Goal: Task Accomplishment & Management: Manage account settings

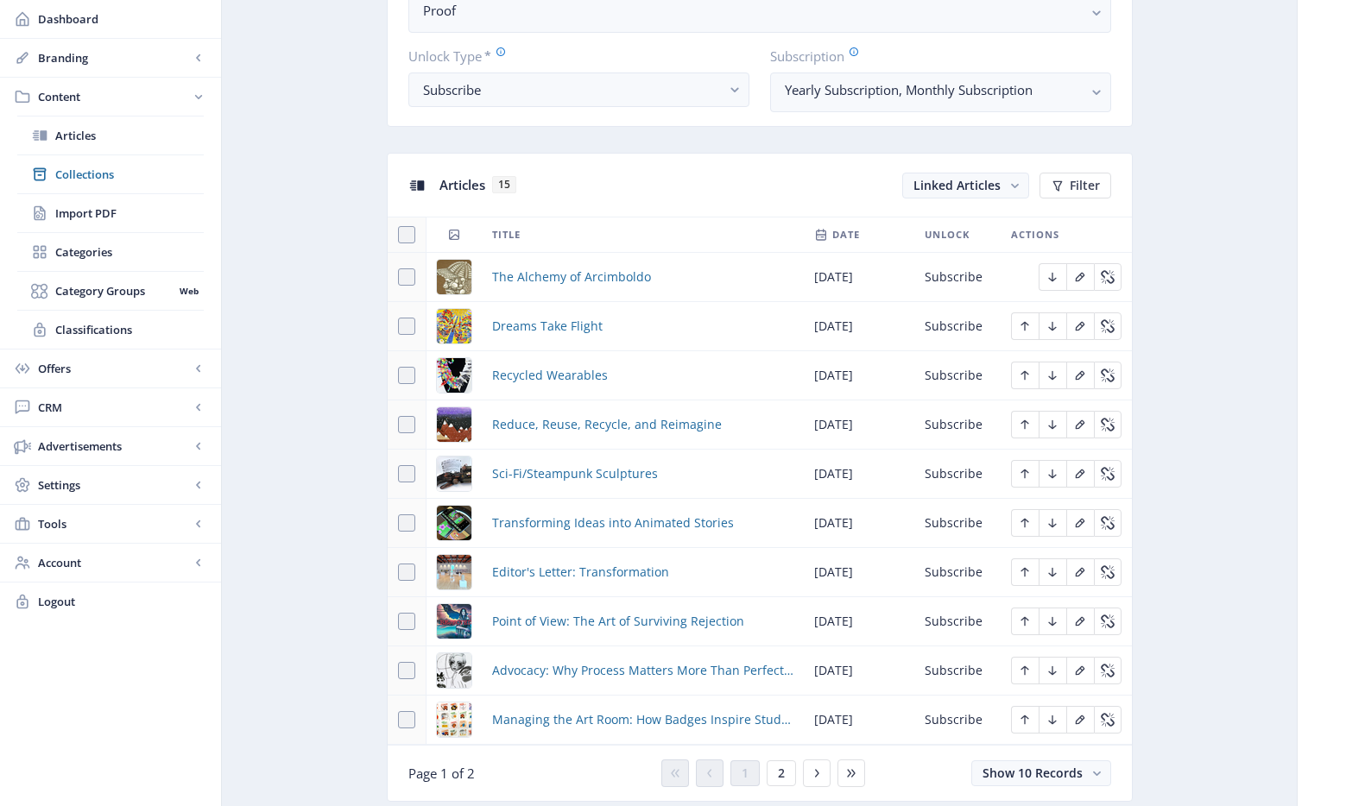
scroll to position [1064, 0]
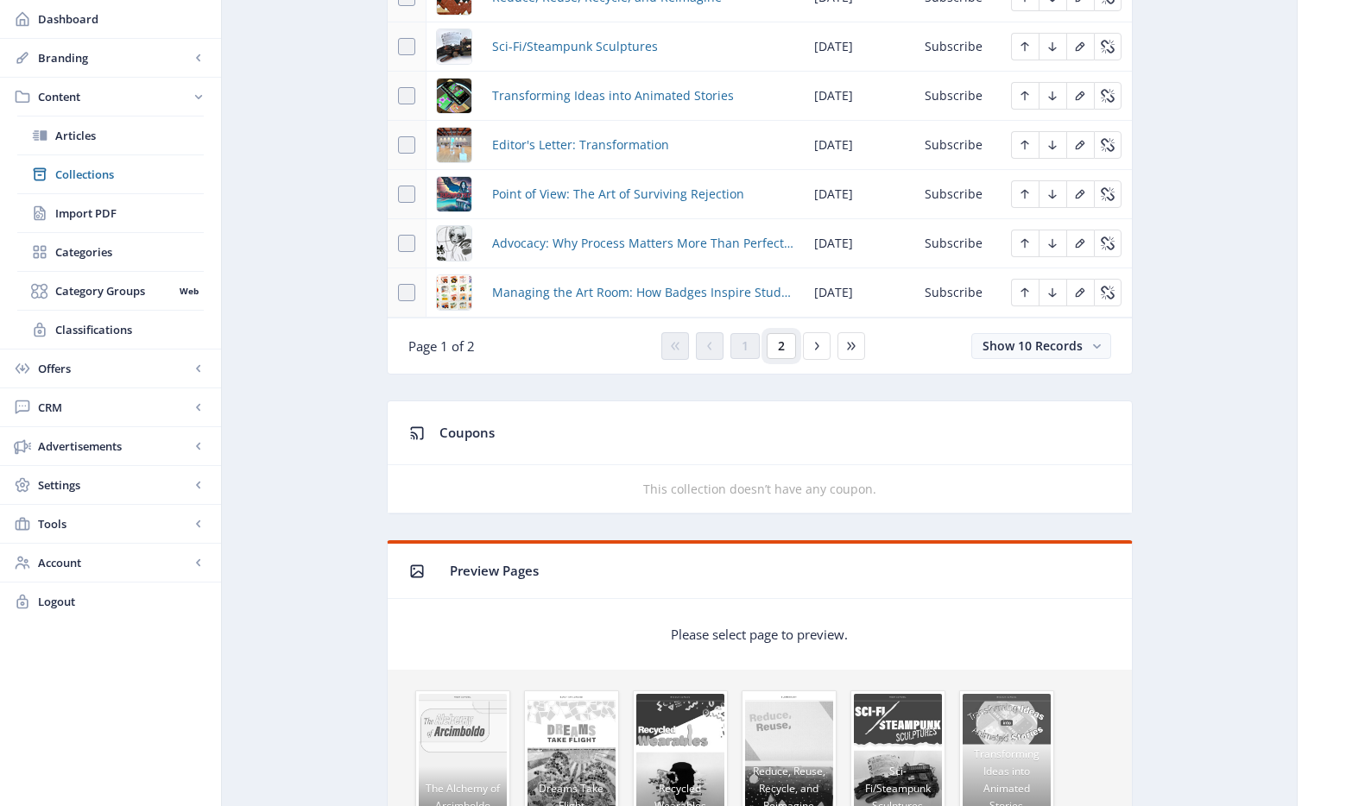
click at [774, 350] on button "2" at bounding box center [780, 346] width 29 height 26
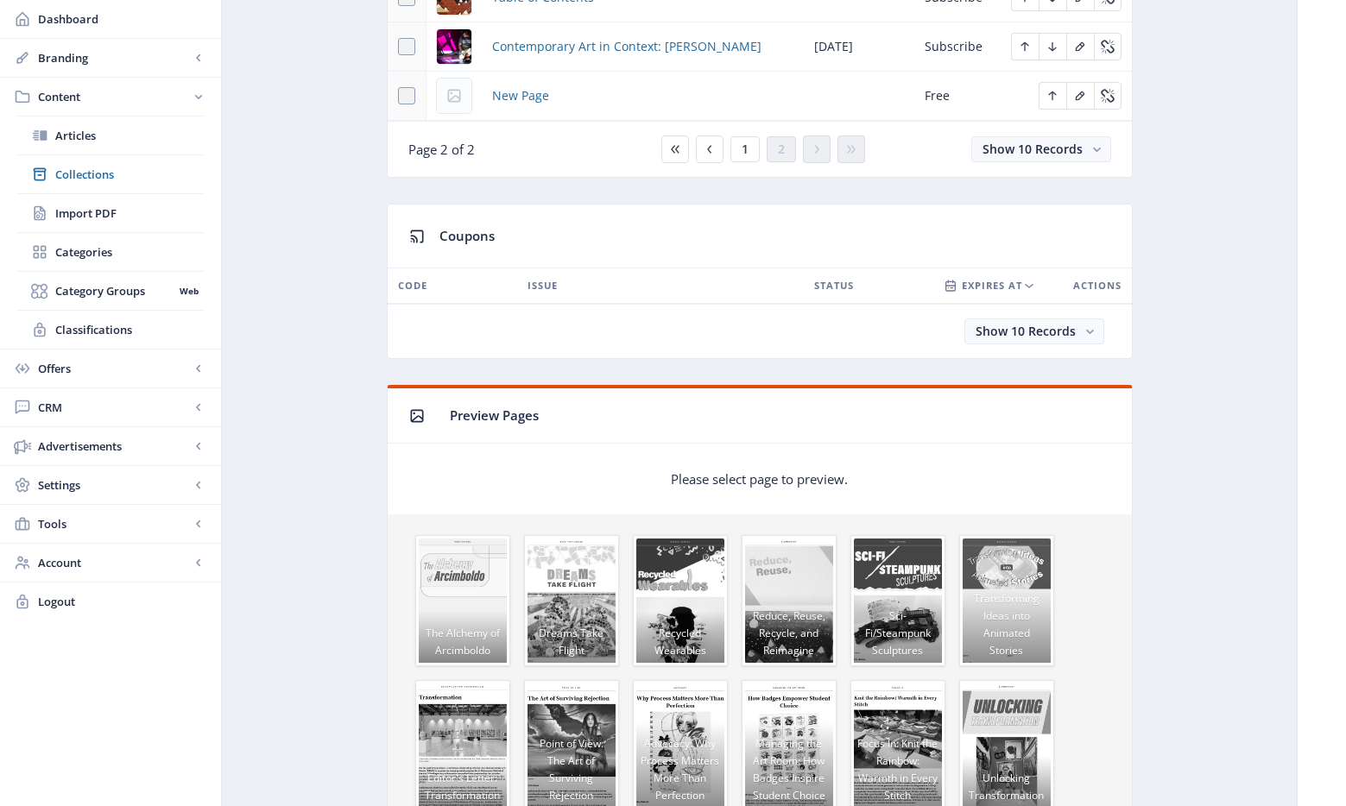
scroll to position [957, 0]
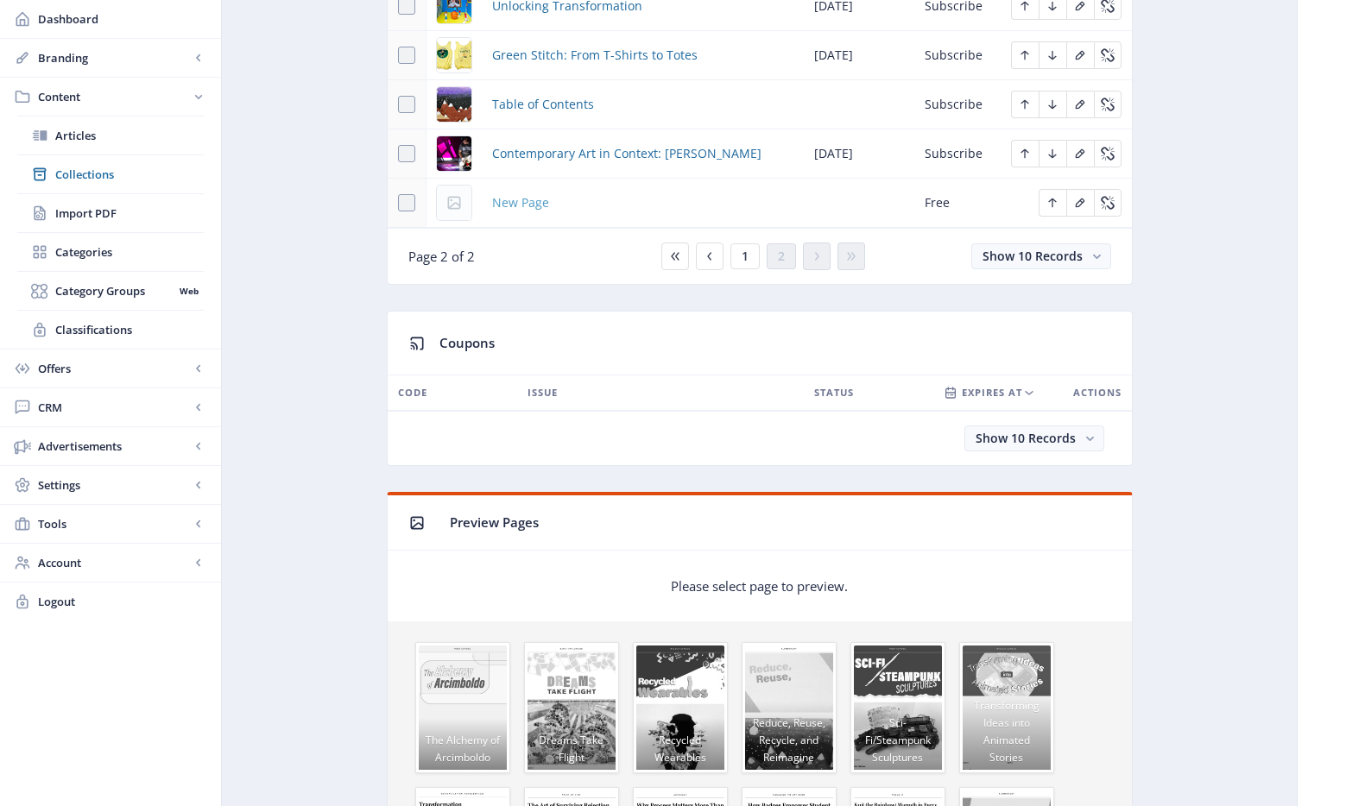
click at [535, 205] on span "New Page" at bounding box center [520, 202] width 57 height 21
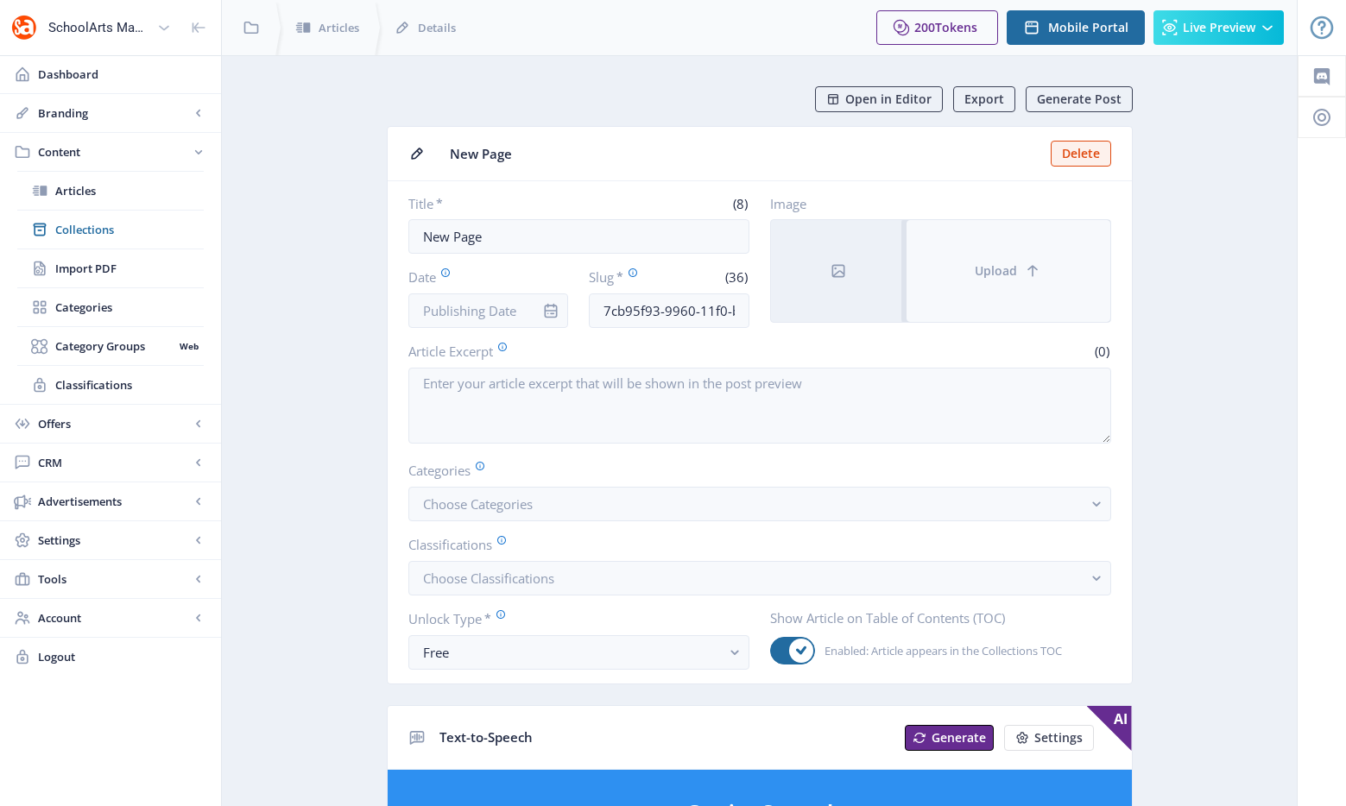
click at [1016, 260] on button "Upload" at bounding box center [1008, 271] width 204 height 102
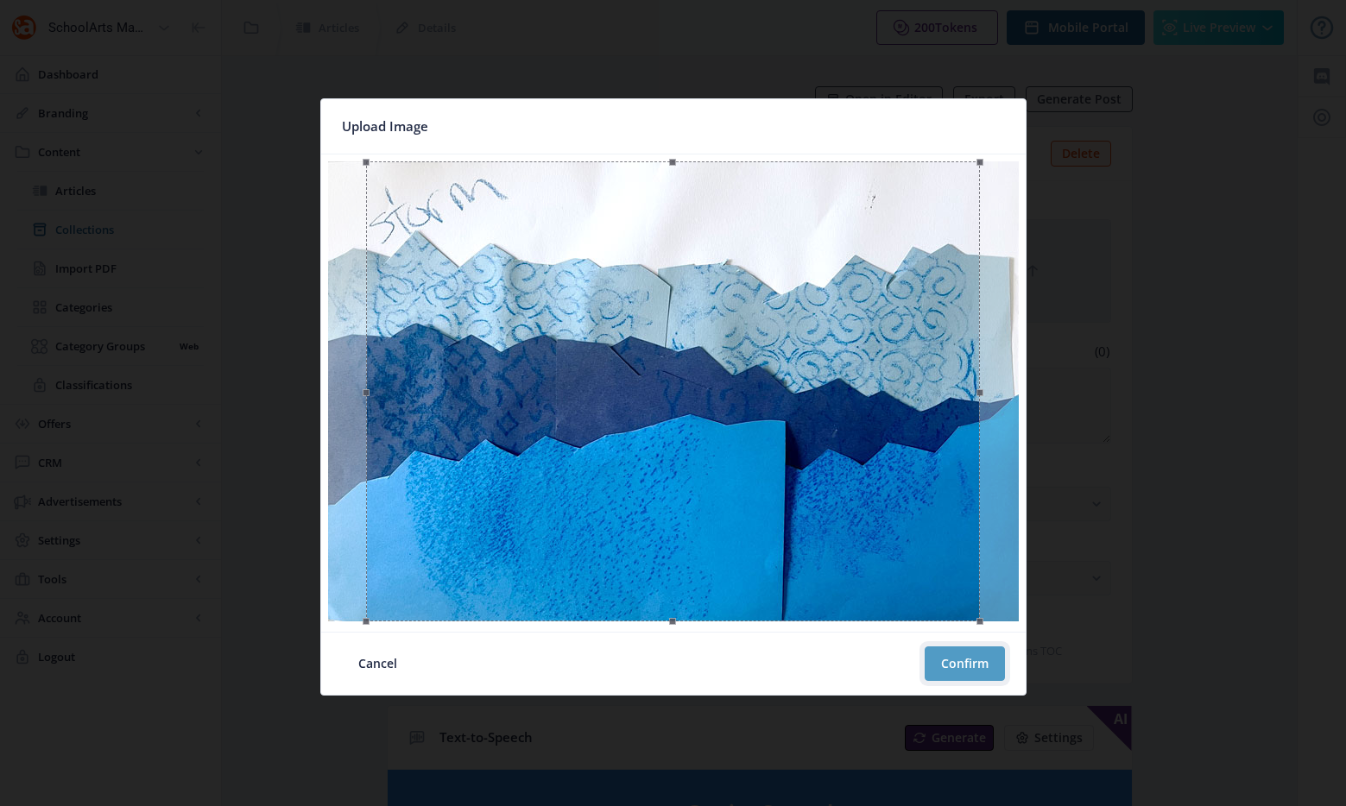
click at [965, 661] on button "Confirm" at bounding box center [964, 663] width 80 height 35
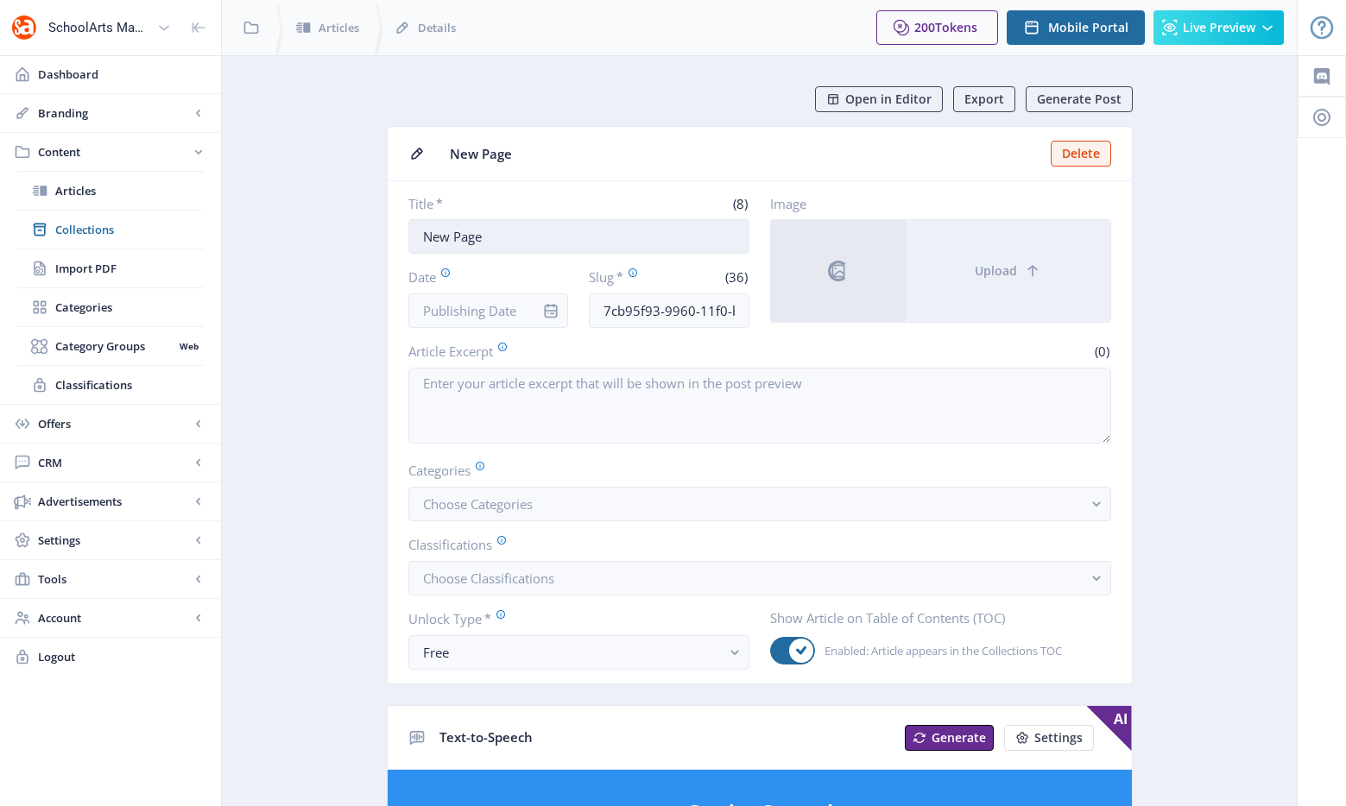
click at [529, 239] on input "New Page" at bounding box center [578, 236] width 341 height 35
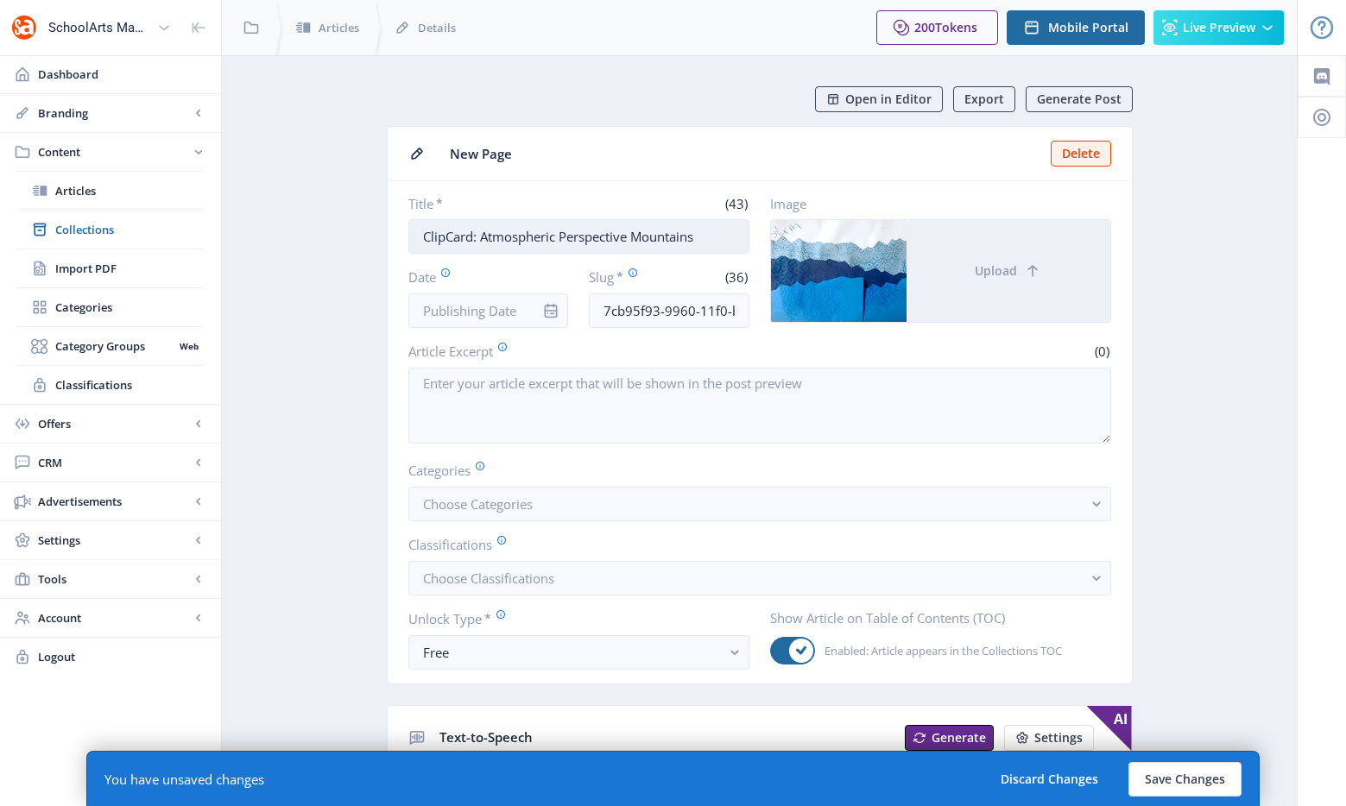
type input "ClipCard: Atmospheric Perspective Mountains"
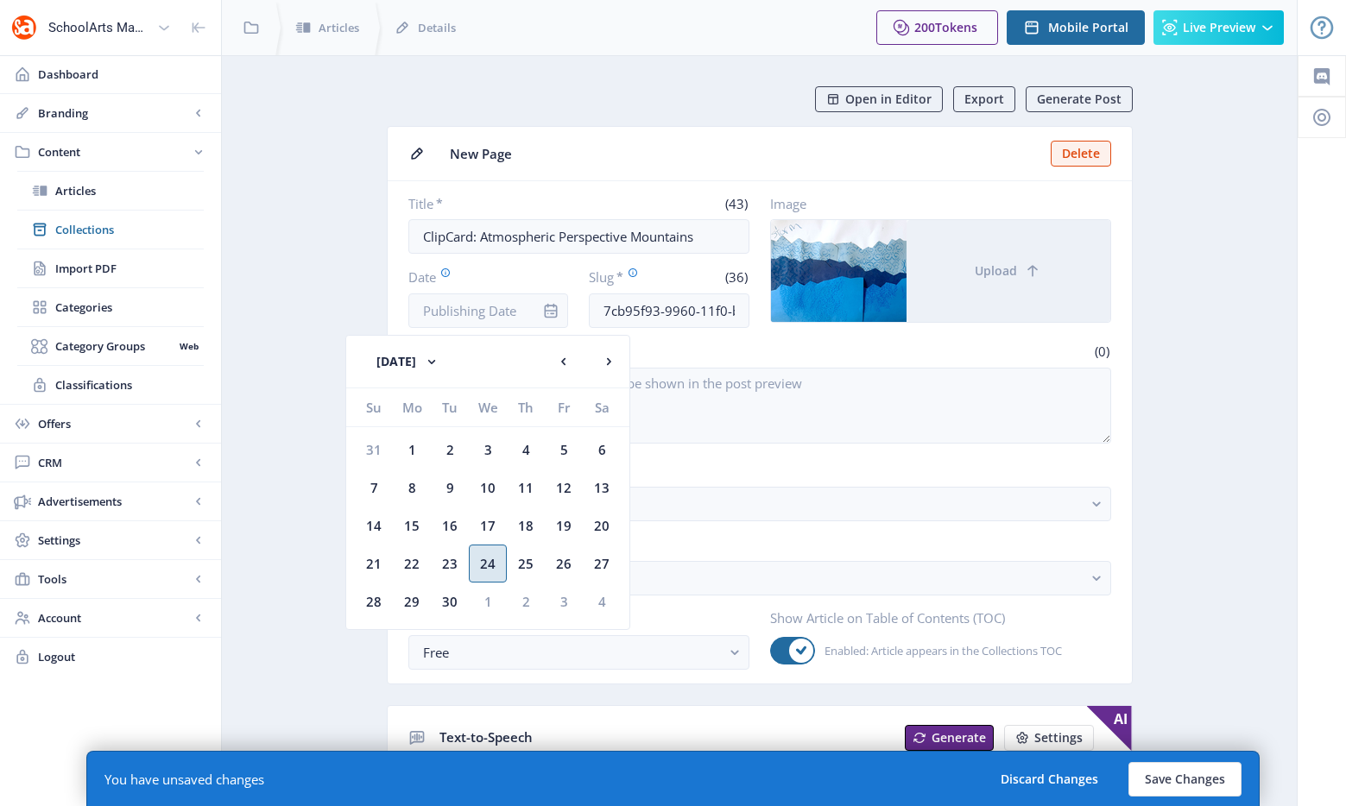
click at [478, 575] on div "24" at bounding box center [488, 564] width 38 height 38
type input "Sep 24, 2025"
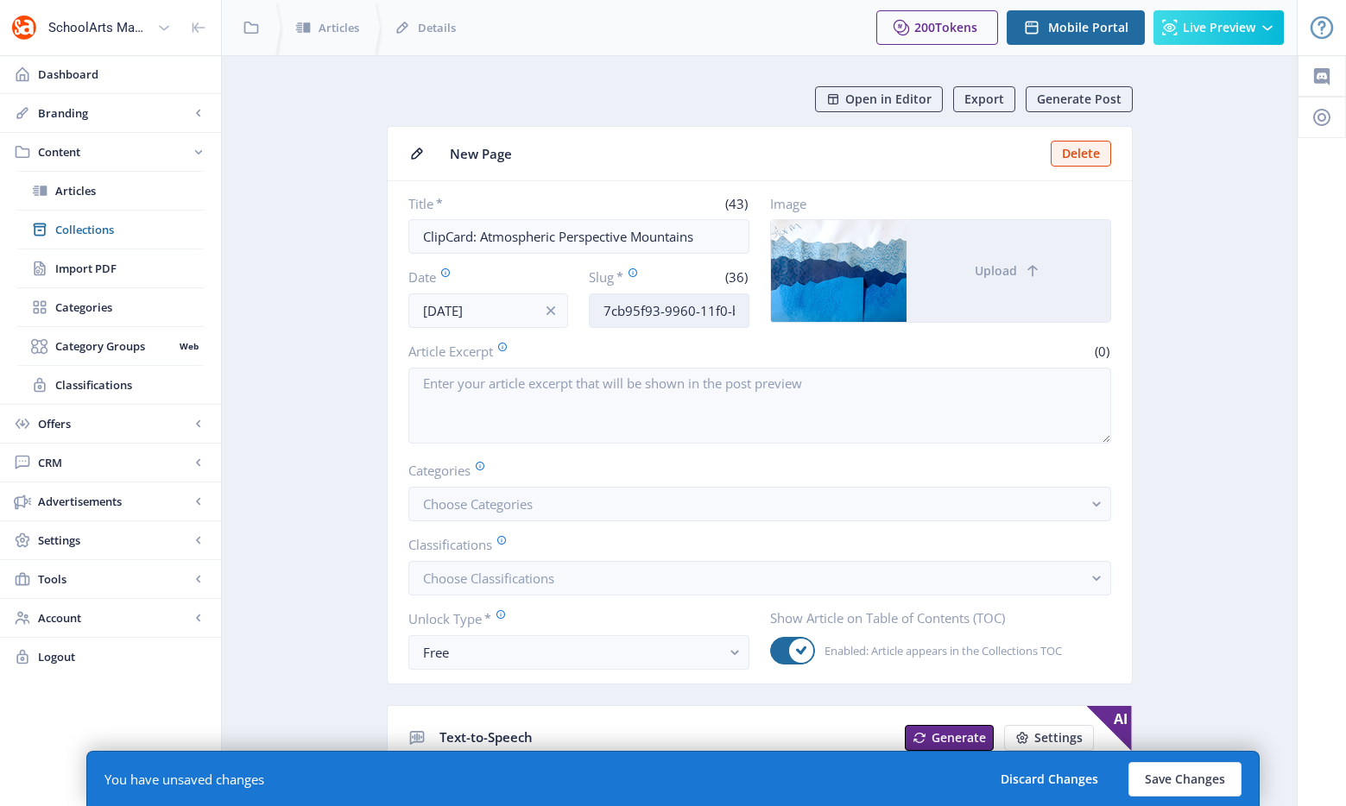
click at [623, 316] on input "7cb95f93-9960-11f0-bd64-4201ac1fa005" at bounding box center [669, 310] width 161 height 35
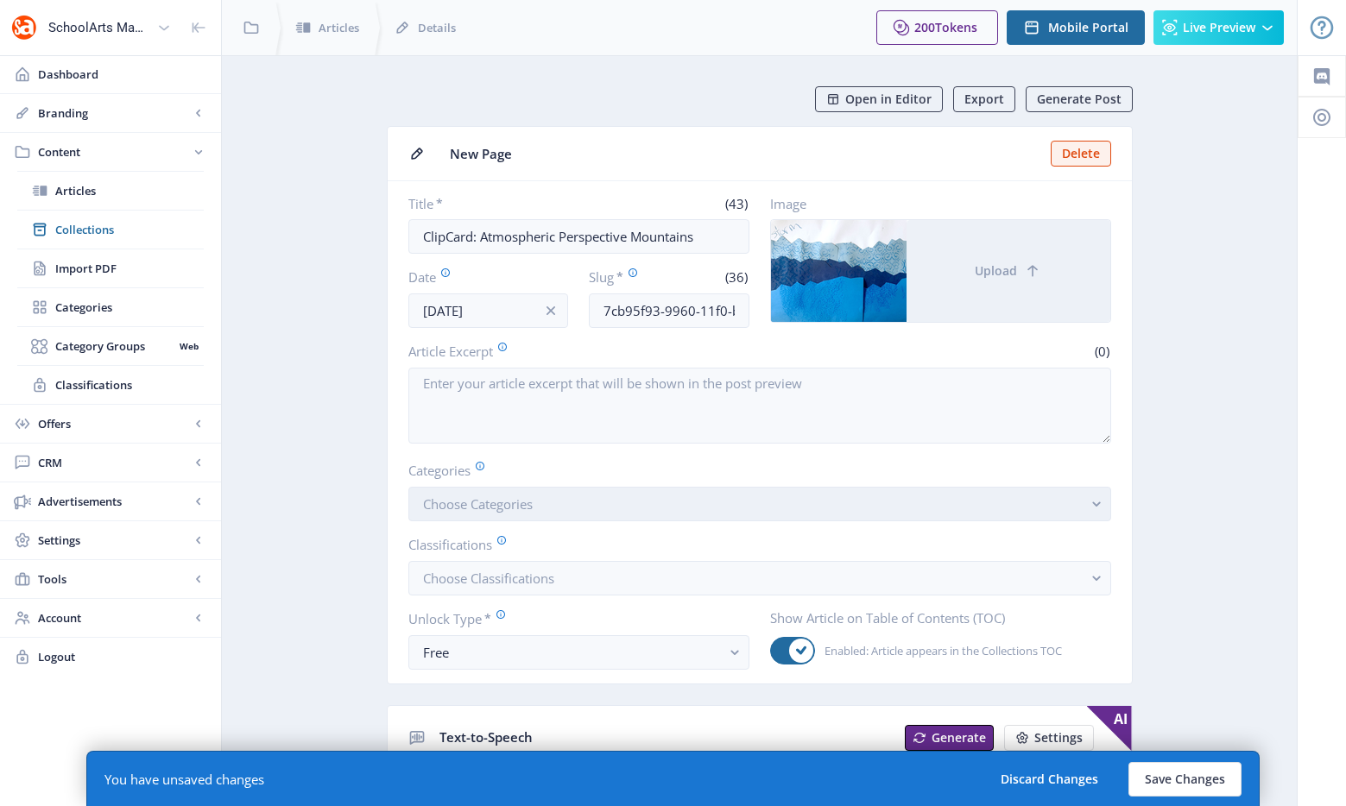
click at [469, 503] on span "Choose Categories" at bounding box center [478, 503] width 110 height 17
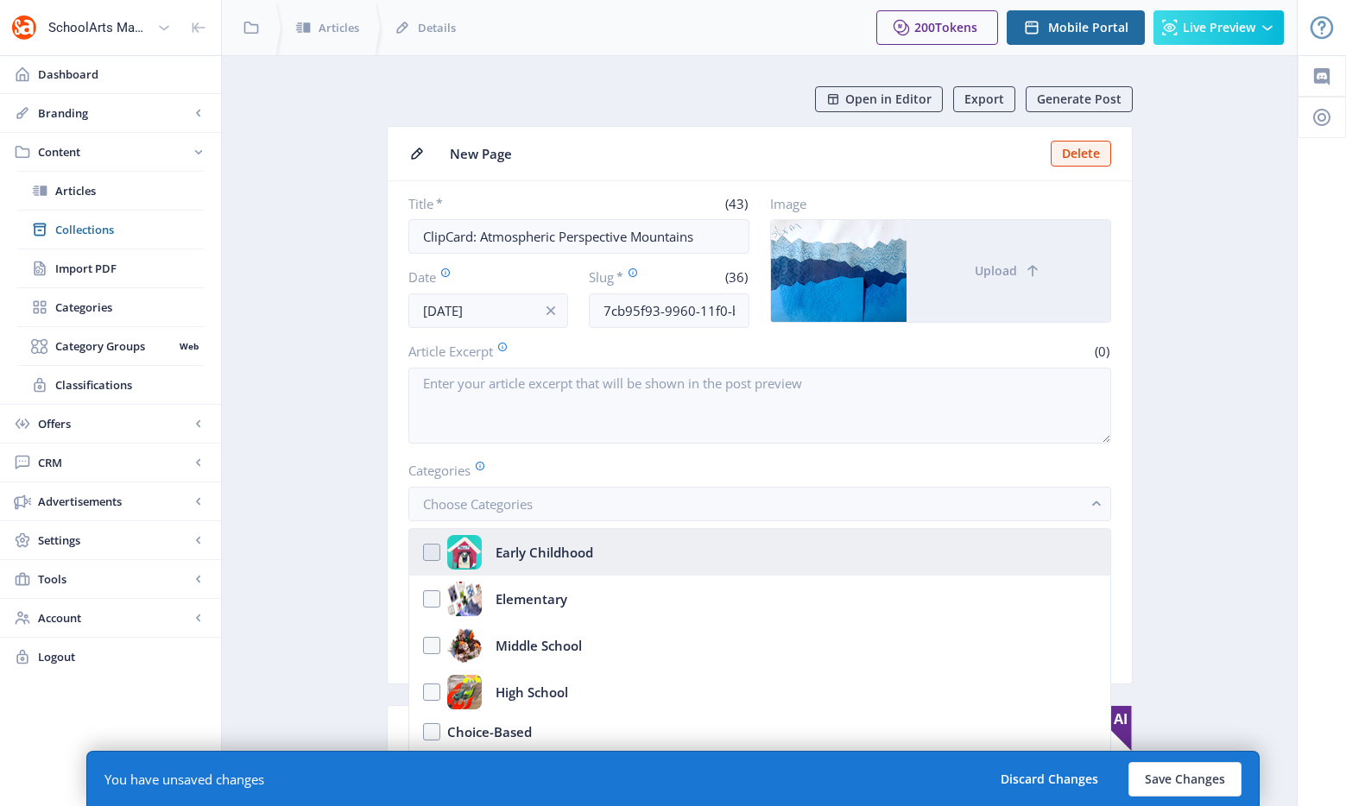
click at [473, 557] on img at bounding box center [464, 552] width 35 height 35
checkbox input "true"
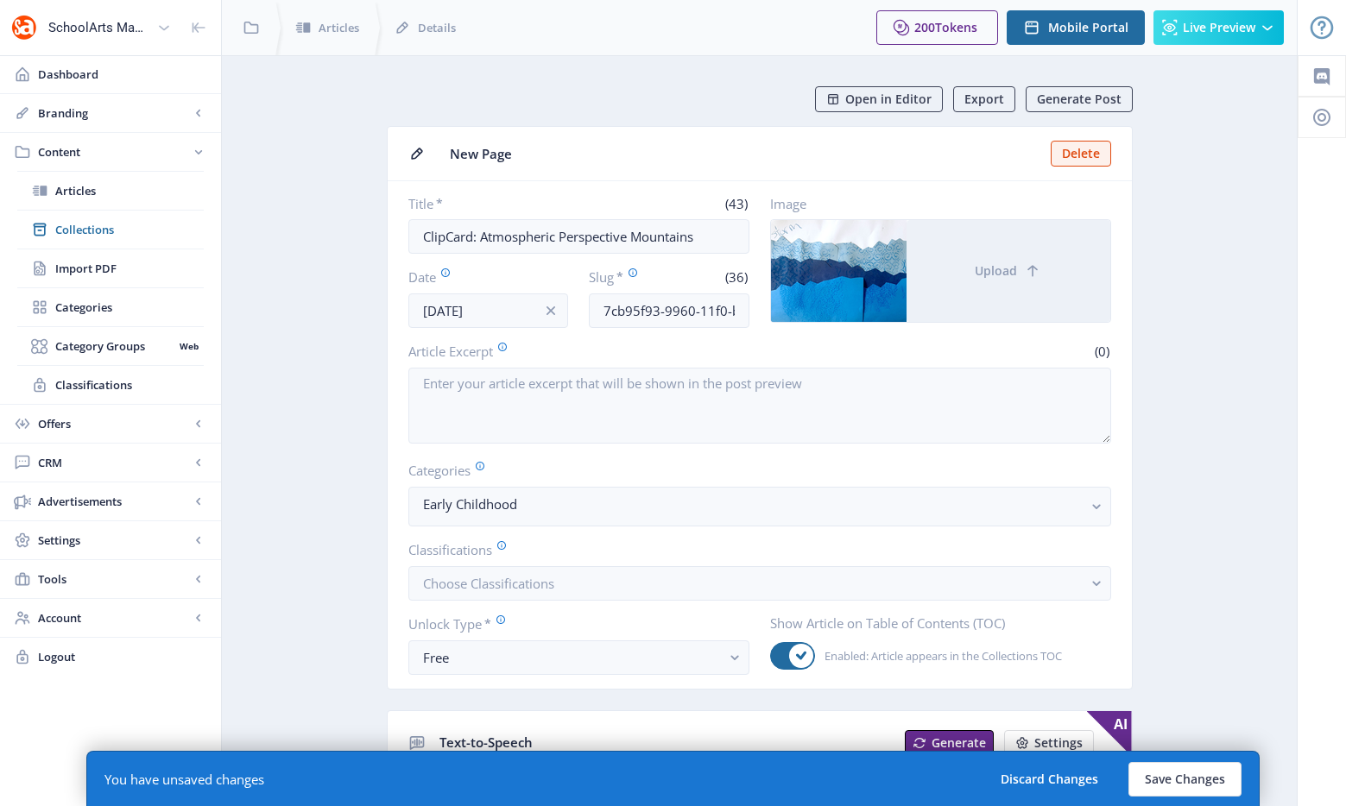
scroll to position [10, 0]
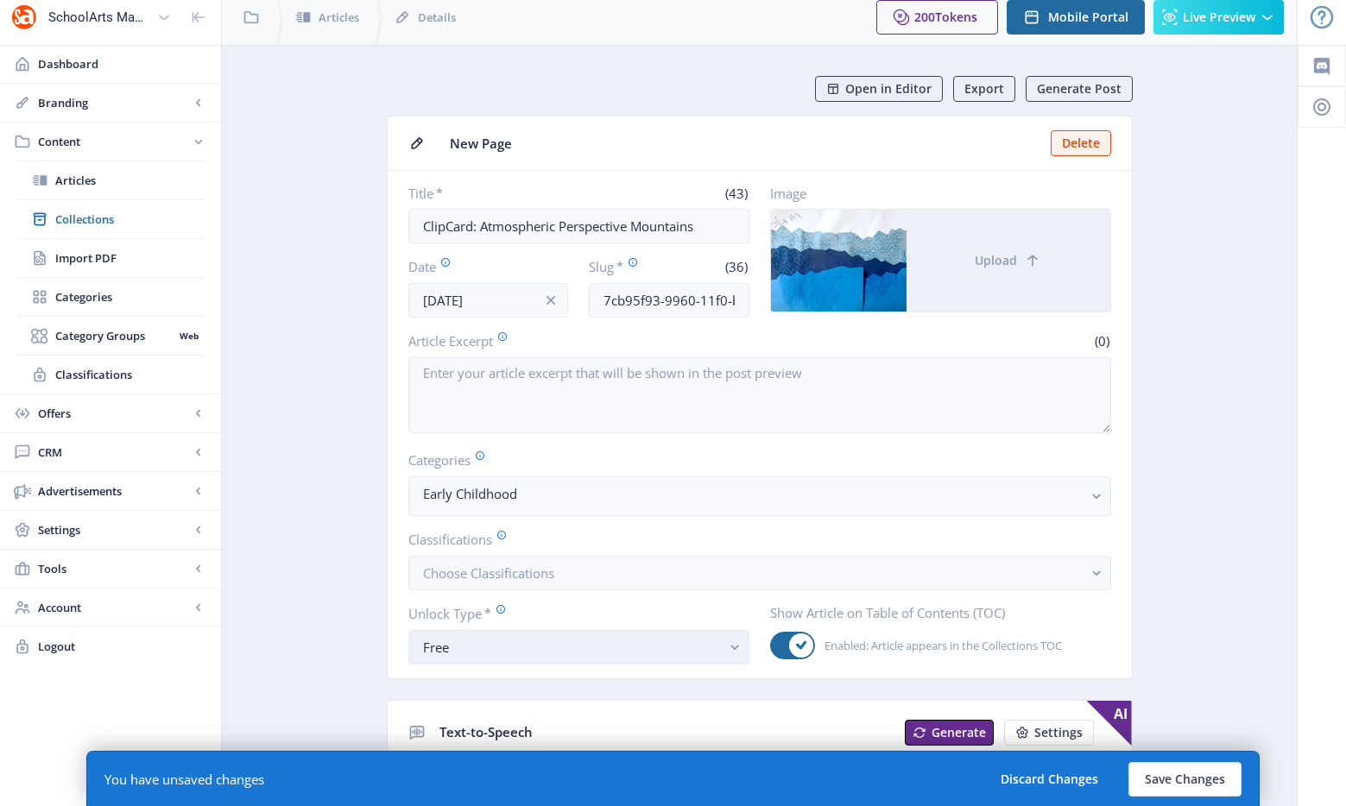
click at [491, 646] on div "Free" at bounding box center [572, 647] width 298 height 21
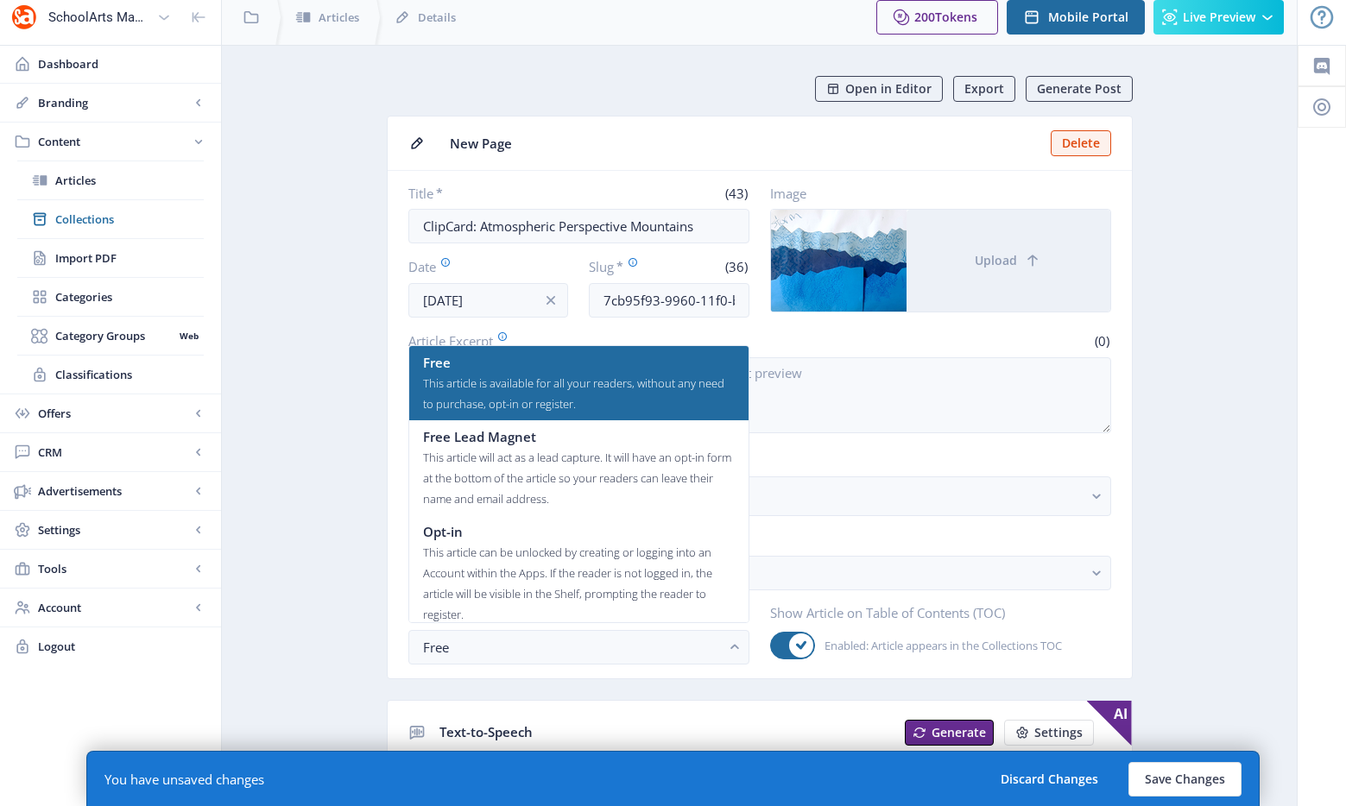
scroll to position [104, 0]
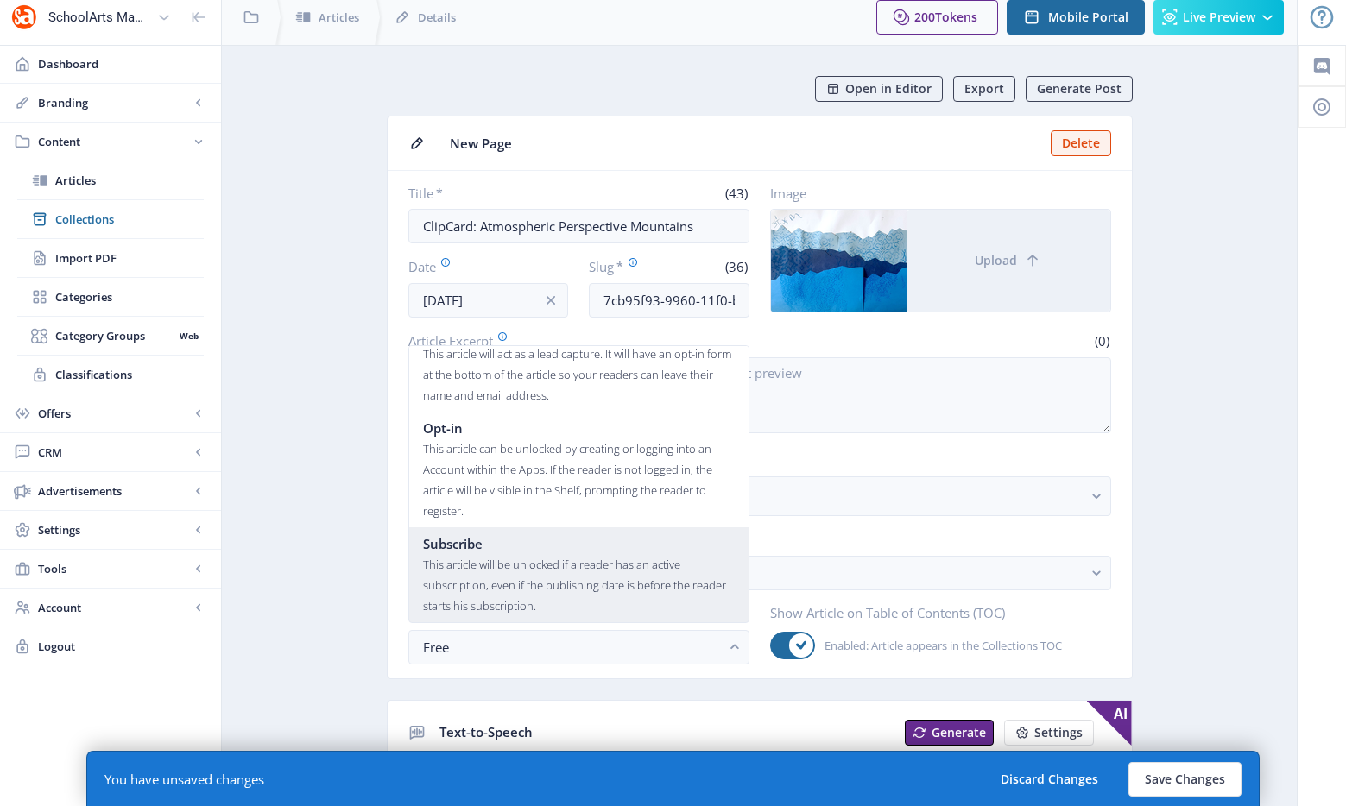
click at [486, 592] on div "This article will be unlocked if a reader has an active subscription, even if t…" at bounding box center [579, 585] width 312 height 62
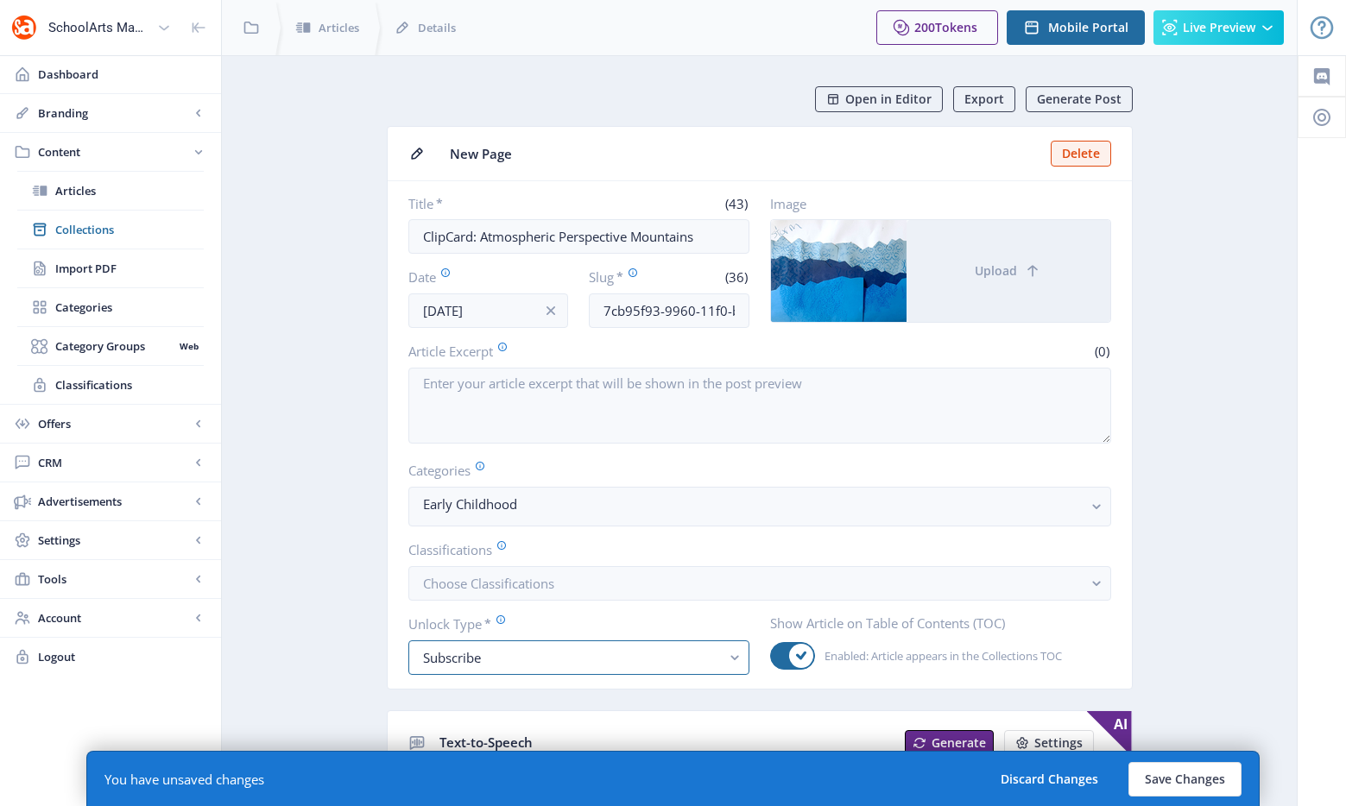
scroll to position [10, 0]
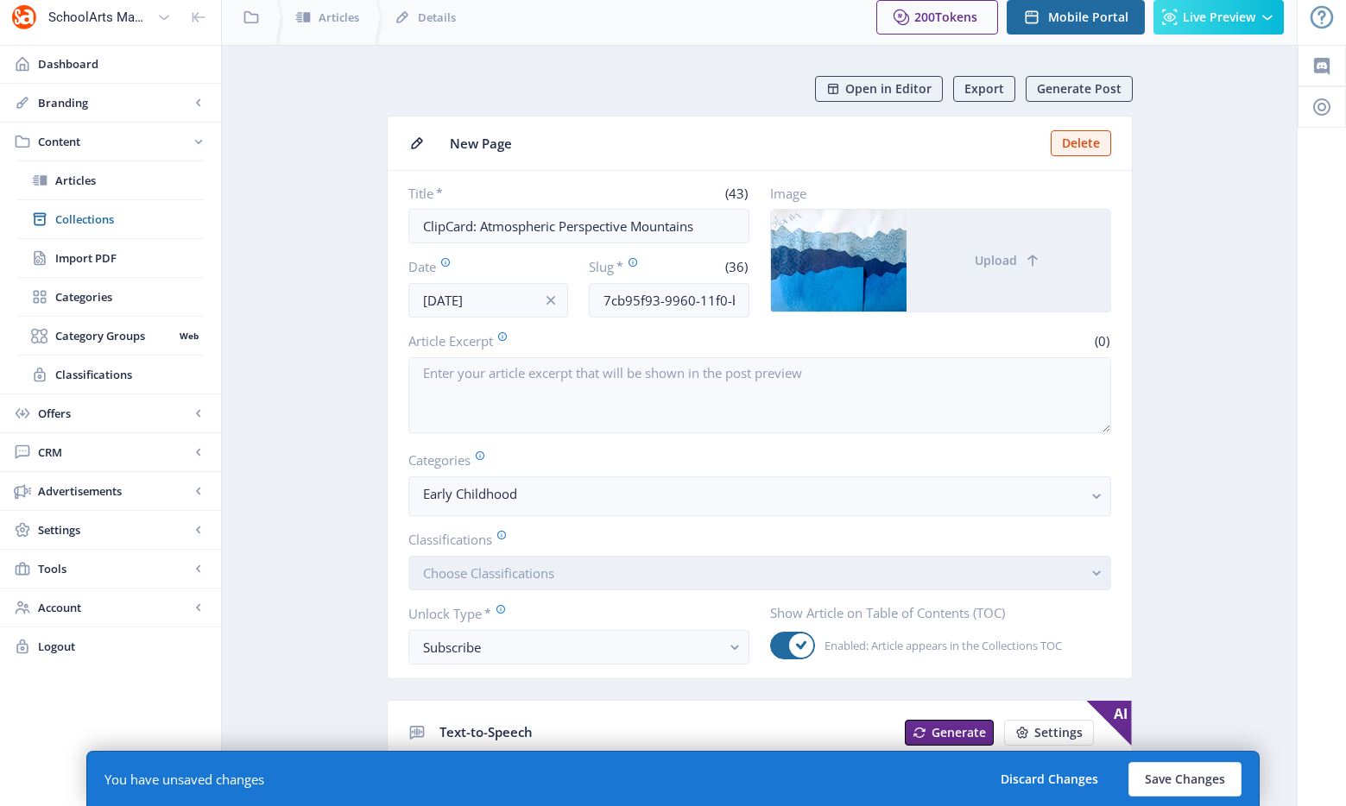
click at [520, 564] on span "Choose Classifications" at bounding box center [488, 572] width 131 height 17
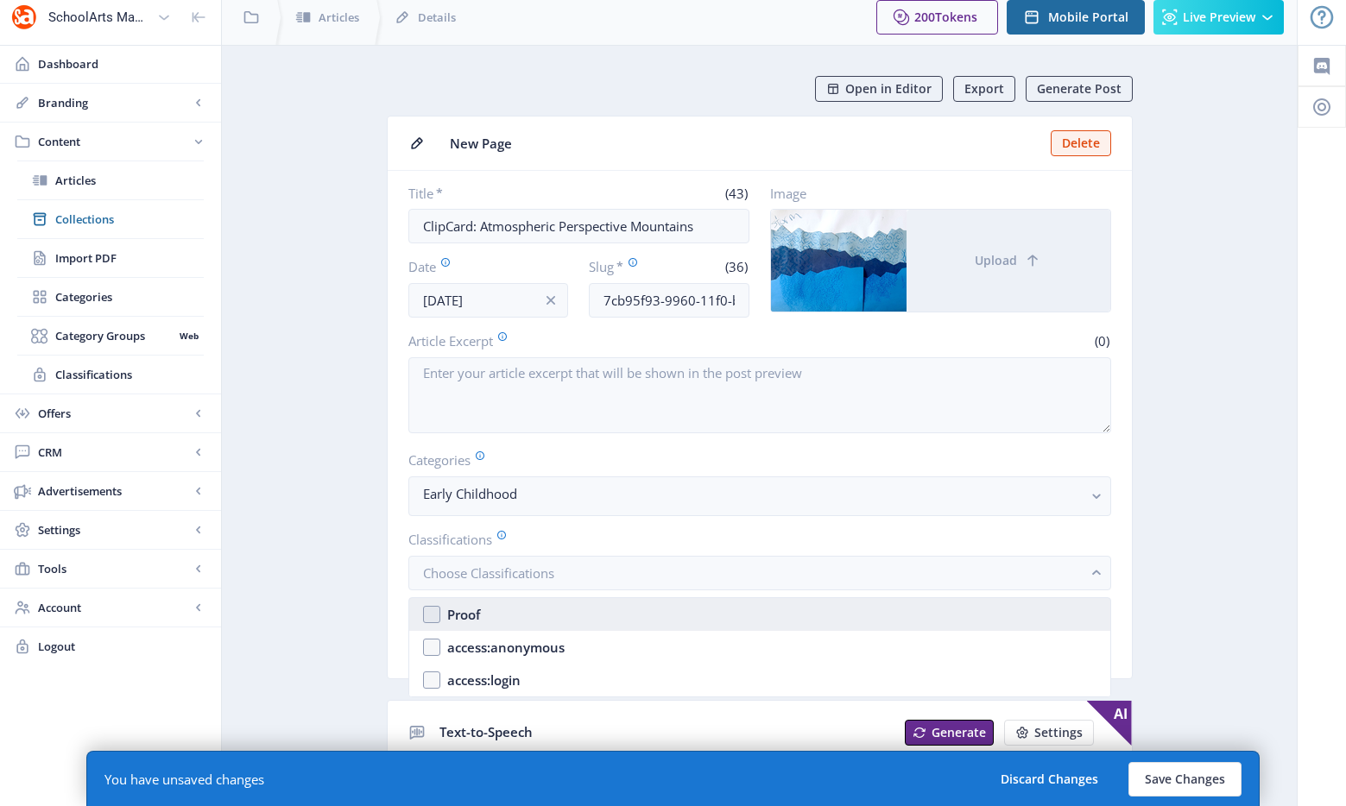
click at [512, 617] on nb-option "Proof" at bounding box center [759, 614] width 701 height 33
checkbox input "true"
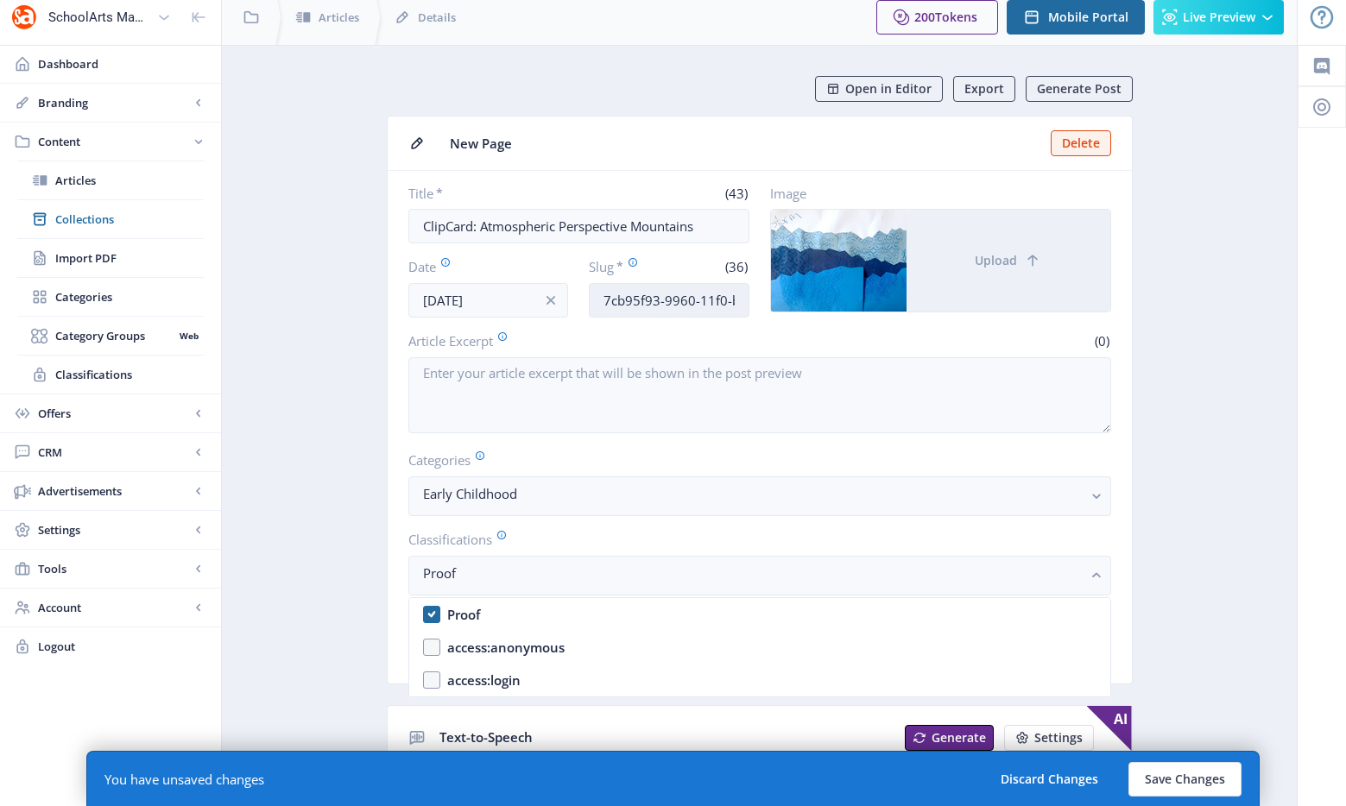
click at [653, 304] on input "7cb95f93-9960-11f0-bd64-4201ac1fa005" at bounding box center [669, 300] width 161 height 35
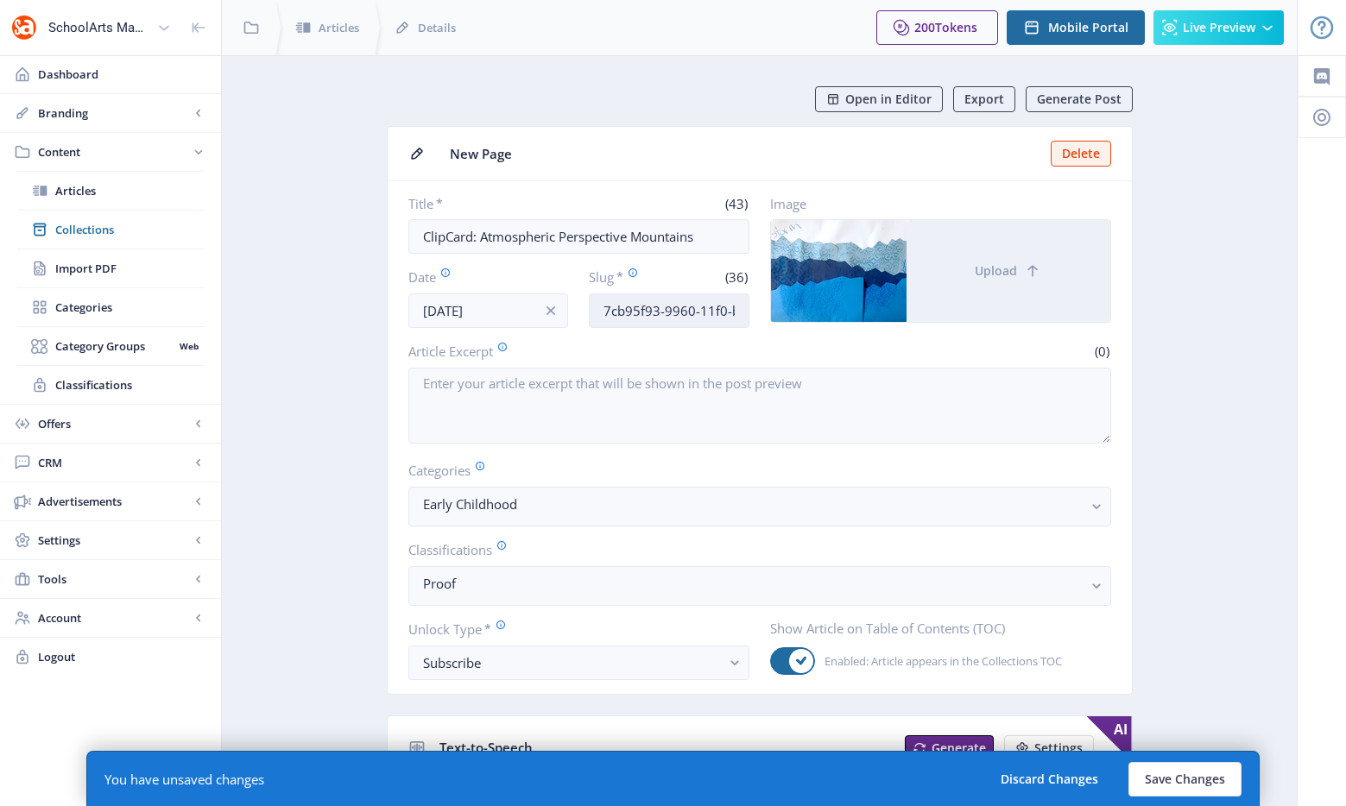
scroll to position [10, 0]
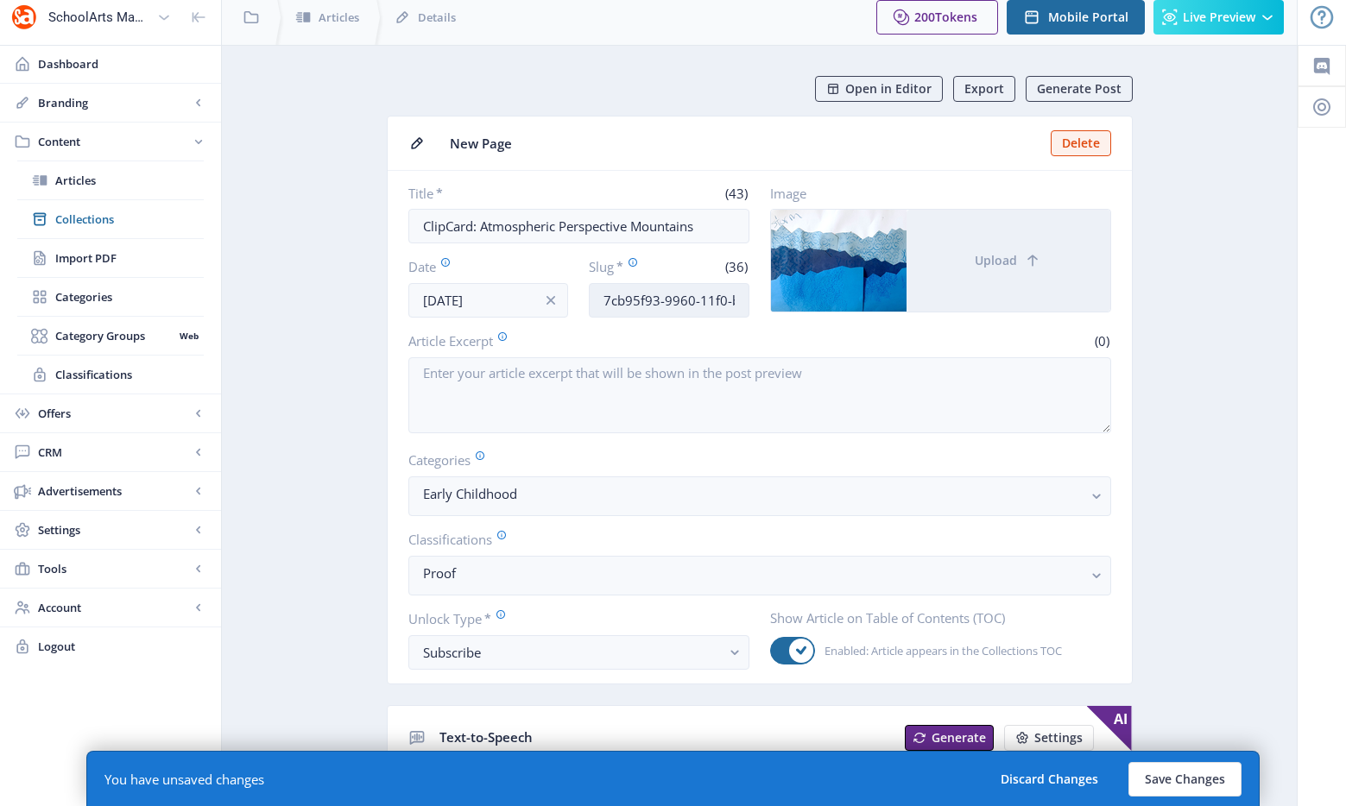
click at [653, 304] on input "7cb95f93-9960-11f0-bd64-4201ac1fa005" at bounding box center [669, 300] width 161 height 35
click at [663, 305] on input "7cb95f93-9960-11f0-bd64-4201ac1fa005" at bounding box center [669, 300] width 161 height 35
click at [675, 299] on input "7cb95f93-9960-11f0-bd64-4201ac1fa005" at bounding box center [669, 300] width 161 height 35
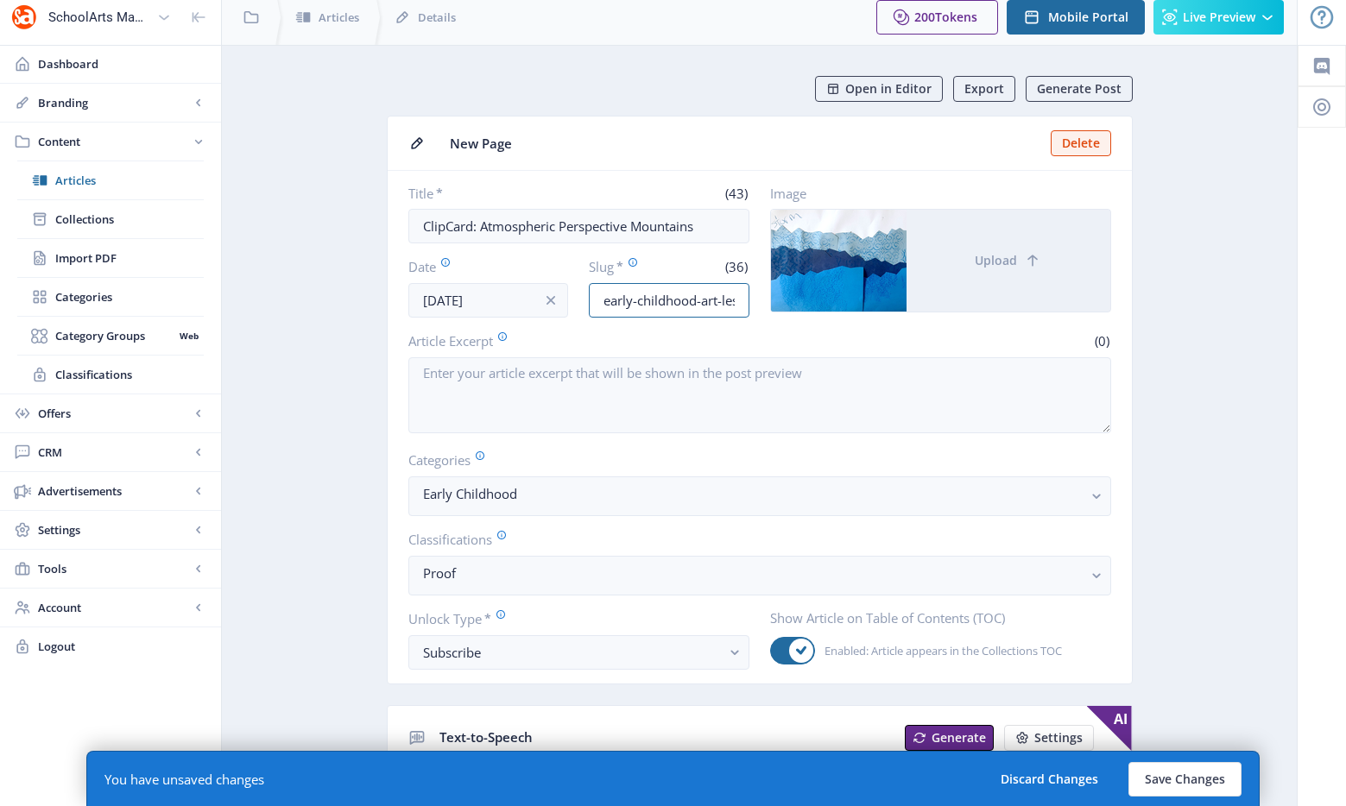
scroll to position [0, 93]
drag, startPoint x: 669, startPoint y: 311, endPoint x: 810, endPoint y: 308, distance: 140.7
click at [810, 308] on div "Title * (43) ClipCard: Atmospheric Perspective Mountains Date Sep 24, 2025 Slug…" at bounding box center [759, 251] width 703 height 133
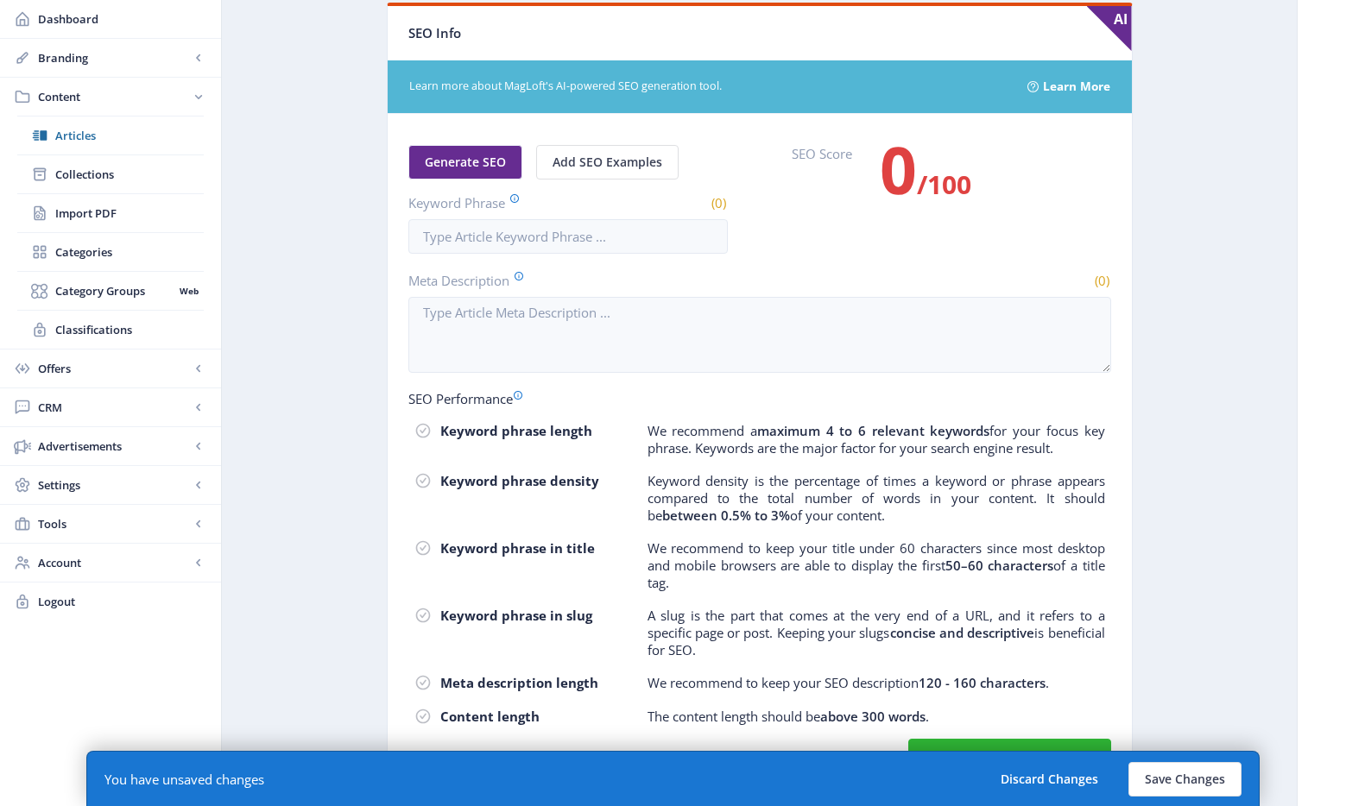
scroll to position [962, 0]
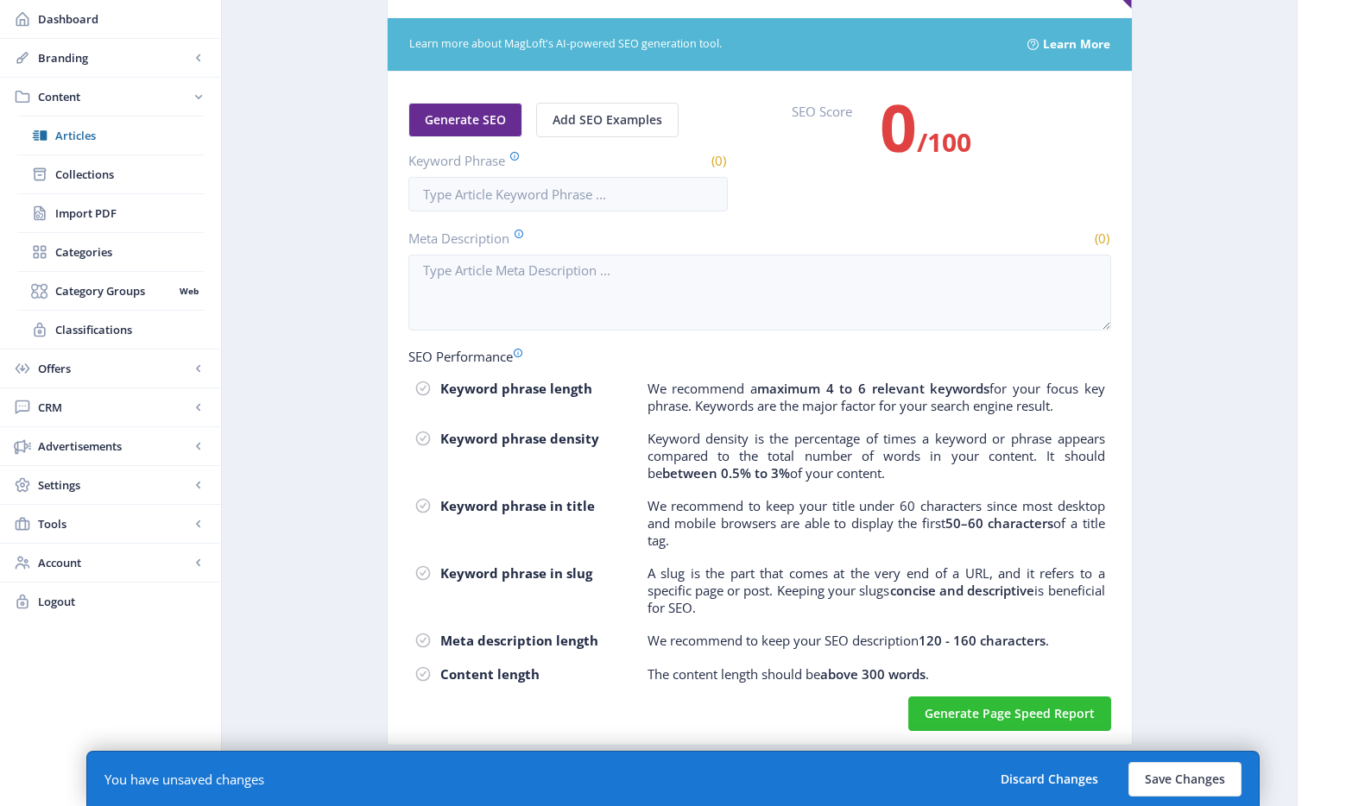
type input "early-childhood-art-lesson-landscape-1125"
click at [1186, 796] on div "You have unsaved changes Discard Changes Save Changes" at bounding box center [672, 778] width 1173 height 55
click at [1186, 780] on button "Save Changes" at bounding box center [1184, 779] width 113 height 35
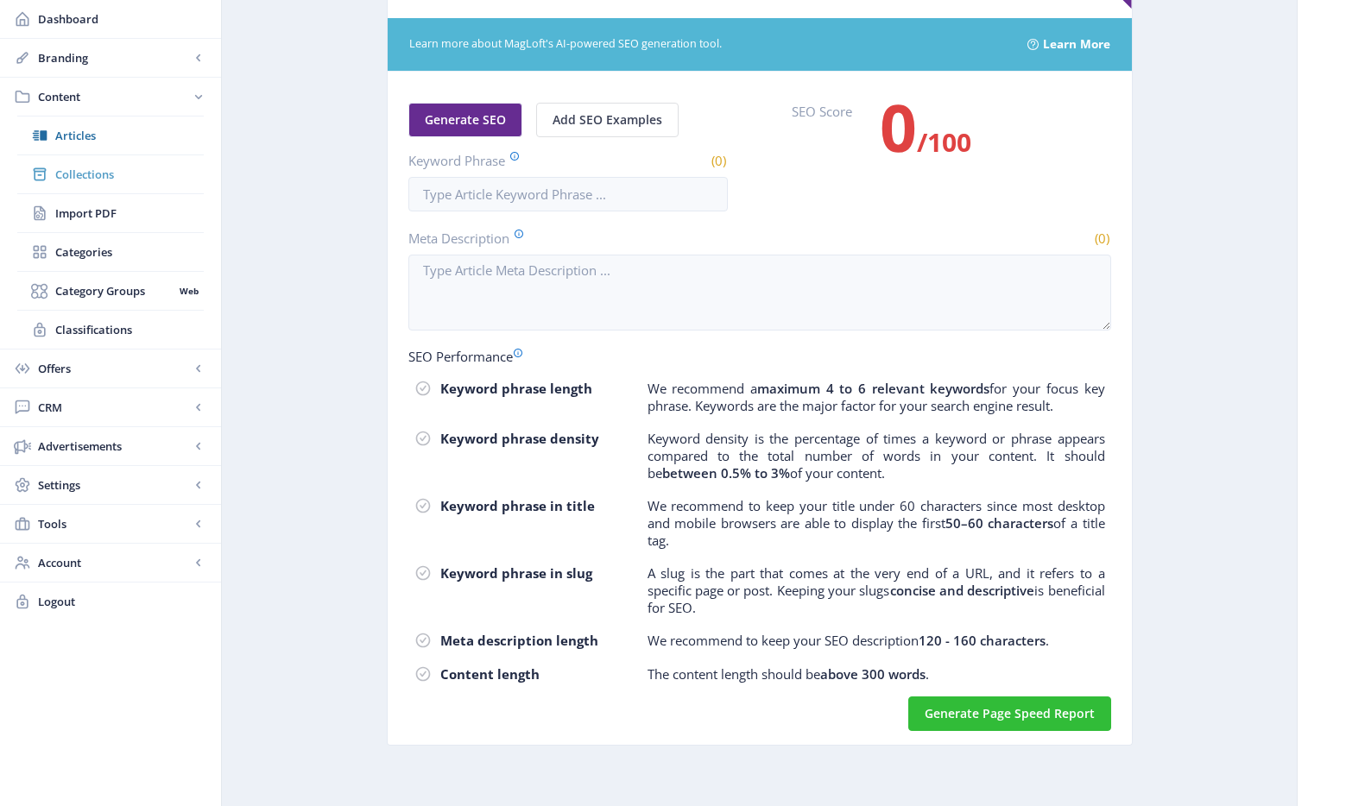
click at [110, 184] on link "Collections" at bounding box center [110, 174] width 186 height 38
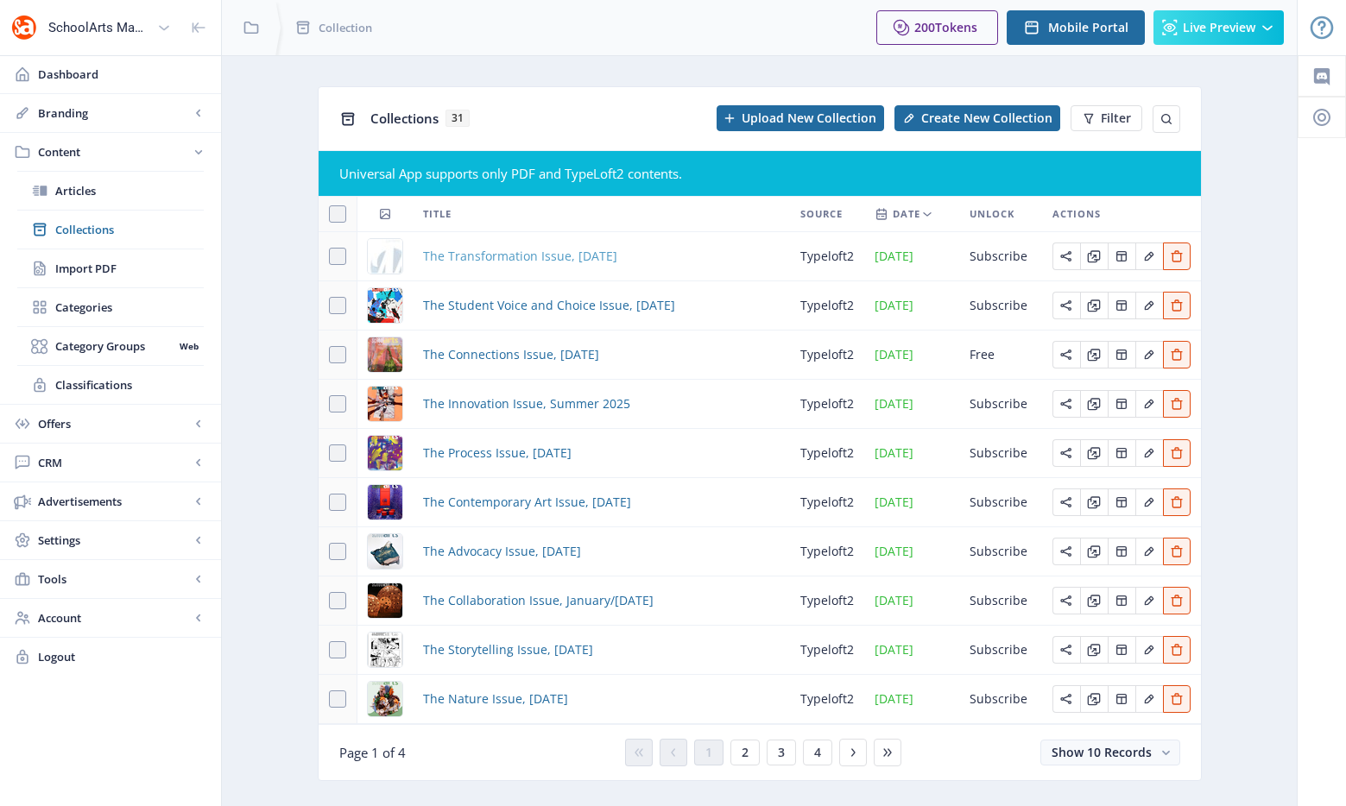
click at [475, 262] on span "The Transformation Issue, November 2025" at bounding box center [520, 256] width 194 height 21
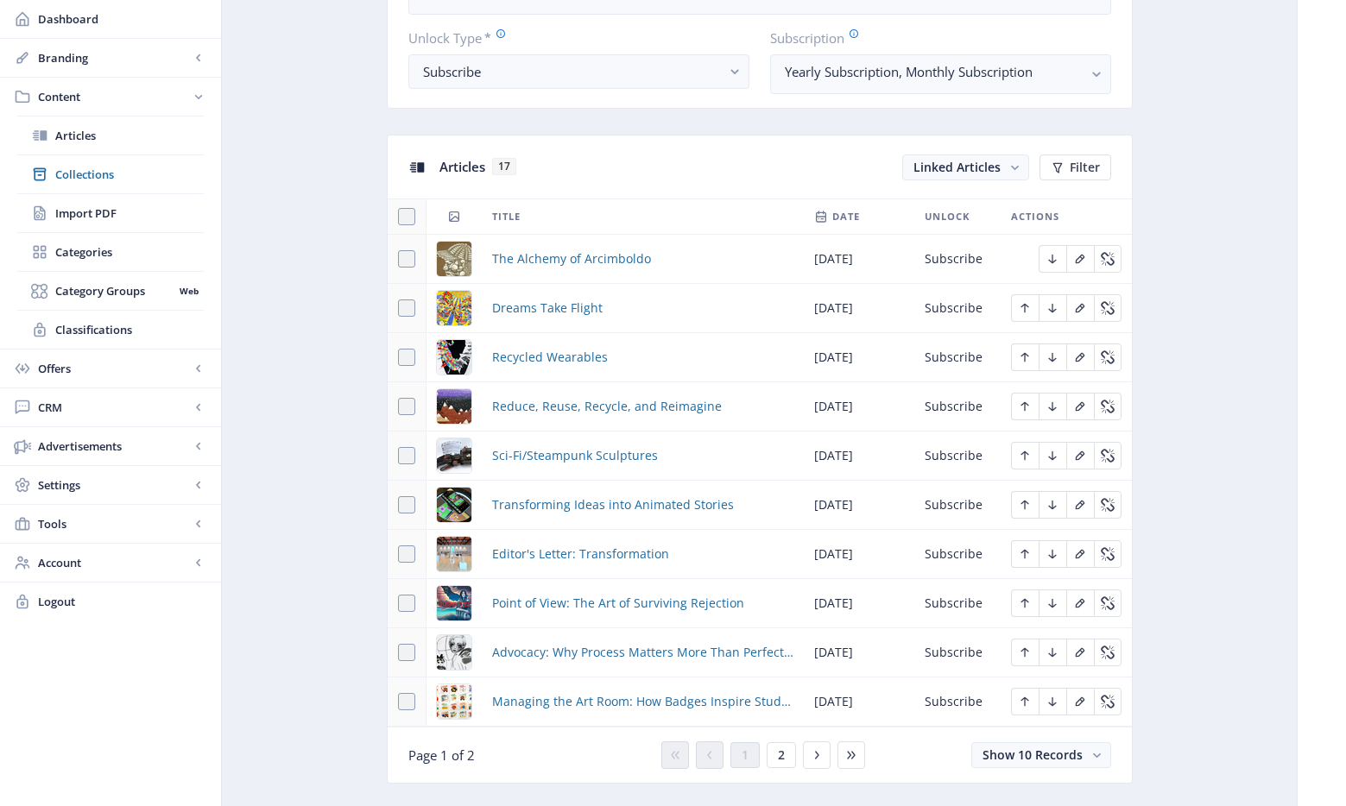
scroll to position [994, 0]
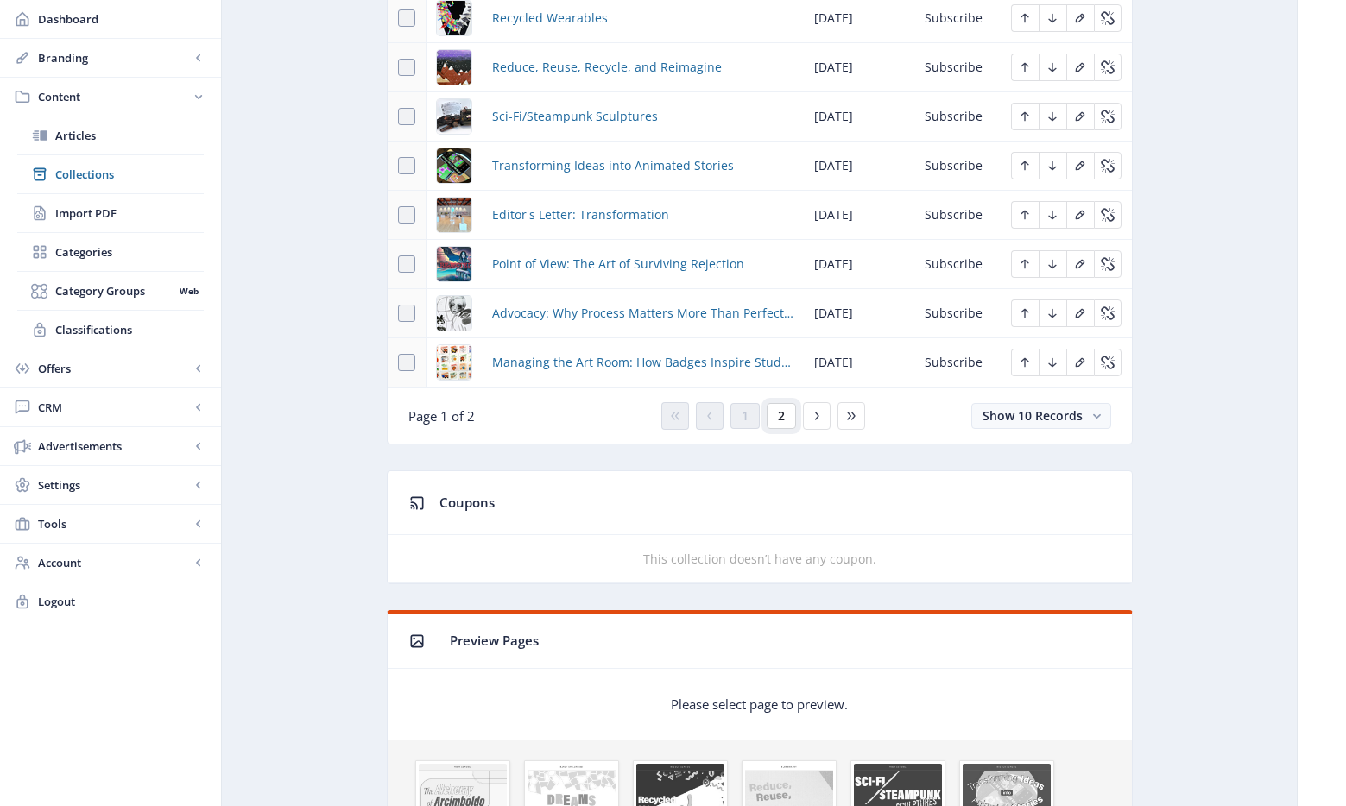
click at [783, 426] on button "2" at bounding box center [780, 416] width 29 height 26
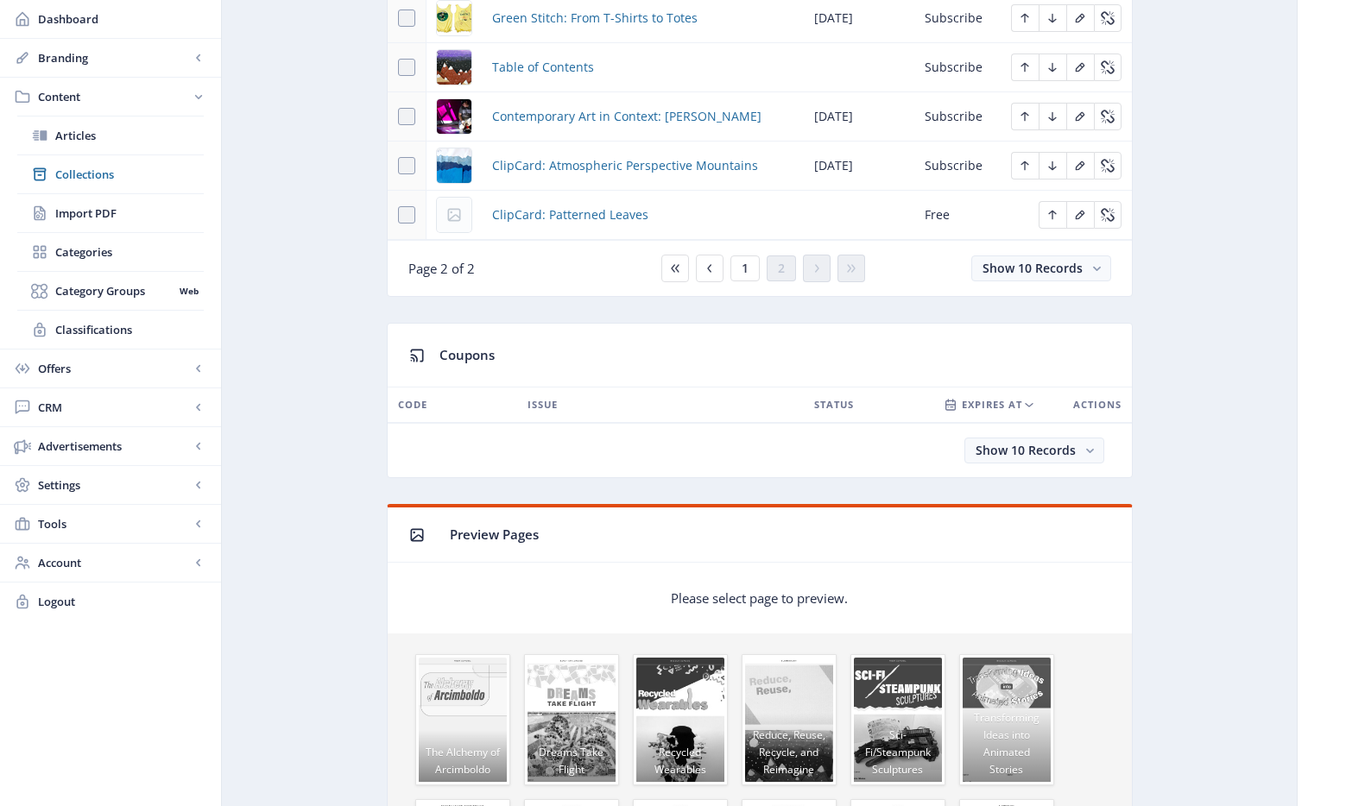
scroll to position [784, 0]
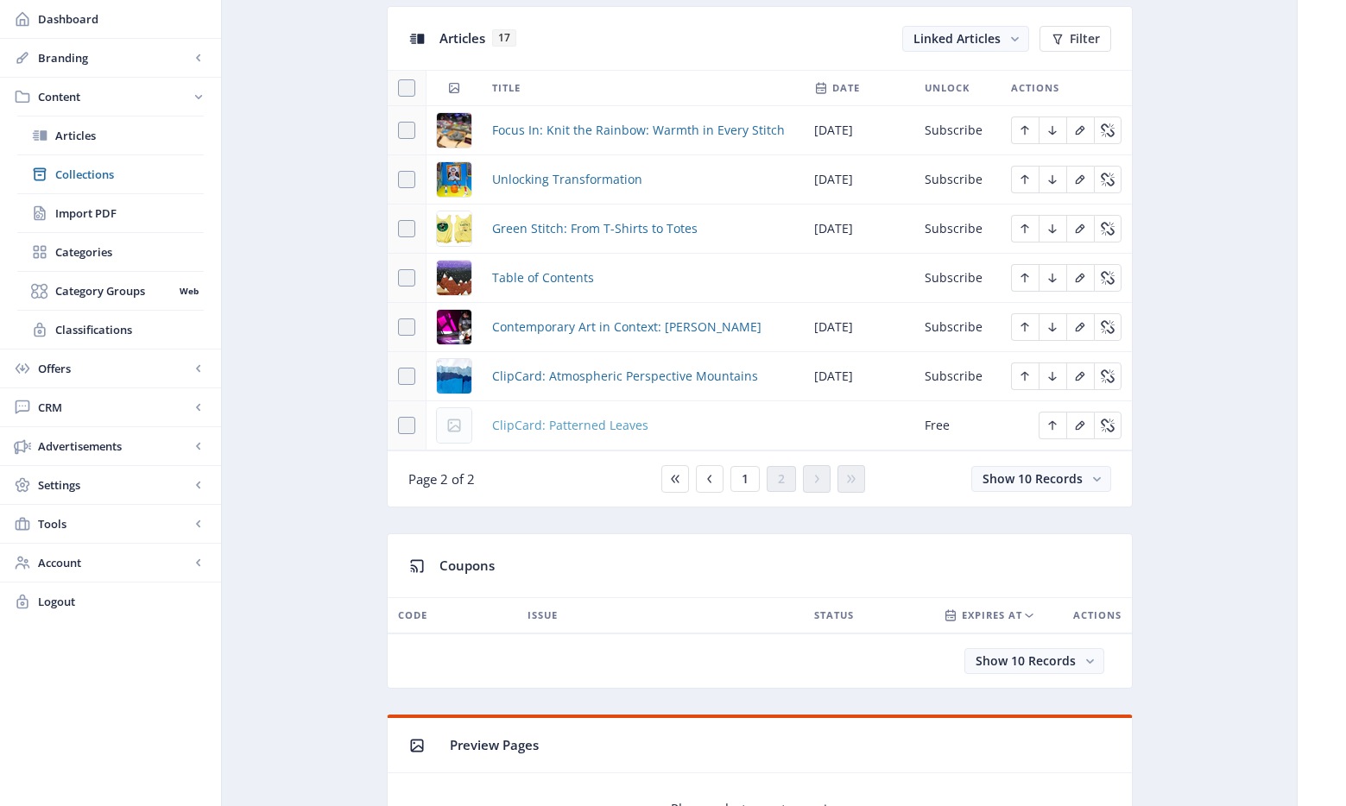
click at [588, 432] on span "ClipCard: Patterned Leaves" at bounding box center [570, 425] width 156 height 21
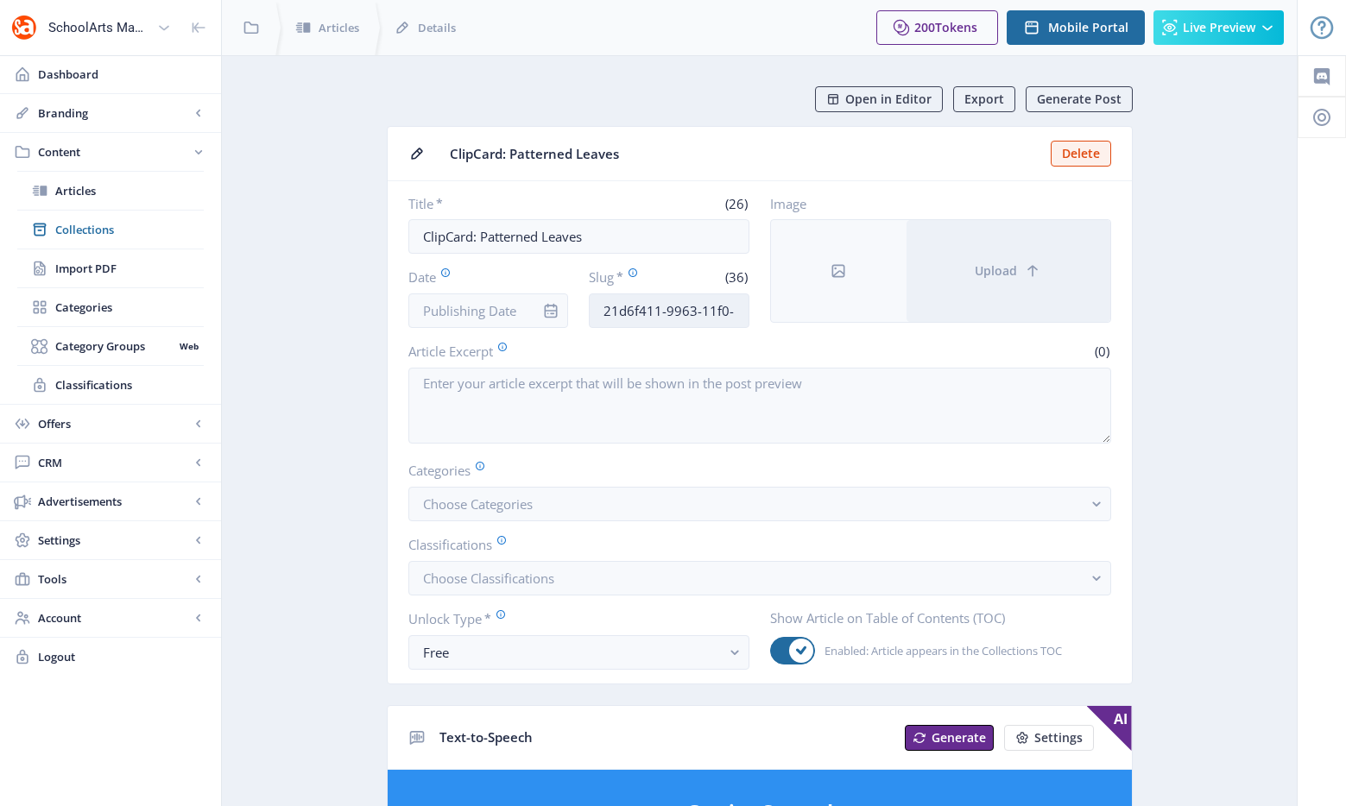
click at [675, 310] on input "21d6f411-9963-11f0-bd64-4201ac1fa005" at bounding box center [669, 310] width 161 height 35
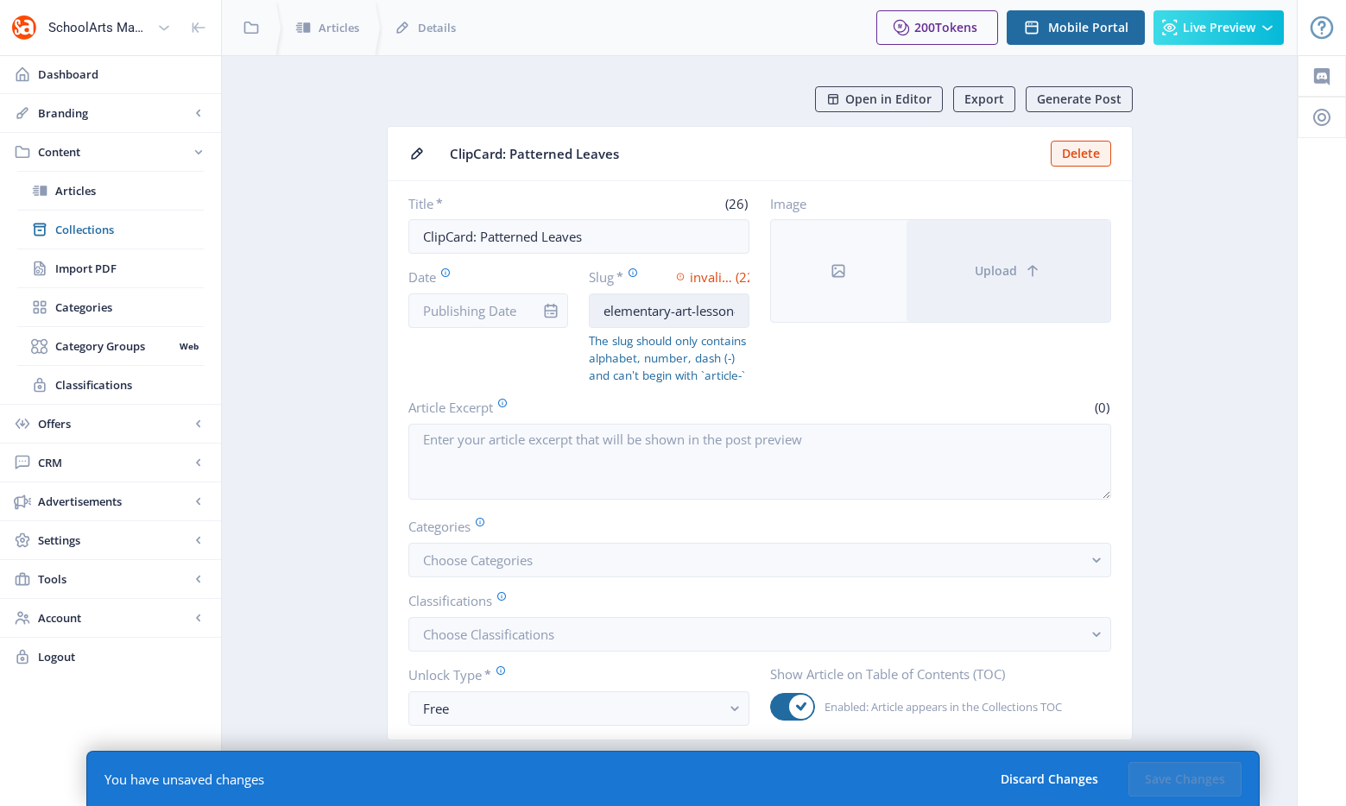
click at [722, 312] on input "elementary-art-lesson-" at bounding box center [669, 310] width 161 height 35
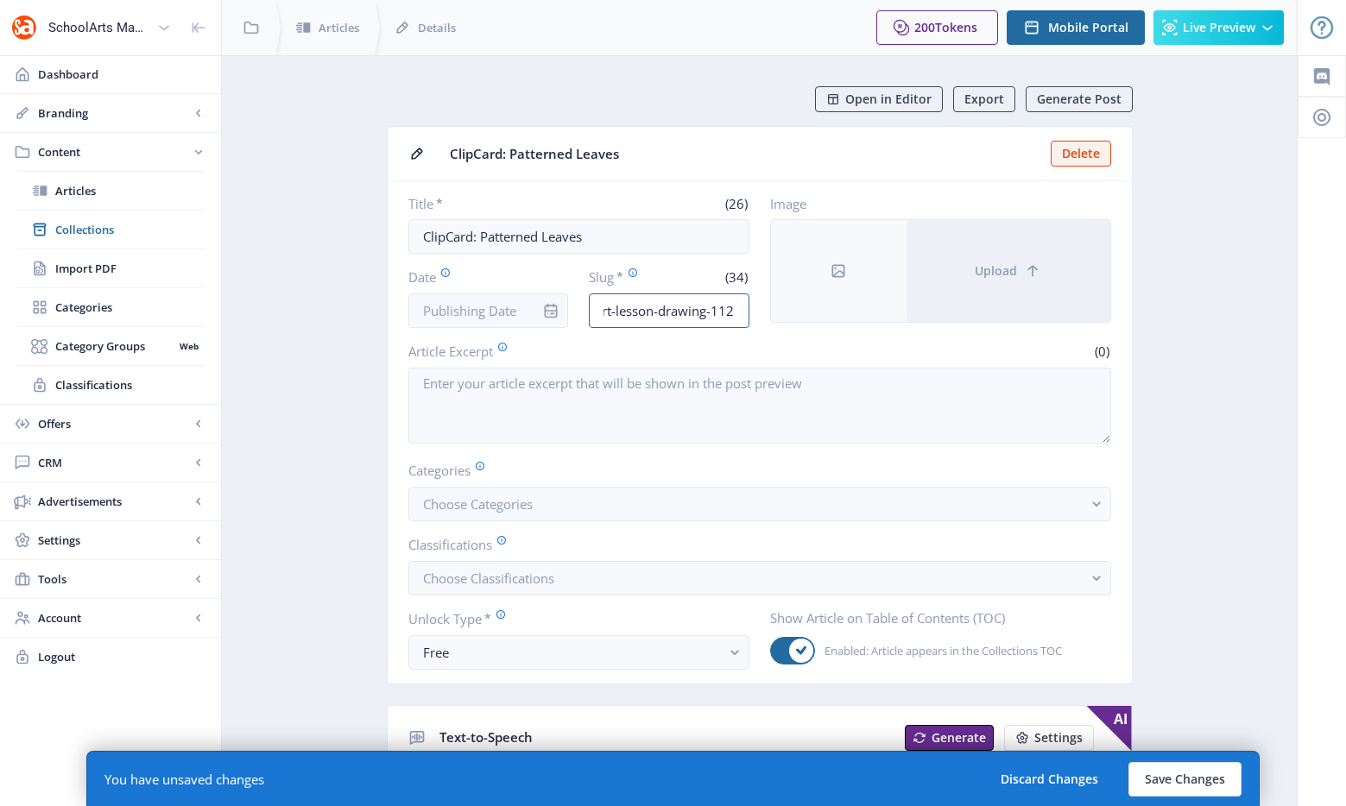
scroll to position [0, 88]
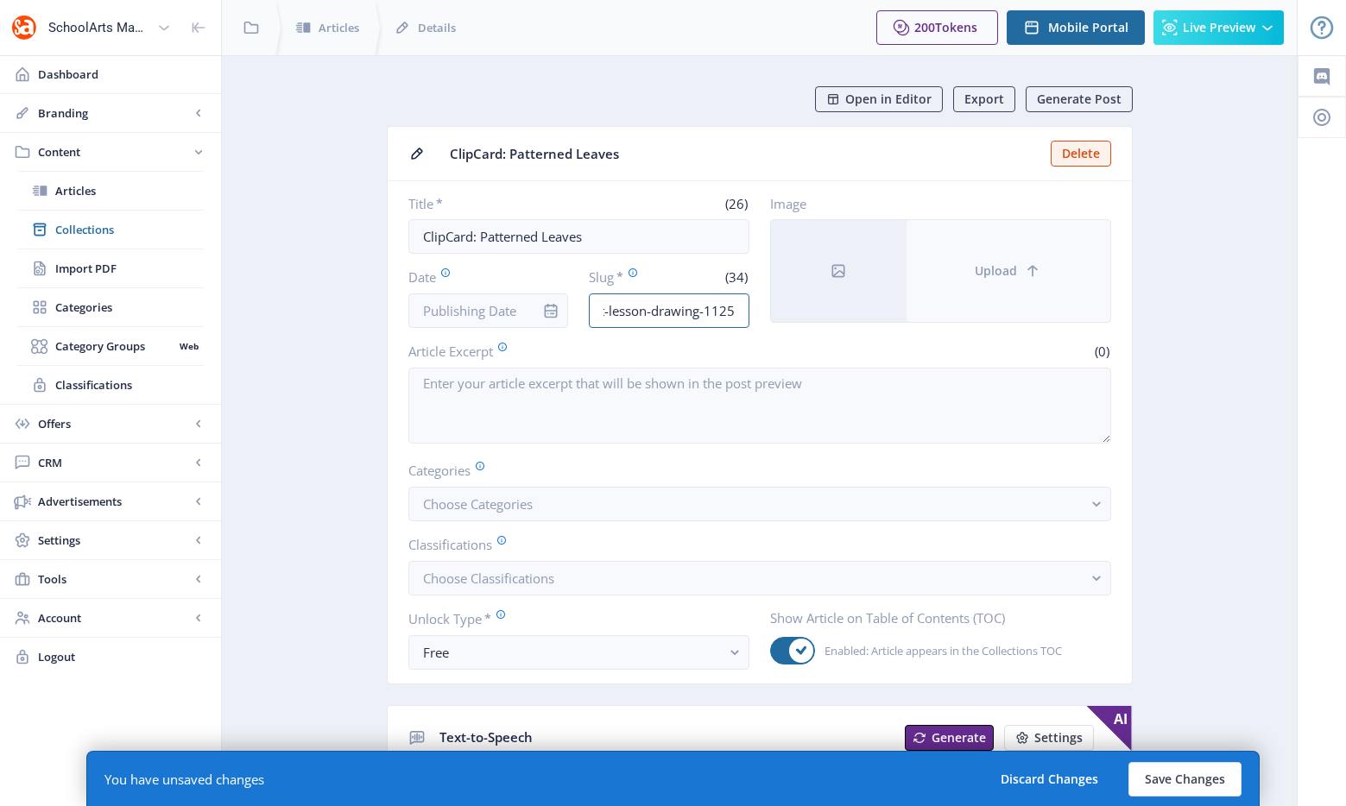
type input "elementary-art-lesson-drawing-1125"
click at [940, 296] on button "Upload" at bounding box center [1008, 271] width 204 height 102
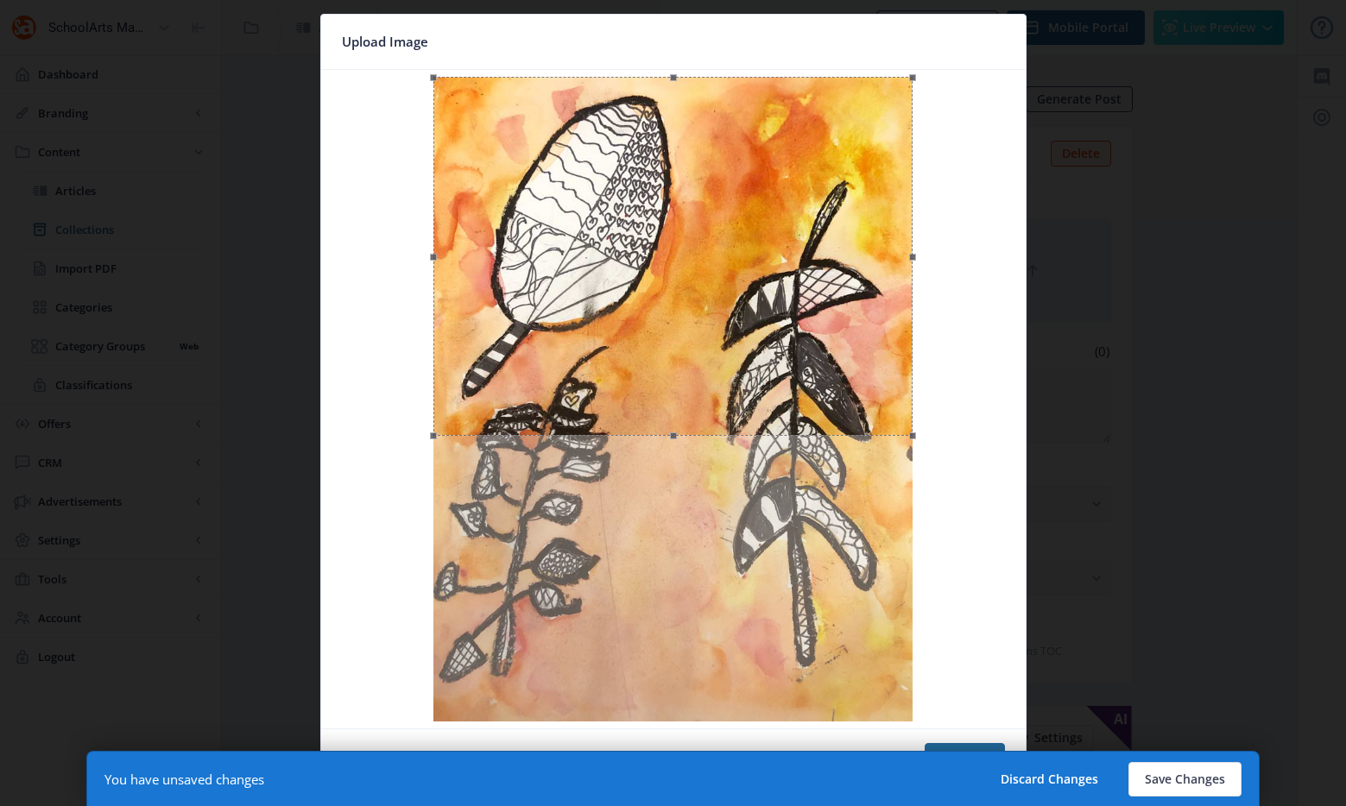
click button "Cancel" at bounding box center [378, 760] width 72 height 35
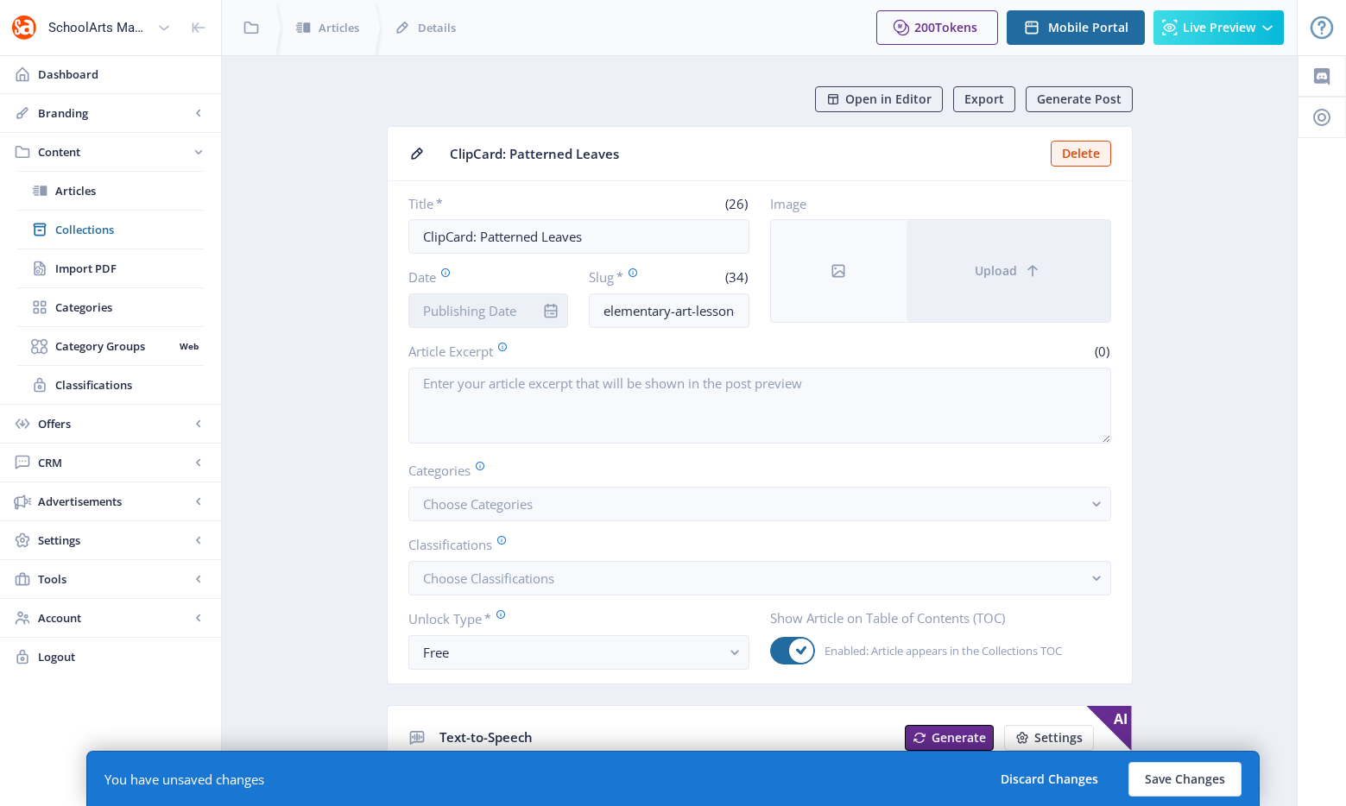
click at [525, 318] on input "Date" at bounding box center [488, 310] width 161 height 35
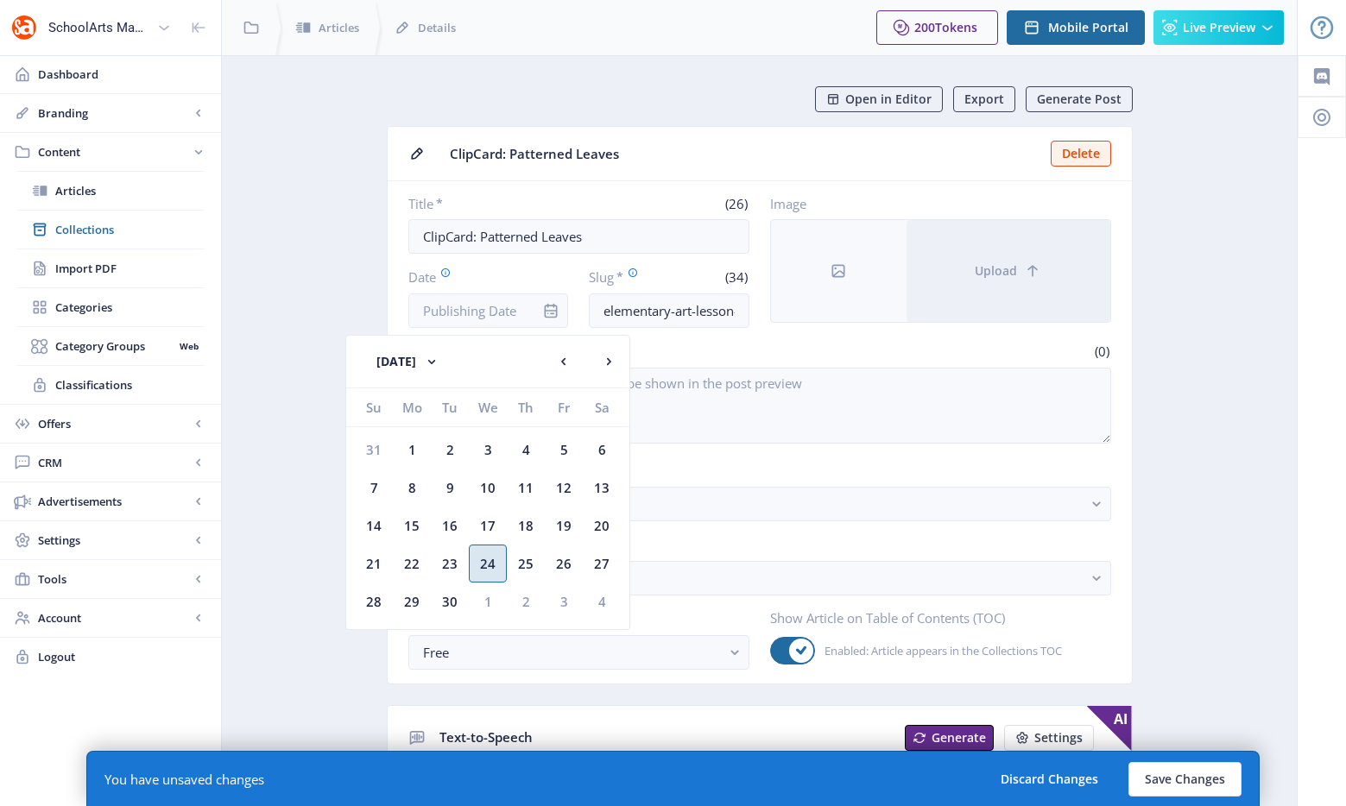
click at [486, 558] on div "24" at bounding box center [488, 564] width 38 height 38
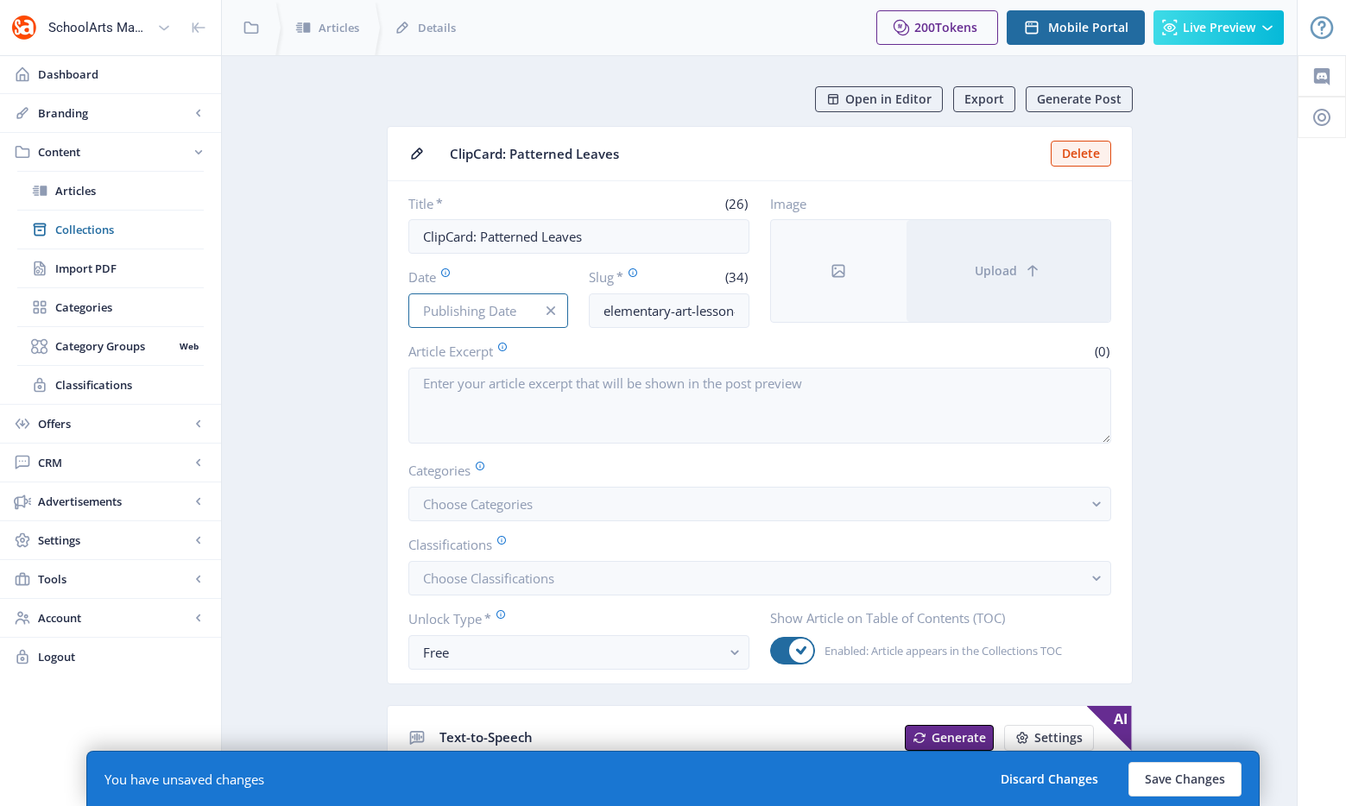
type input "Sep 24, 2025"
click at [498, 583] on span "Choose Classifications" at bounding box center [488, 578] width 131 height 17
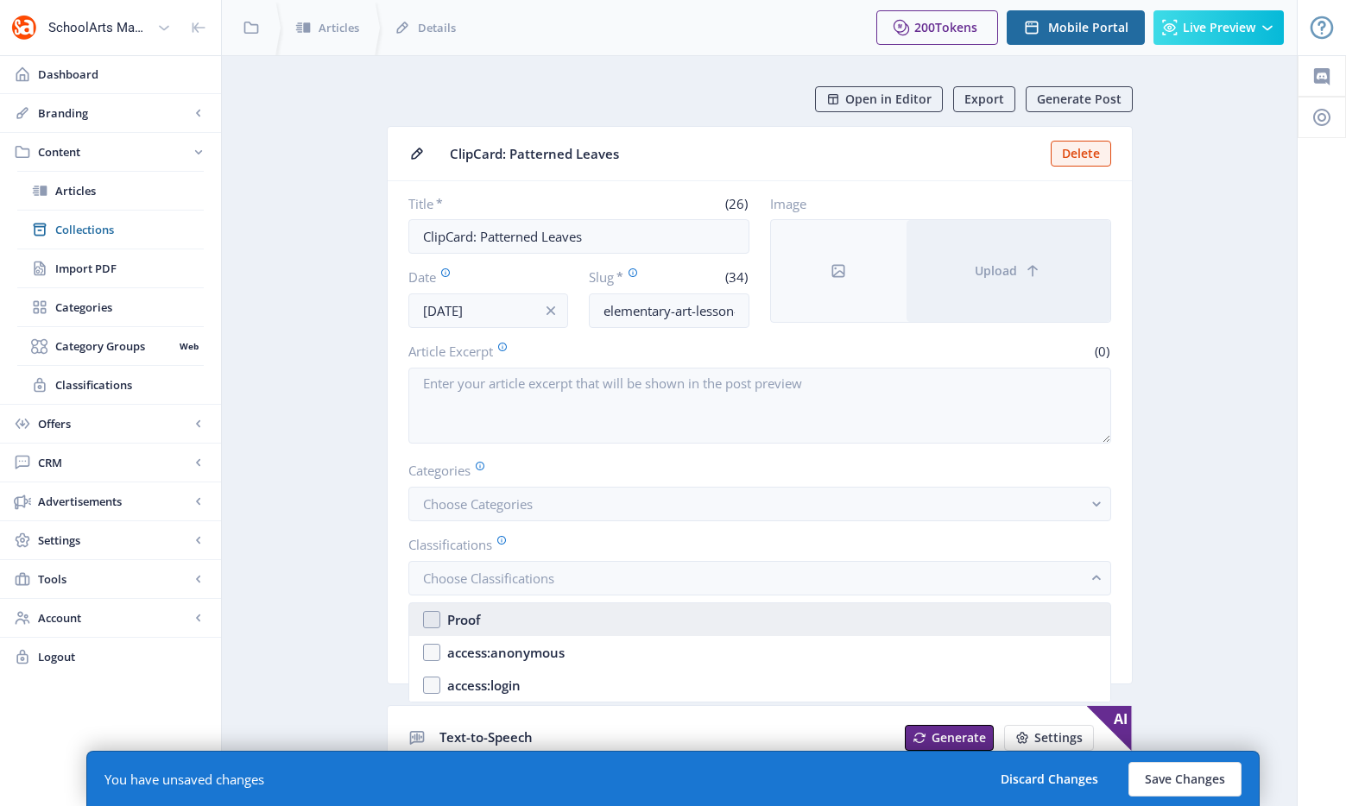
click at [480, 622] on div "Proof" at bounding box center [463, 619] width 33 height 21
checkbox input "true"
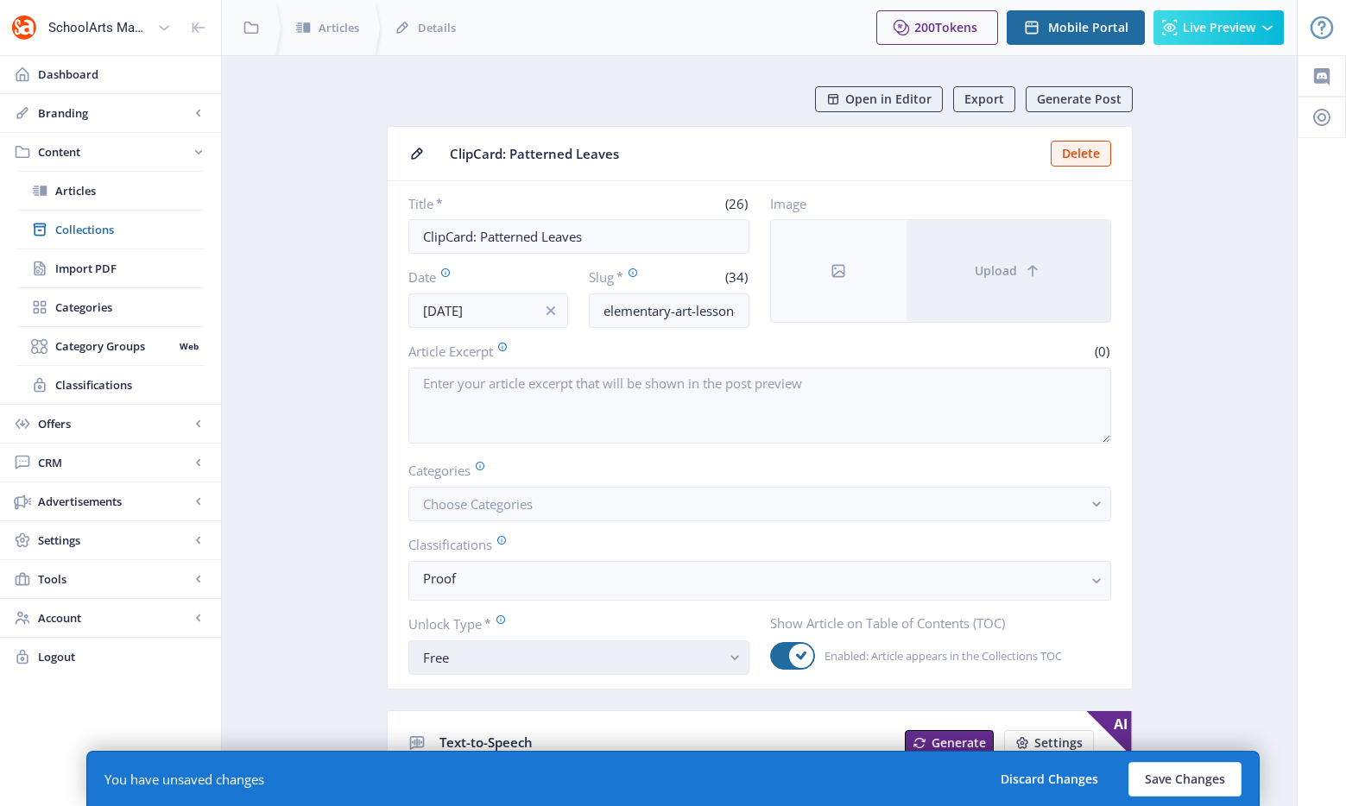
click at [445, 661] on div "Free" at bounding box center [572, 657] width 298 height 21
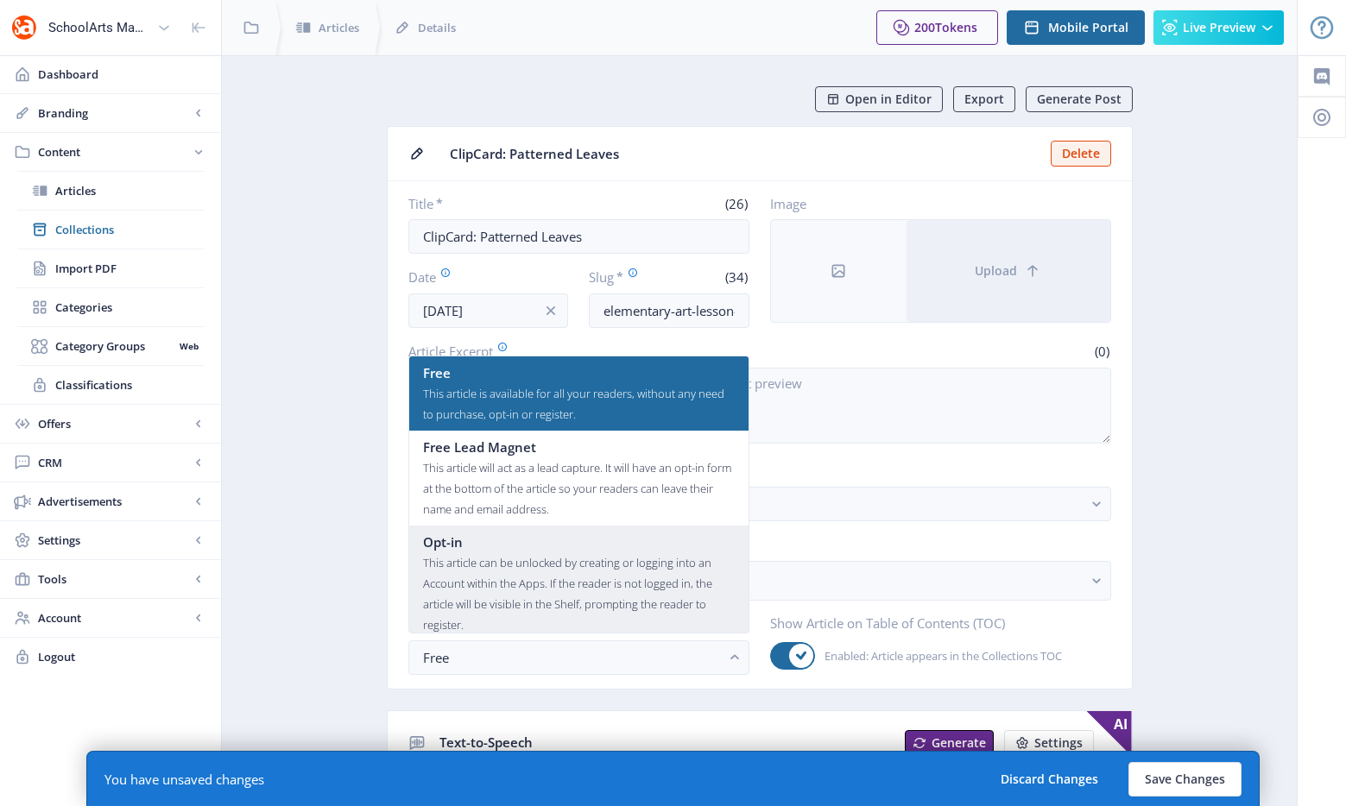
scroll to position [104, 0]
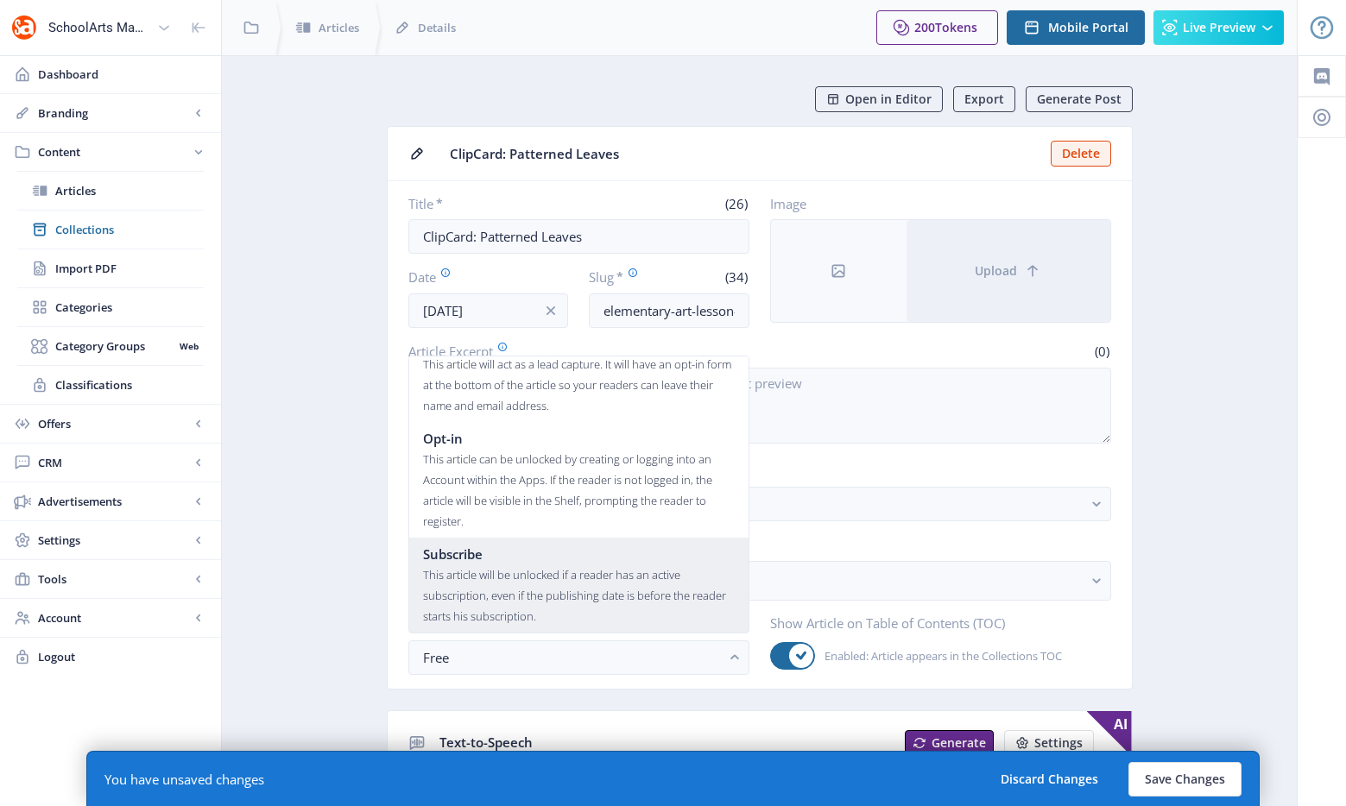
click at [470, 580] on div "This article will be unlocked if a reader has an active subscription, even if t…" at bounding box center [579, 595] width 312 height 62
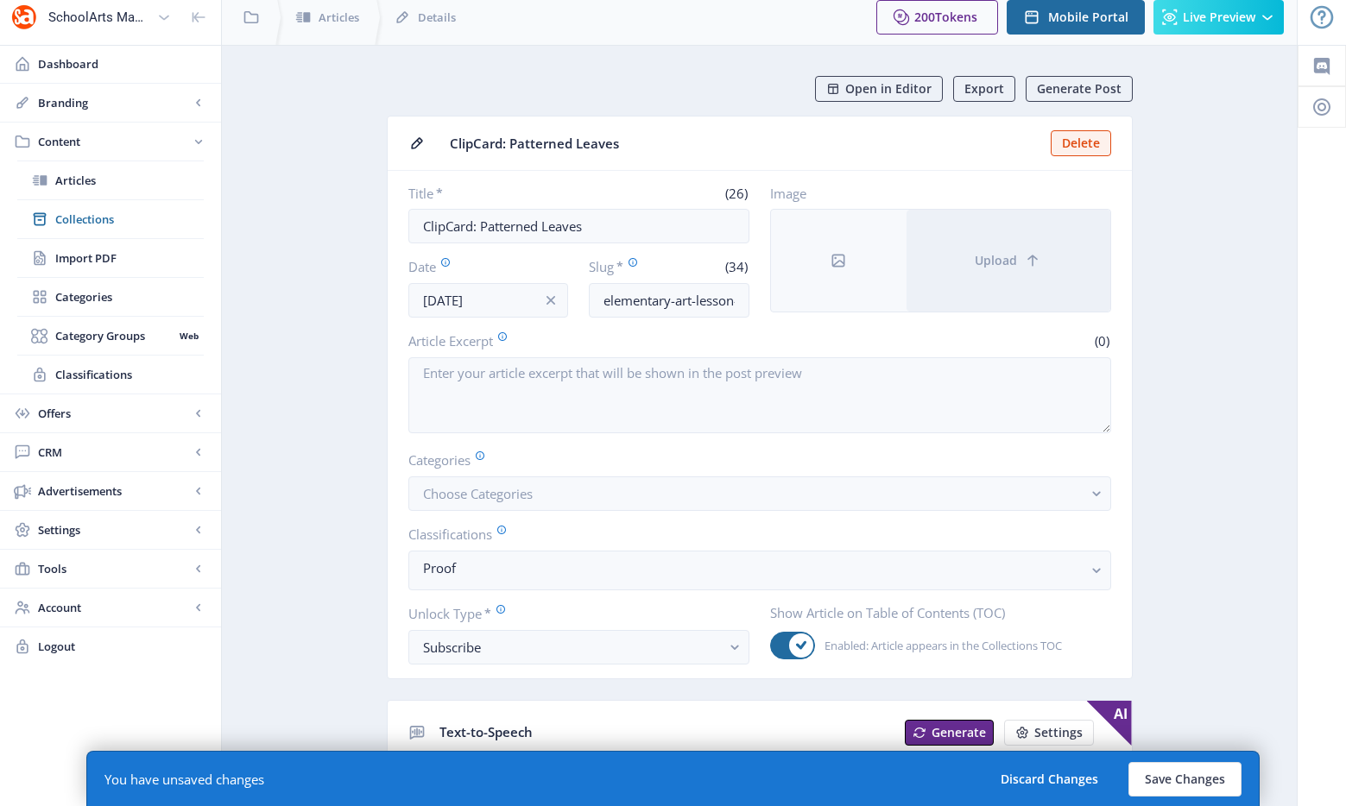
scroll to position [0, 0]
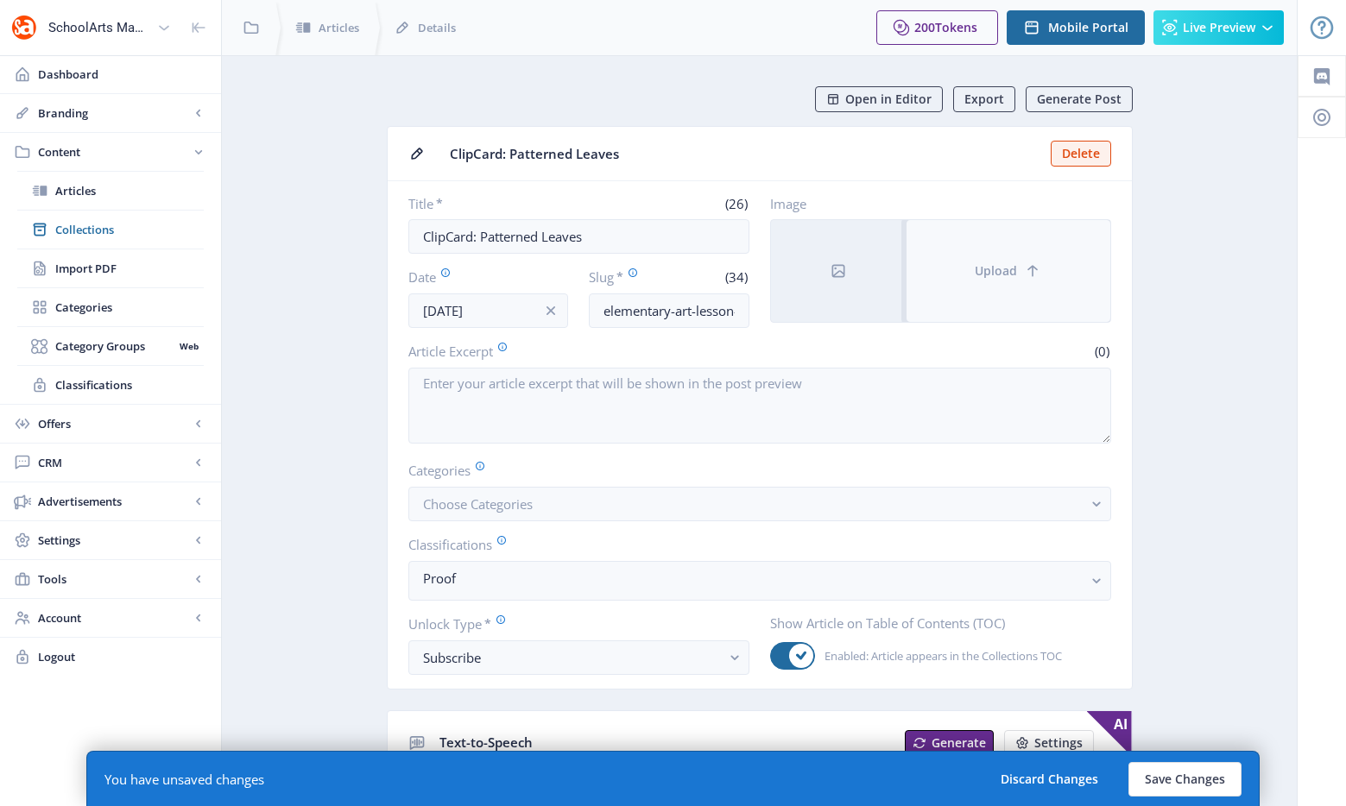
click at [986, 251] on button "Upload" at bounding box center [1008, 271] width 204 height 102
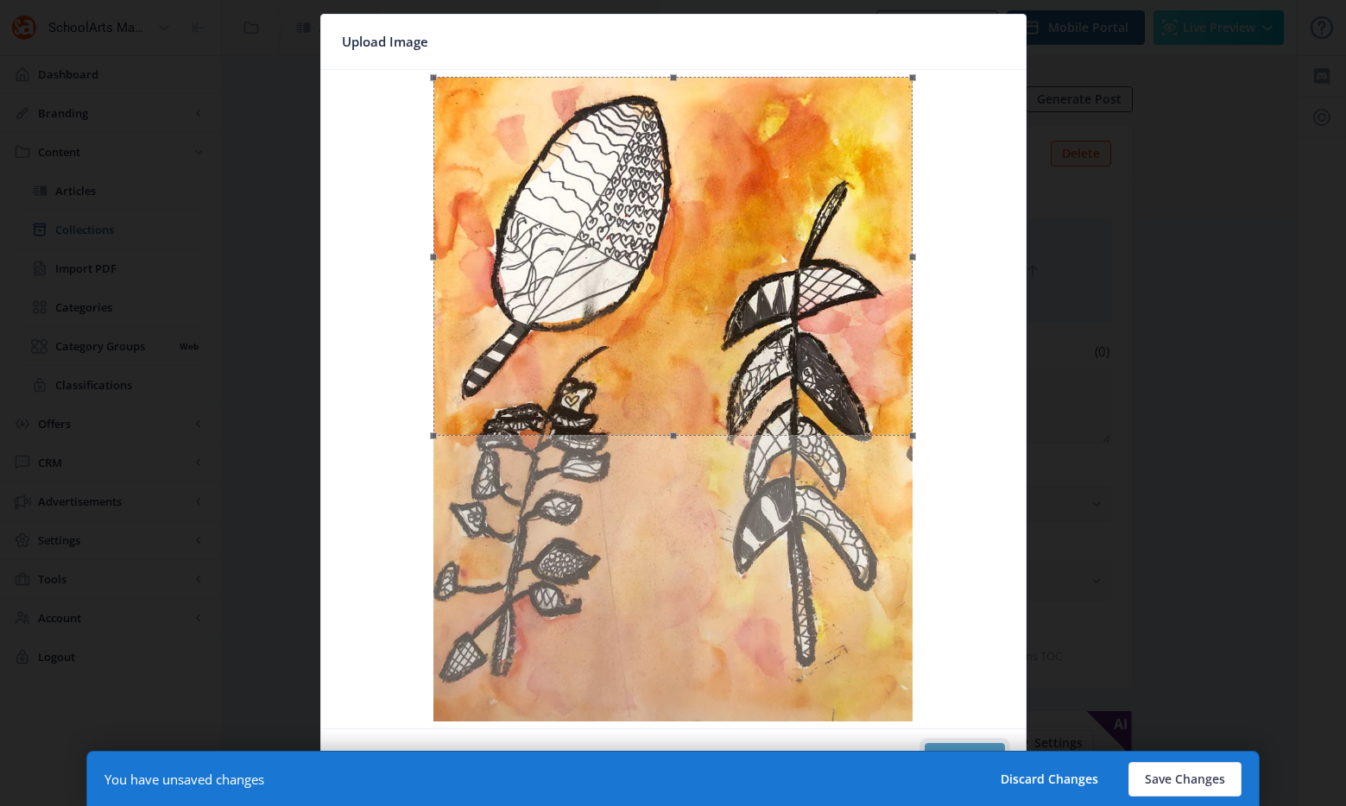
click at [996, 747] on button "Confirm" at bounding box center [964, 760] width 80 height 35
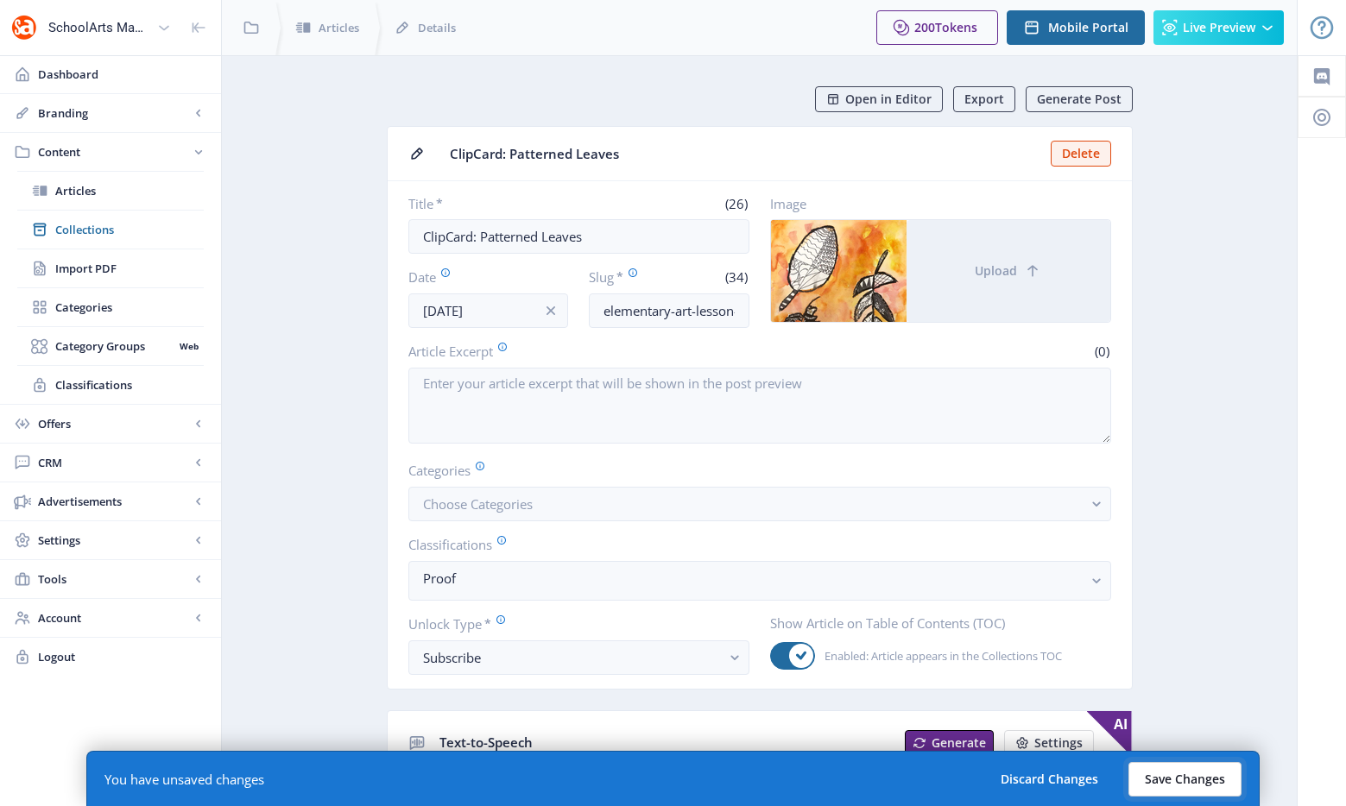
click at [1166, 773] on button "Save Changes" at bounding box center [1184, 779] width 113 height 35
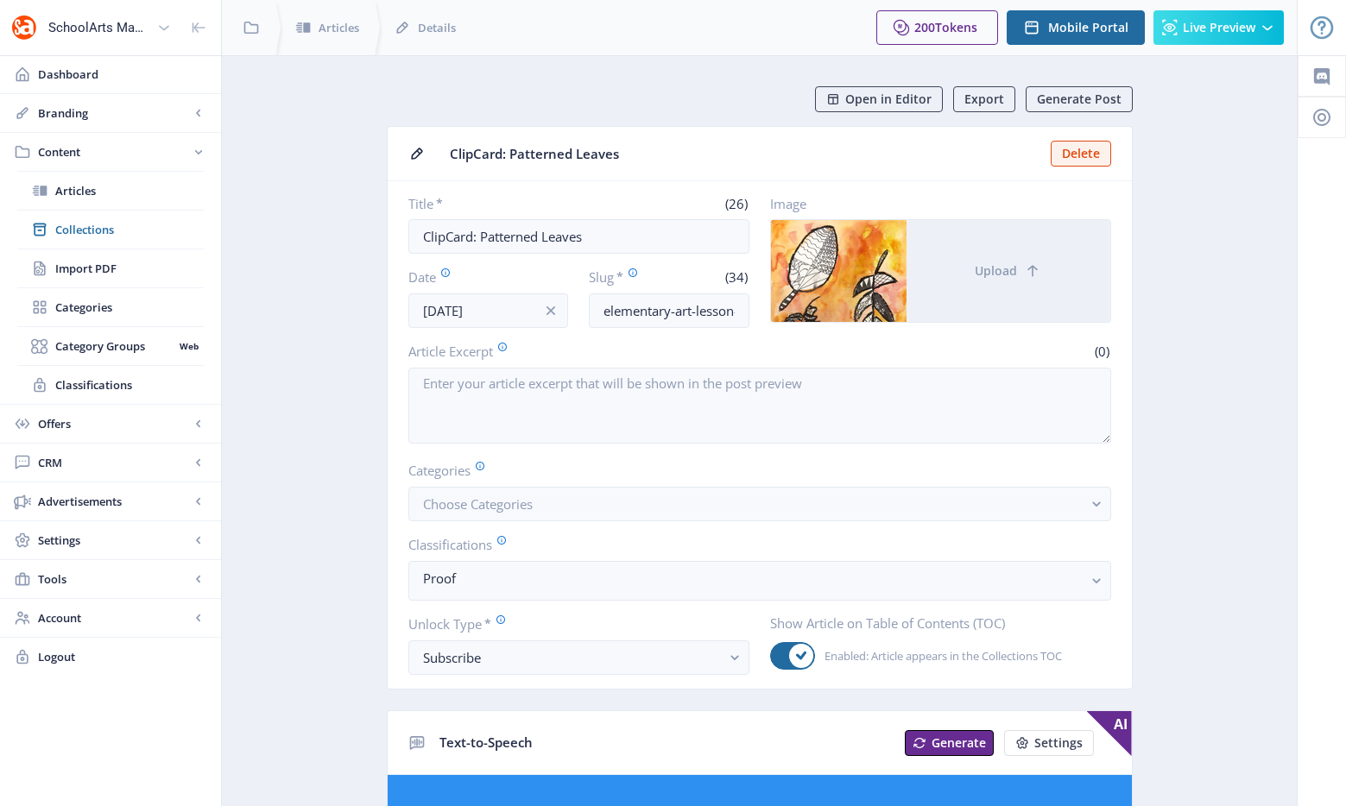
scroll to position [22, 0]
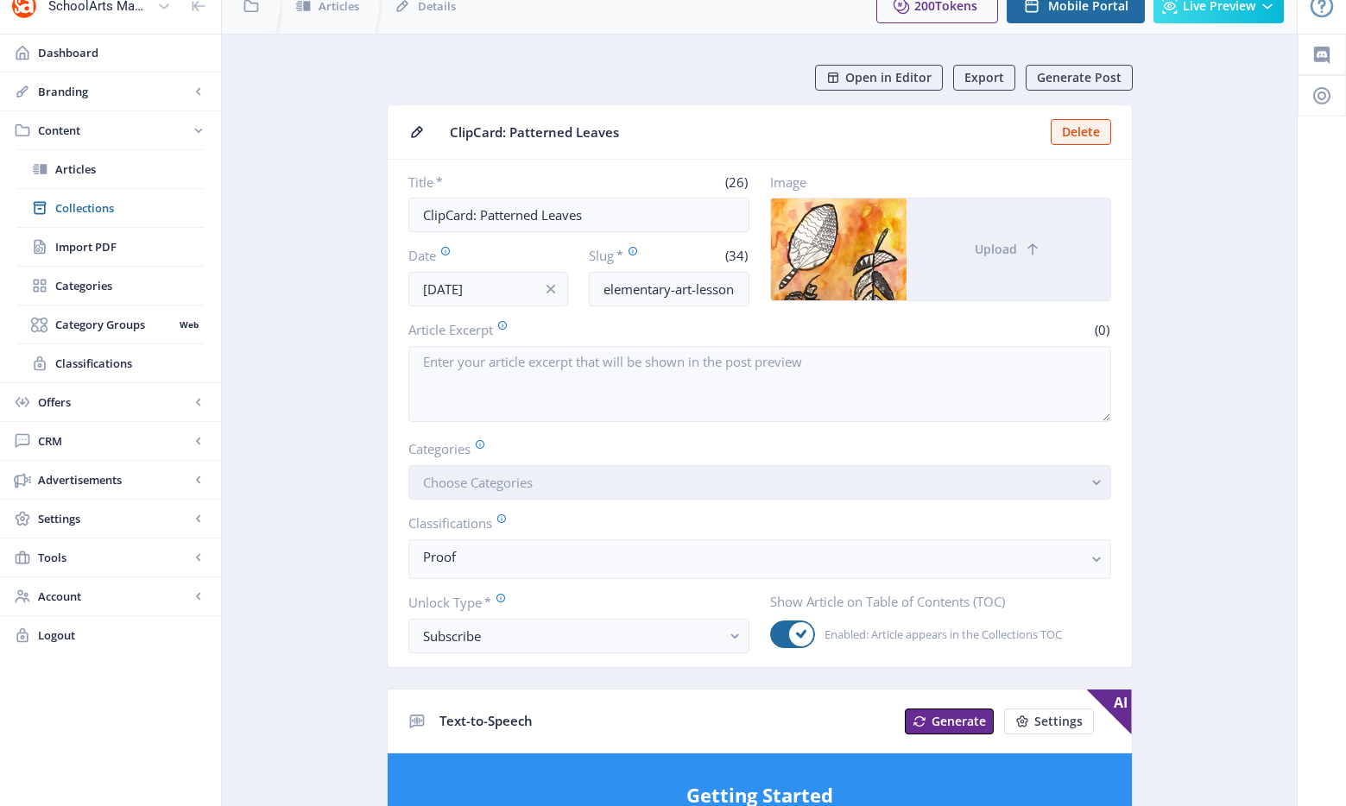
click at [775, 496] on button "Choose Categories" at bounding box center [759, 482] width 703 height 35
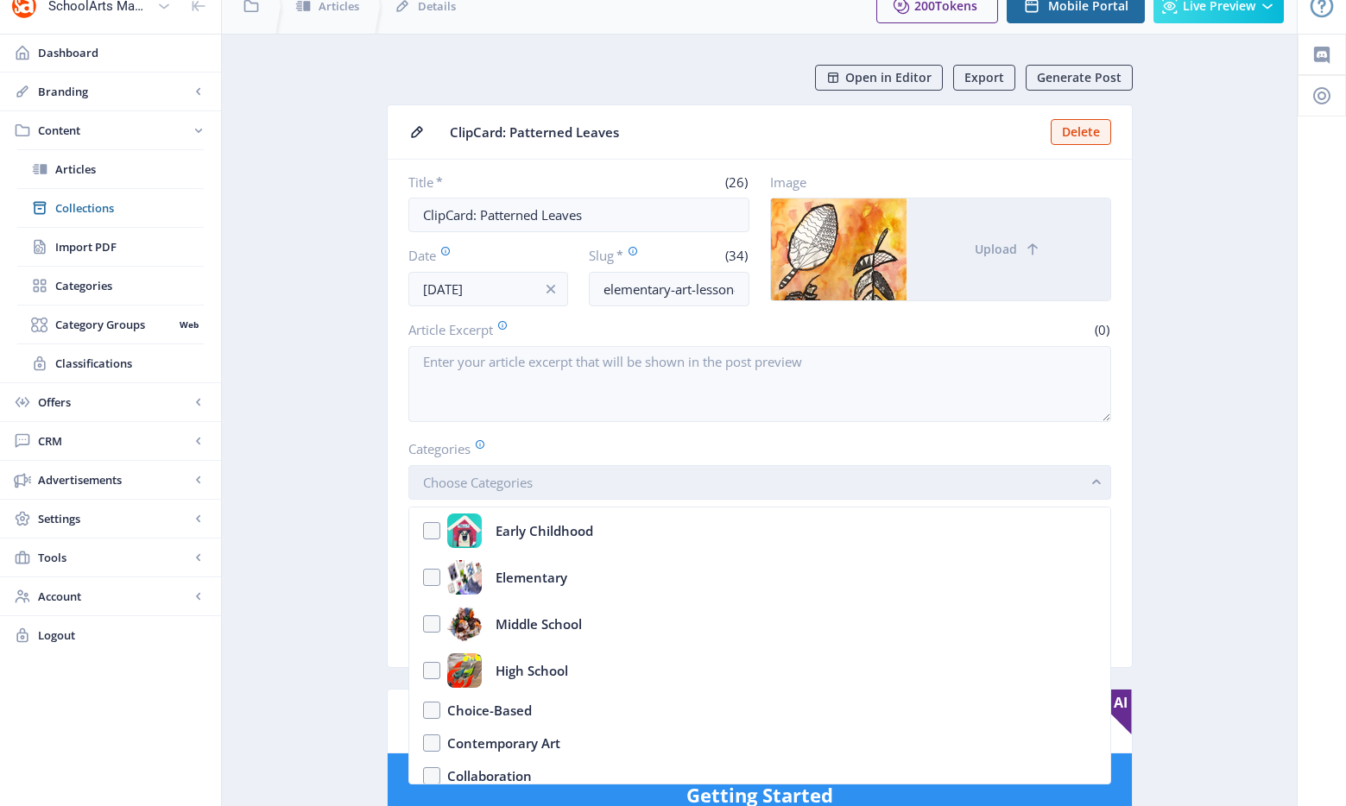
scroll to position [0, 0]
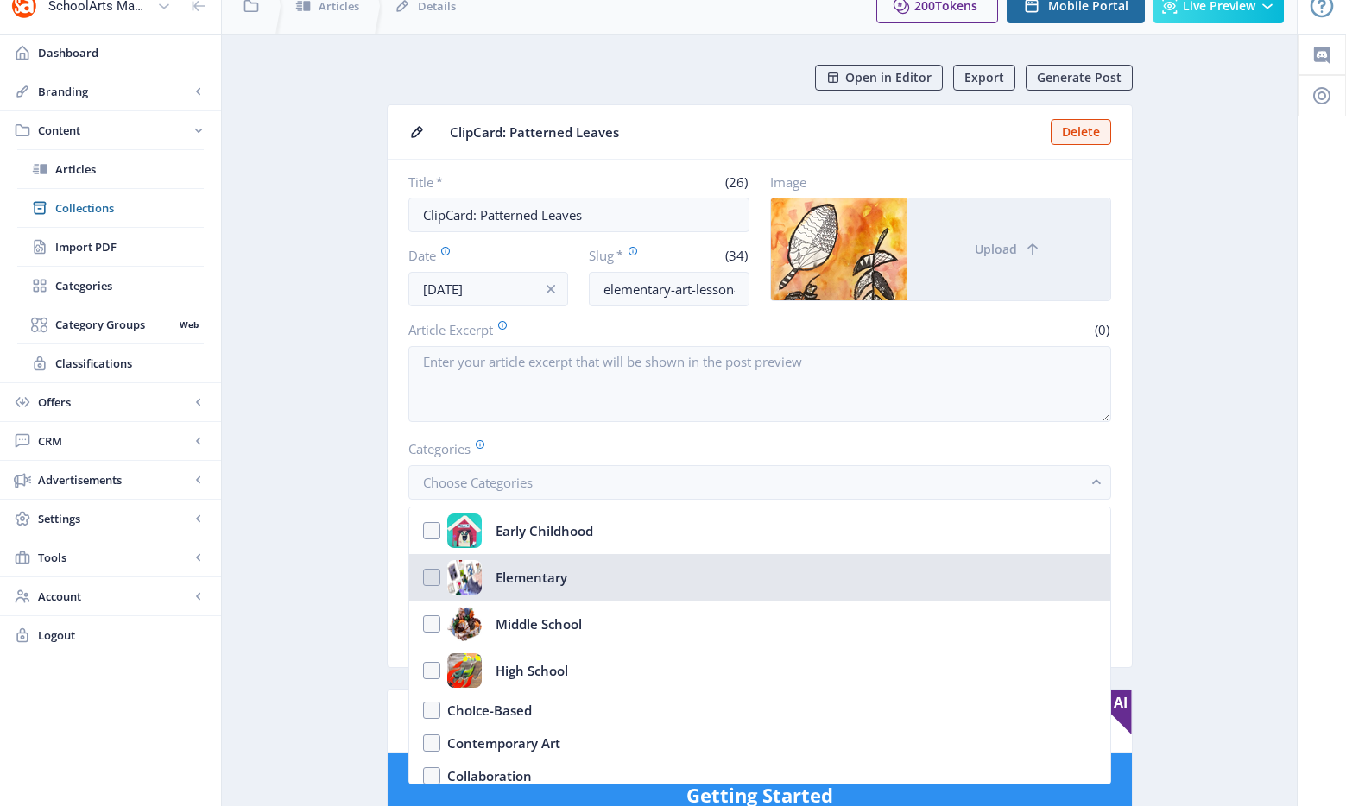
click at [533, 579] on div "Elementary" at bounding box center [531, 577] width 72 height 35
checkbox input "true"
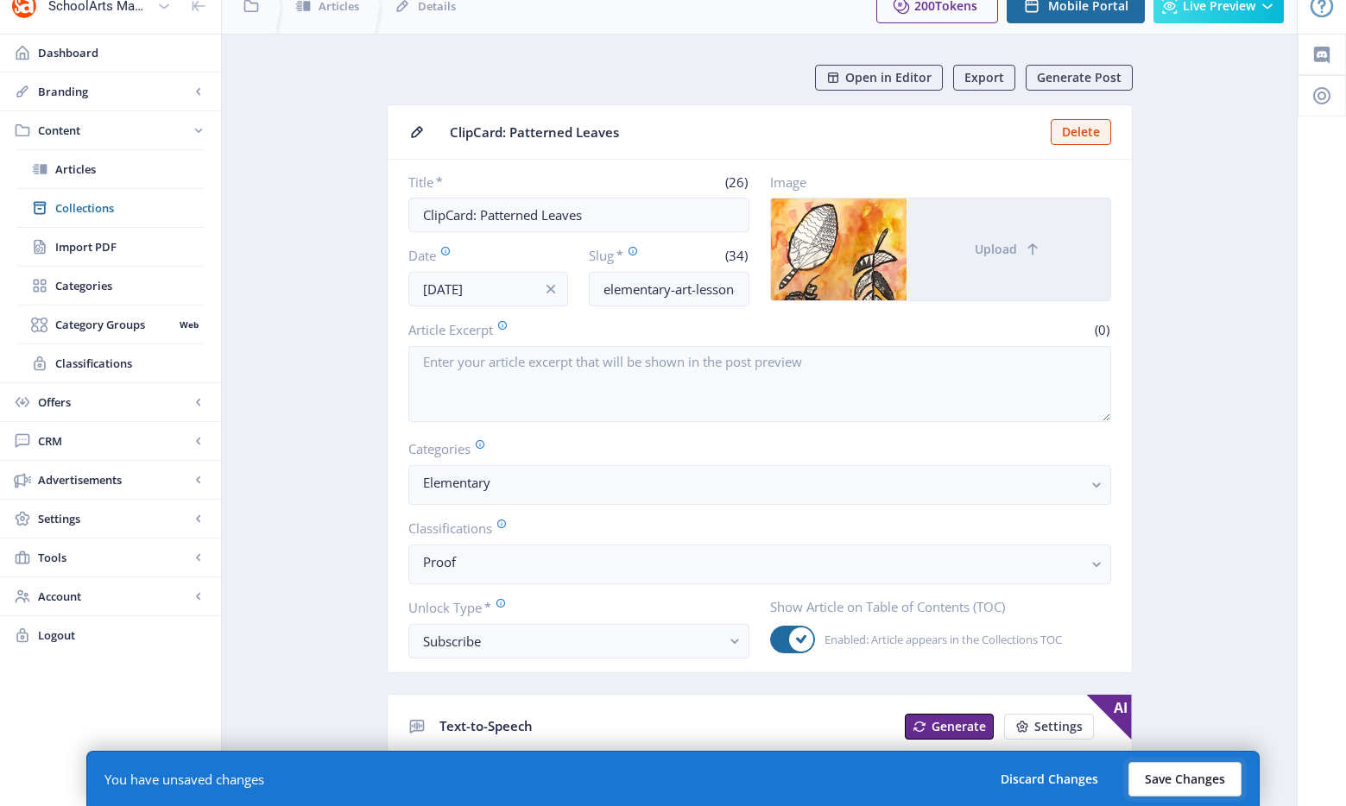
click at [1177, 775] on button "Save Changes" at bounding box center [1184, 779] width 113 height 35
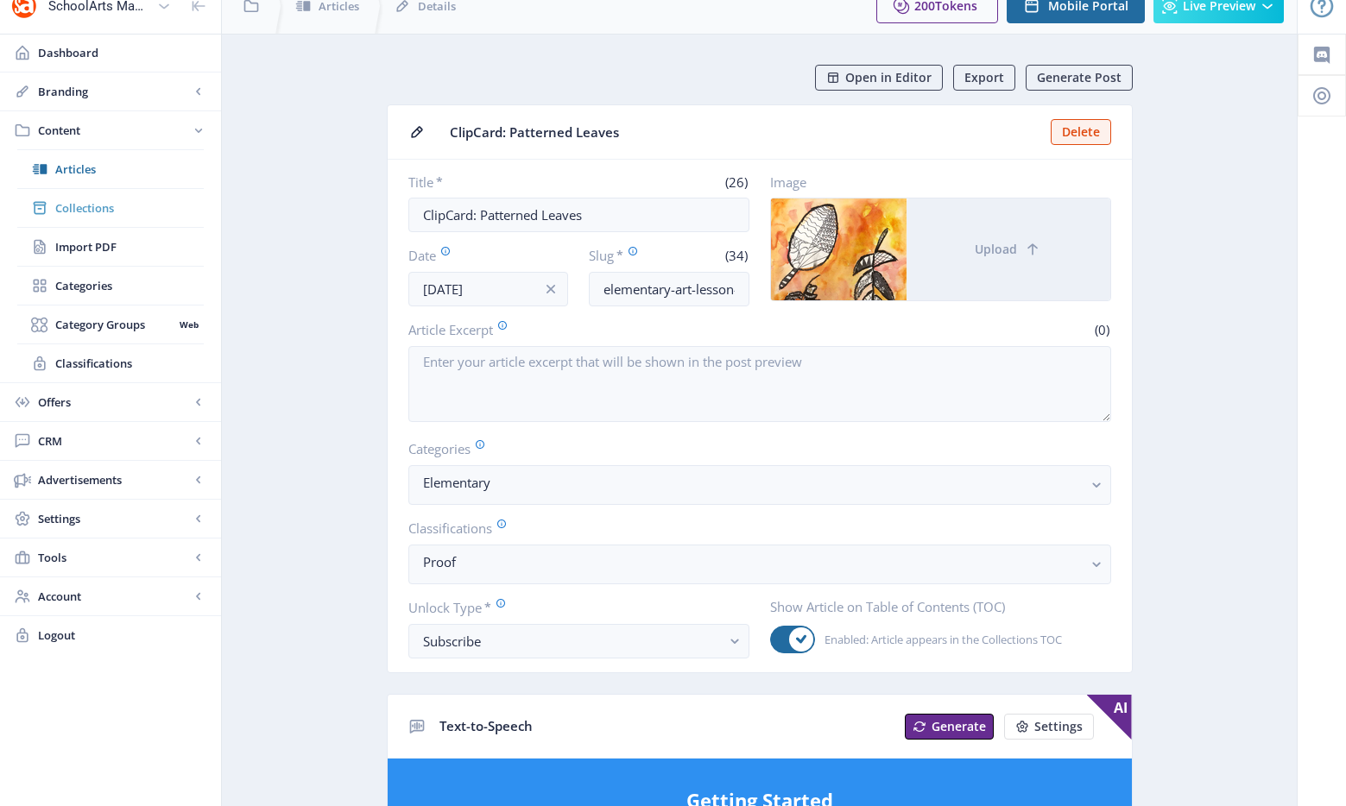
click at [103, 202] on span "Collections" at bounding box center [129, 207] width 148 height 17
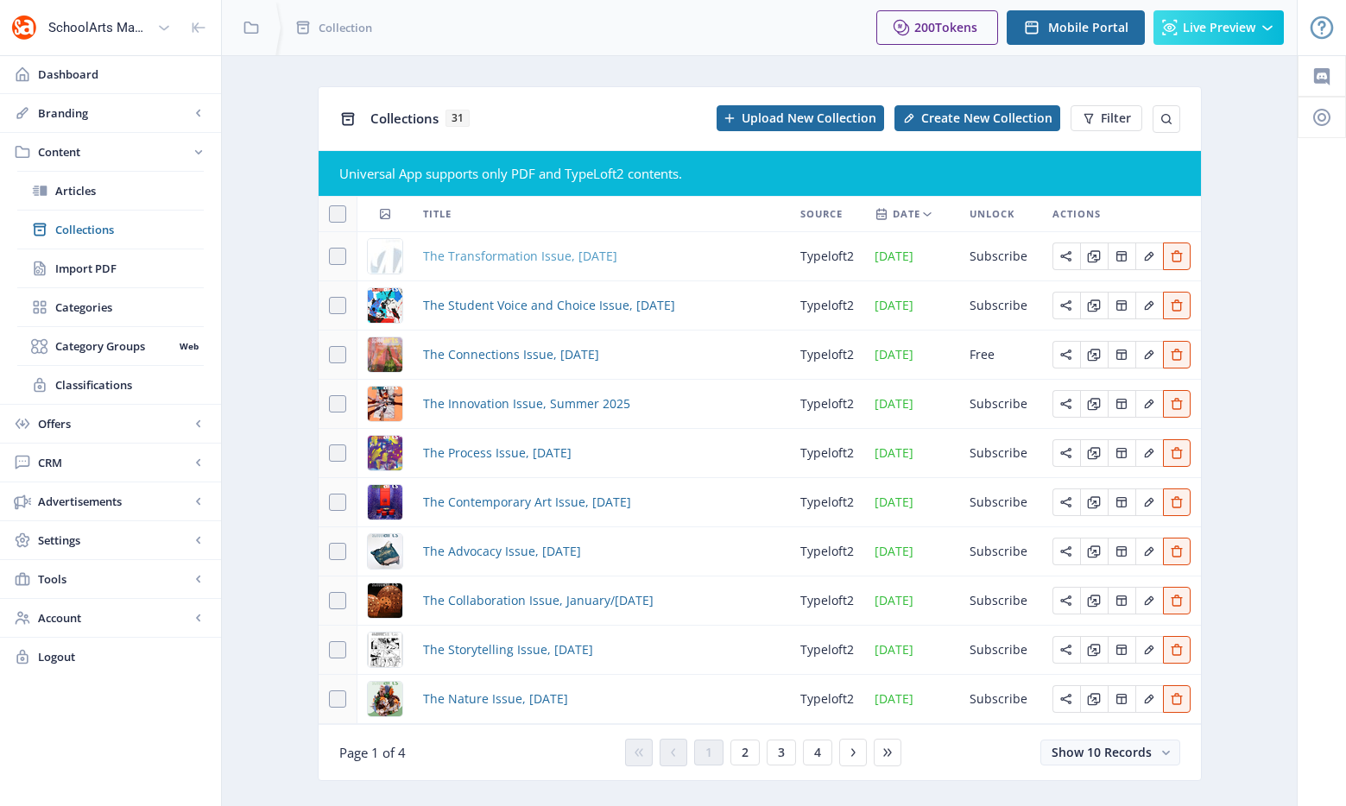
click at [566, 262] on span "The Transformation Issue, November 2025" at bounding box center [520, 256] width 194 height 21
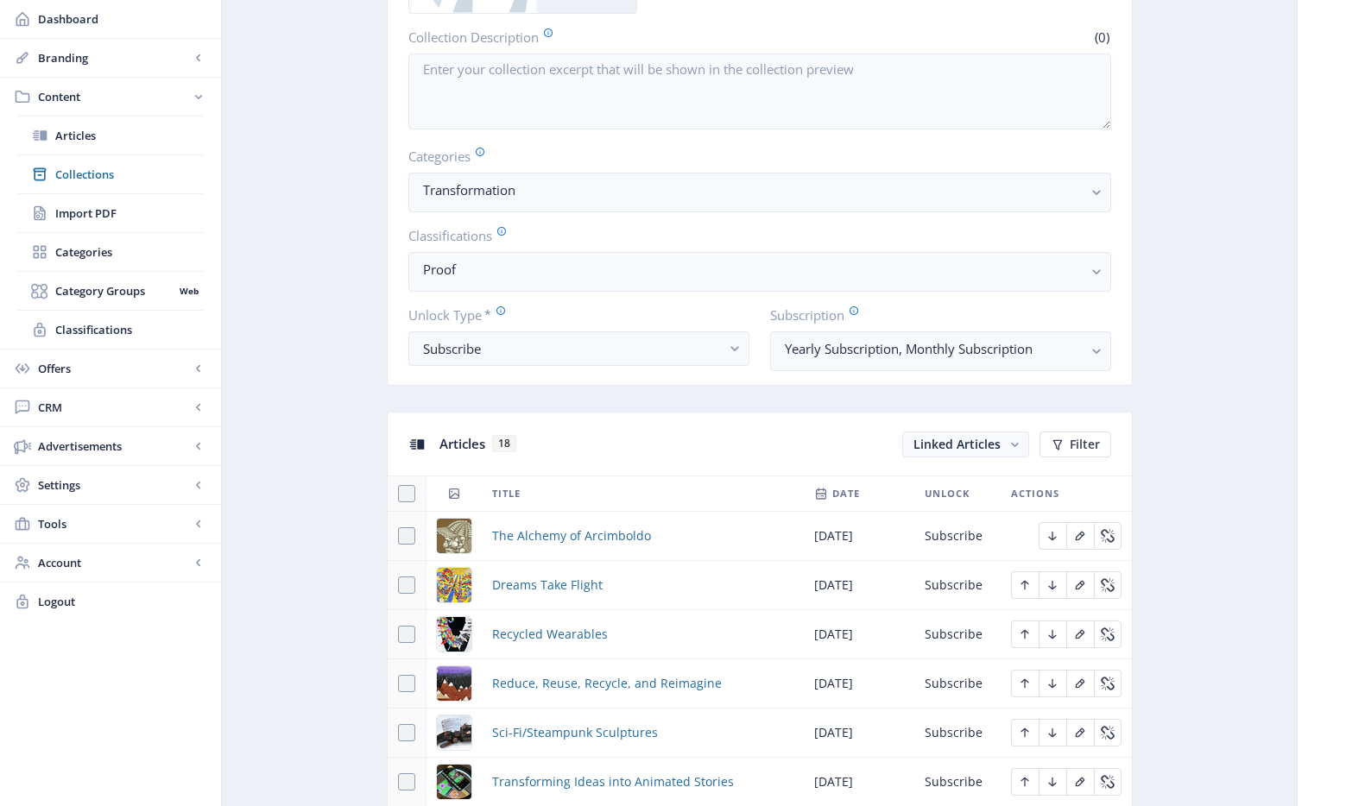
scroll to position [848, 0]
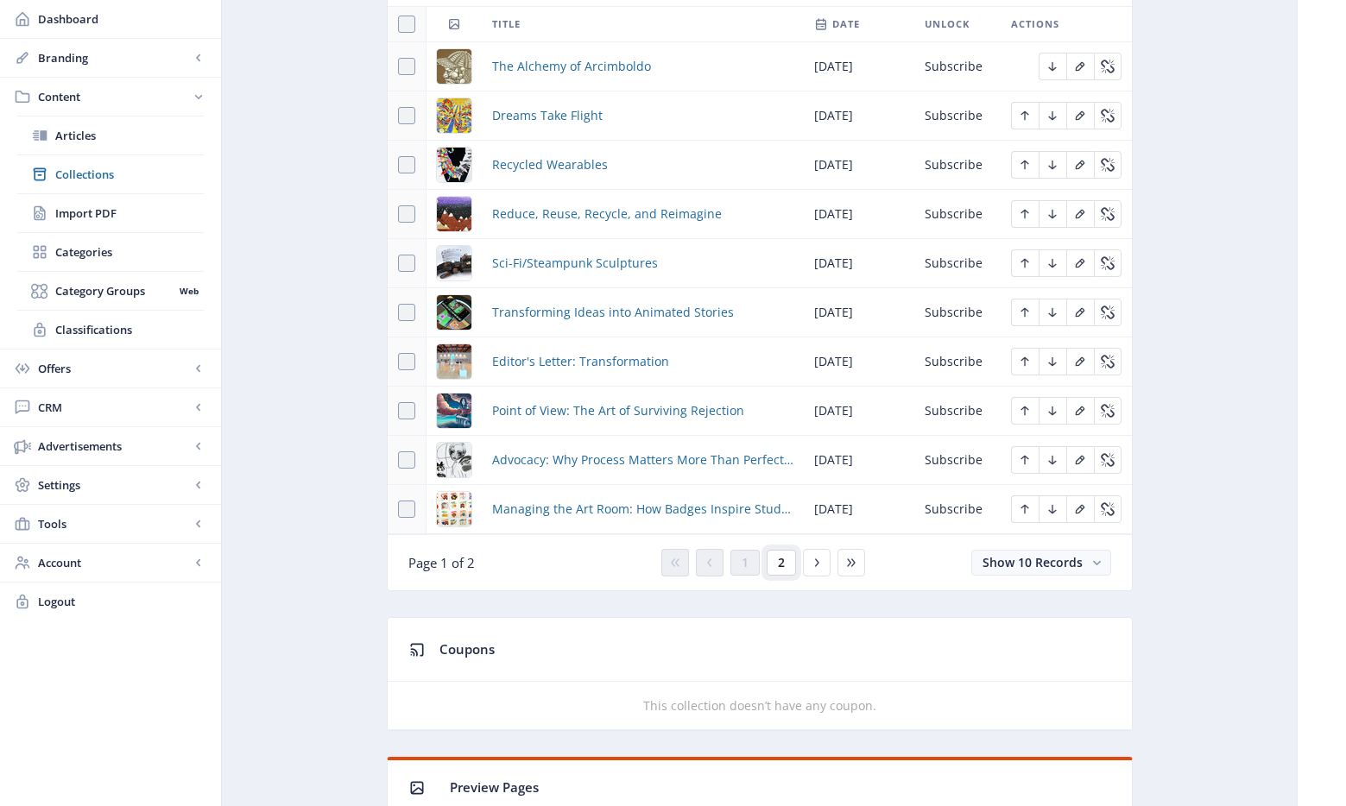
click at [780, 563] on span "2" at bounding box center [781, 563] width 7 height 14
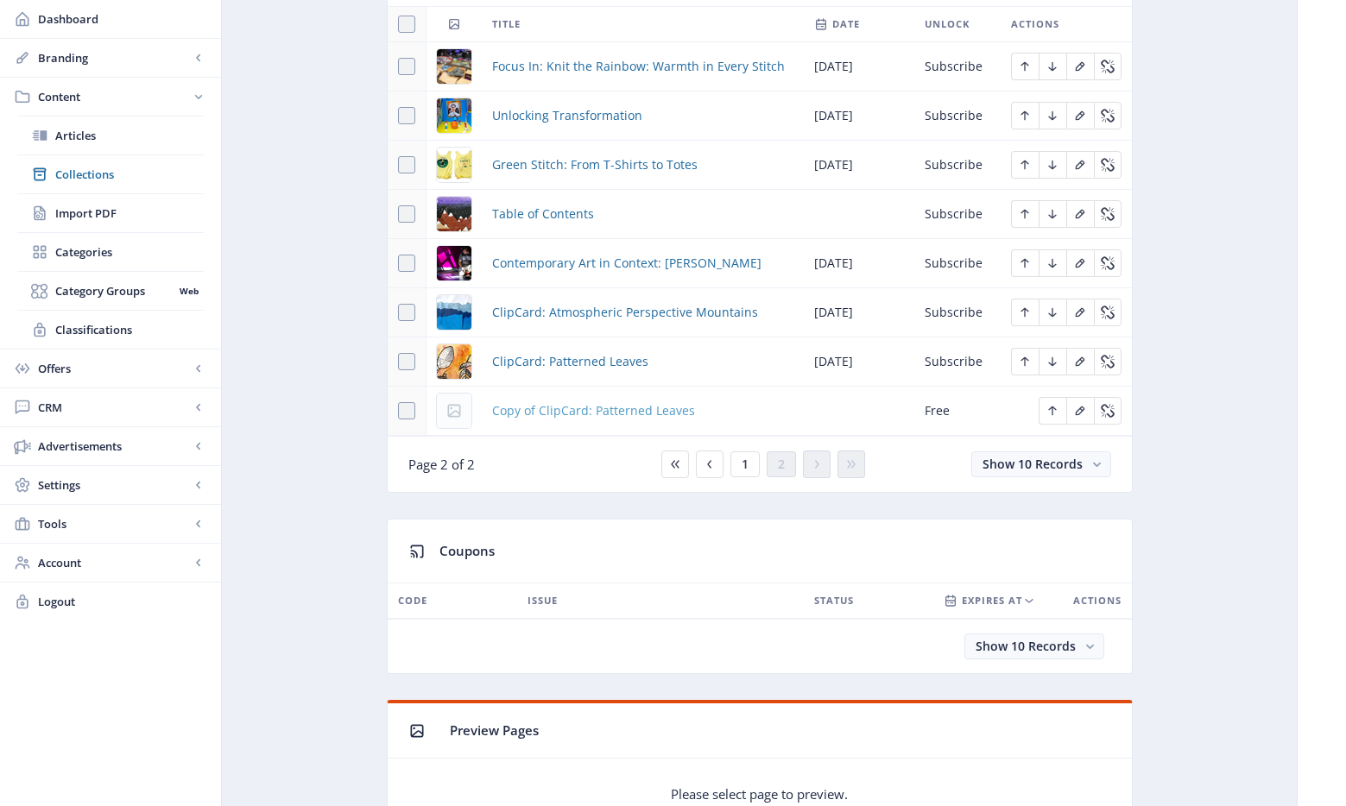
click at [610, 408] on span "Copy of ClipCard: Patterned Leaves" at bounding box center [593, 410] width 203 height 21
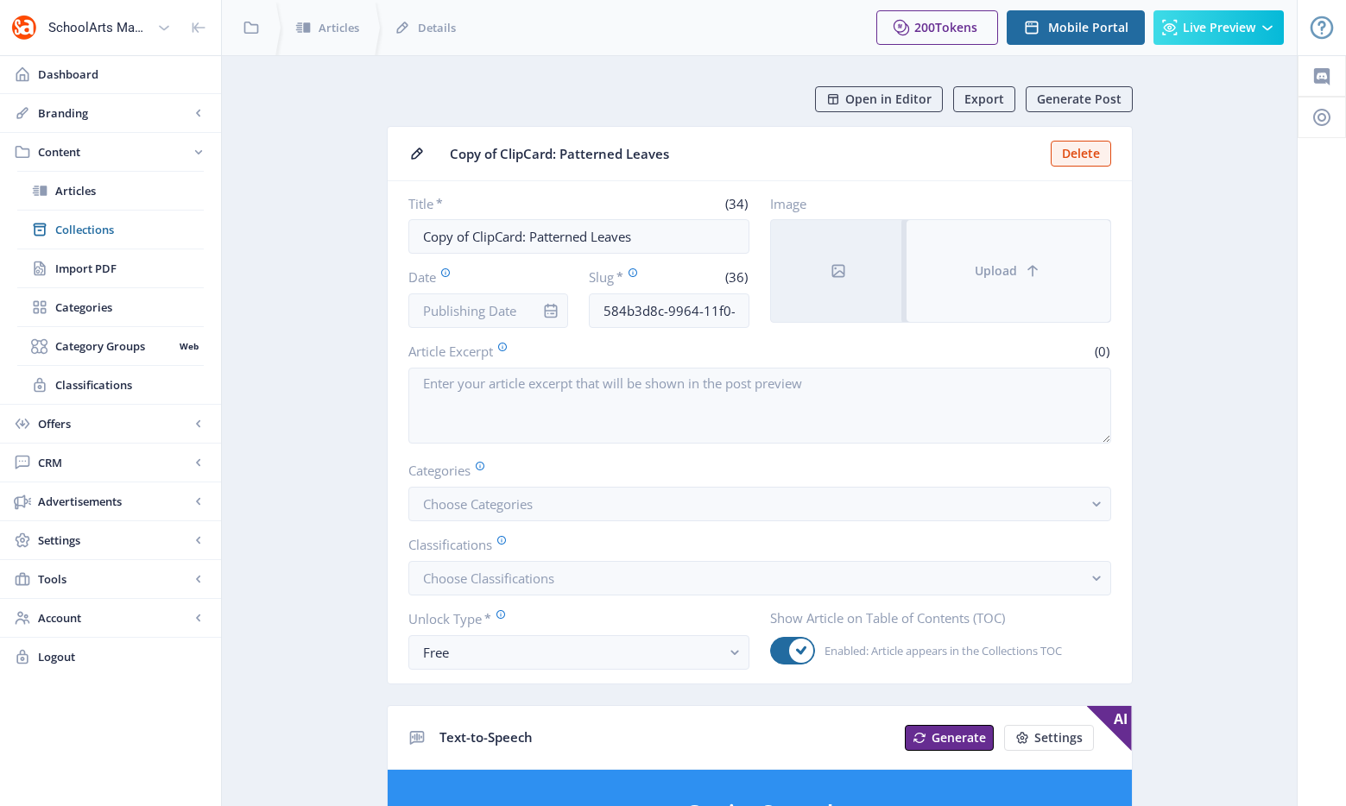
click at [967, 310] on button "Upload" at bounding box center [1008, 271] width 204 height 102
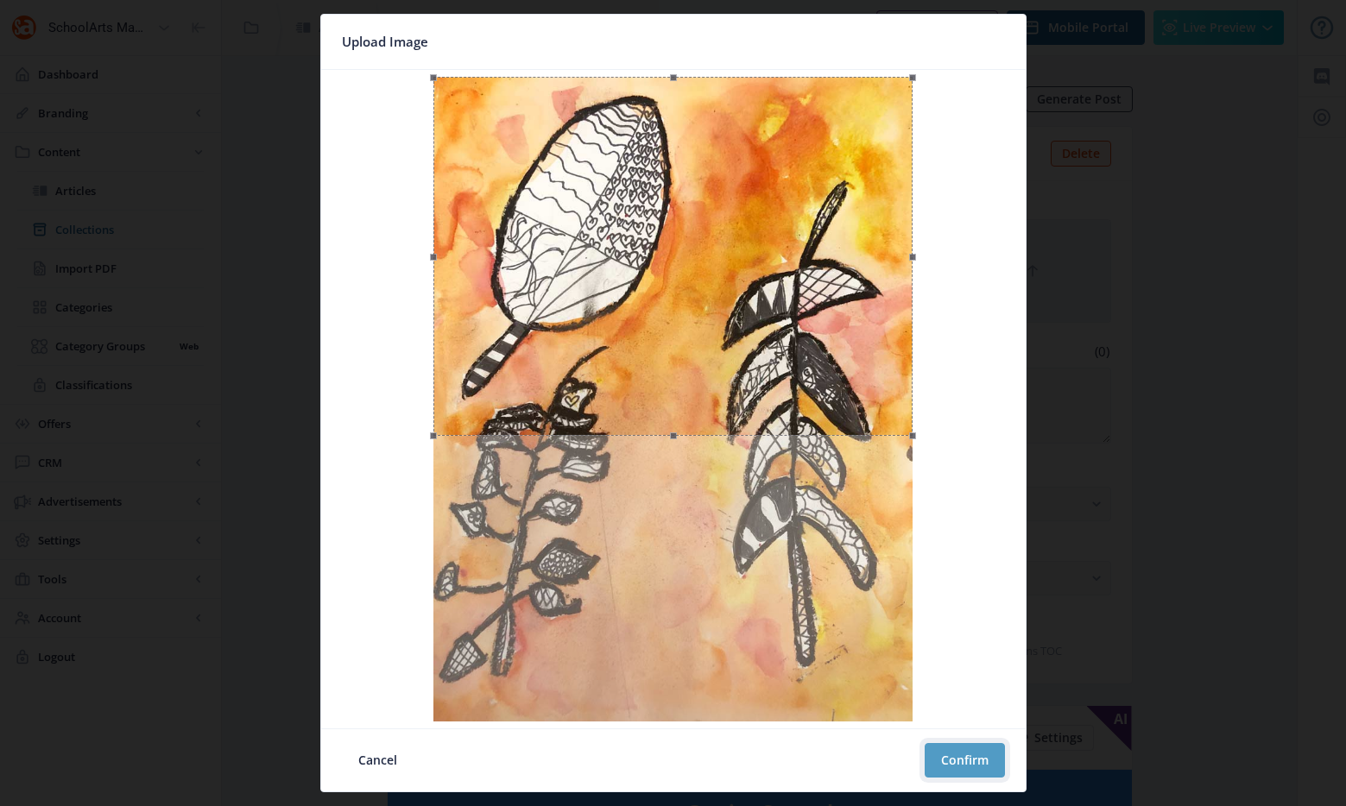
click at [978, 754] on button "Confirm" at bounding box center [964, 760] width 80 height 35
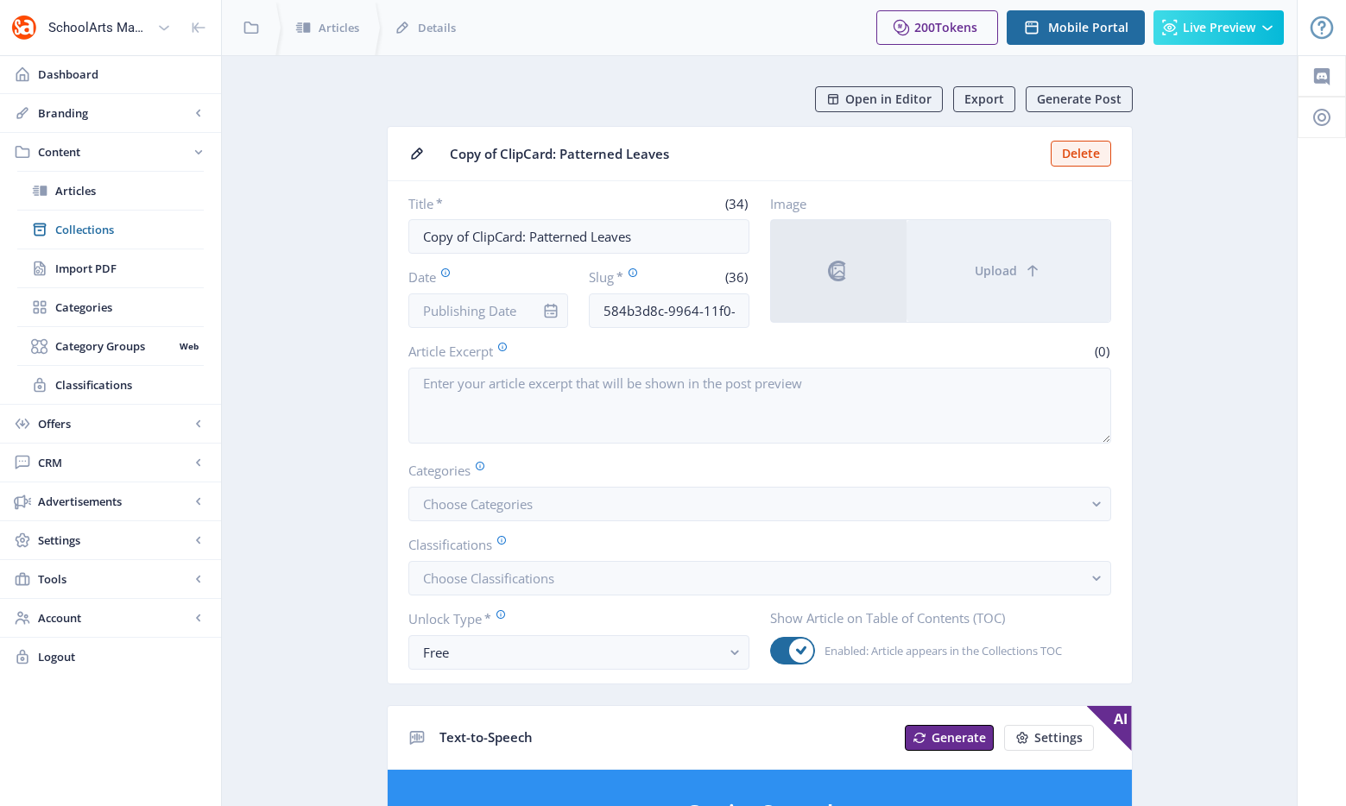
click at [628, 312] on input "584b3d8c-9964-11f0-bd64-4201ac1fa005" at bounding box center [669, 310] width 161 height 35
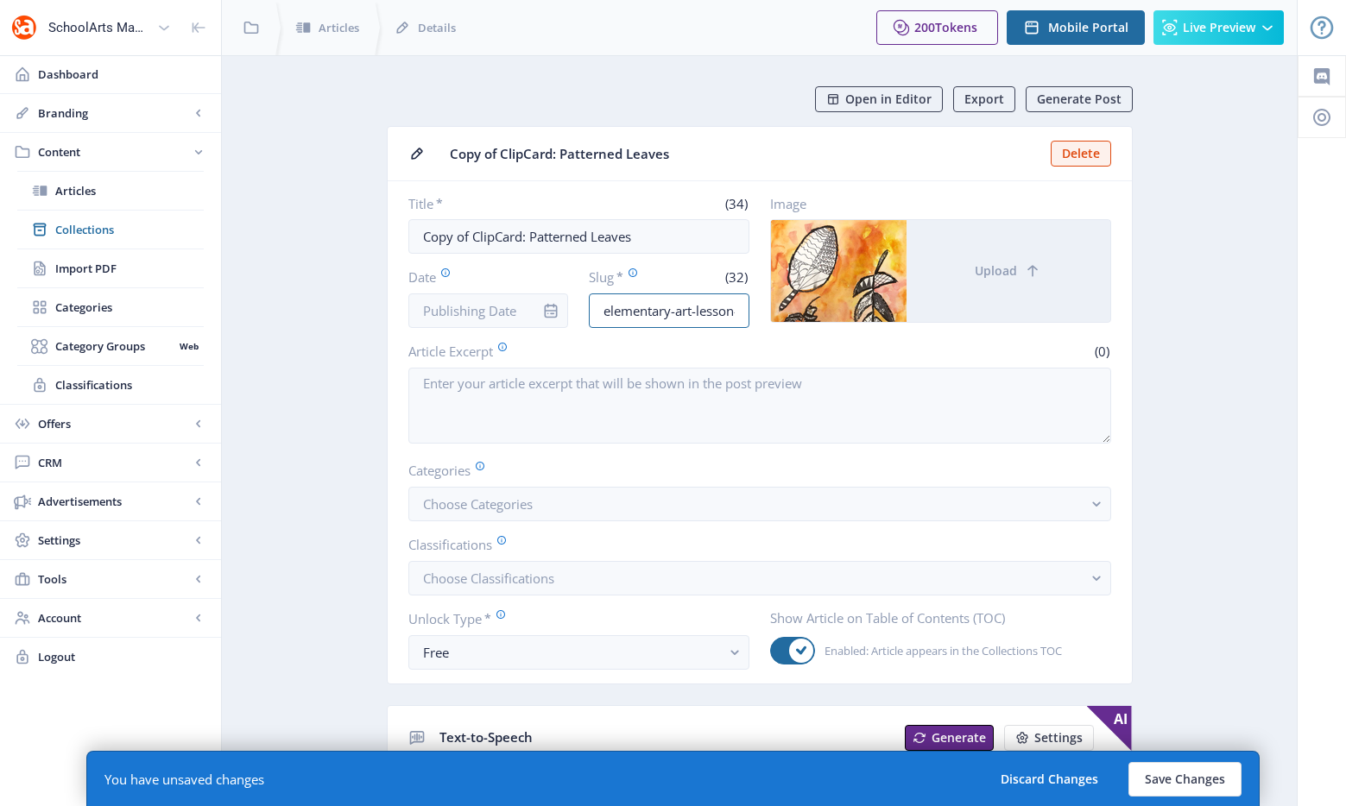
scroll to position [0, 72]
drag, startPoint x: 659, startPoint y: 314, endPoint x: 869, endPoint y: 300, distance: 211.1
click at [869, 300] on div "Title * (34) Copy of ClipCard: Patterned Leaves Date Slug * (32) elementary-art…" at bounding box center [759, 261] width 703 height 133
click at [712, 313] on input "elementary-art-lesson-candle-925" at bounding box center [669, 310] width 161 height 35
drag, startPoint x: 670, startPoint y: 315, endPoint x: 835, endPoint y: 315, distance: 164.9
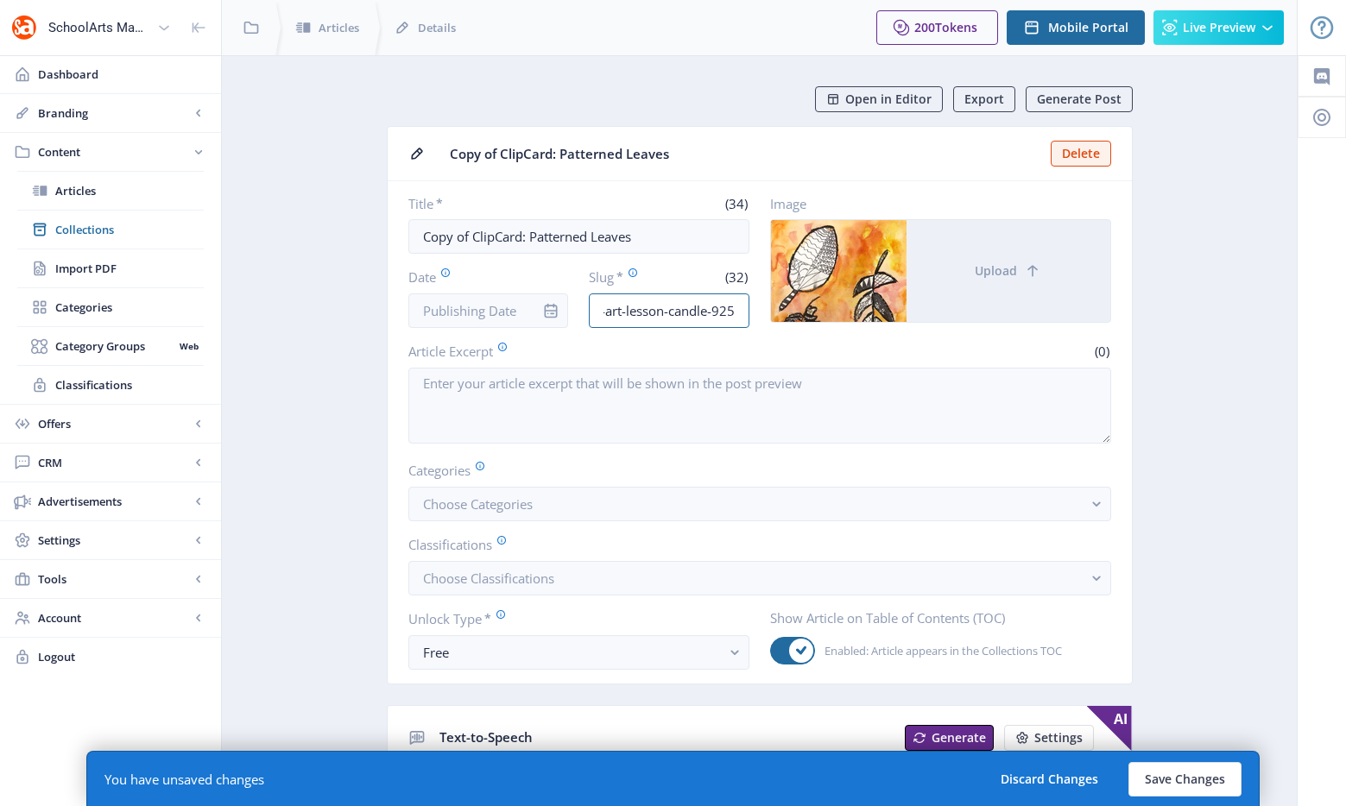
click at [835, 315] on div "Title * (34) Copy of ClipCard: Patterned Leaves Date Slug * (32) elementary-art…" at bounding box center [759, 261] width 703 height 133
type input "elementary-art-lesson-drawing-1125"
click at [439, 313] on input "Date" at bounding box center [488, 310] width 161 height 35
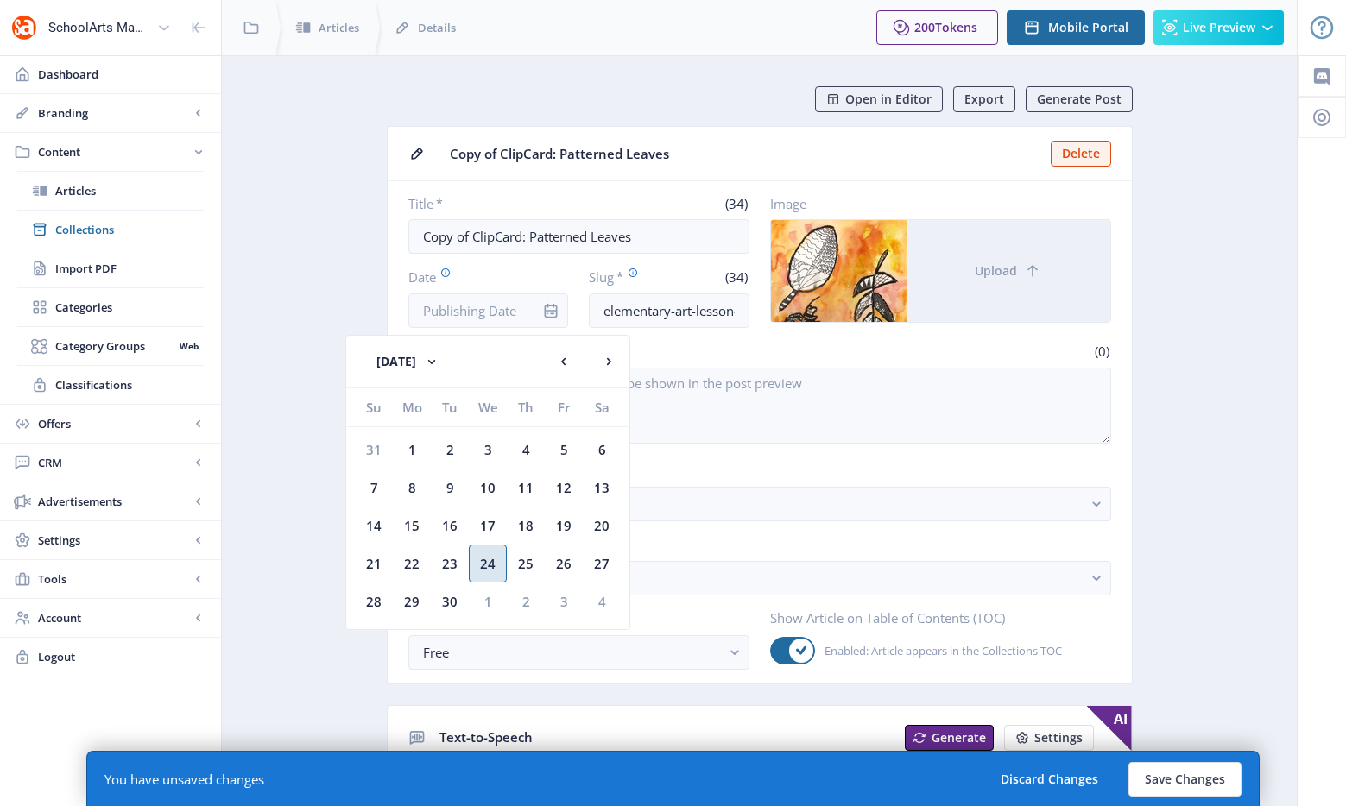
click at [501, 571] on div "24" at bounding box center [488, 564] width 38 height 38
type input "Sep 24, 2025"
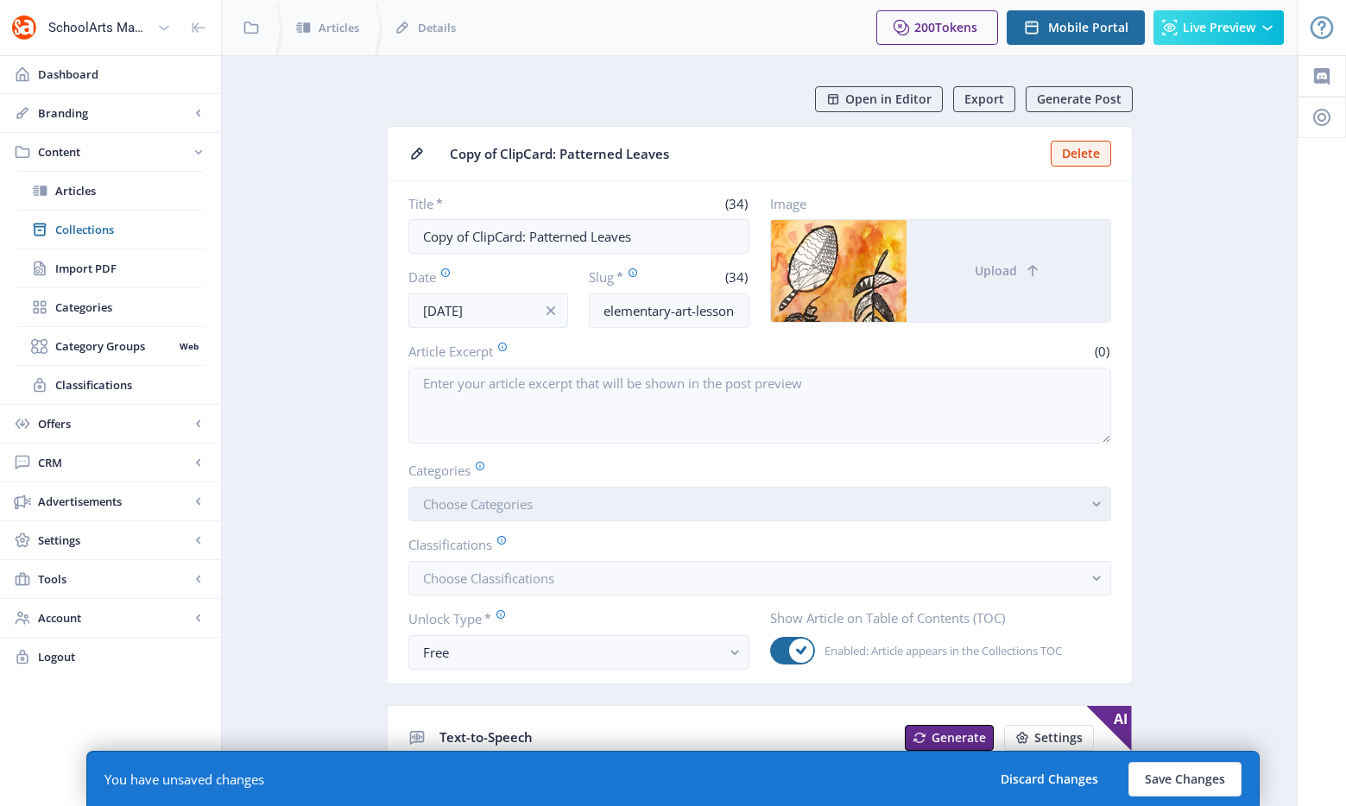
click at [552, 498] on button "Choose Categories" at bounding box center [759, 504] width 703 height 35
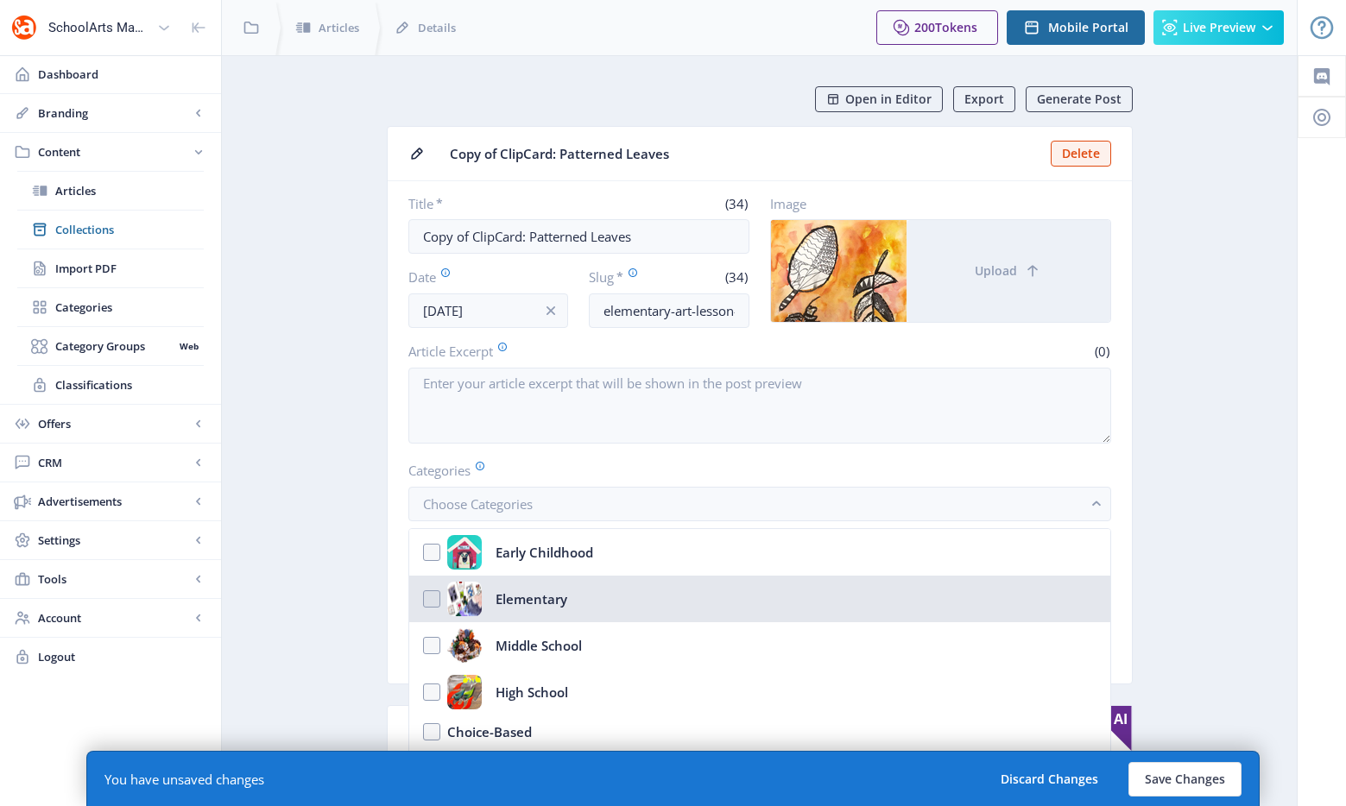
click at [508, 613] on div "Elementary" at bounding box center [531, 599] width 72 height 35
checkbox input "true"
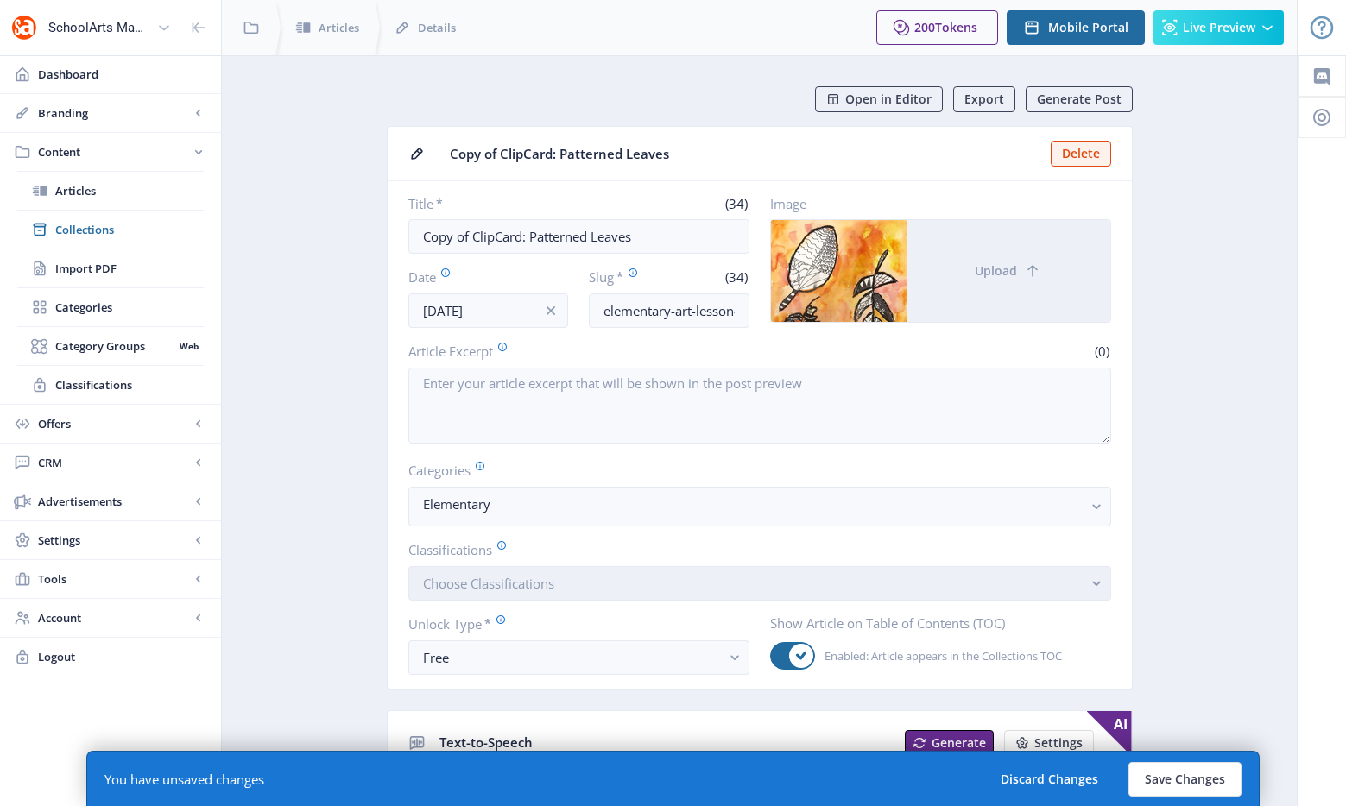
click at [469, 594] on button "Choose Classifications" at bounding box center [759, 583] width 703 height 35
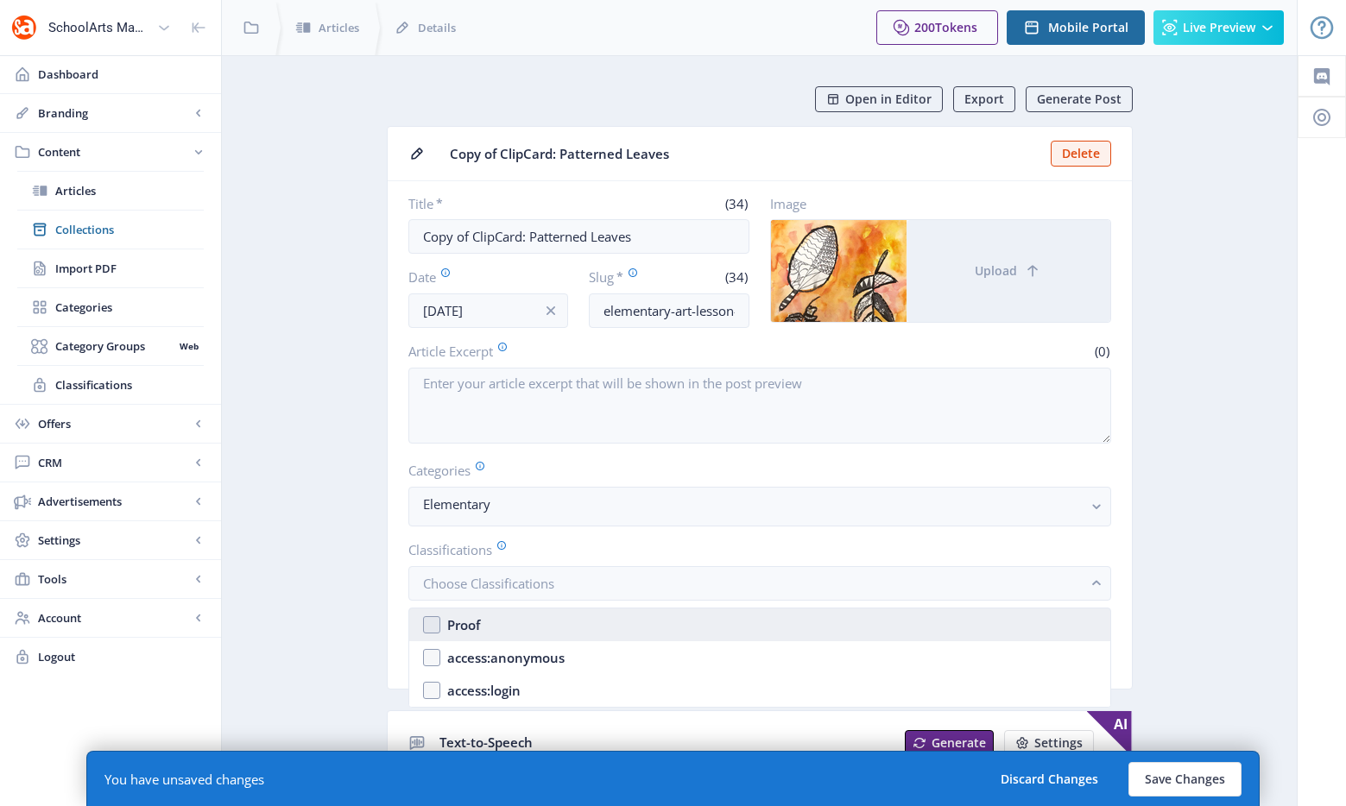
click at [479, 620] on div "Proof" at bounding box center [463, 625] width 33 height 21
checkbox input "true"
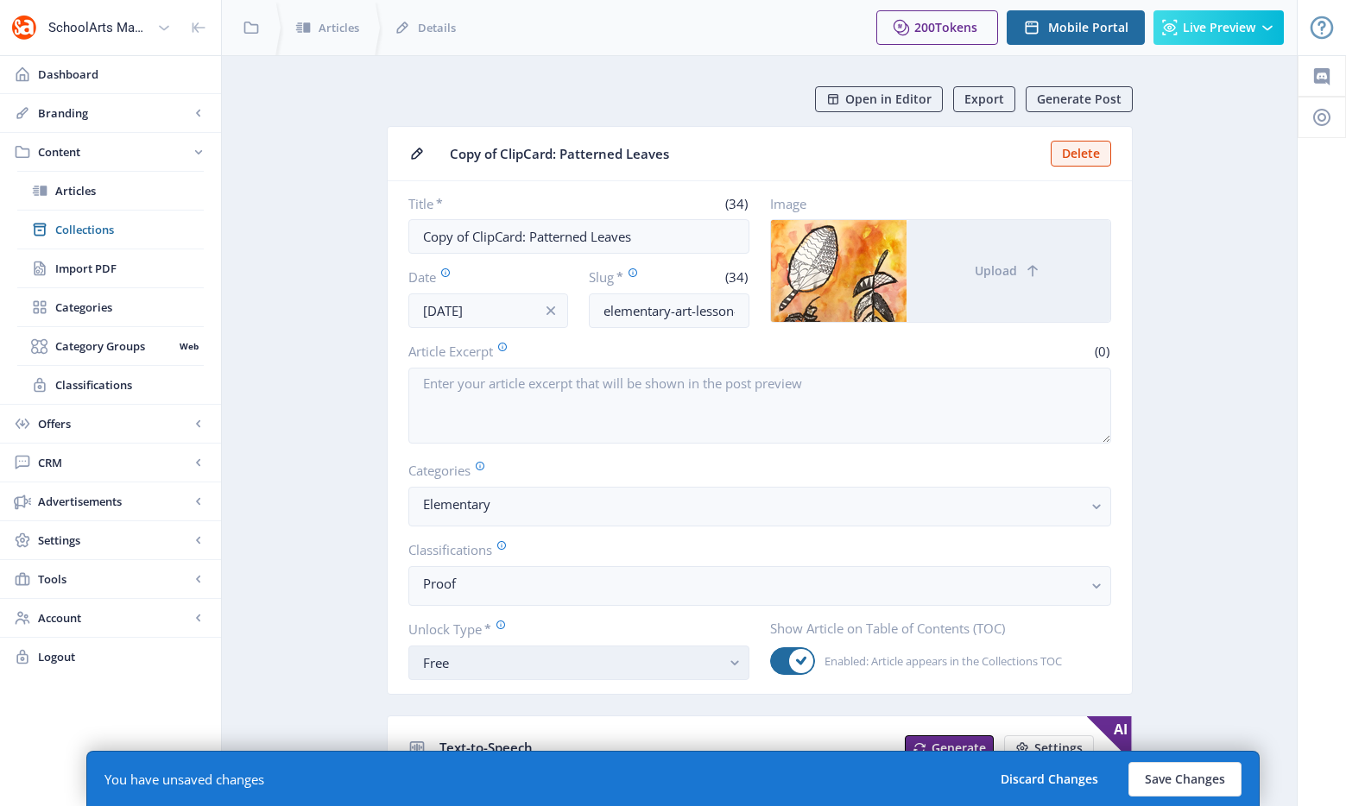
click at [442, 655] on div "Free" at bounding box center [572, 663] width 298 height 21
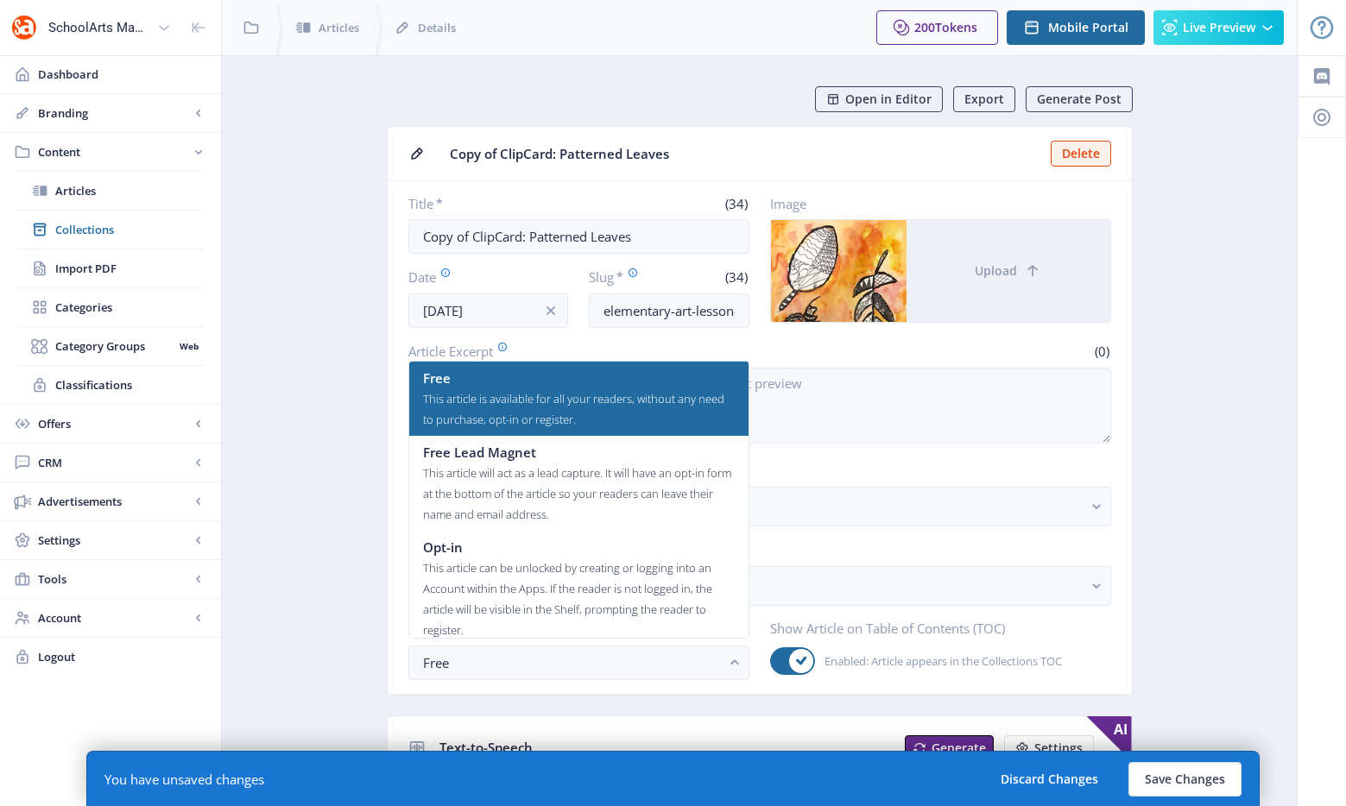
scroll to position [104, 0]
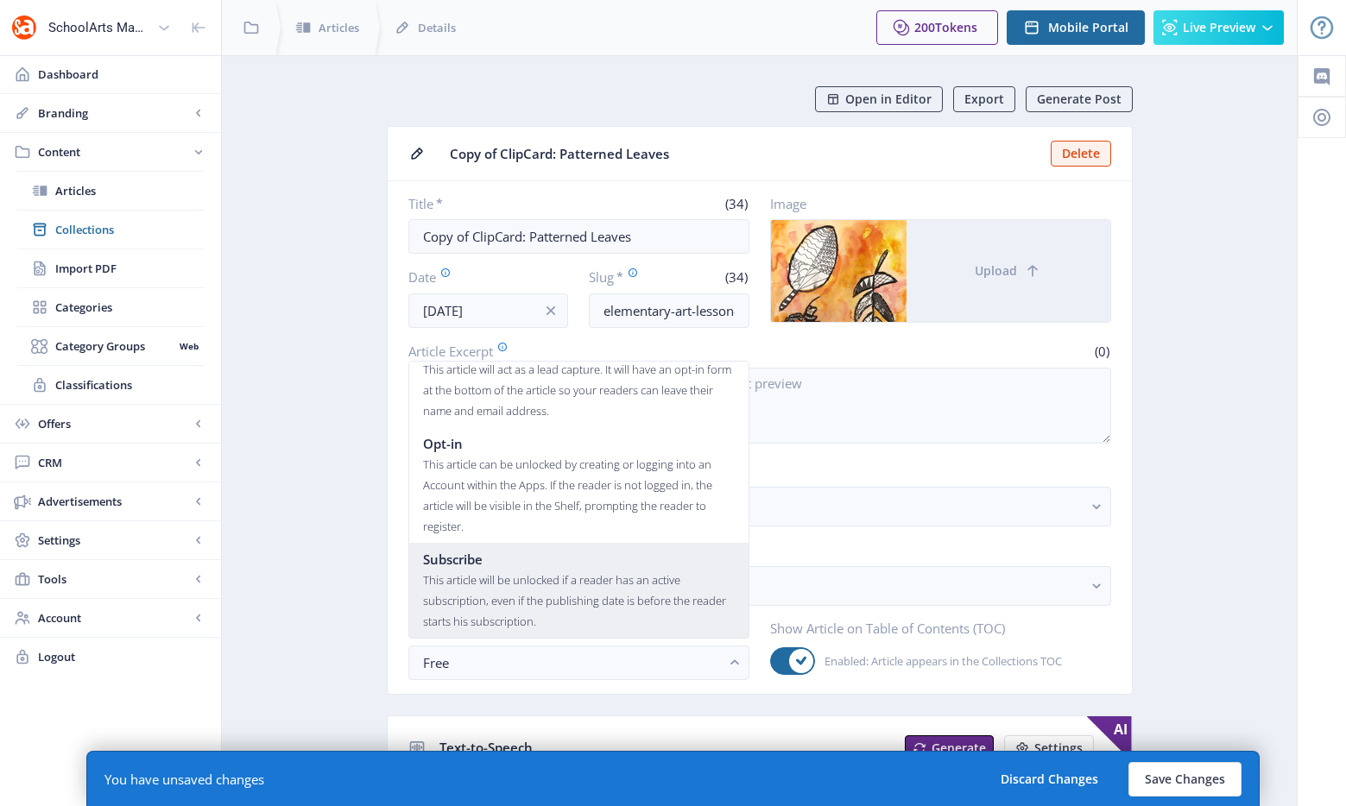
click at [548, 598] on div "This article will be unlocked if a reader has an active subscription, even if t…" at bounding box center [579, 601] width 312 height 62
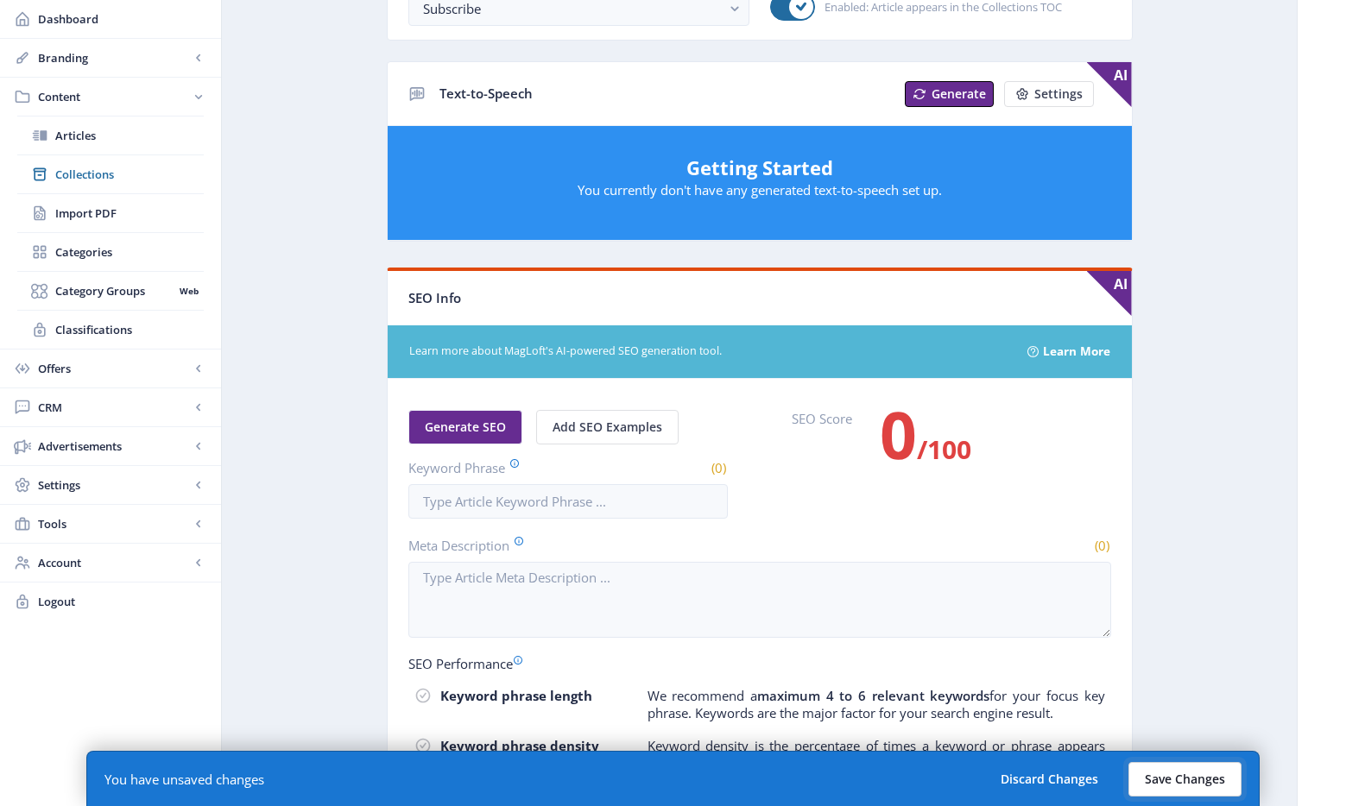
click at [1166, 779] on button "Save Changes" at bounding box center [1184, 779] width 113 height 35
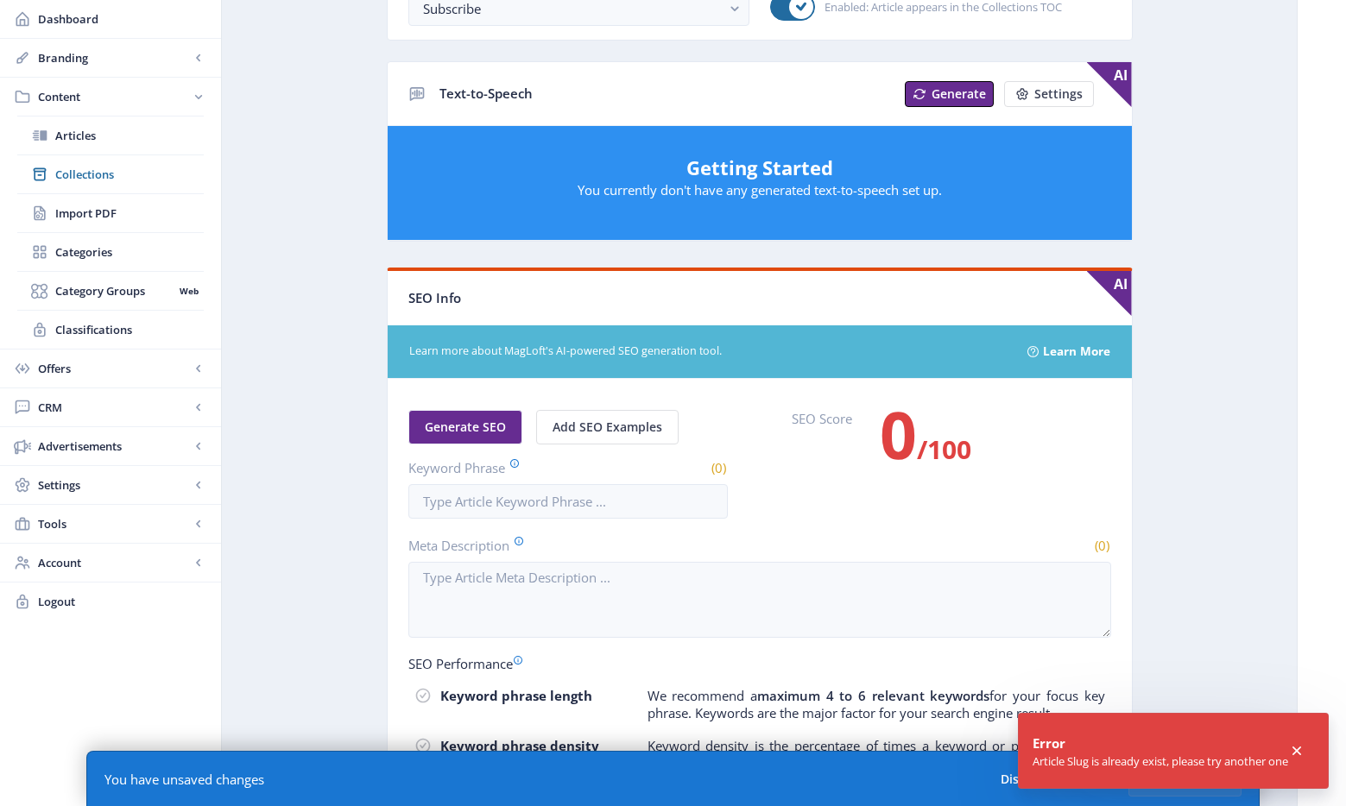
click at [1298, 739] on app-toast "Error Article Slug is already exist, please try another one" at bounding box center [1173, 751] width 311 height 76
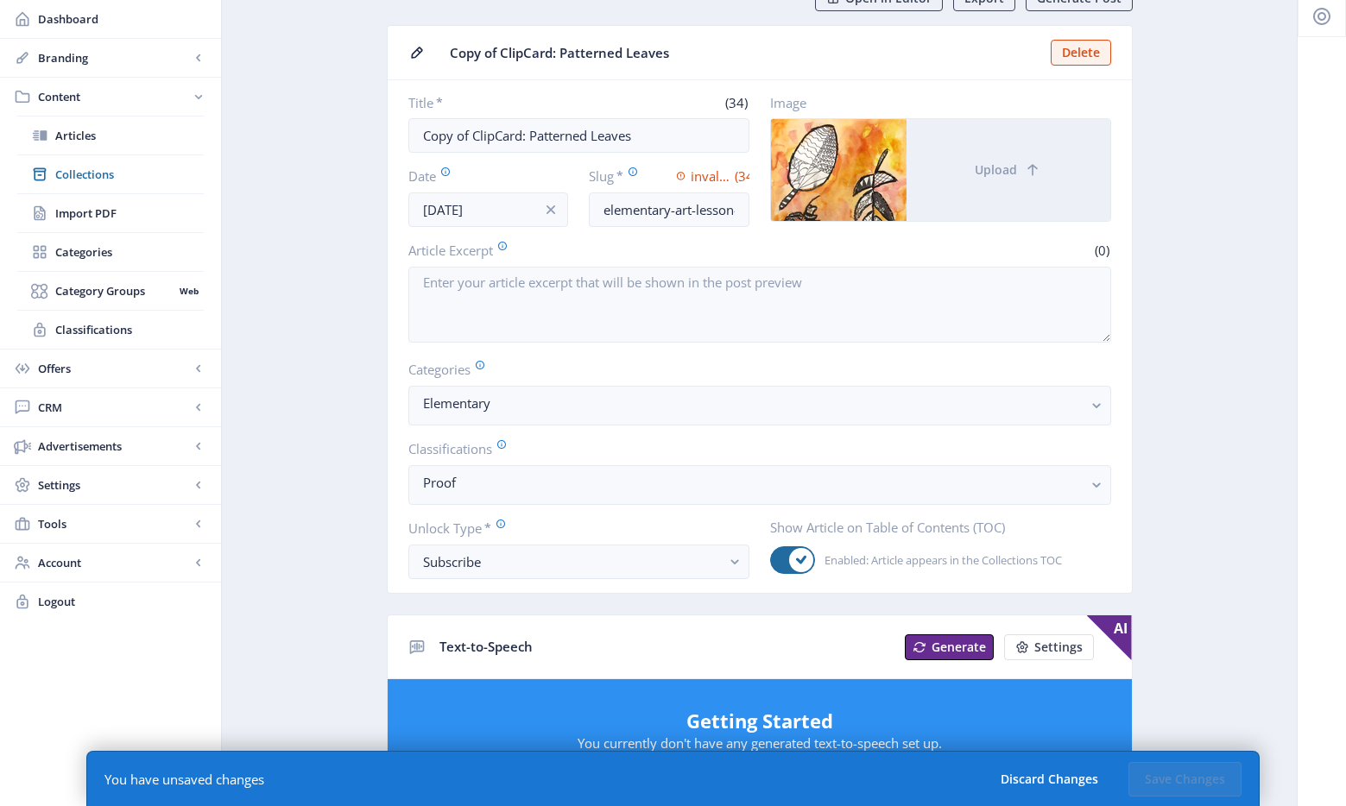
scroll to position [0, 0]
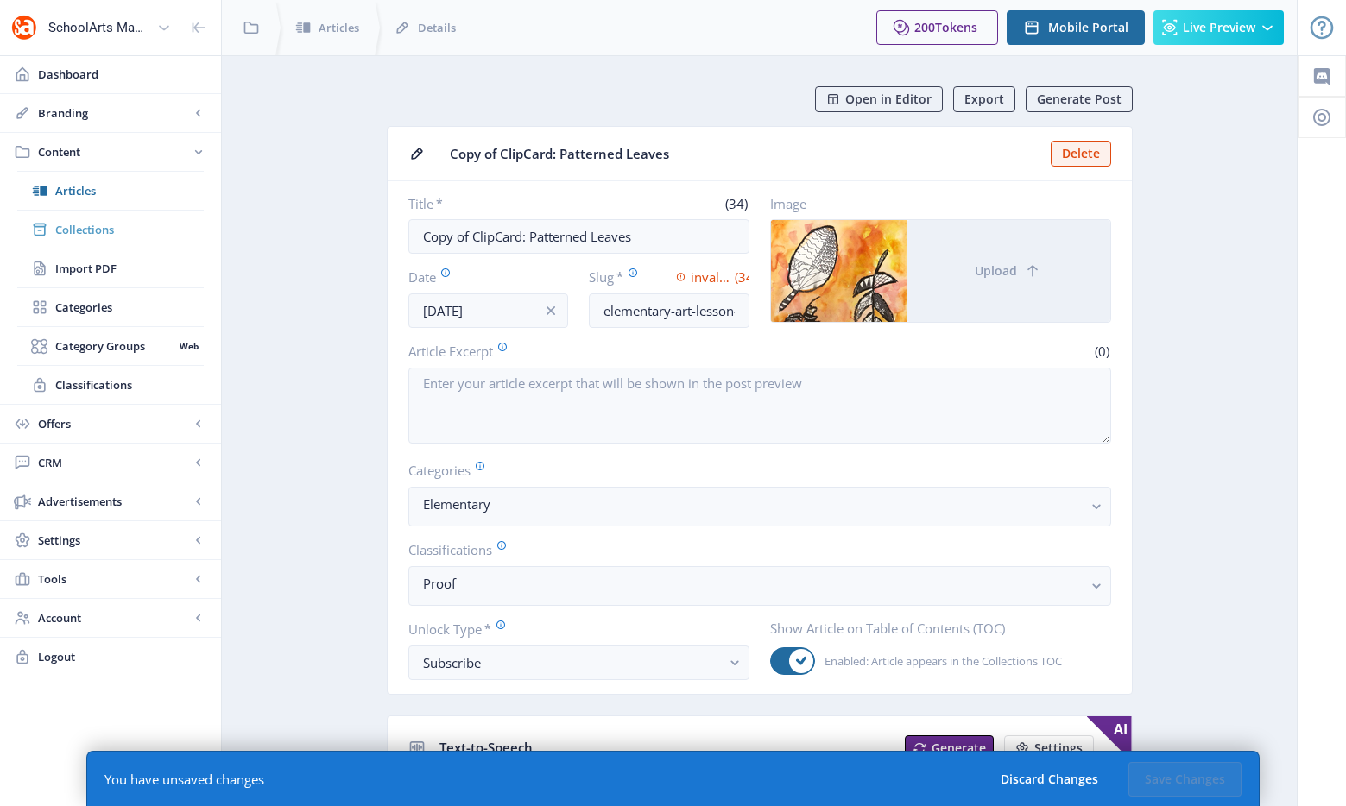
click at [133, 242] on link "Collections" at bounding box center [110, 230] width 186 height 38
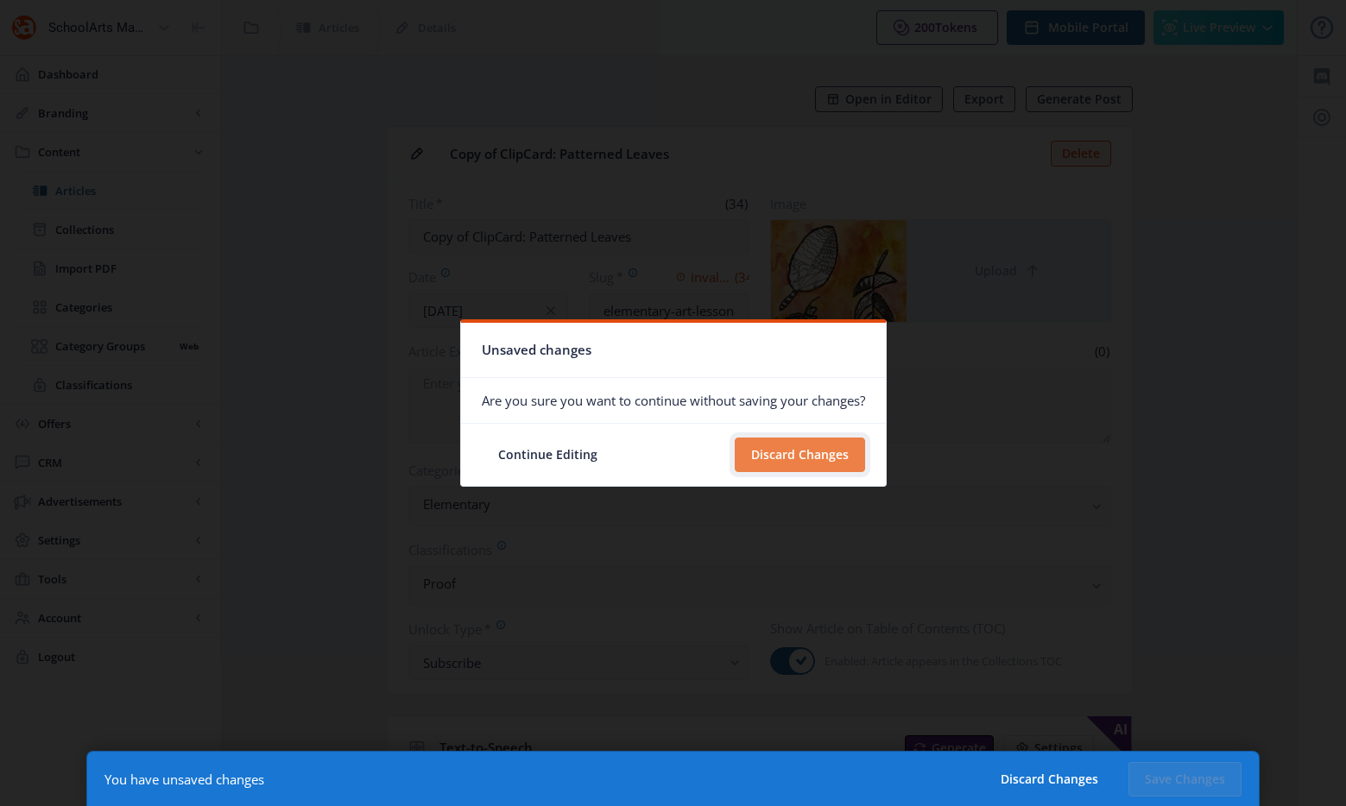
click at [826, 460] on button "Discard Changes" at bounding box center [800, 455] width 130 height 35
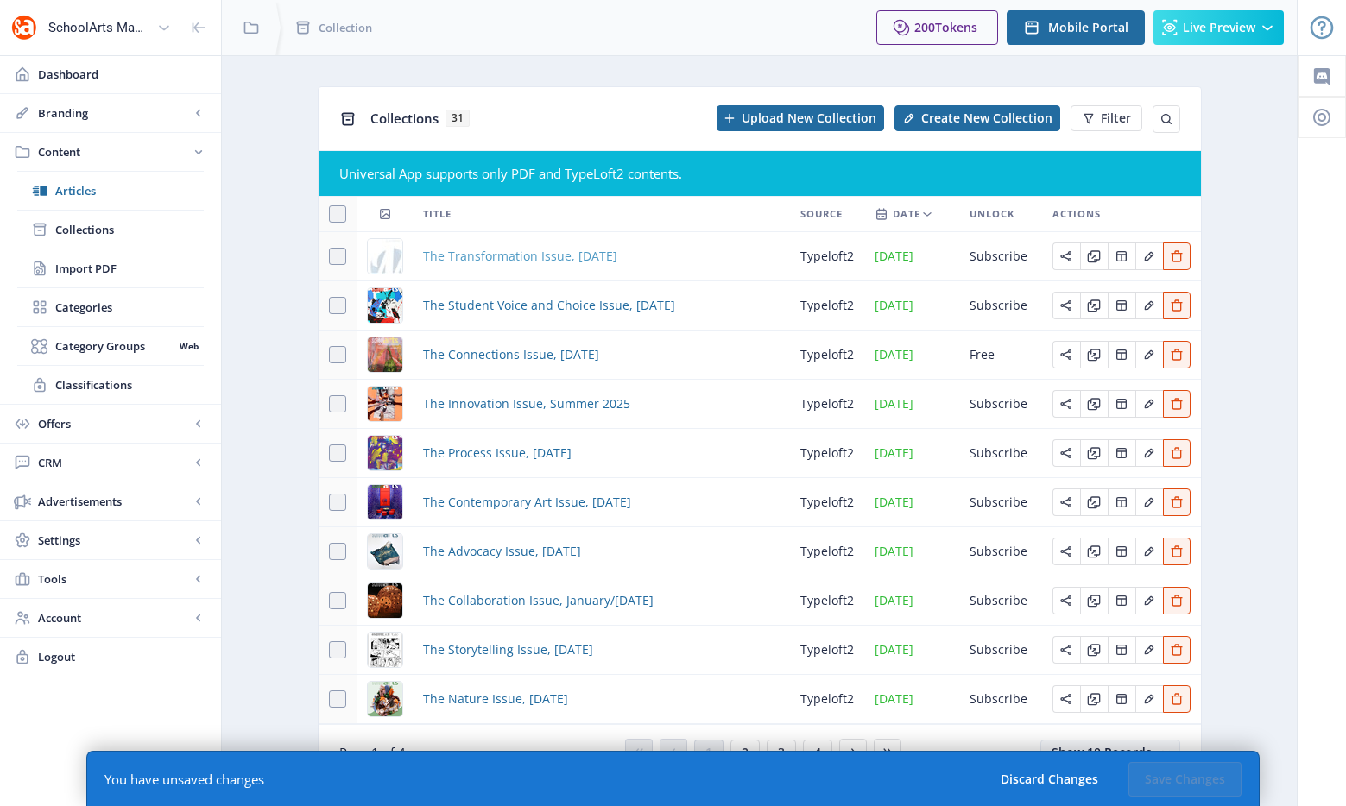
click at [577, 251] on span "The Transformation Issue, November 2025" at bounding box center [520, 256] width 194 height 21
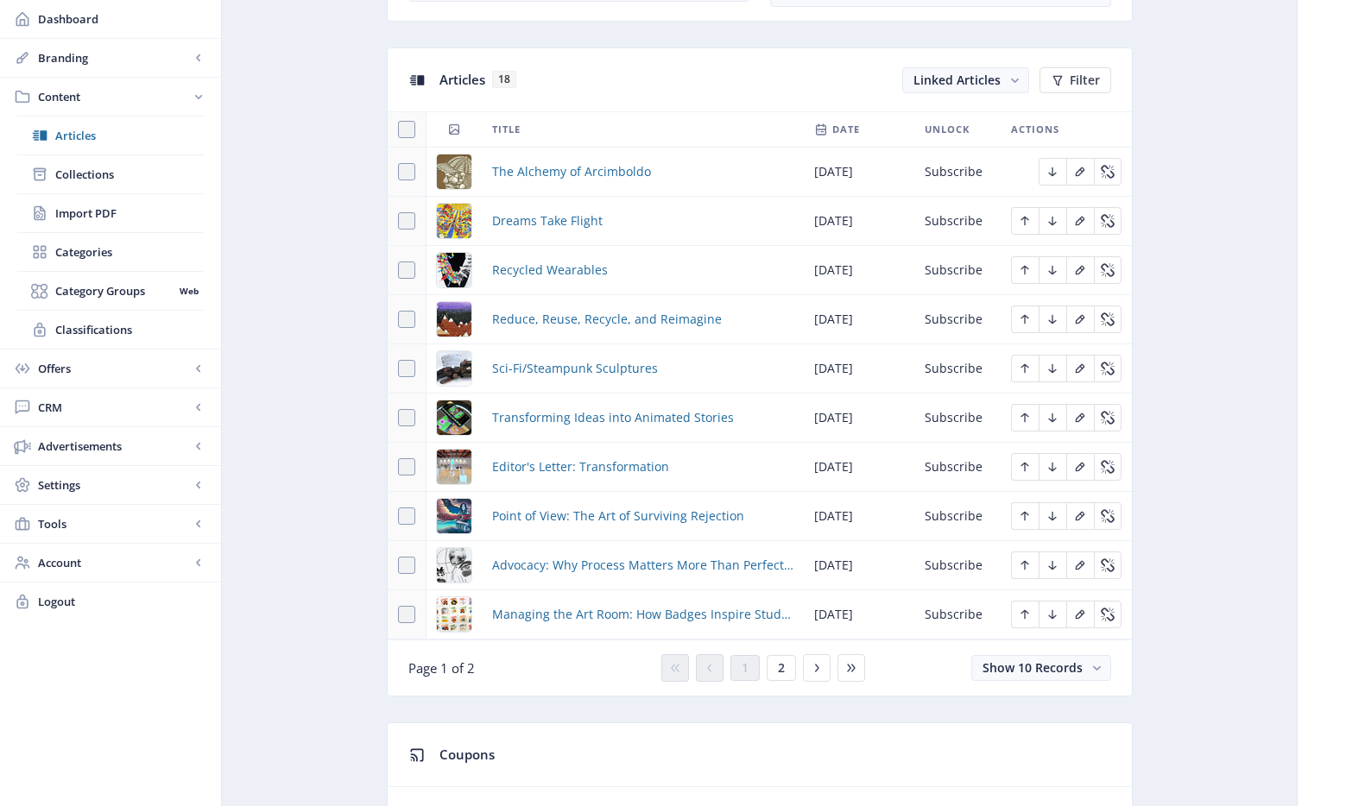
scroll to position [1307, 0]
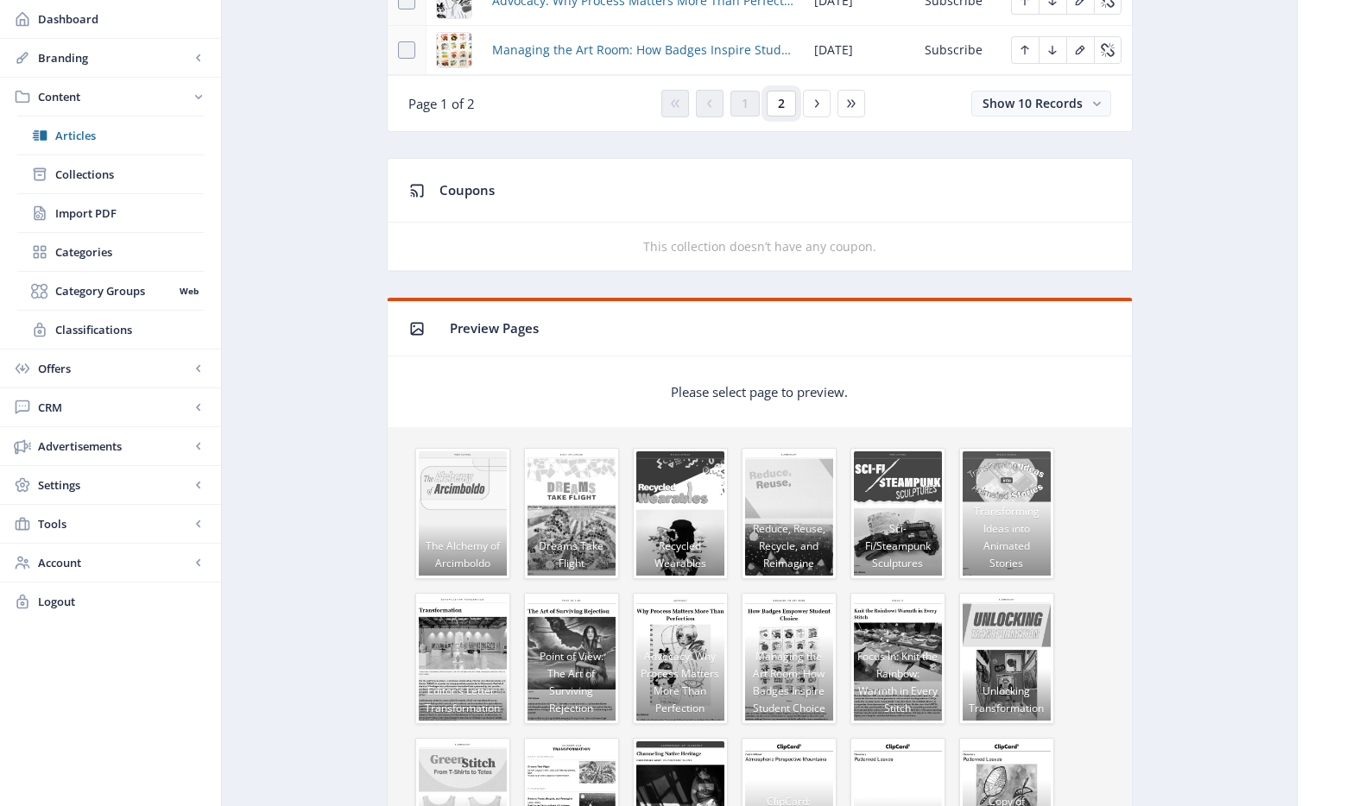
click at [778, 97] on span "2" at bounding box center [781, 104] width 7 height 14
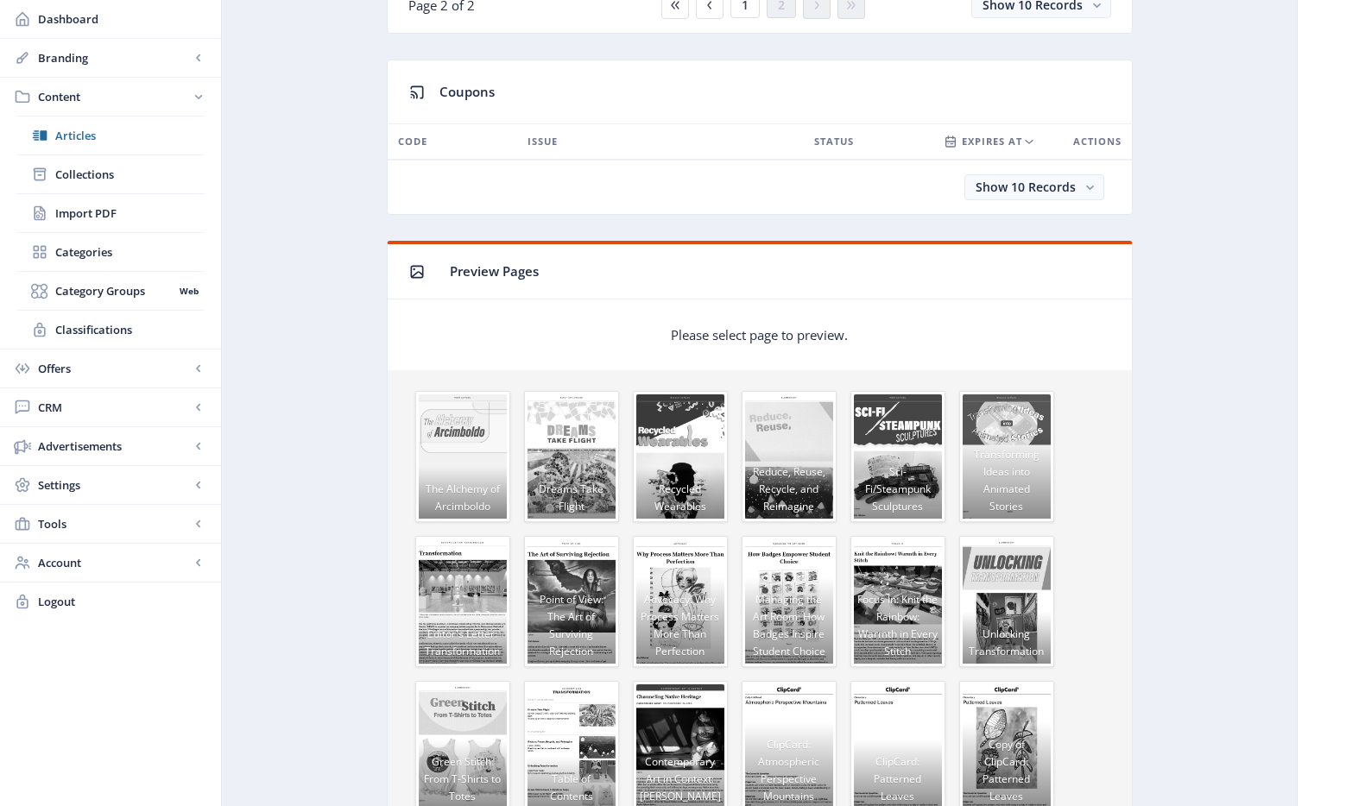
scroll to position [793, 0]
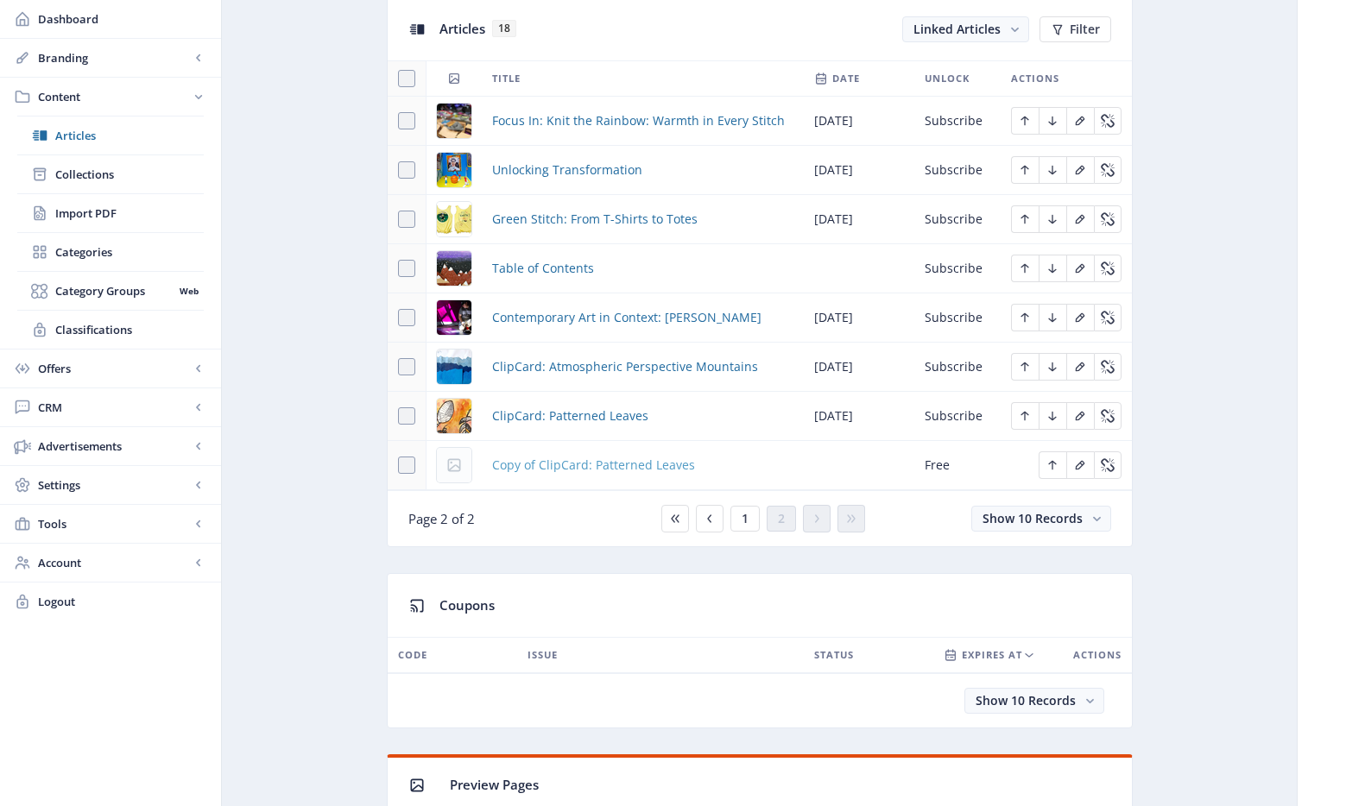
click at [602, 467] on span "Copy of ClipCard: Patterned Leaves" at bounding box center [593, 465] width 203 height 21
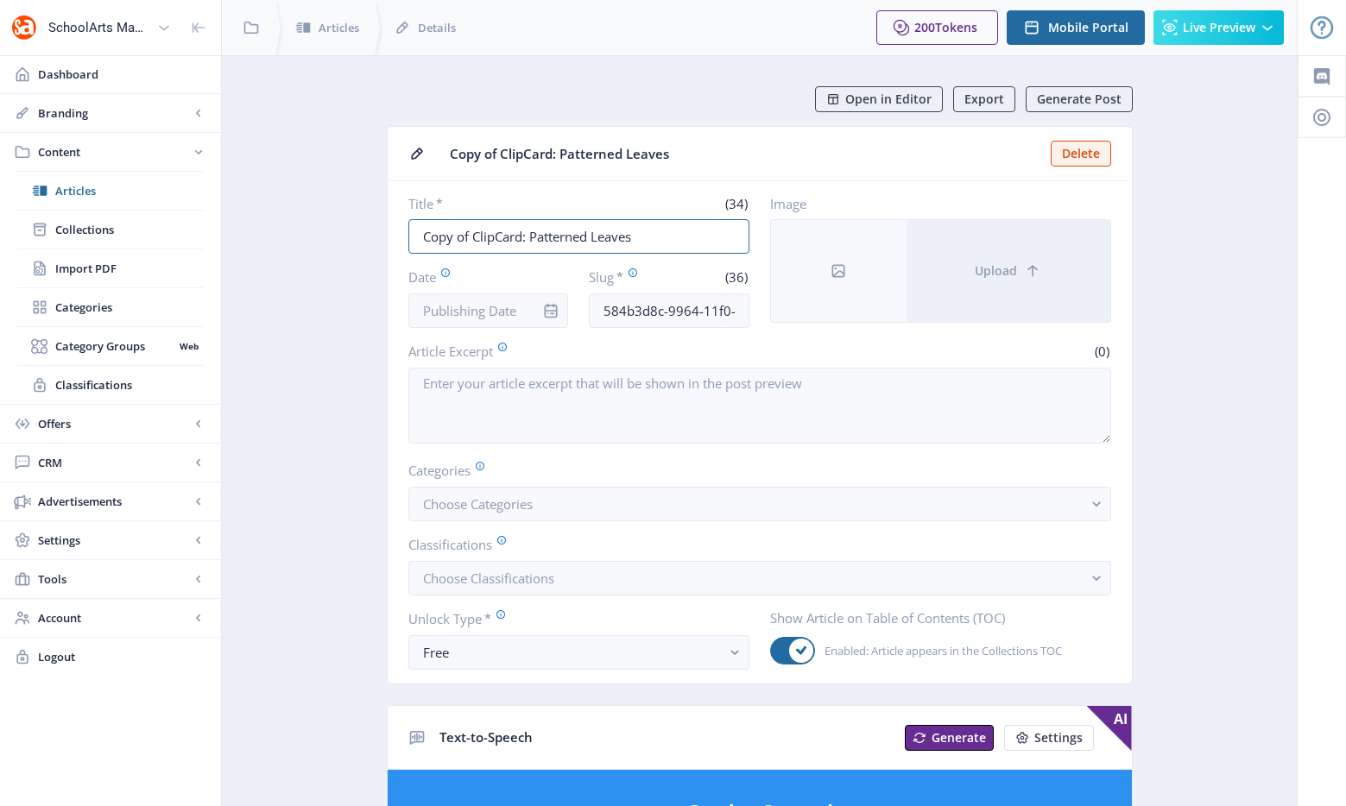
drag, startPoint x: 474, startPoint y: 236, endPoint x: 383, endPoint y: 230, distance: 90.8
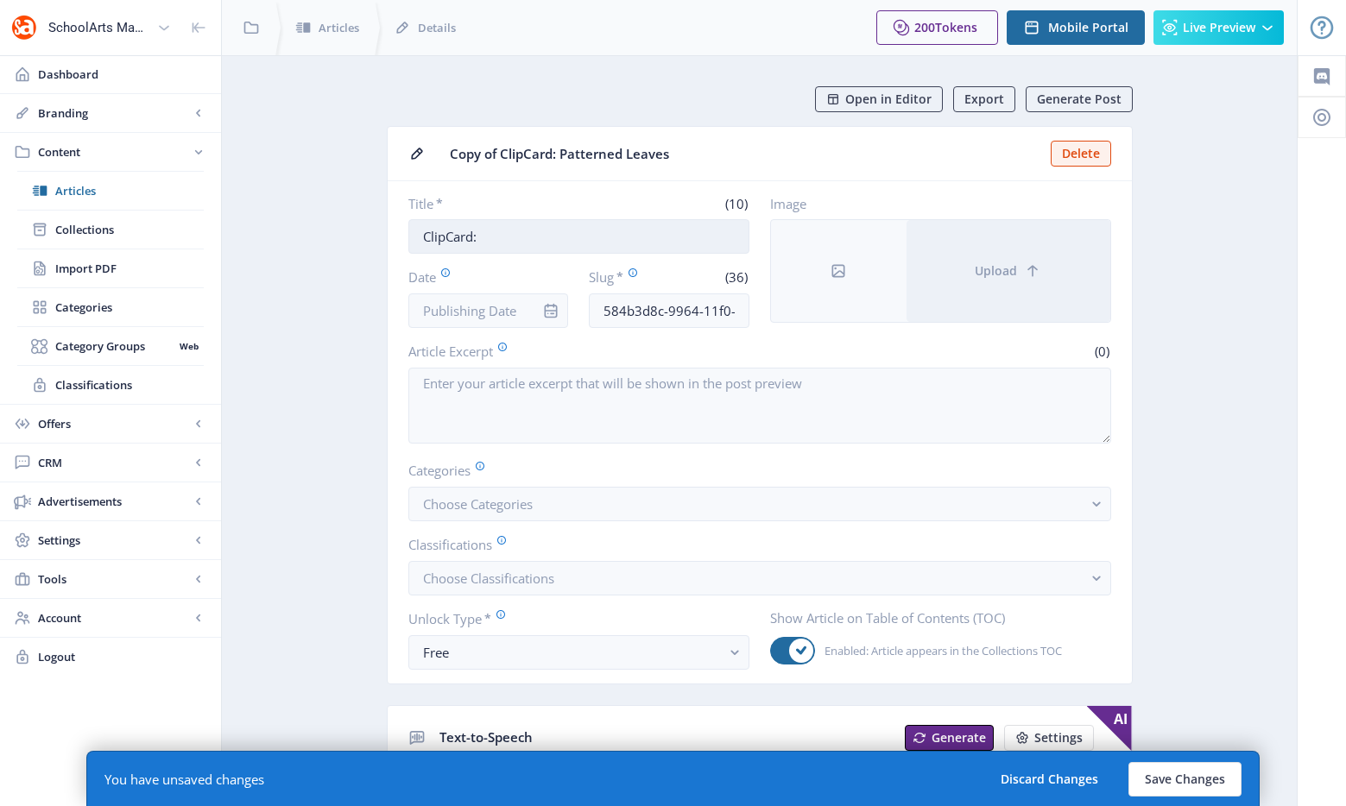
paste input "Pinch-Pot Bobbleheads"
type input "ClipCard: Pinch-Pot Bobbleheads"
click at [514, 300] on input "Date" at bounding box center [488, 310] width 161 height 35
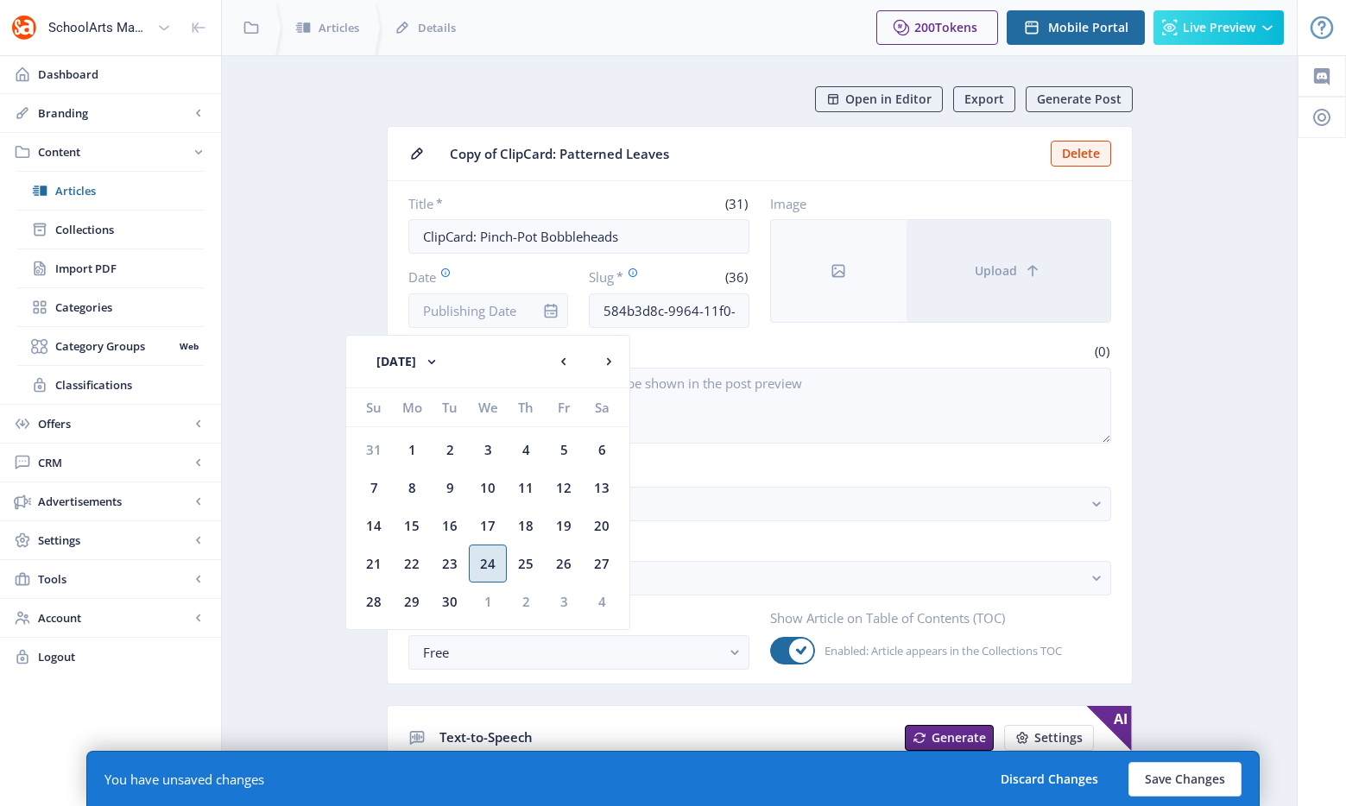
click at [489, 564] on div "24" at bounding box center [488, 564] width 38 height 38
type input "Sep 24, 2025"
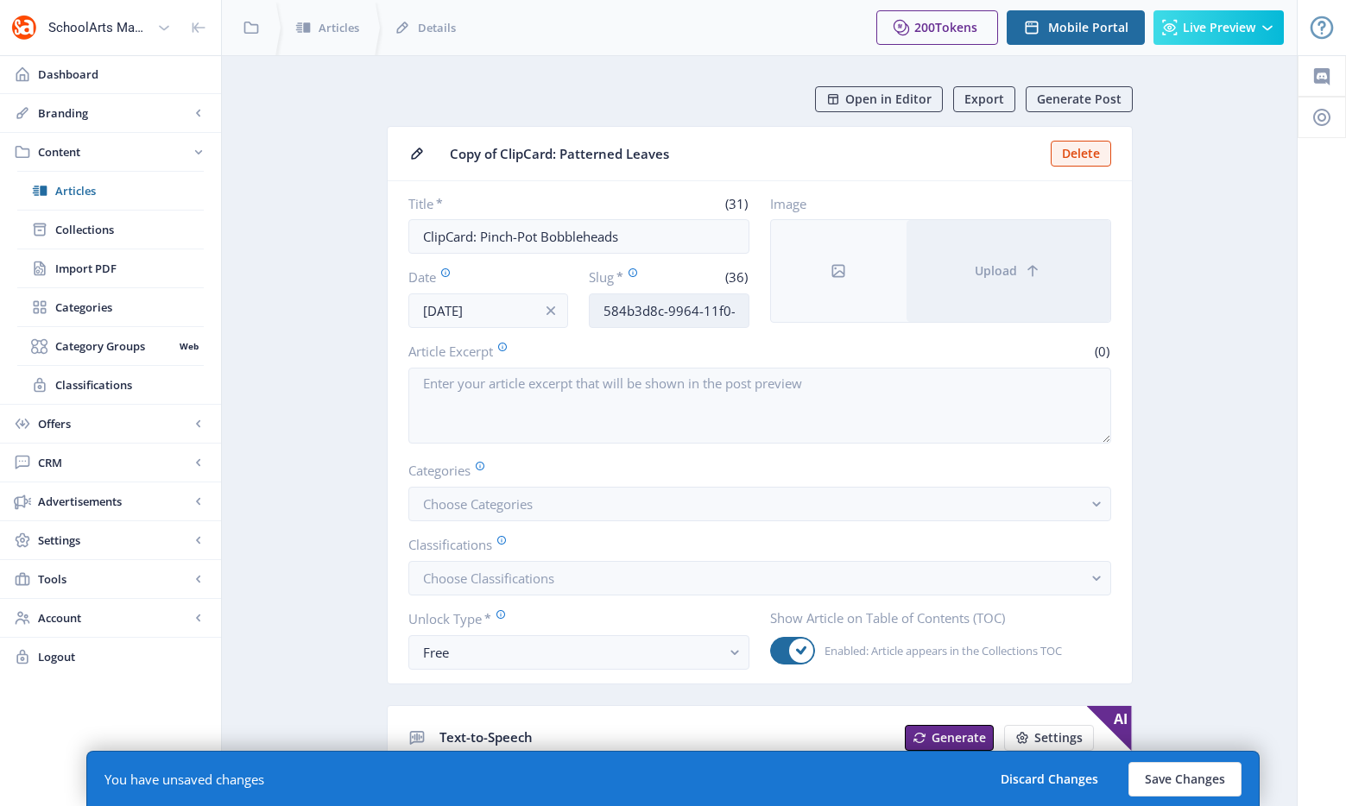
click at [634, 315] on input "584b3d8c-9964-11f0-bd64-4201ac1fa005" at bounding box center [669, 310] width 161 height 35
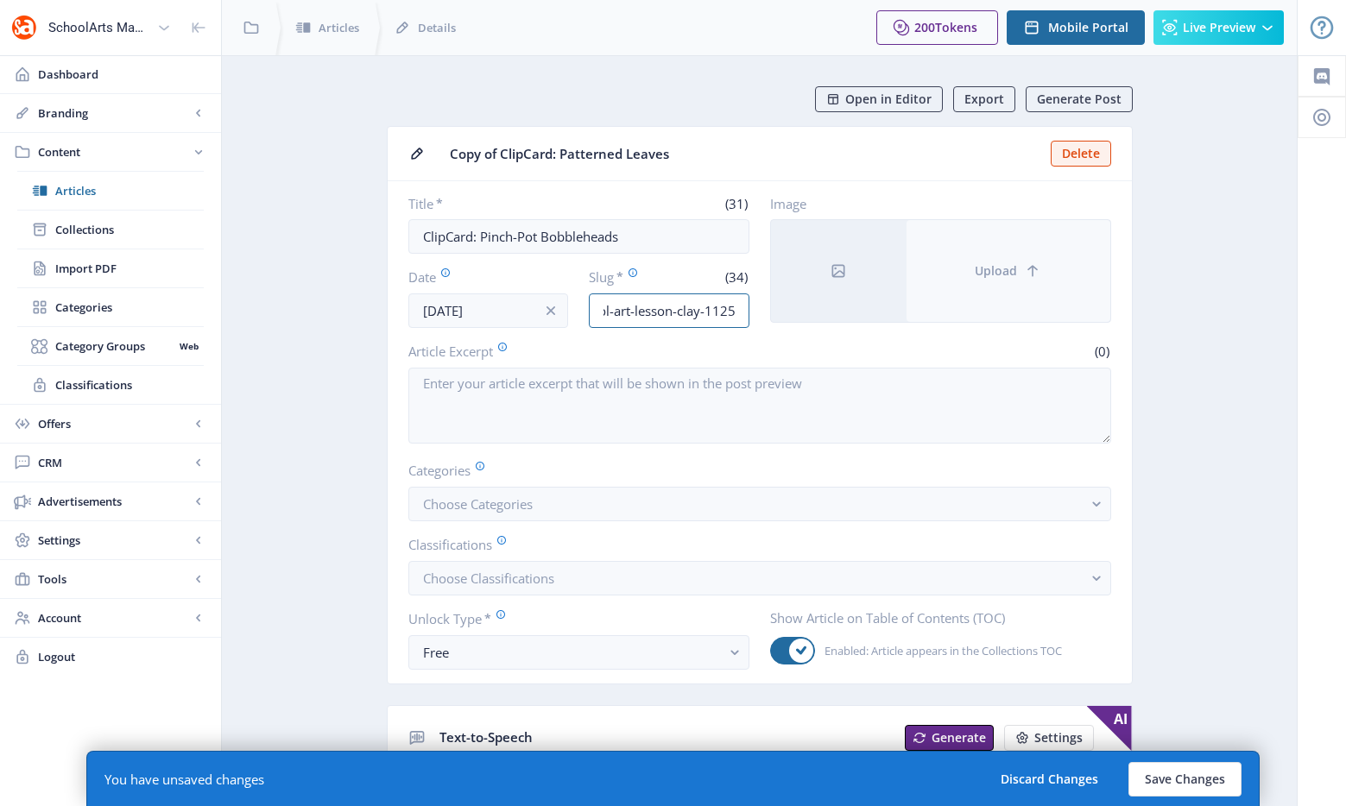
type input "middle-school-art-lesson-clay-1125"
click at [1016, 265] on span "Upload" at bounding box center [995, 271] width 42 height 14
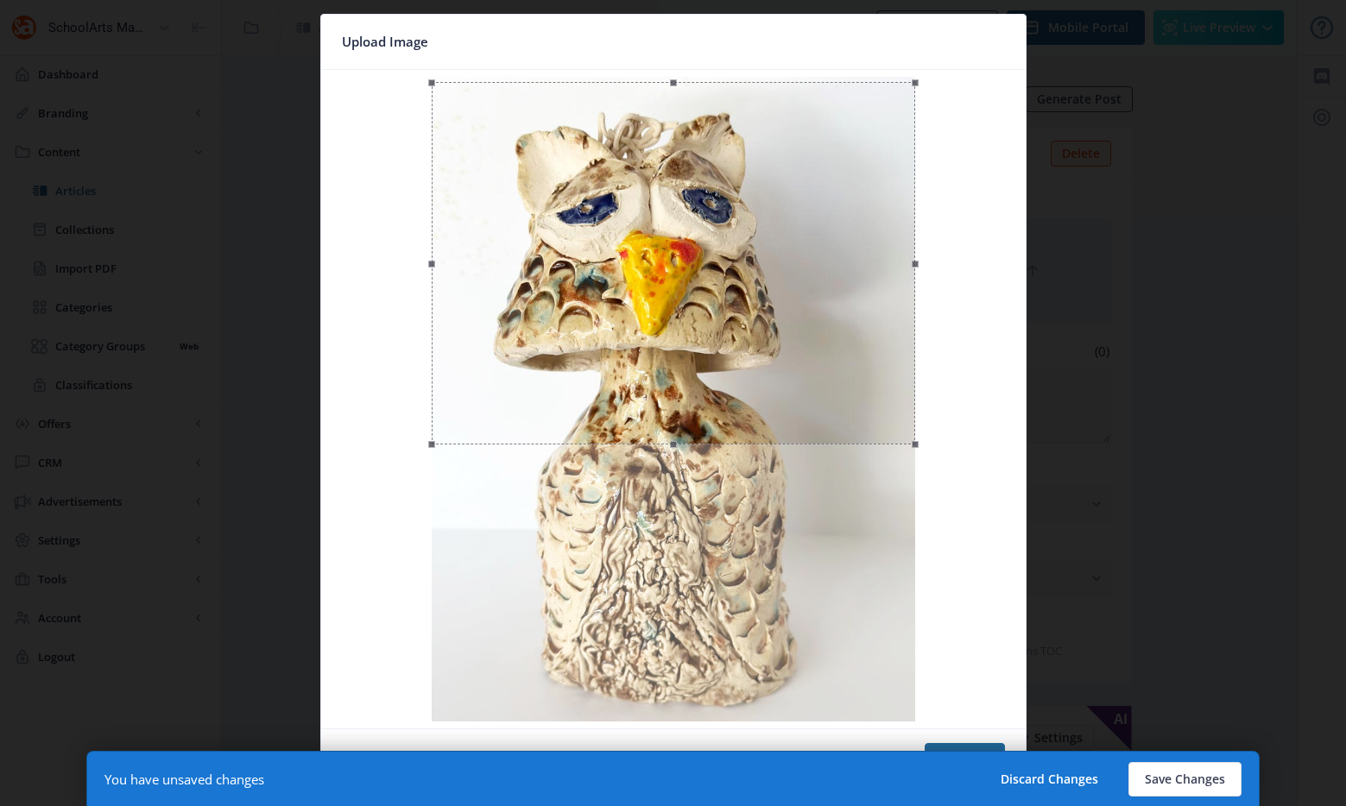
click at [848, 221] on div at bounding box center [673, 263] width 483 height 363
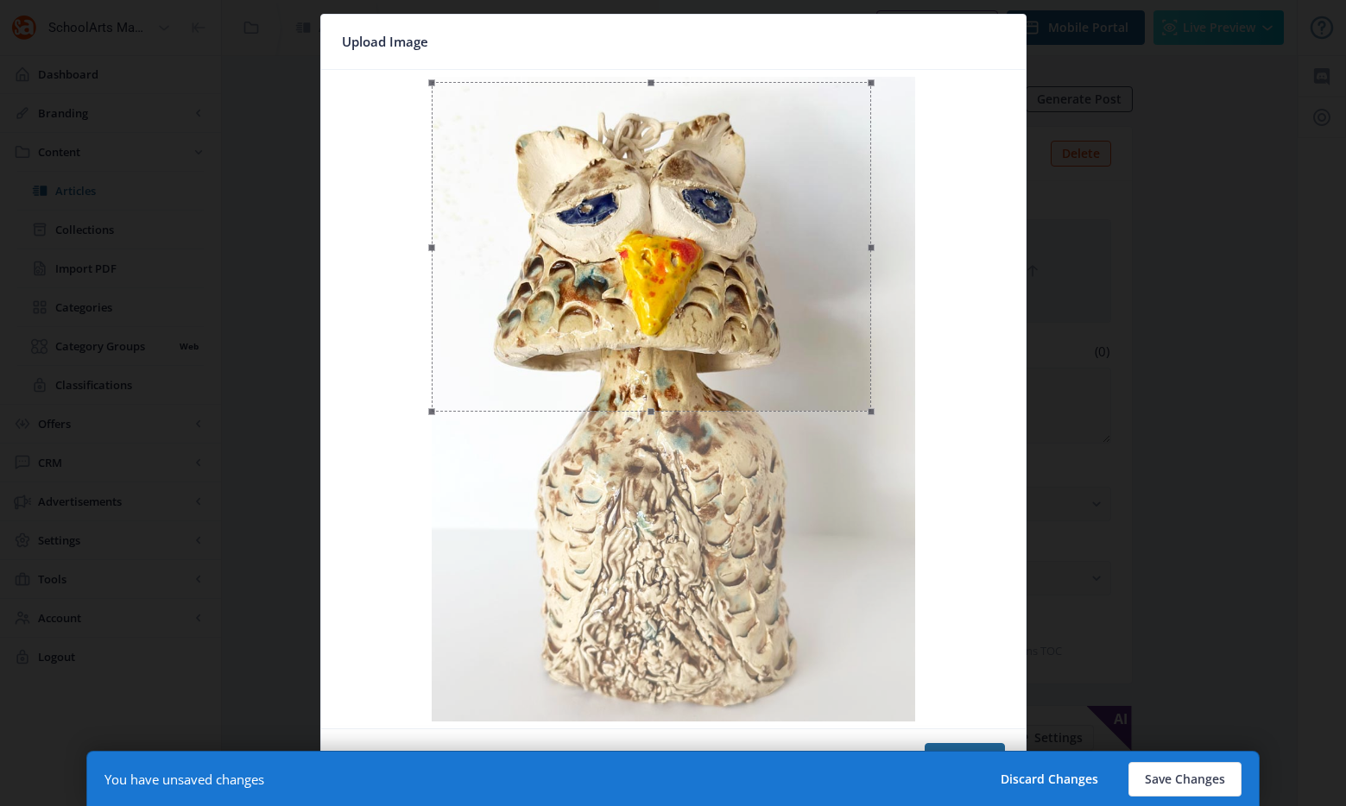
drag, startPoint x: 915, startPoint y: 441, endPoint x: 870, endPoint y: 425, distance: 47.8
click at [870, 425] on div at bounding box center [673, 399] width 691 height 645
drag, startPoint x: 831, startPoint y: 382, endPoint x: 822, endPoint y: 393, distance: 14.1
click at [822, 393] on div at bounding box center [651, 255] width 438 height 329
click at [978, 747] on button "Confirm" at bounding box center [964, 760] width 80 height 35
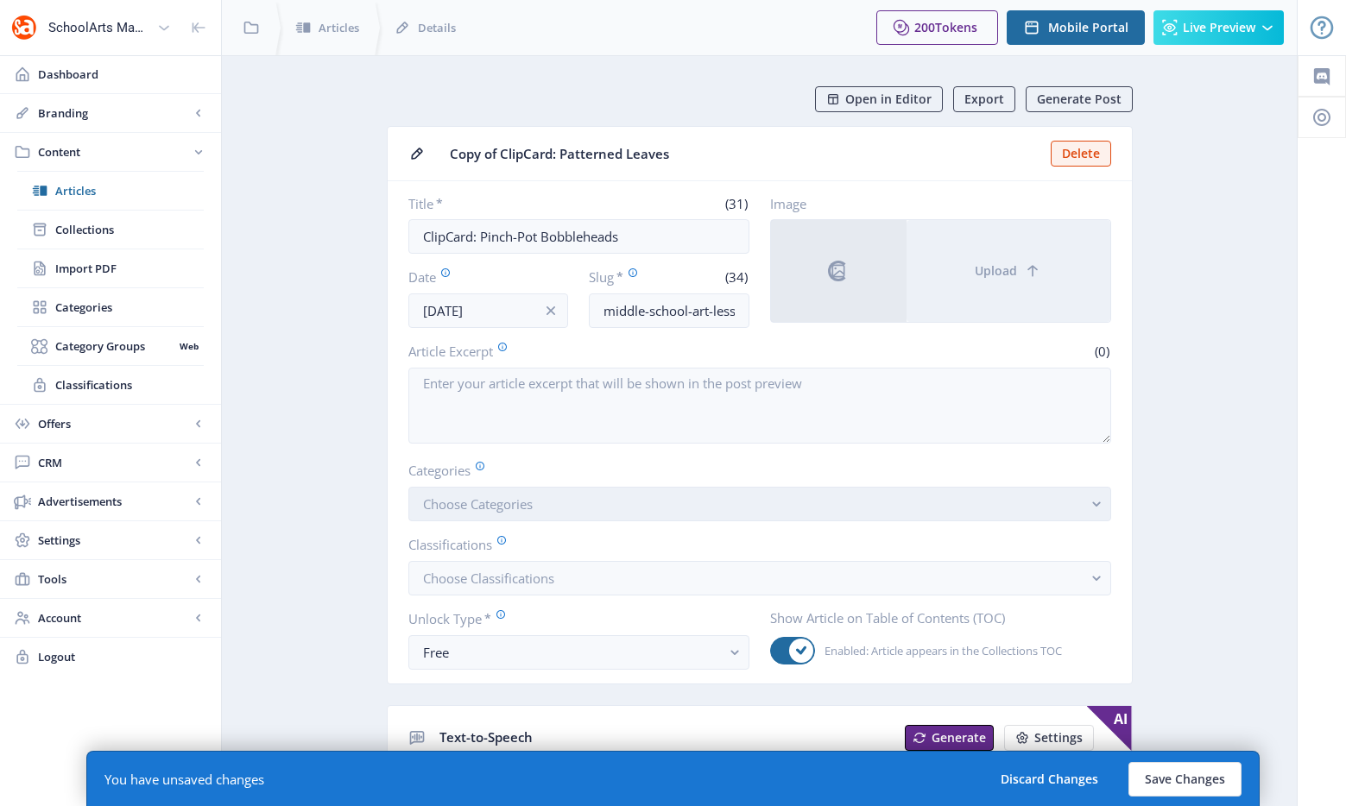
click at [495, 509] on span "Choose Categories" at bounding box center [478, 503] width 110 height 17
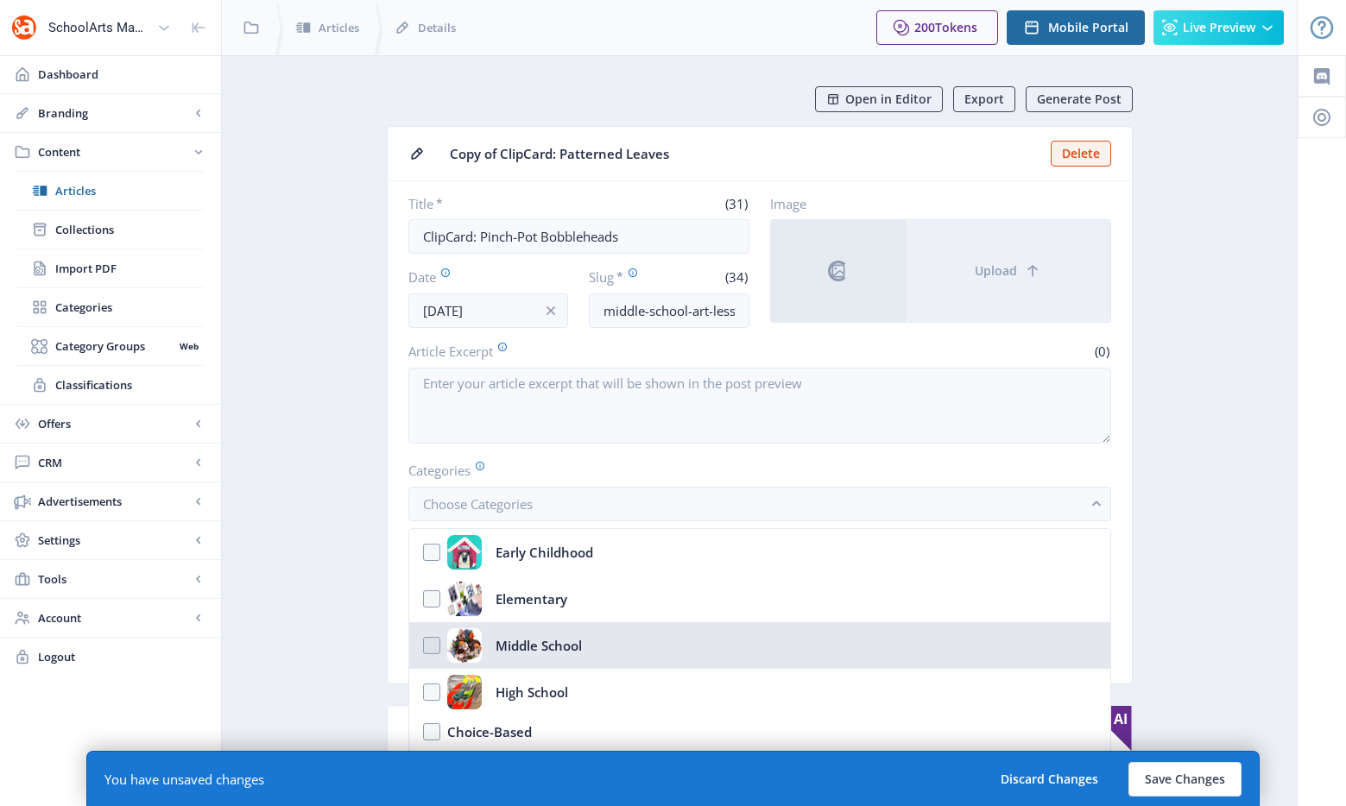
click at [523, 650] on div "Middle School" at bounding box center [538, 645] width 86 height 35
checkbox input "true"
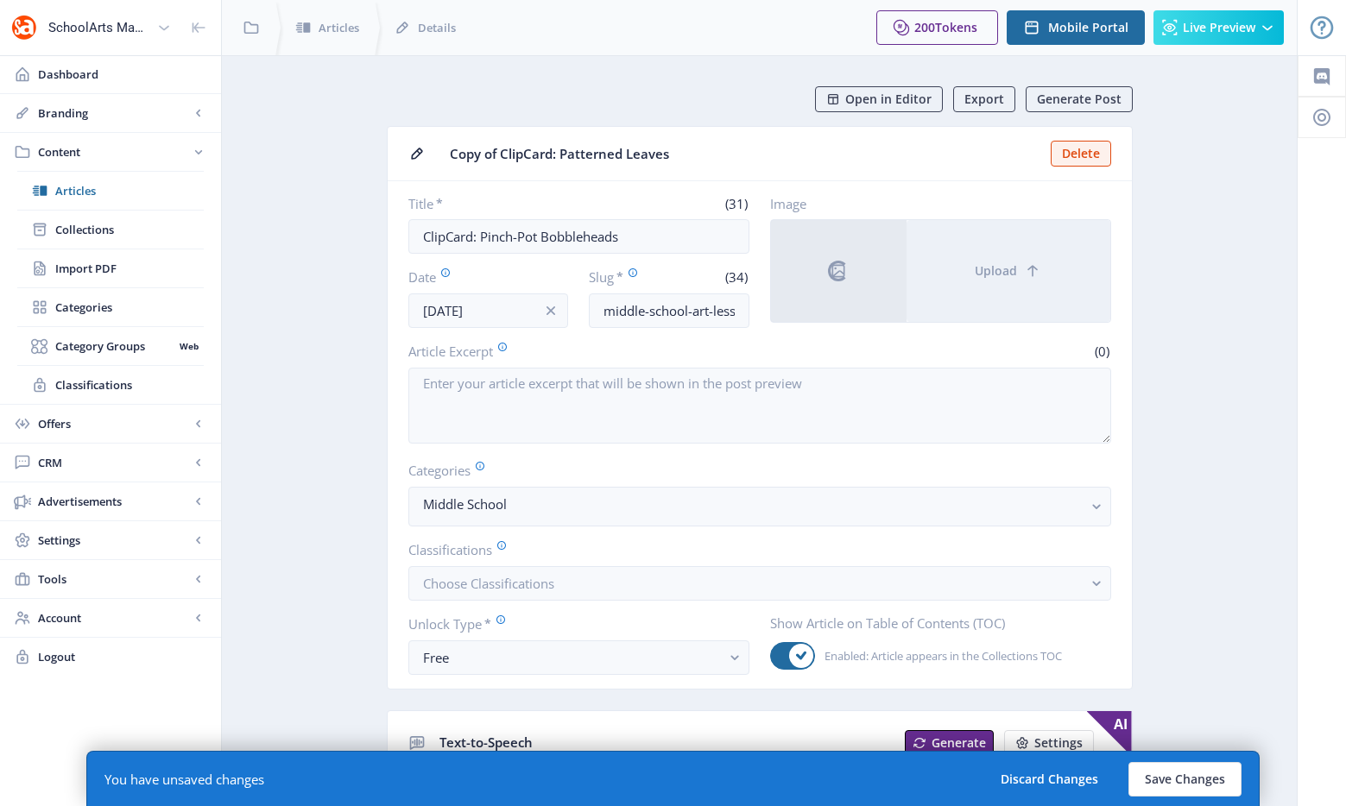
scroll to position [83, 0]
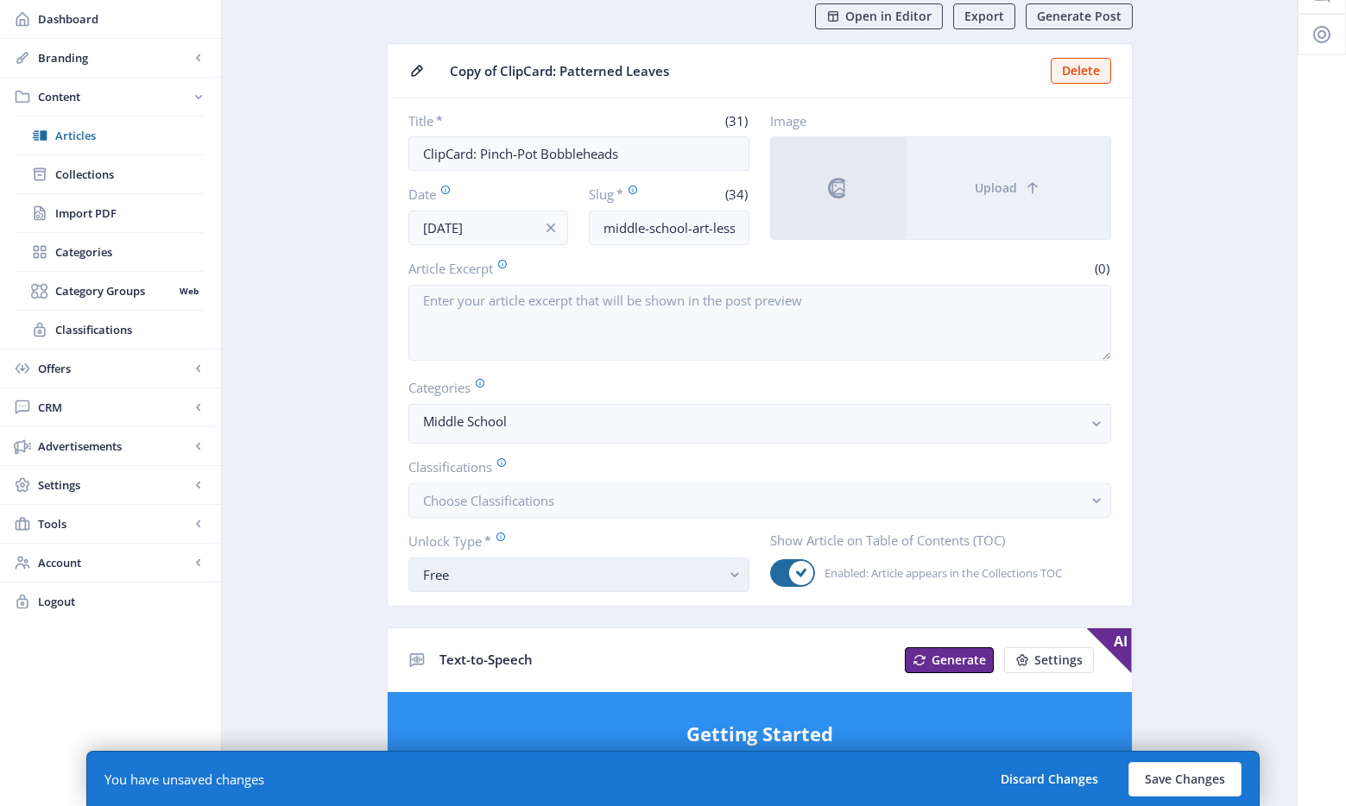
click at [471, 580] on div "Free" at bounding box center [572, 574] width 298 height 21
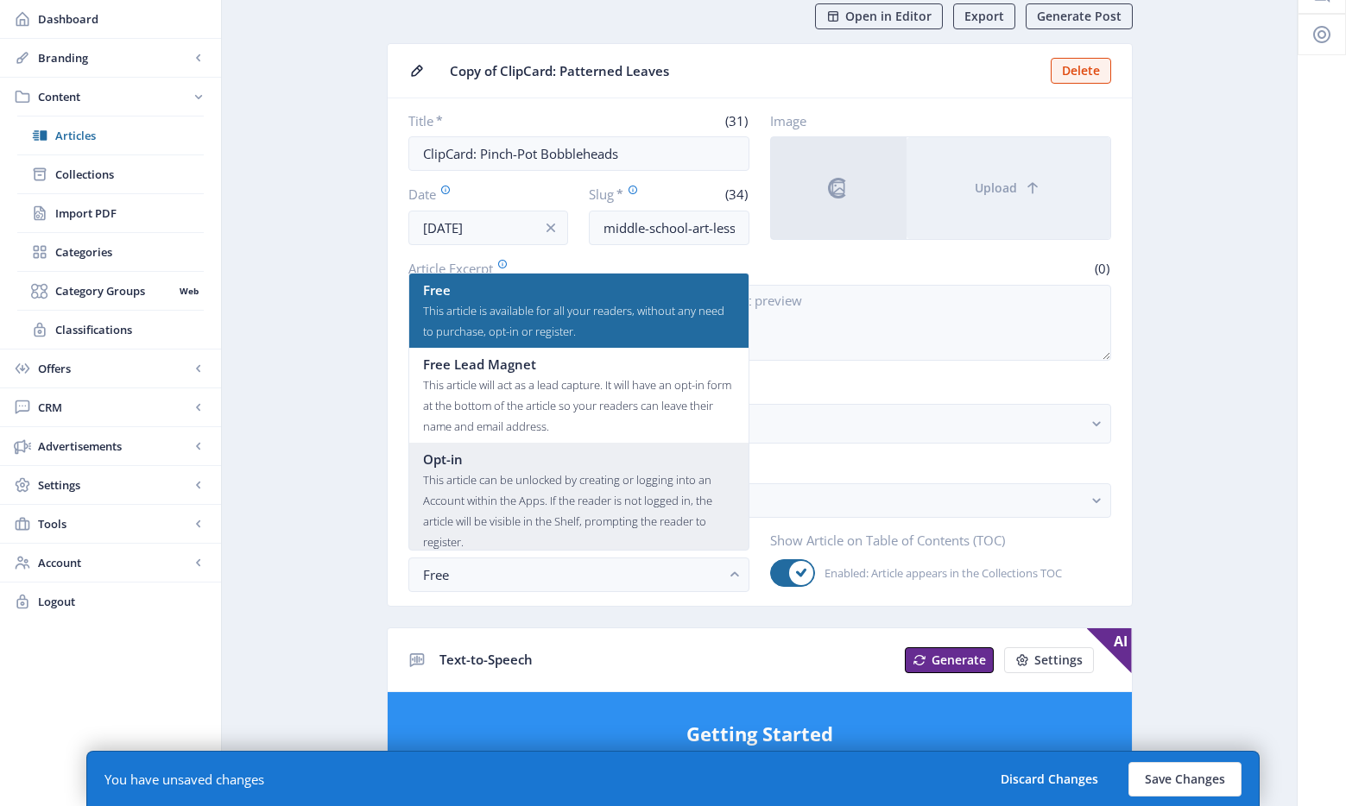
scroll to position [104, 0]
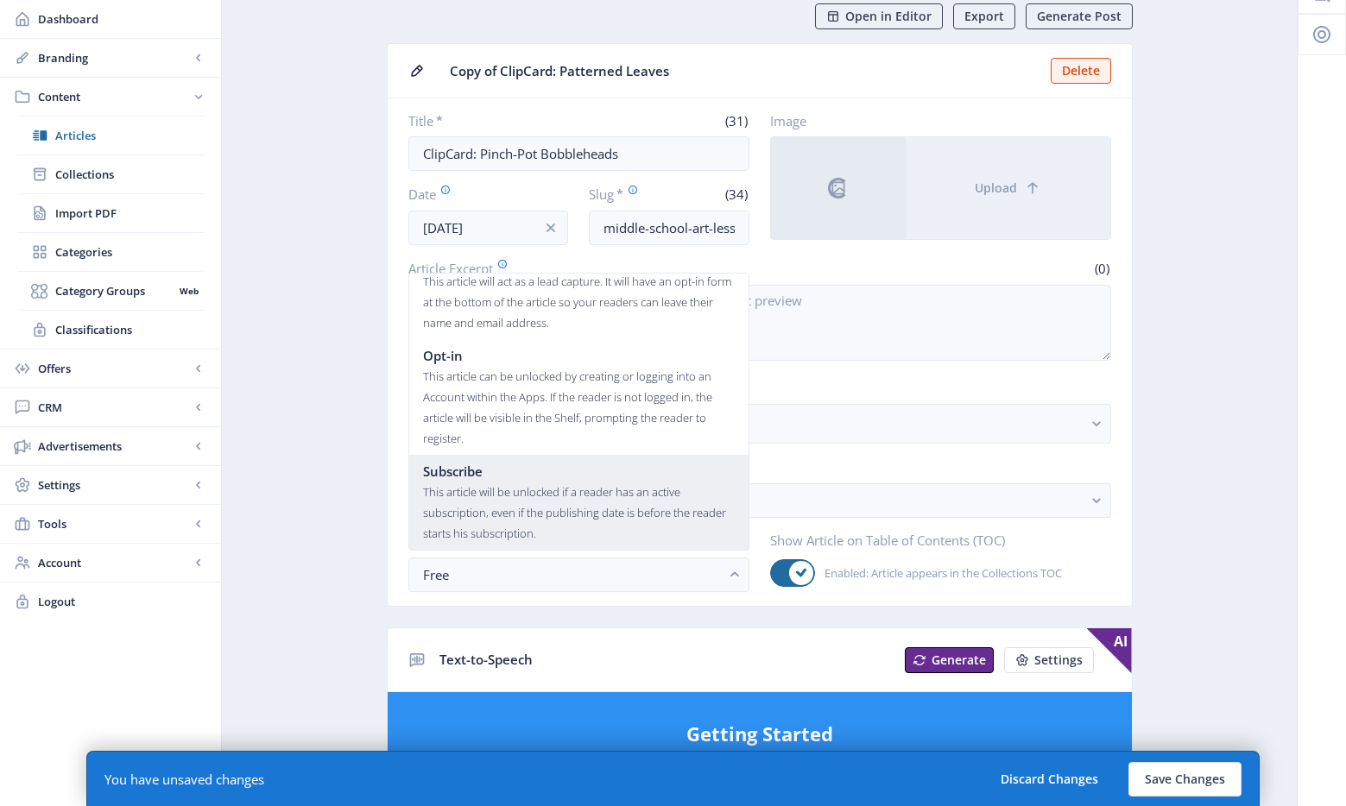
click at [508, 492] on div "This article will be unlocked if a reader has an active subscription, even if t…" at bounding box center [579, 513] width 312 height 62
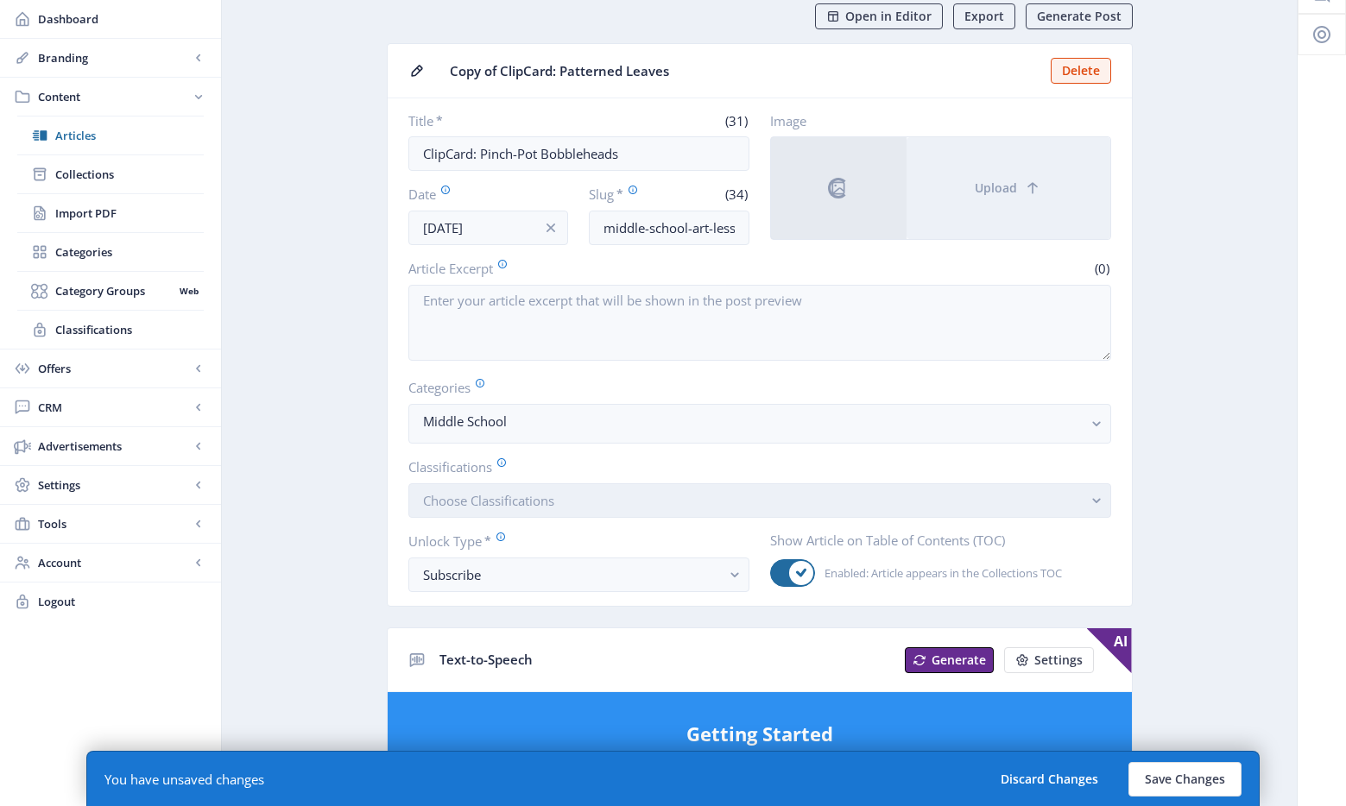
click at [532, 489] on button "Choose Classifications" at bounding box center [759, 500] width 703 height 35
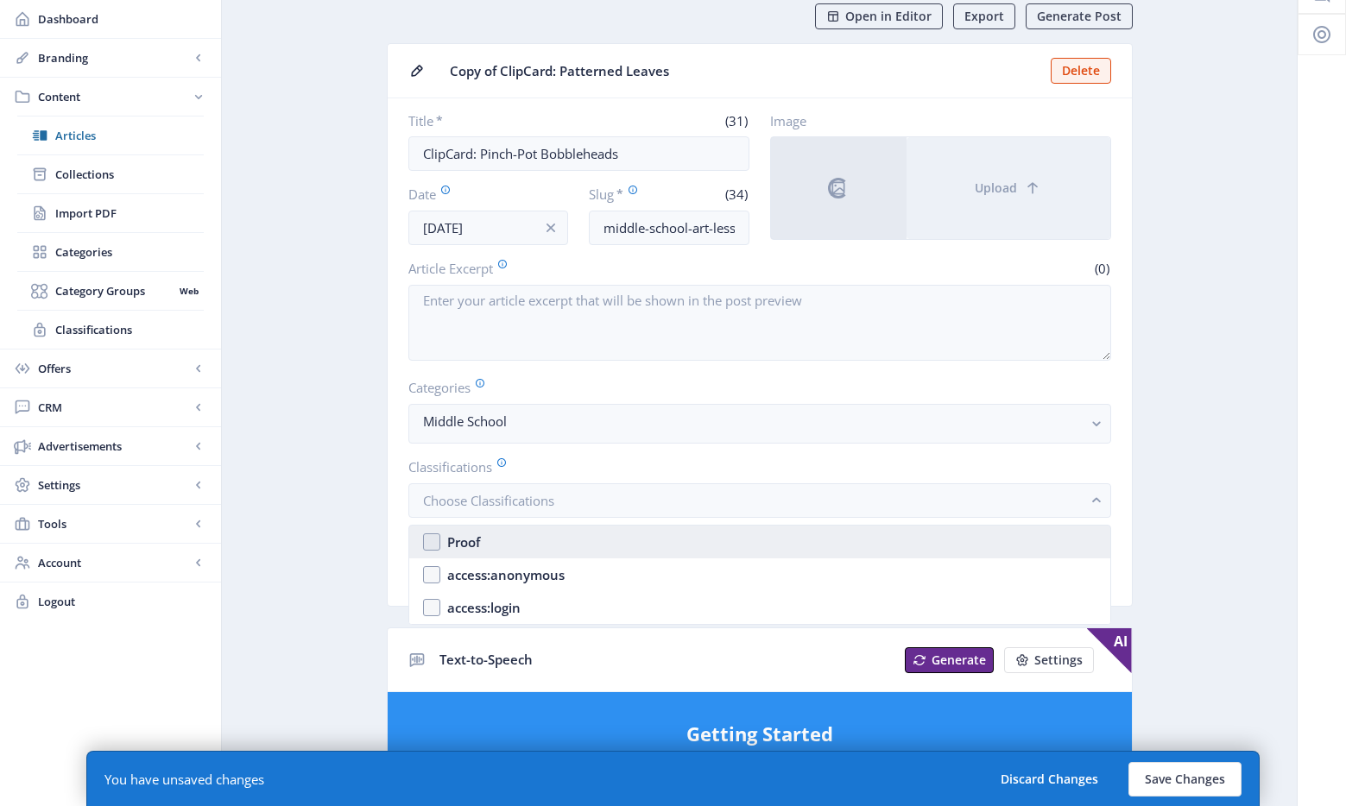
click at [515, 533] on nb-option "Proof" at bounding box center [759, 542] width 701 height 33
checkbox input "true"
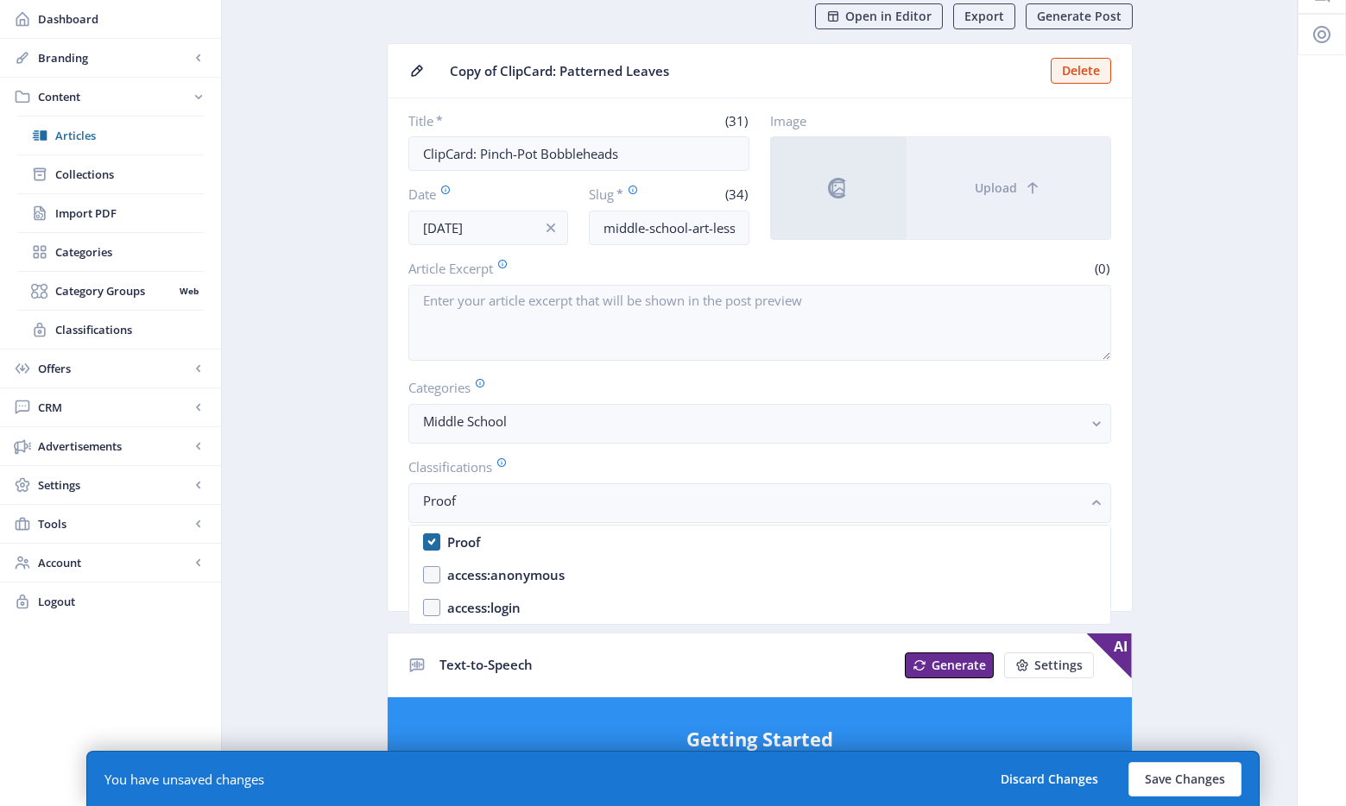
click at [1119, 413] on nb-card-body "Title * (31) ClipCard: Pinch-Pot Bobbleheads Date Sep 24, 2025 Slug * (34) midd…" at bounding box center [760, 354] width 744 height 513
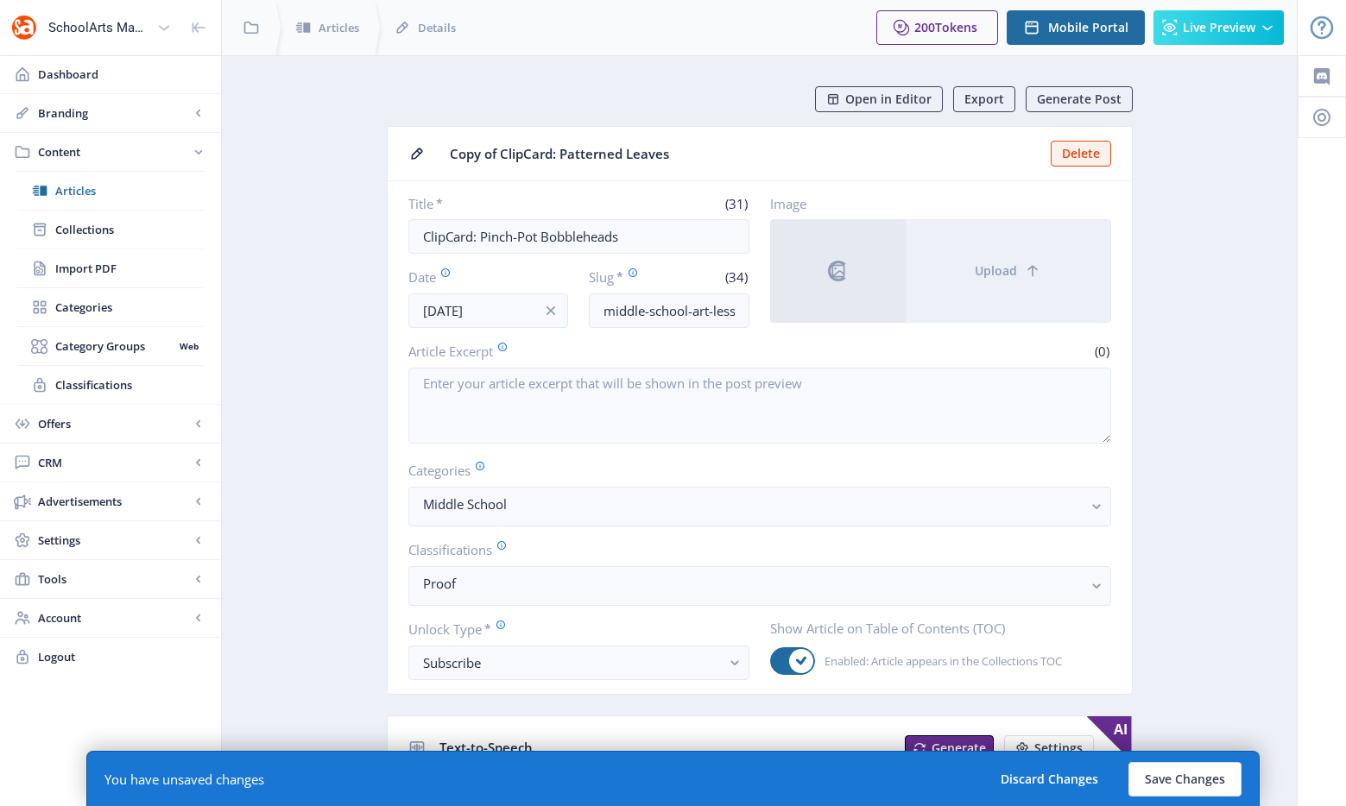
scroll to position [83, 0]
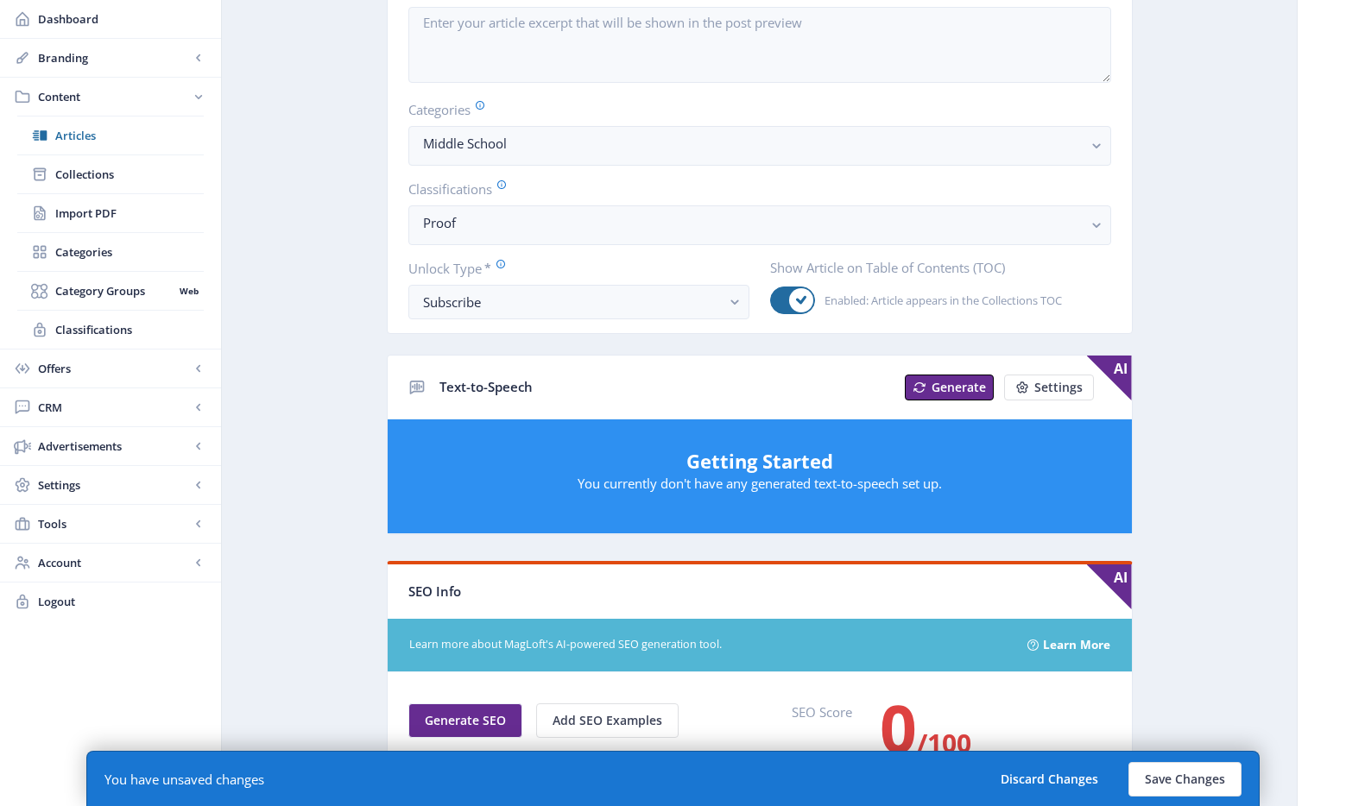
scroll to position [538, 0]
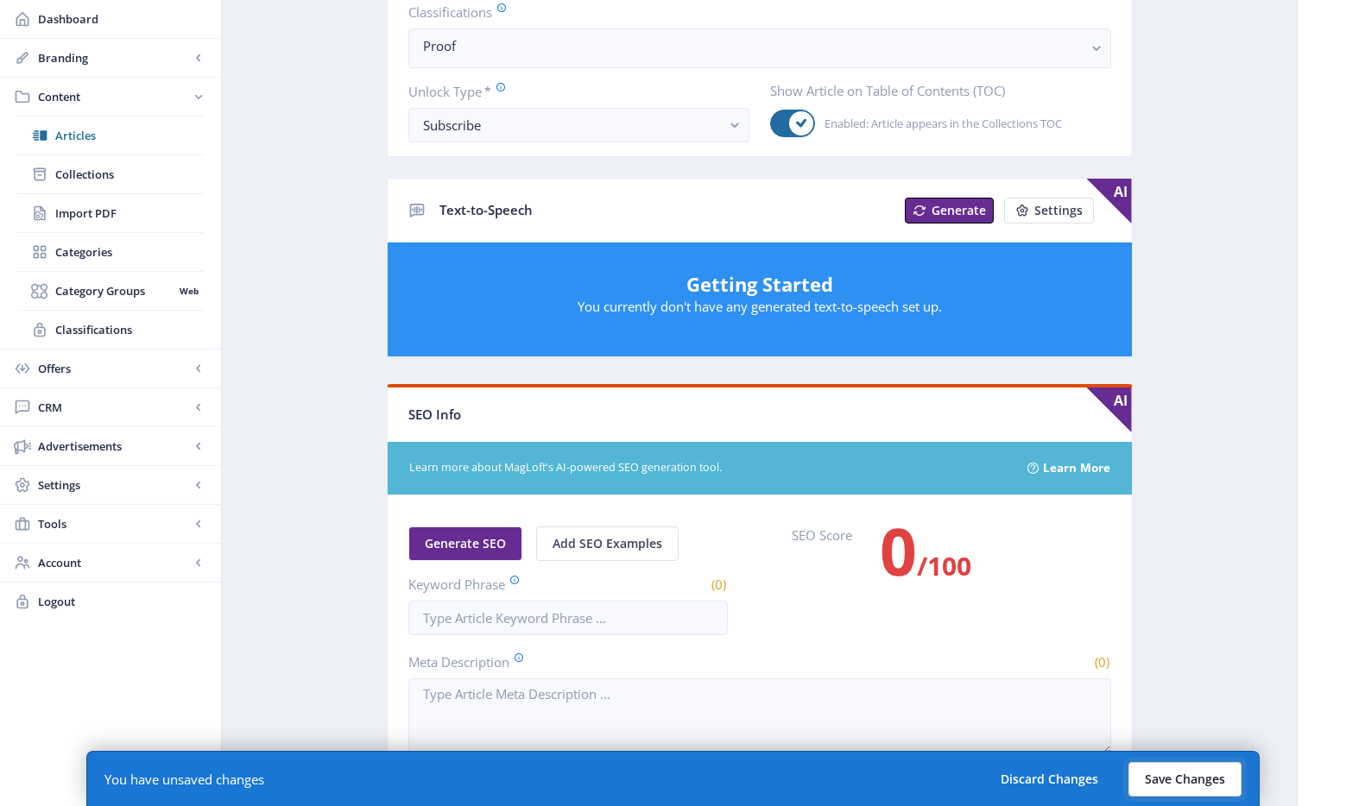
click at [1189, 788] on button "Save Changes" at bounding box center [1184, 779] width 113 height 35
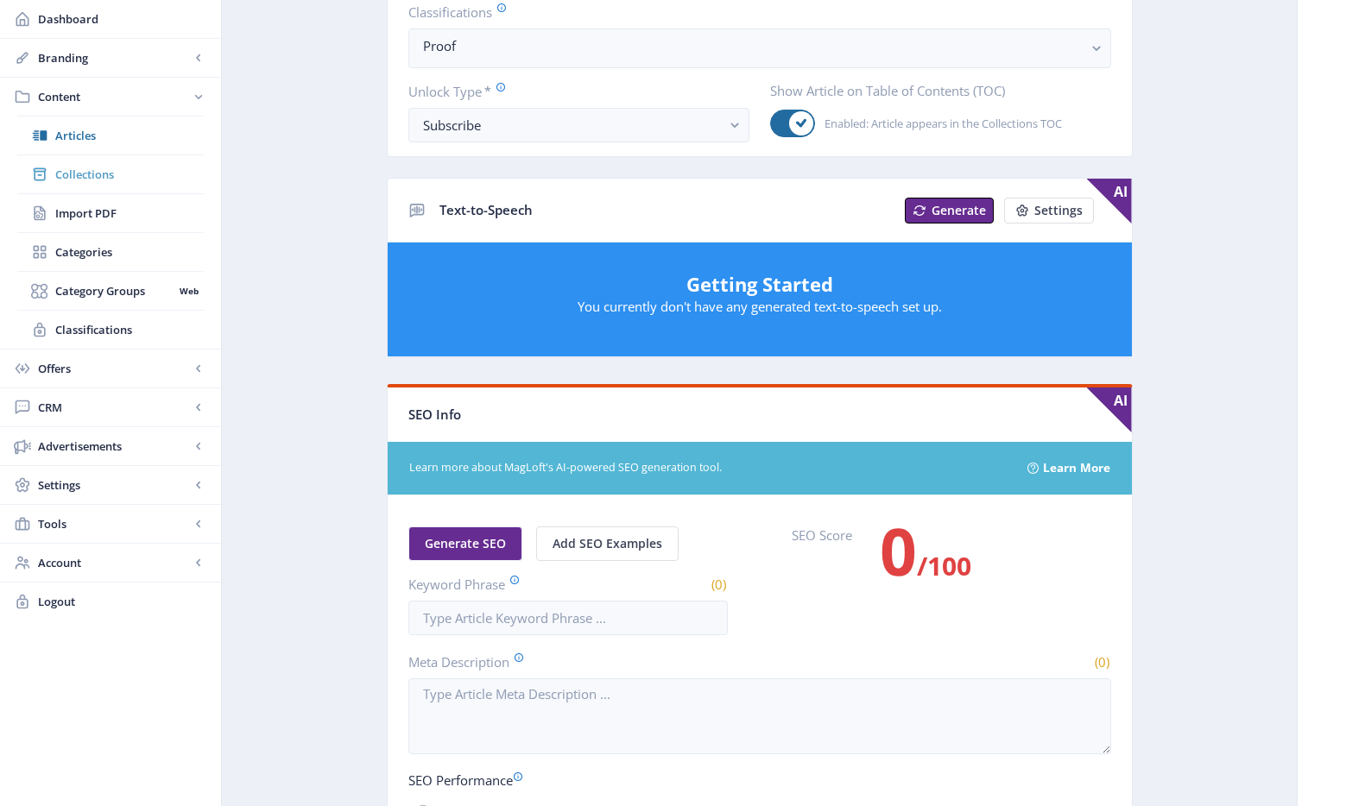
click at [99, 182] on span "Collections" at bounding box center [129, 174] width 148 height 17
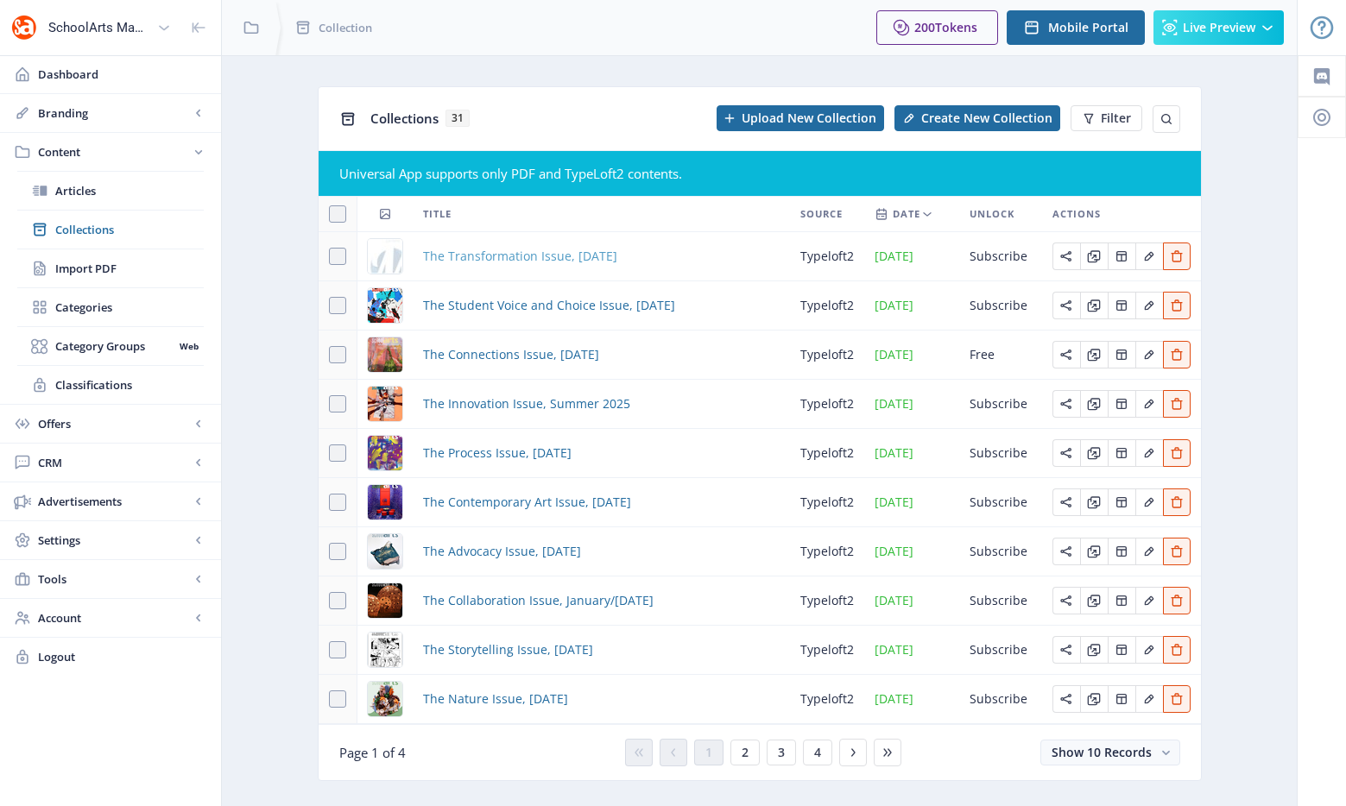
click at [496, 257] on span "The Transformation Issue, November 2025" at bounding box center [520, 256] width 194 height 21
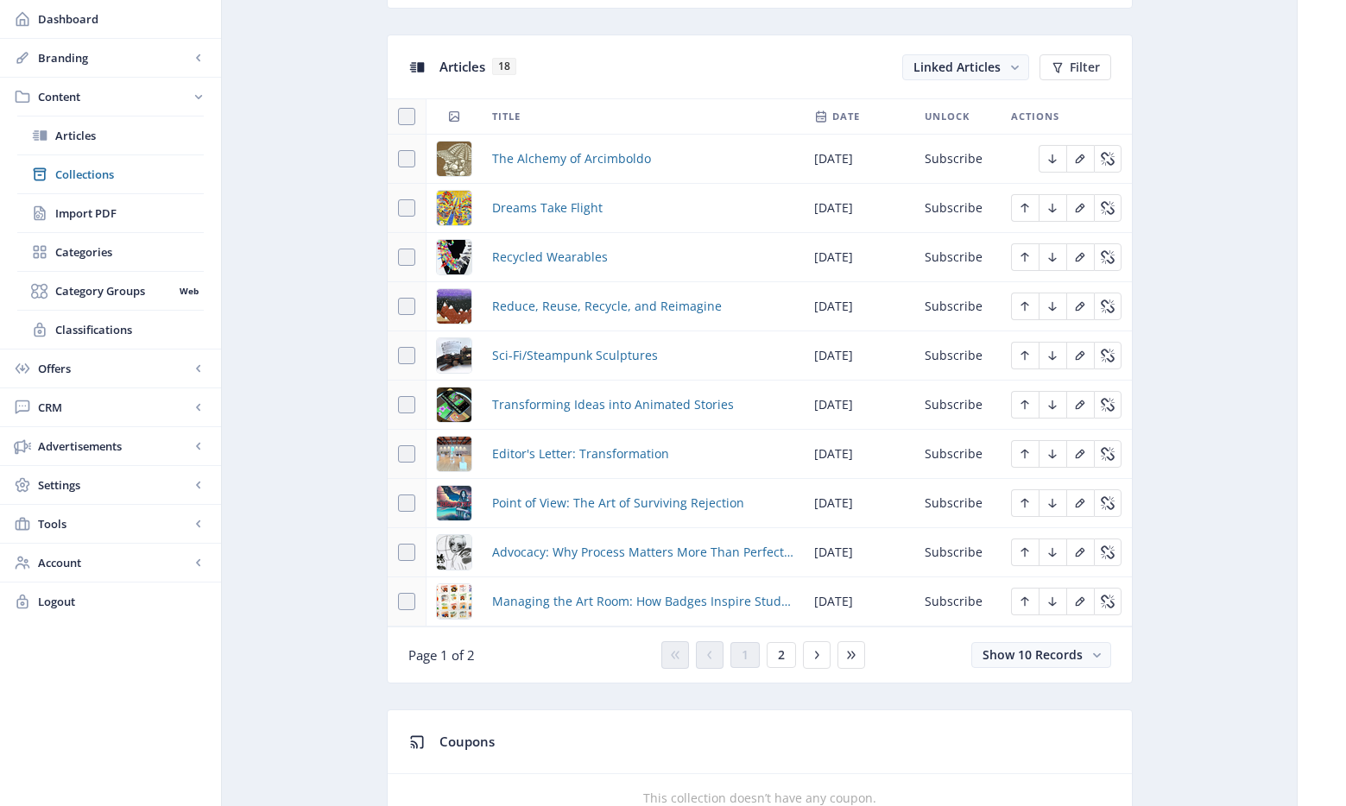
scroll to position [844, 0]
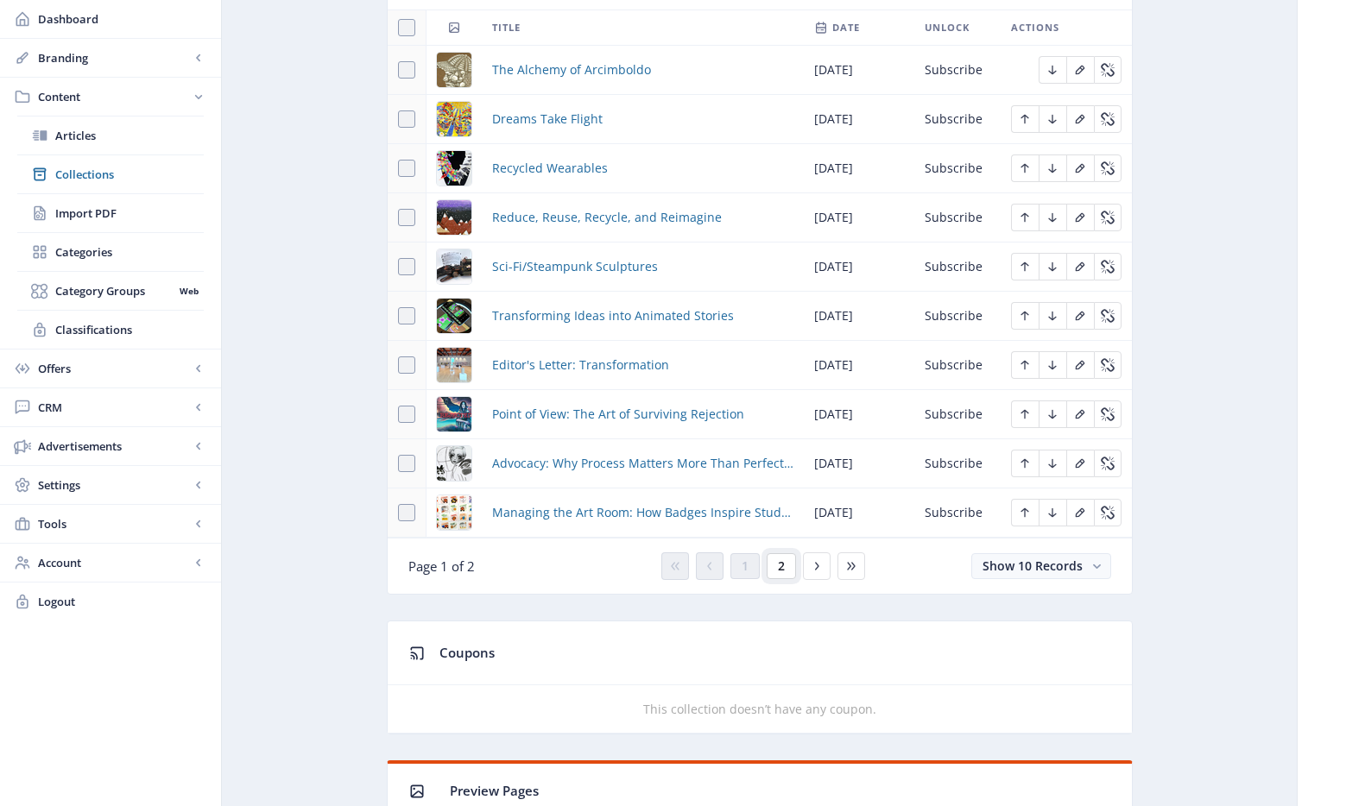
click at [773, 573] on button "2" at bounding box center [780, 566] width 29 height 26
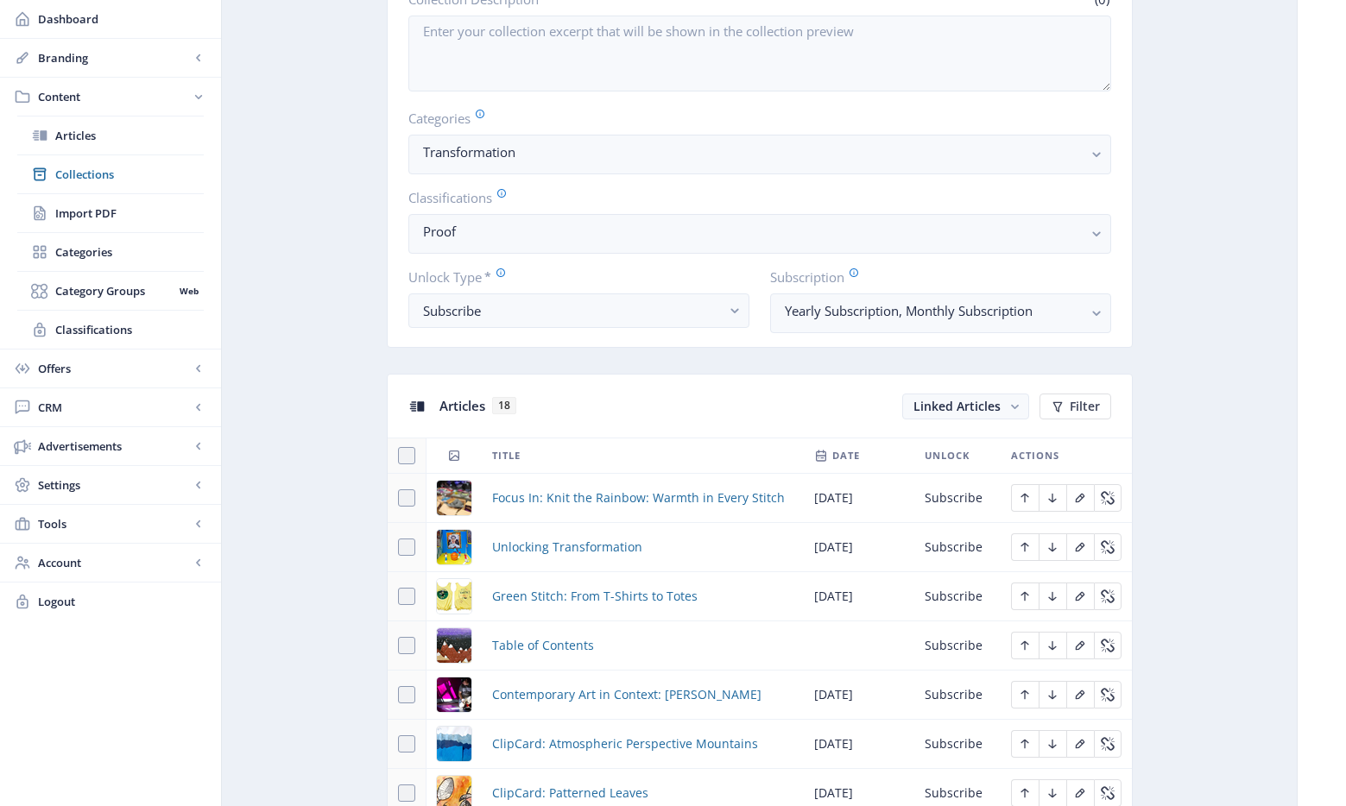
scroll to position [904, 0]
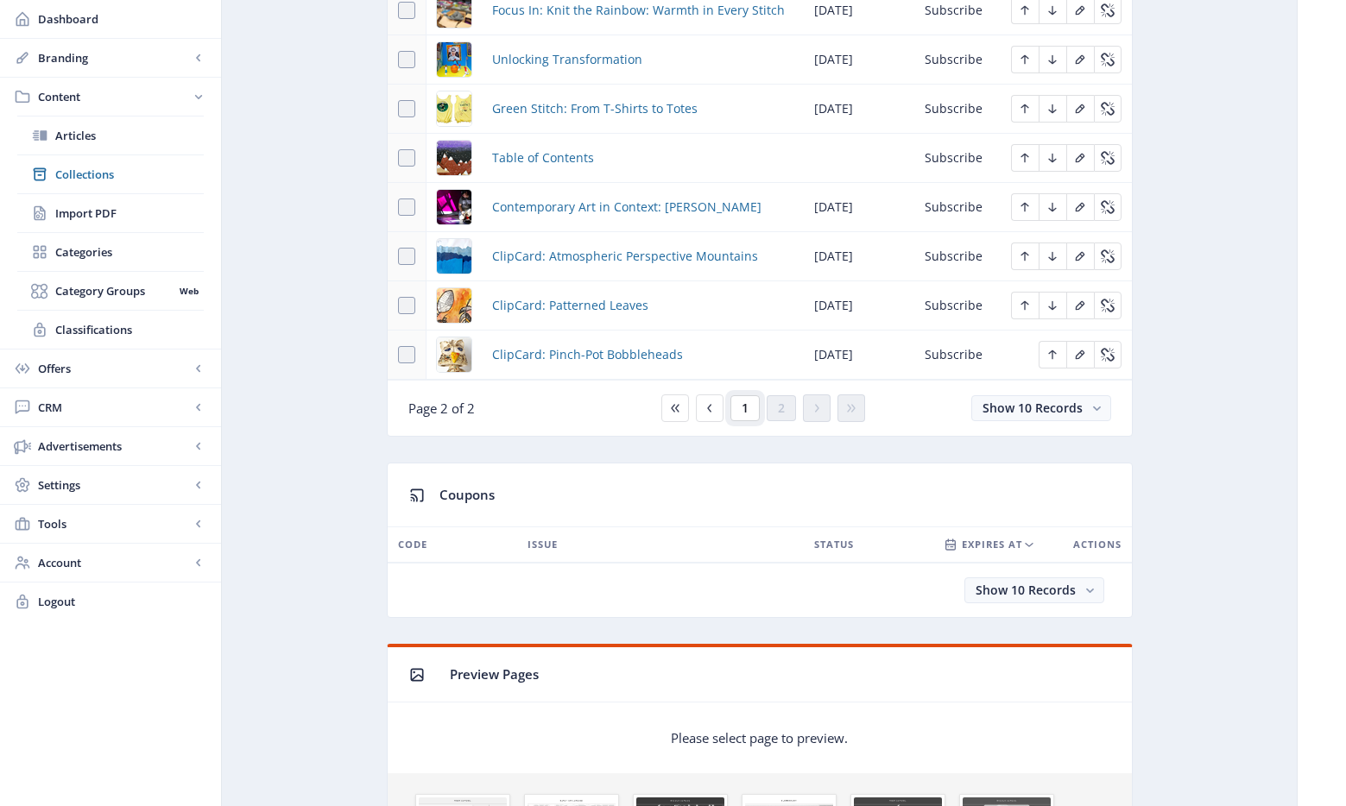
click at [754, 412] on button "1" at bounding box center [744, 408] width 29 height 26
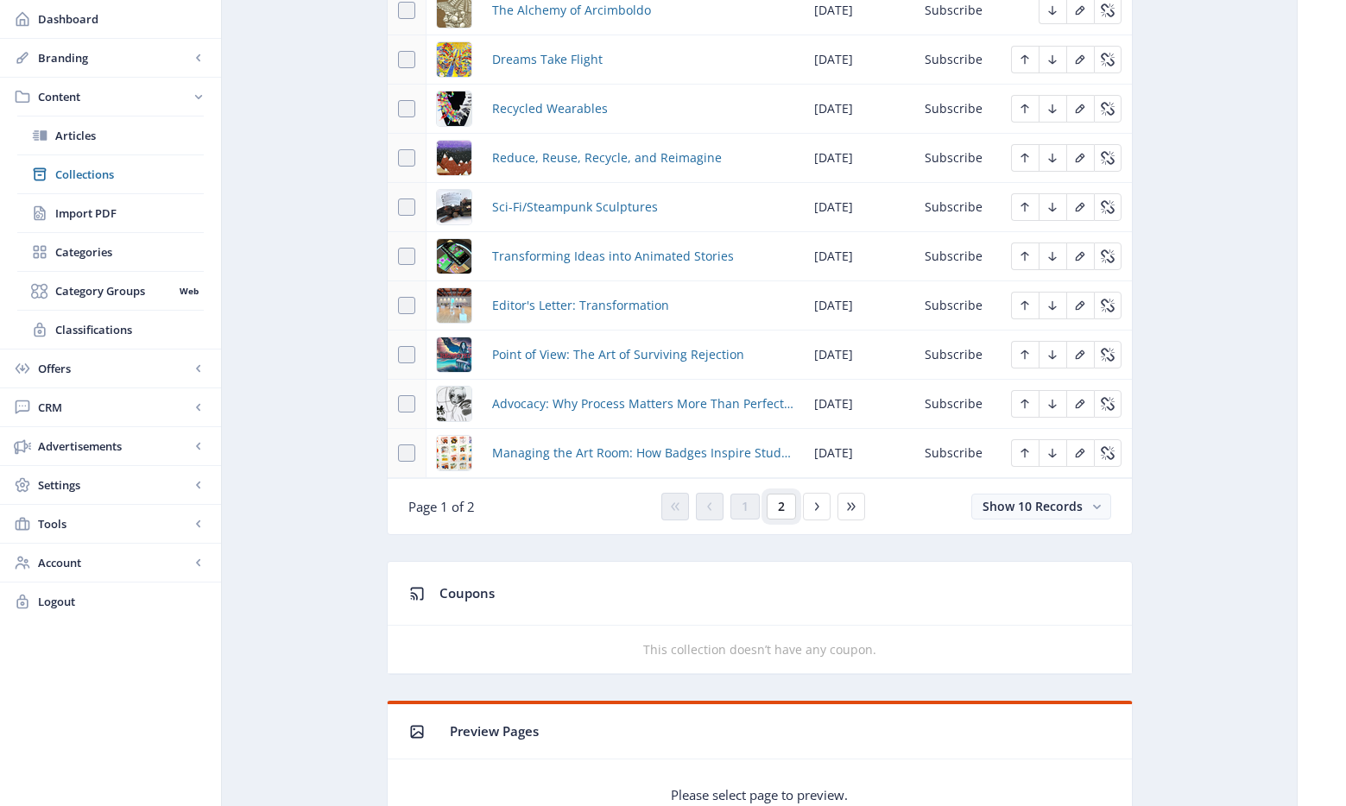
click at [773, 517] on button "2" at bounding box center [780, 507] width 29 height 26
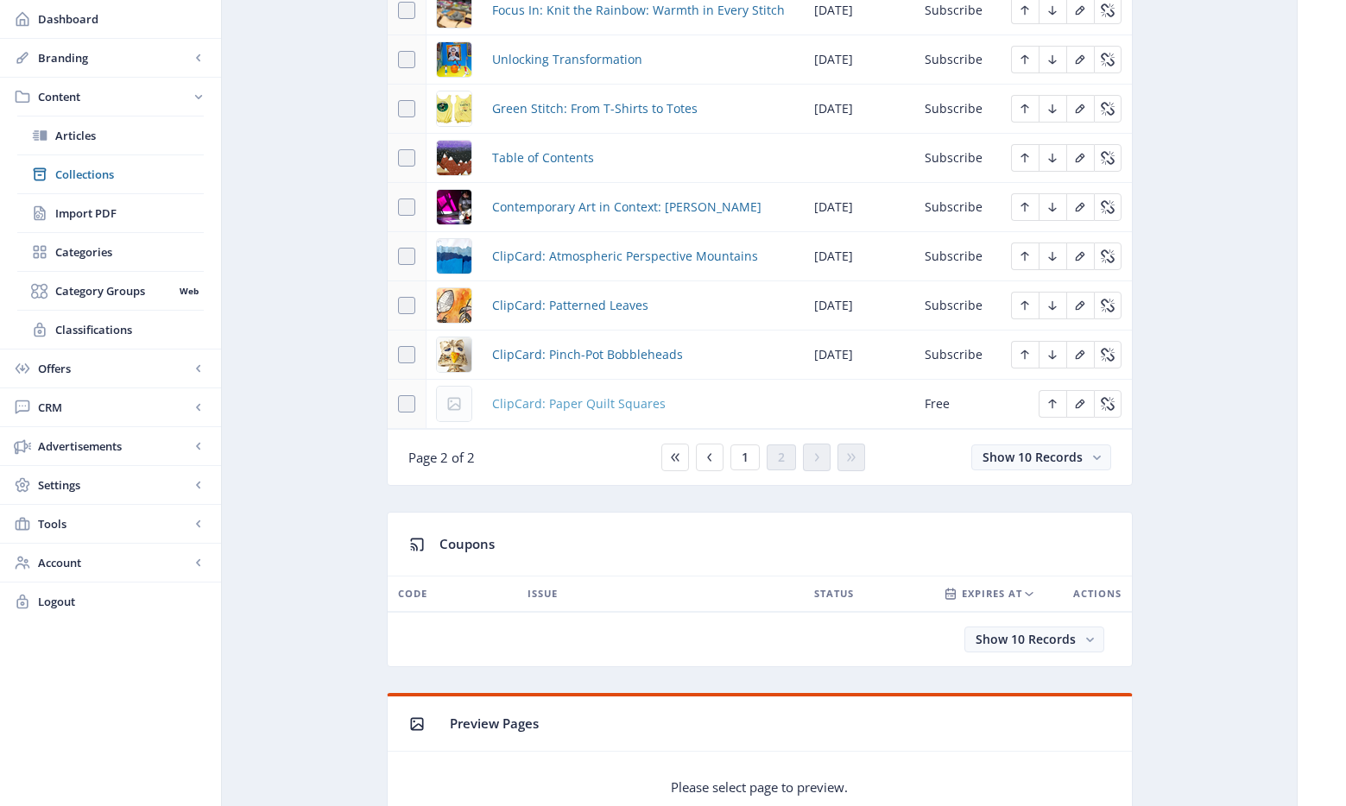
click at [587, 404] on span "ClipCard: Paper Quilt Squares" at bounding box center [578, 404] width 173 height 21
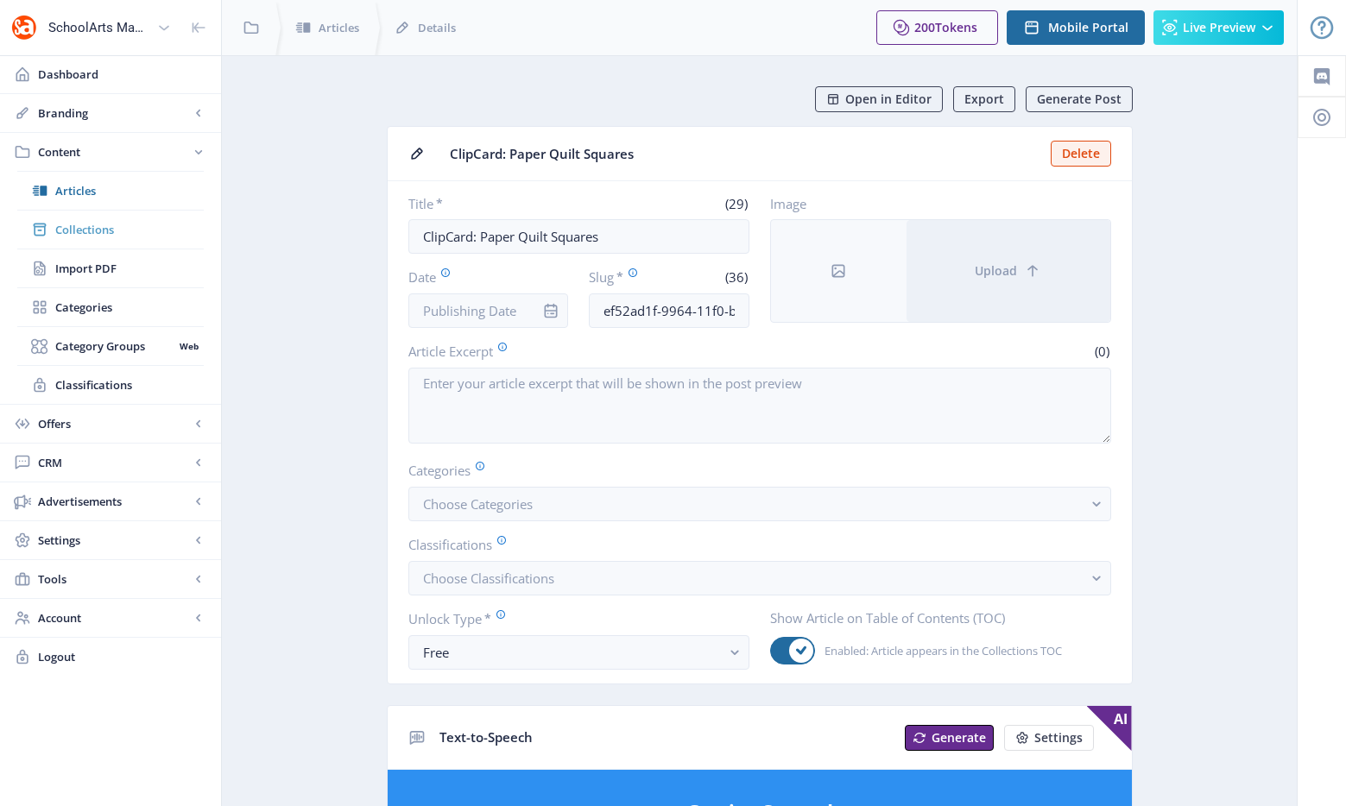
click at [123, 245] on link "Collections" at bounding box center [110, 230] width 186 height 38
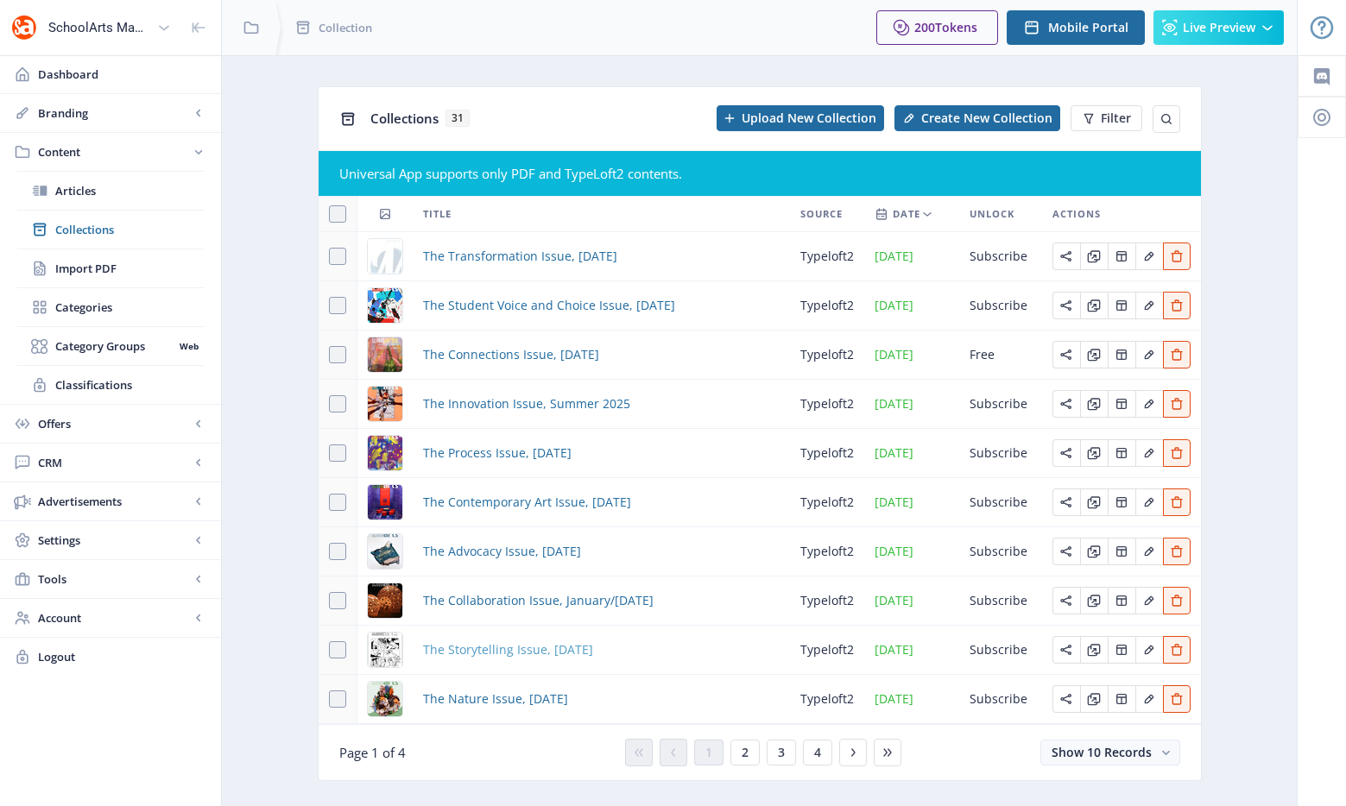
scroll to position [35, 0]
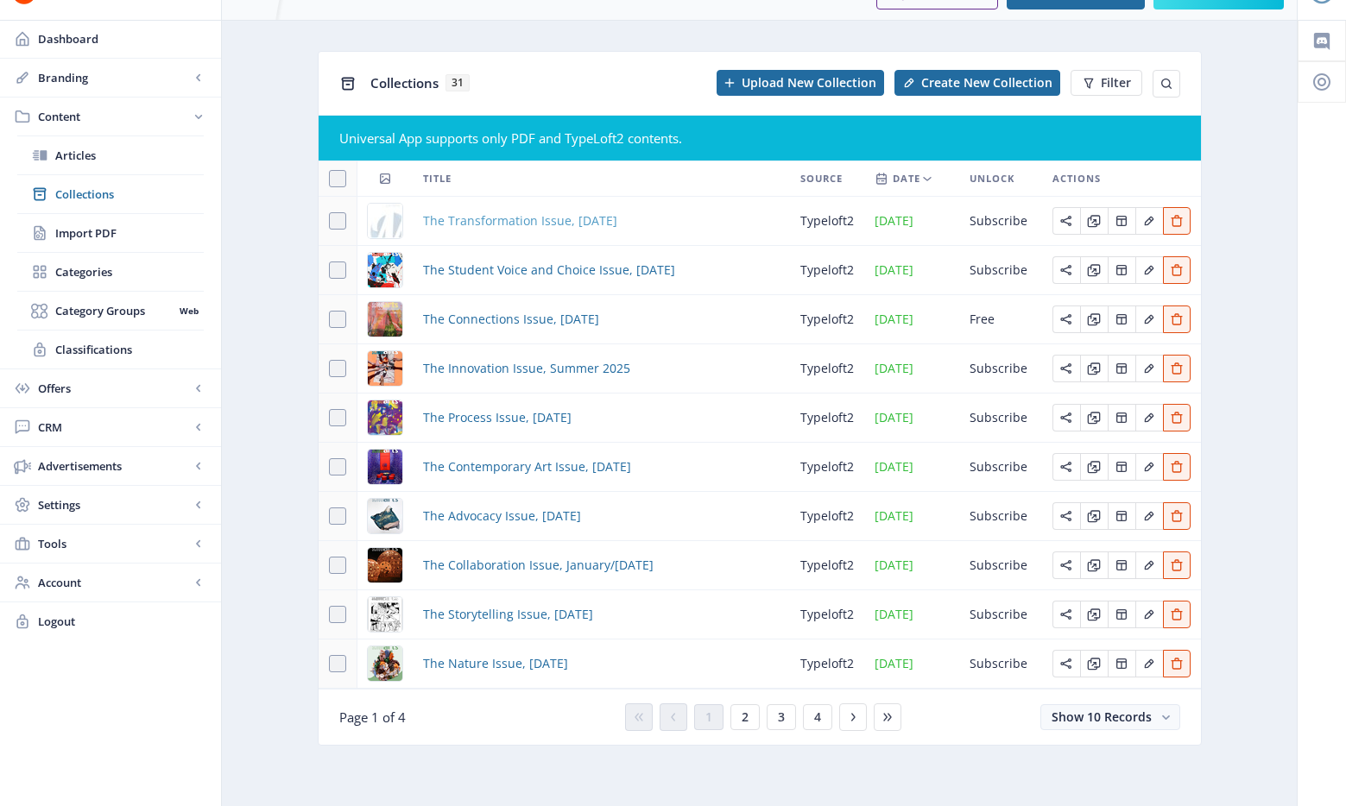
click at [478, 221] on span "The Transformation Issue, November 2025" at bounding box center [520, 221] width 194 height 21
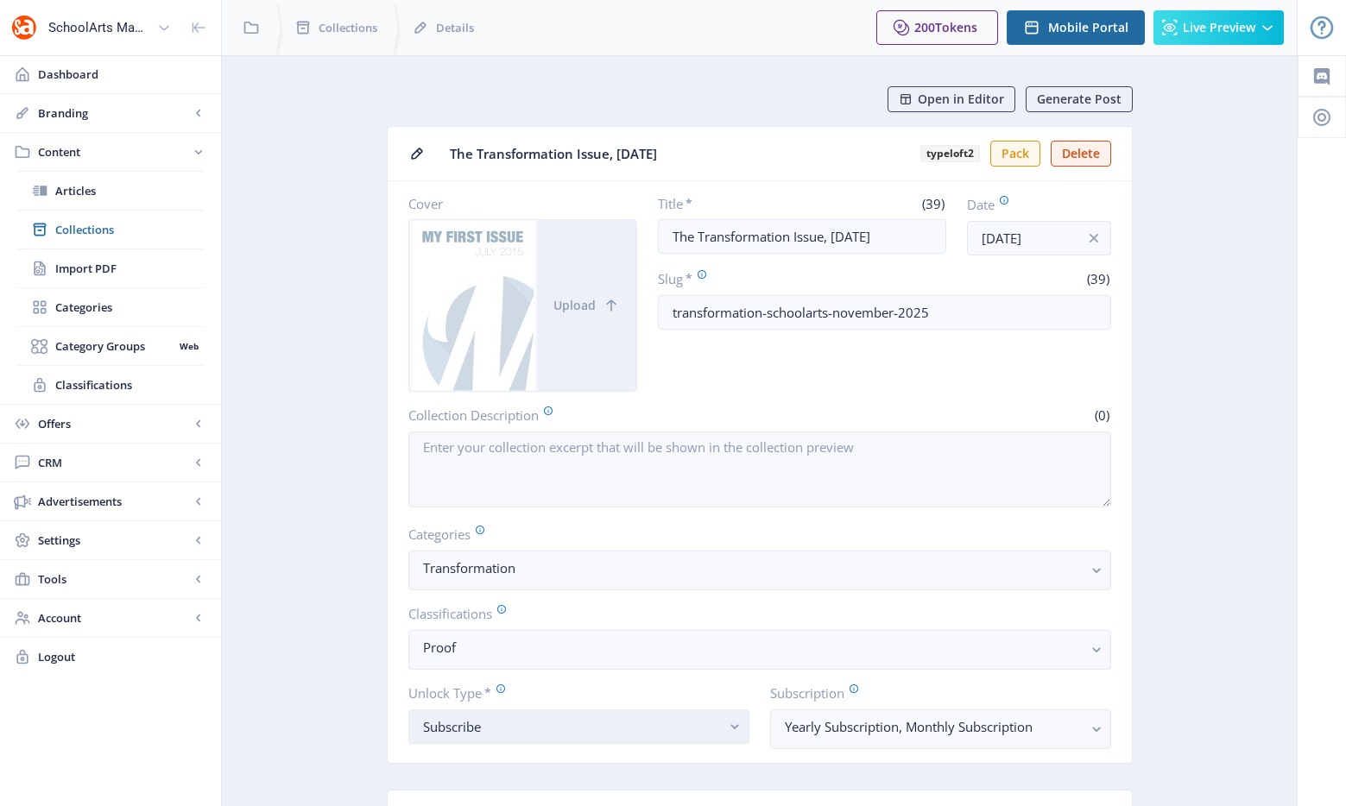
scroll to position [644, 0]
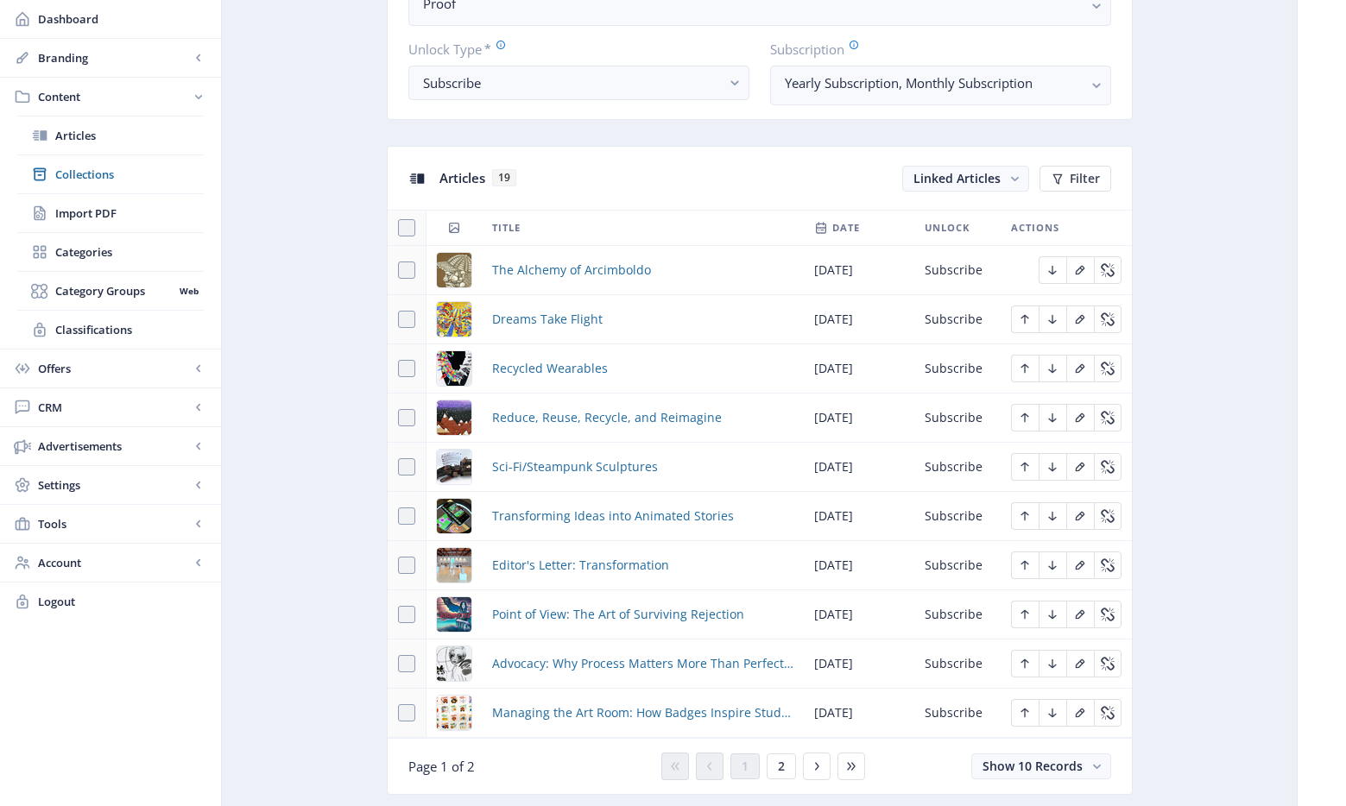
click at [782, 772] on div "You have unsaved changes Discard Changes Save Changes" at bounding box center [672, 778] width 1173 height 55
click at [775, 767] on div "You have unsaved changes Discard Changes Save Changes" at bounding box center [672, 778] width 1173 height 55
click at [773, 767] on div "You have unsaved changes Discard Changes Save Changes" at bounding box center [672, 778] width 1173 height 55
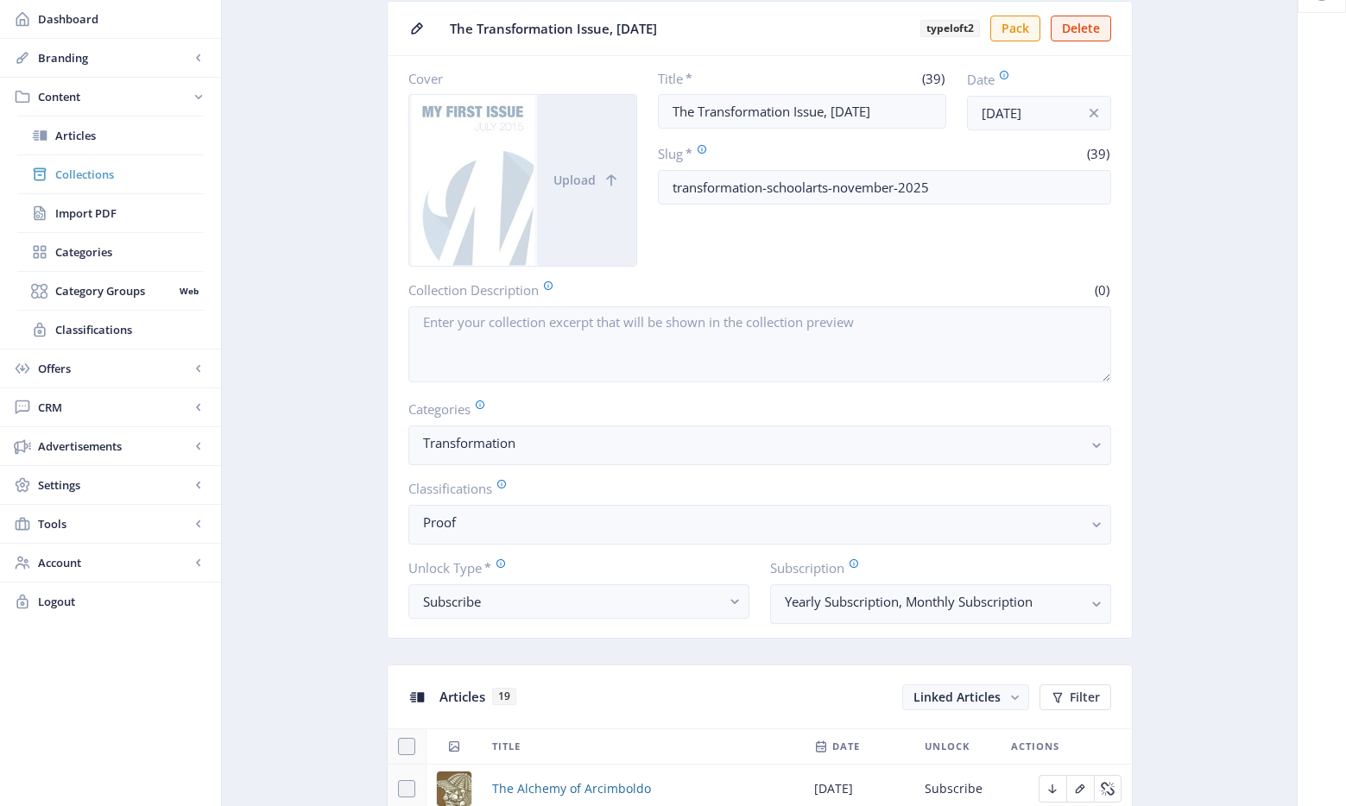
click at [147, 173] on span "Collections" at bounding box center [129, 174] width 148 height 17
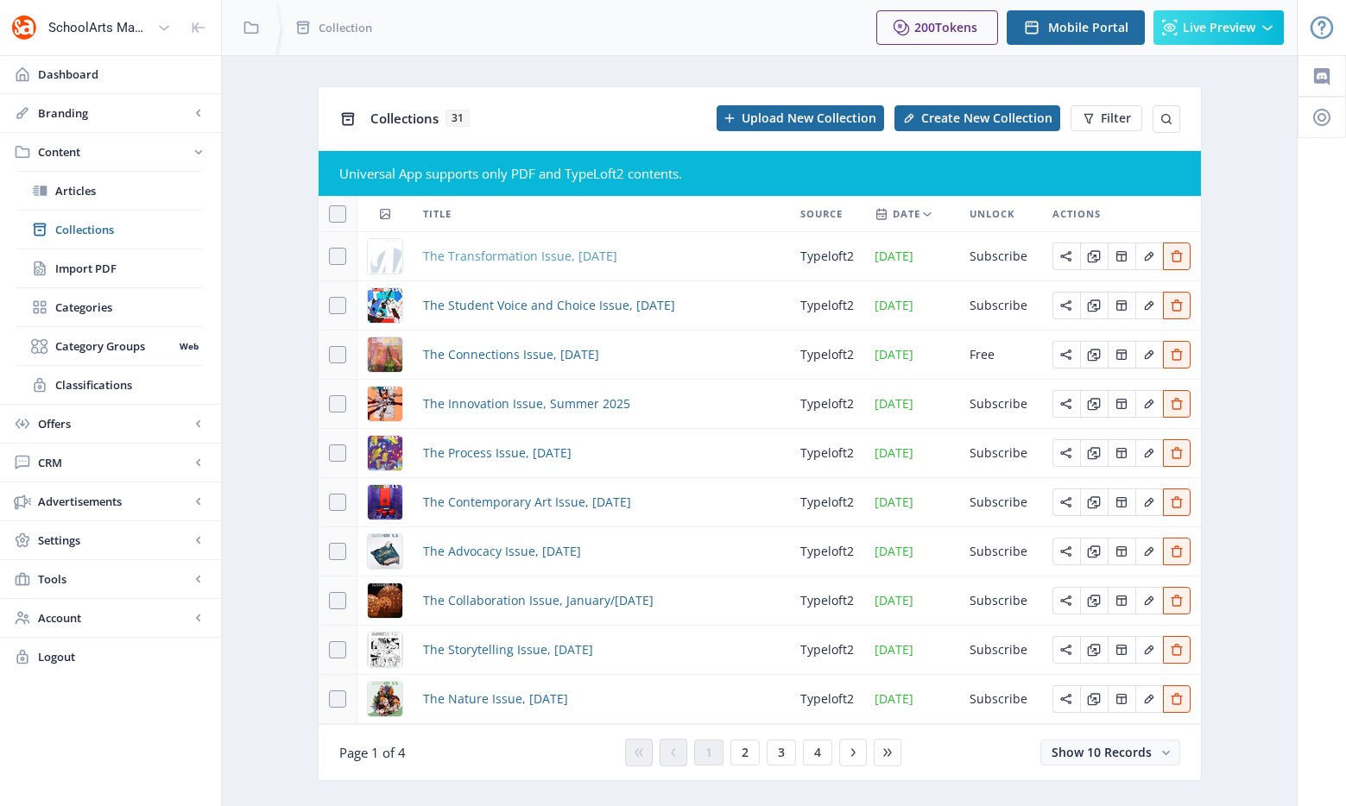
click at [462, 256] on span "The Transformation Issue, November 2025" at bounding box center [520, 256] width 194 height 21
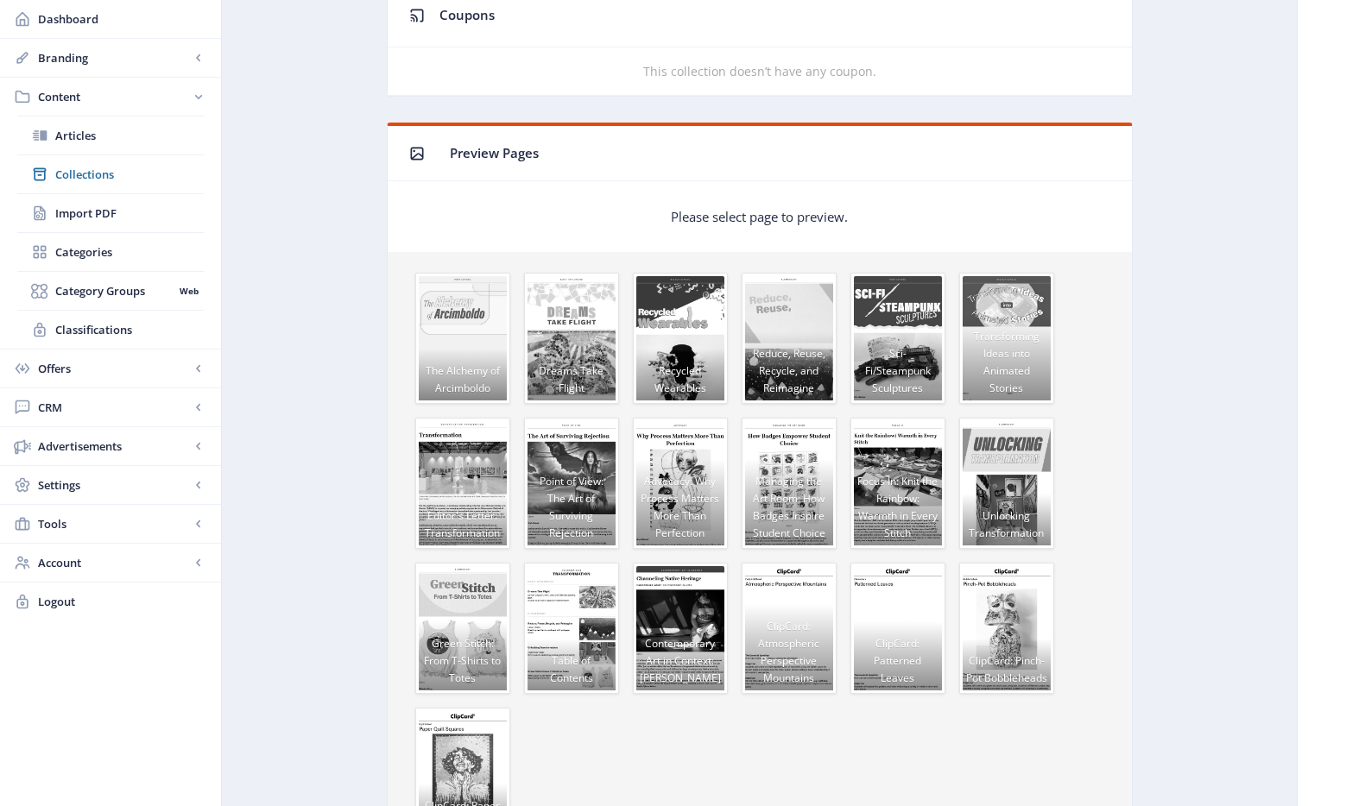
scroll to position [1215, 0]
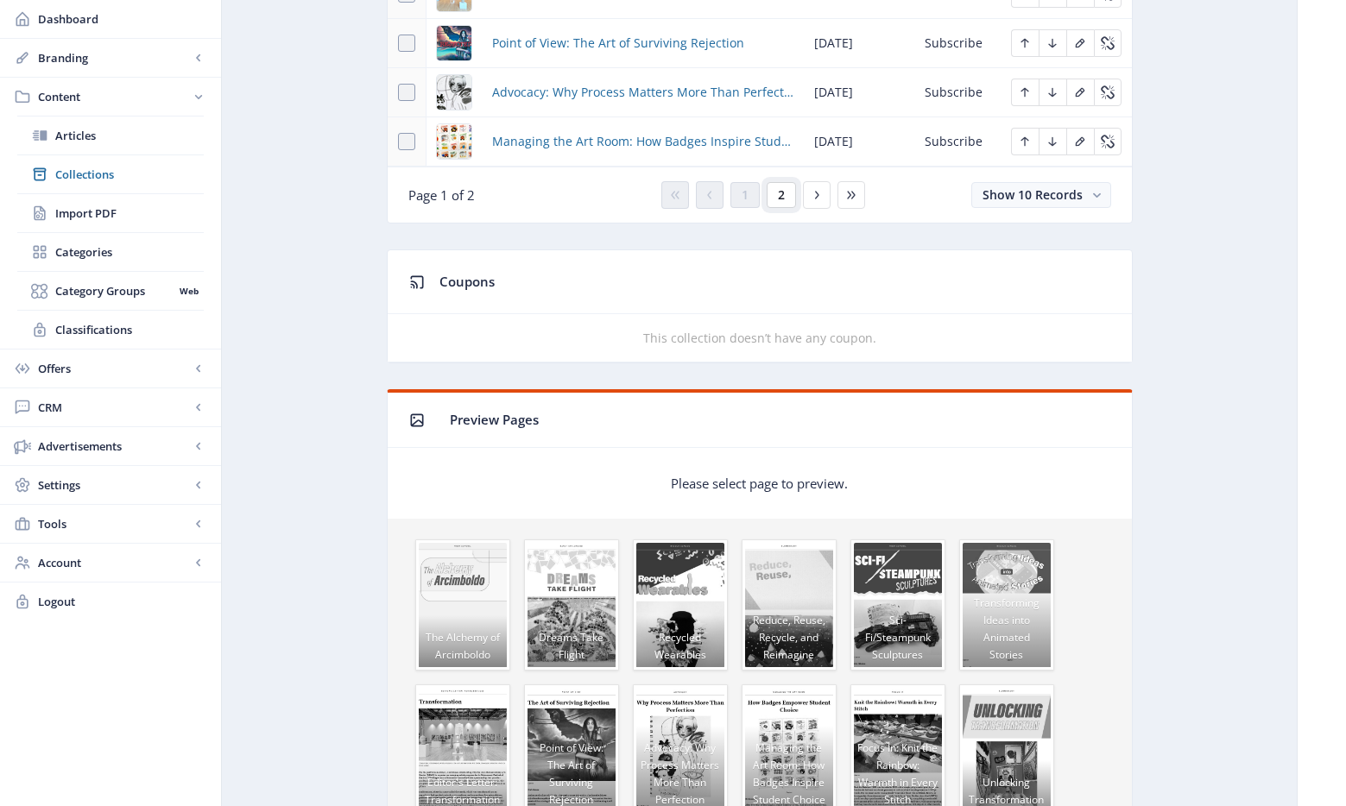
click at [778, 200] on span "2" at bounding box center [781, 195] width 7 height 14
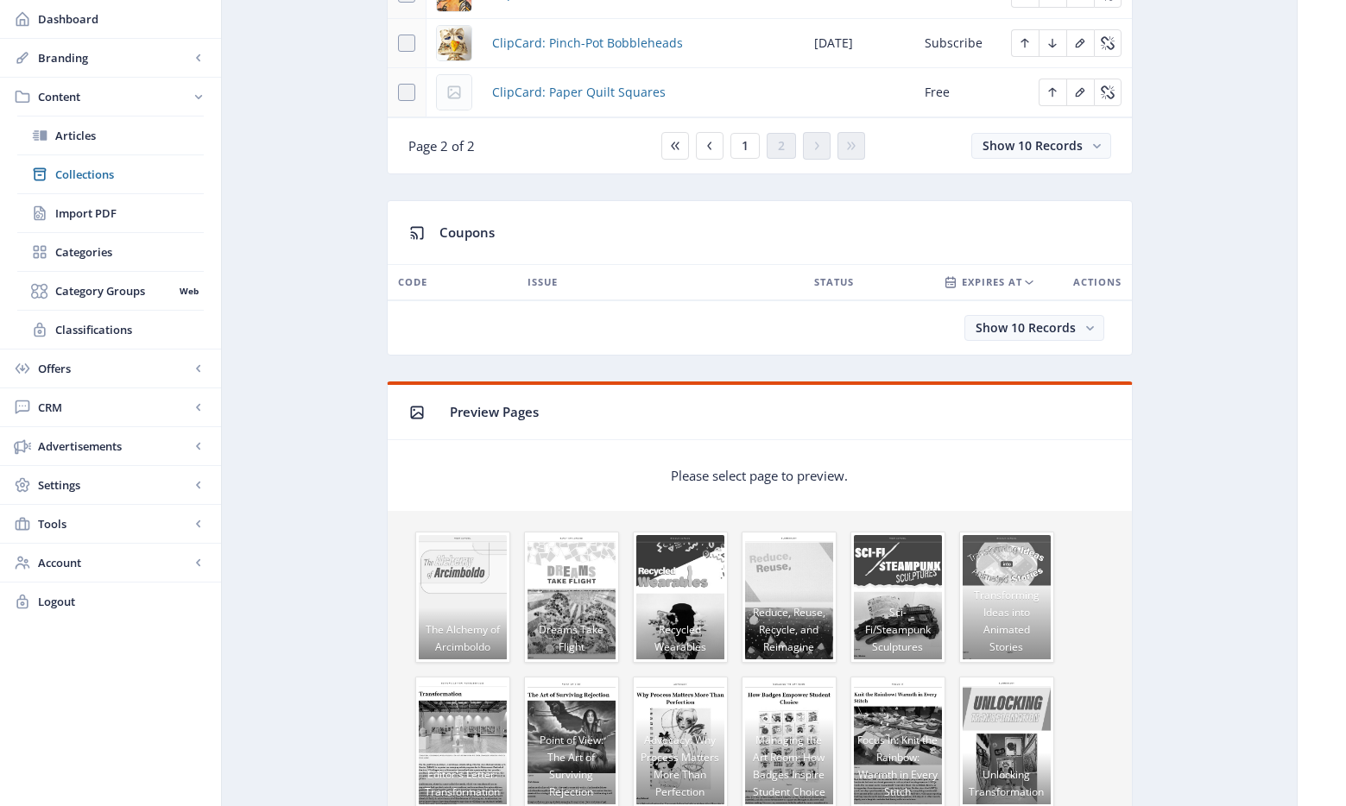
scroll to position [916, 0]
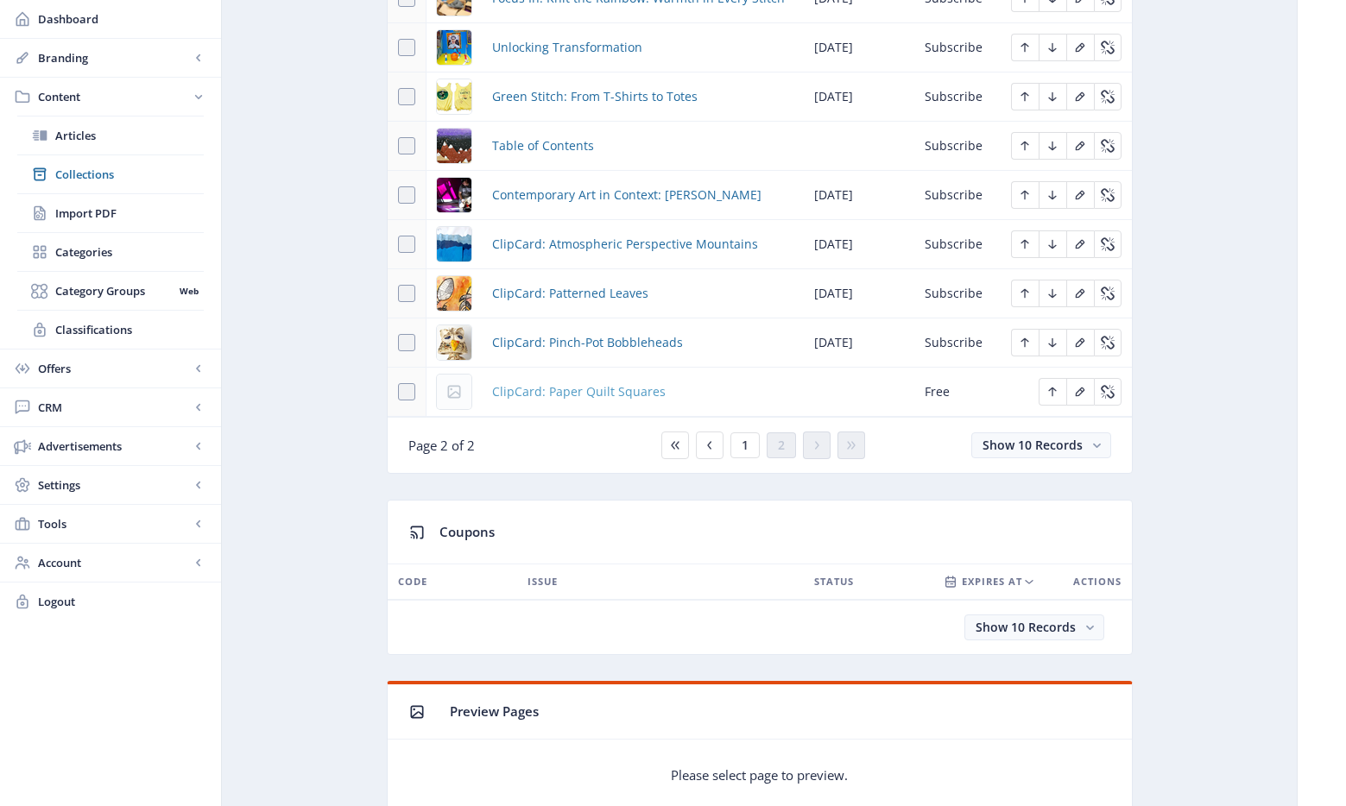
click at [602, 390] on span "ClipCard: Paper Quilt Squares" at bounding box center [578, 392] width 173 height 21
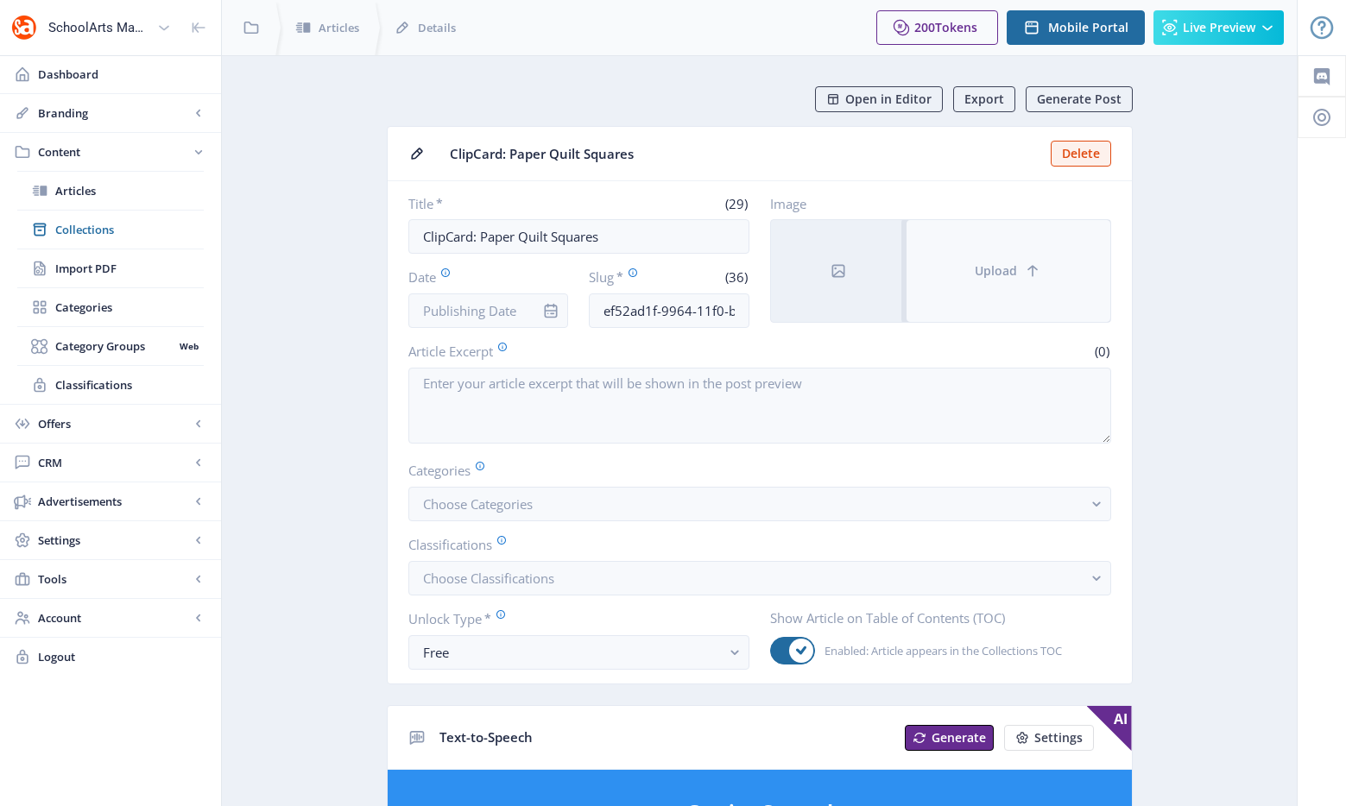
click at [962, 239] on button "Upload" at bounding box center [1008, 271] width 204 height 102
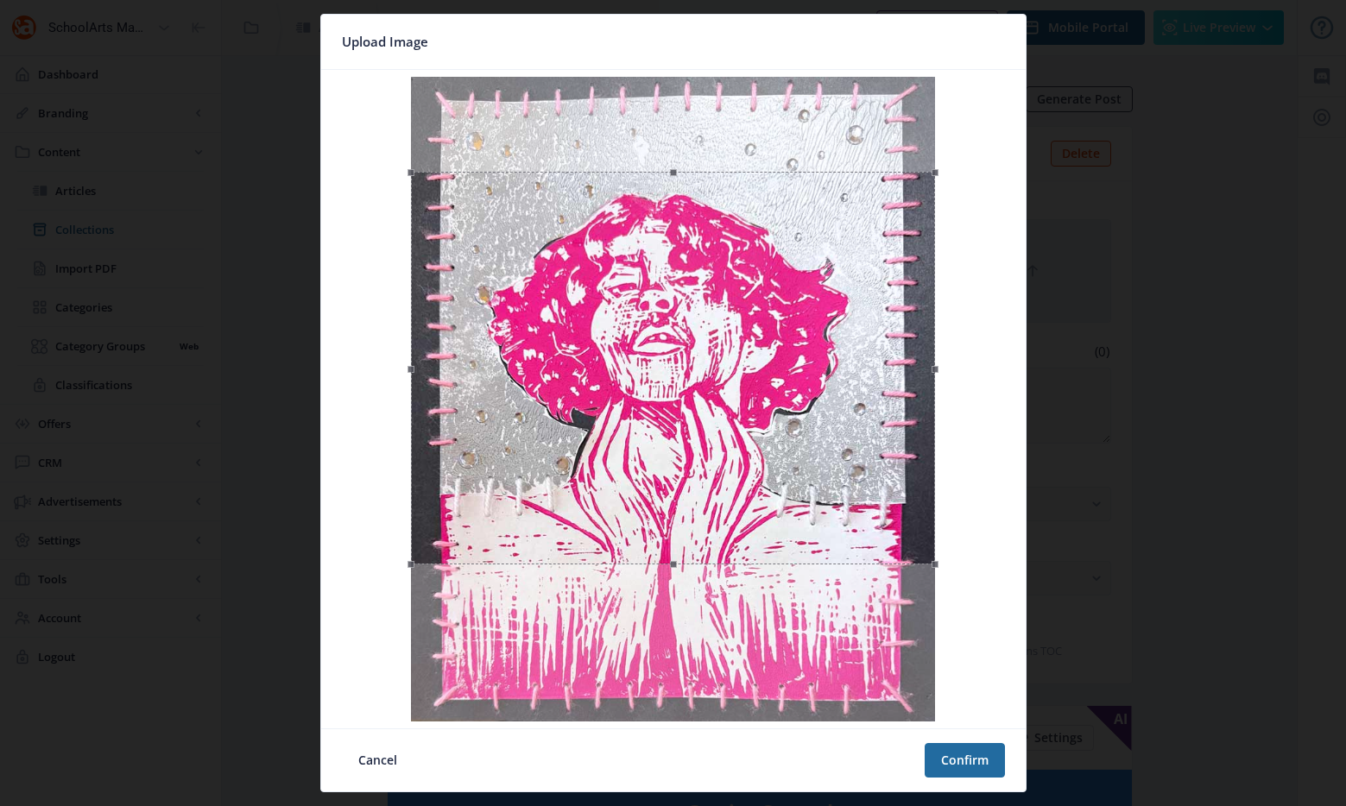
drag, startPoint x: 868, startPoint y: 375, endPoint x: 881, endPoint y: 468, distance: 93.3
click at [881, 468] on div at bounding box center [673, 368] width 524 height 393
click at [969, 760] on button "Confirm" at bounding box center [964, 760] width 80 height 35
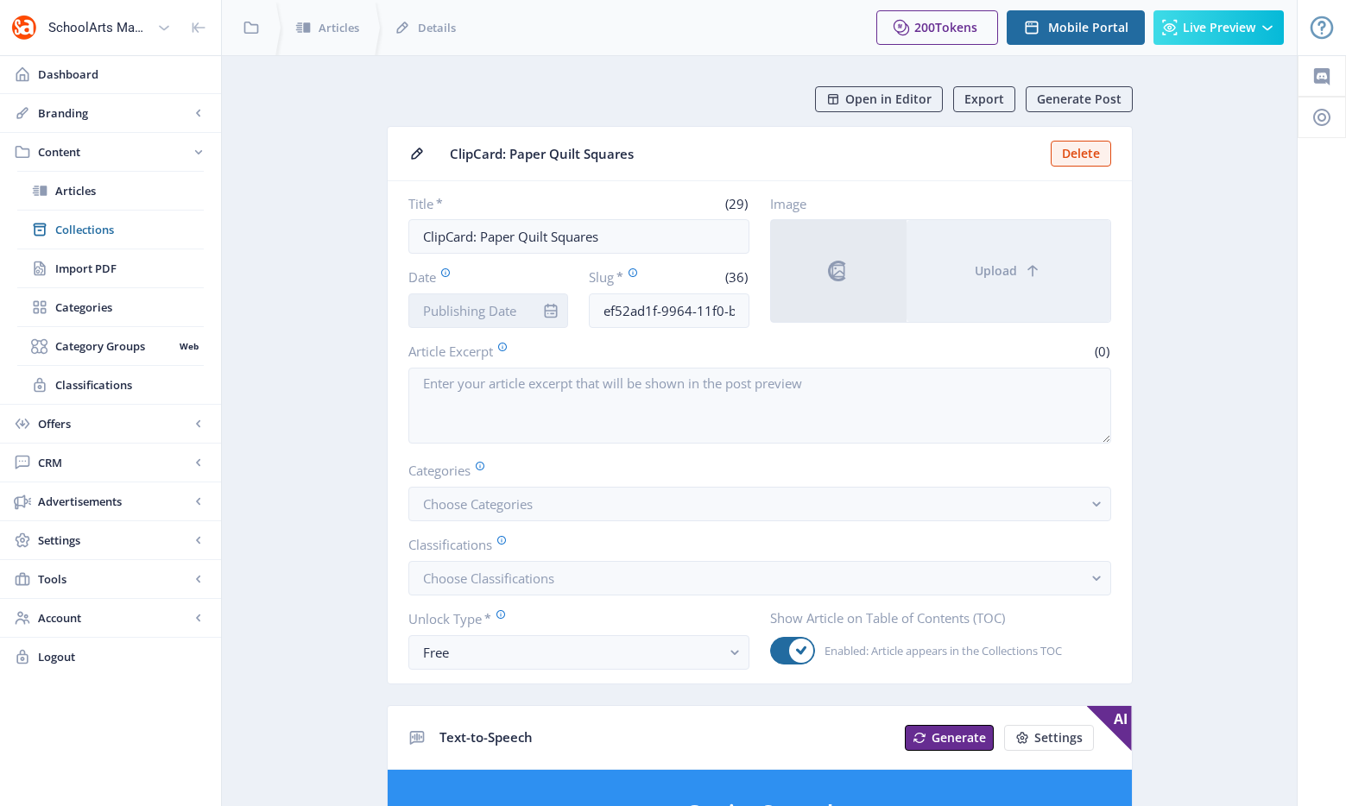
click at [454, 311] on input "Date" at bounding box center [488, 310] width 161 height 35
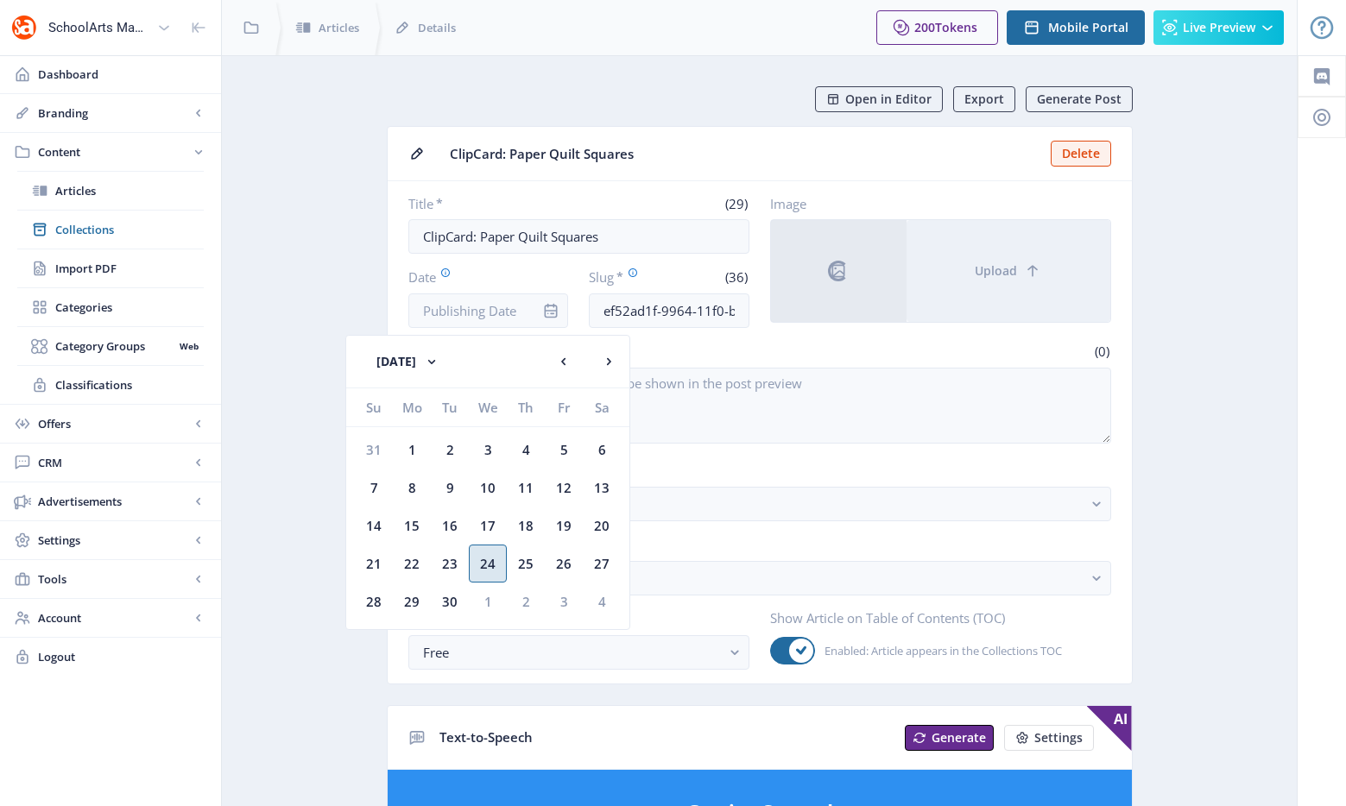
click at [499, 554] on div "24" at bounding box center [488, 564] width 38 height 38
type input "Sep 24, 2025"
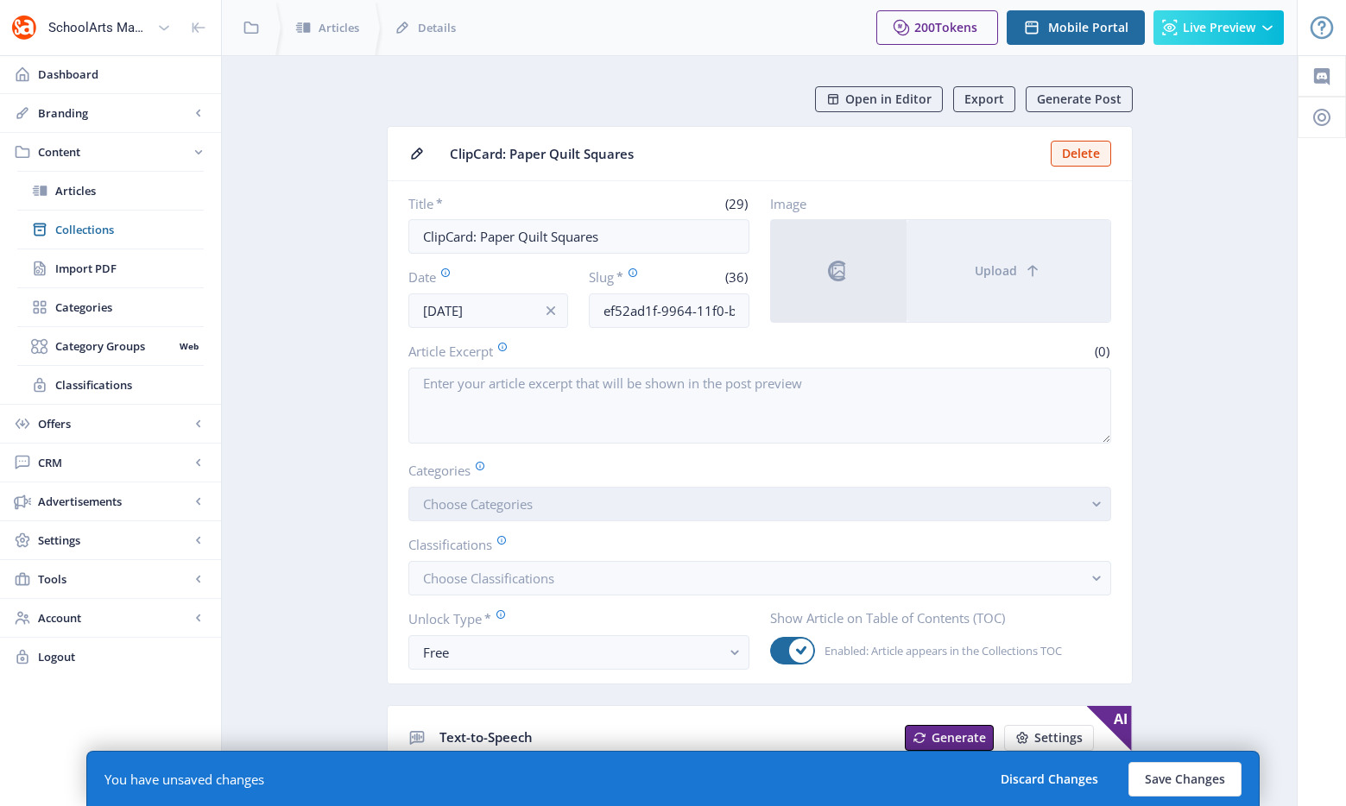
click at [508, 507] on span "Choose Categories" at bounding box center [478, 503] width 110 height 17
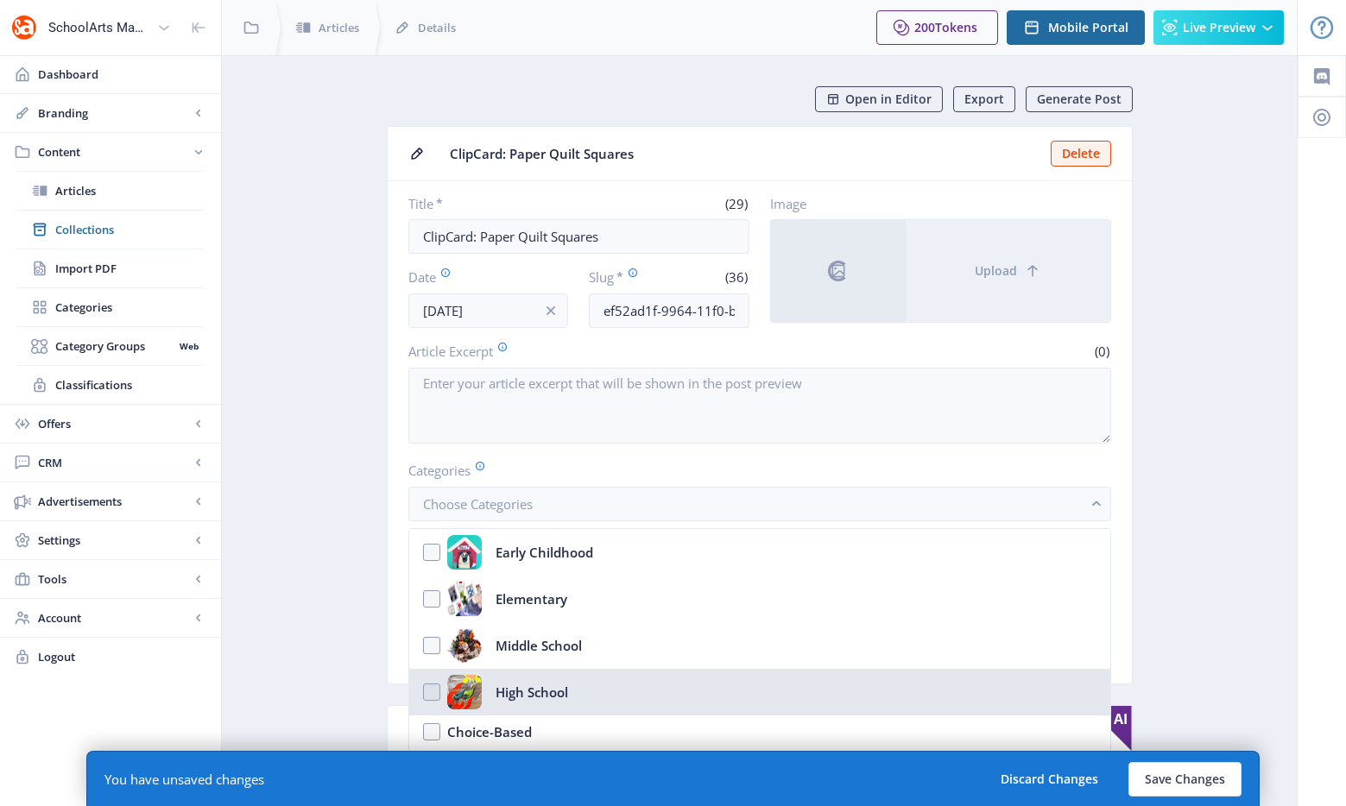
click at [482, 675] on div "High School" at bounding box center [507, 692] width 121 height 35
checkbox input "true"
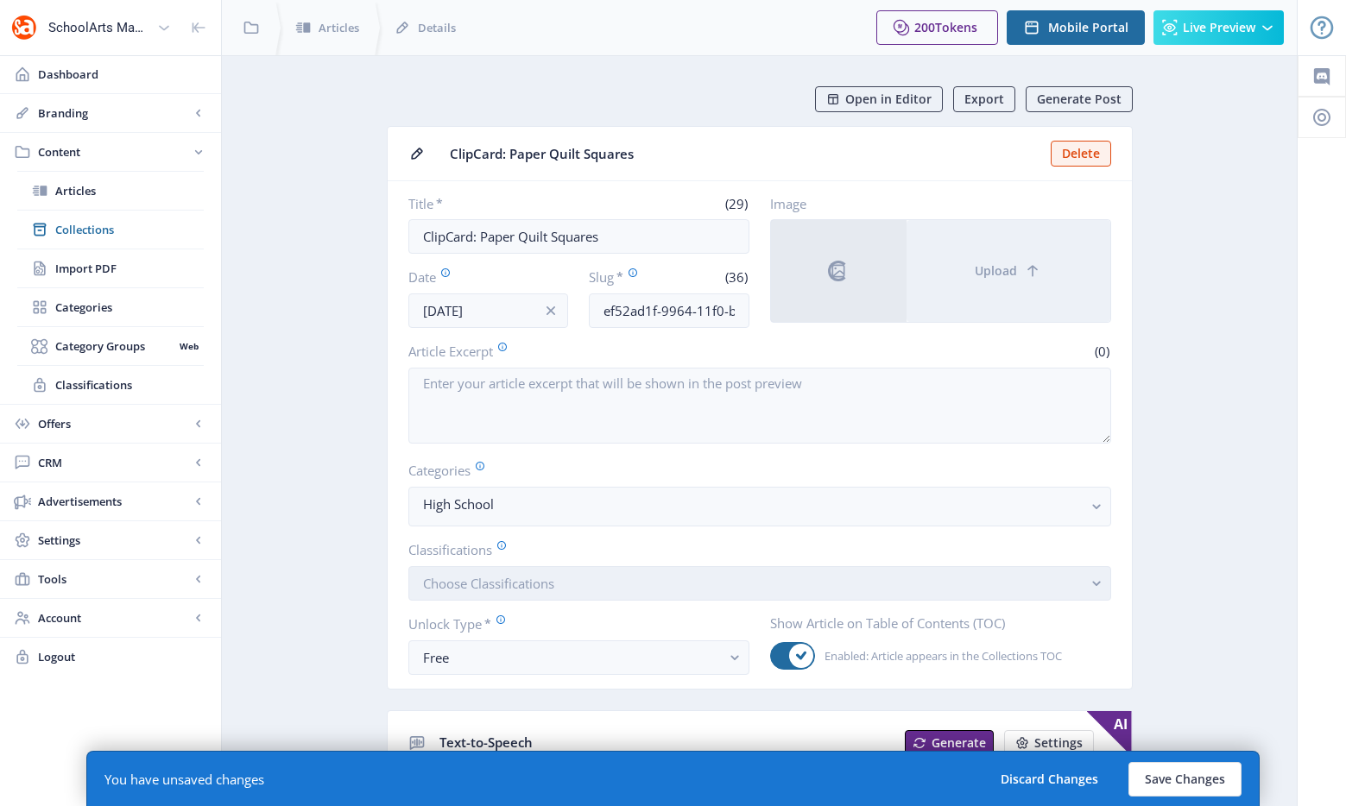
click at [554, 588] on span "Choose Classifications" at bounding box center [488, 583] width 131 height 17
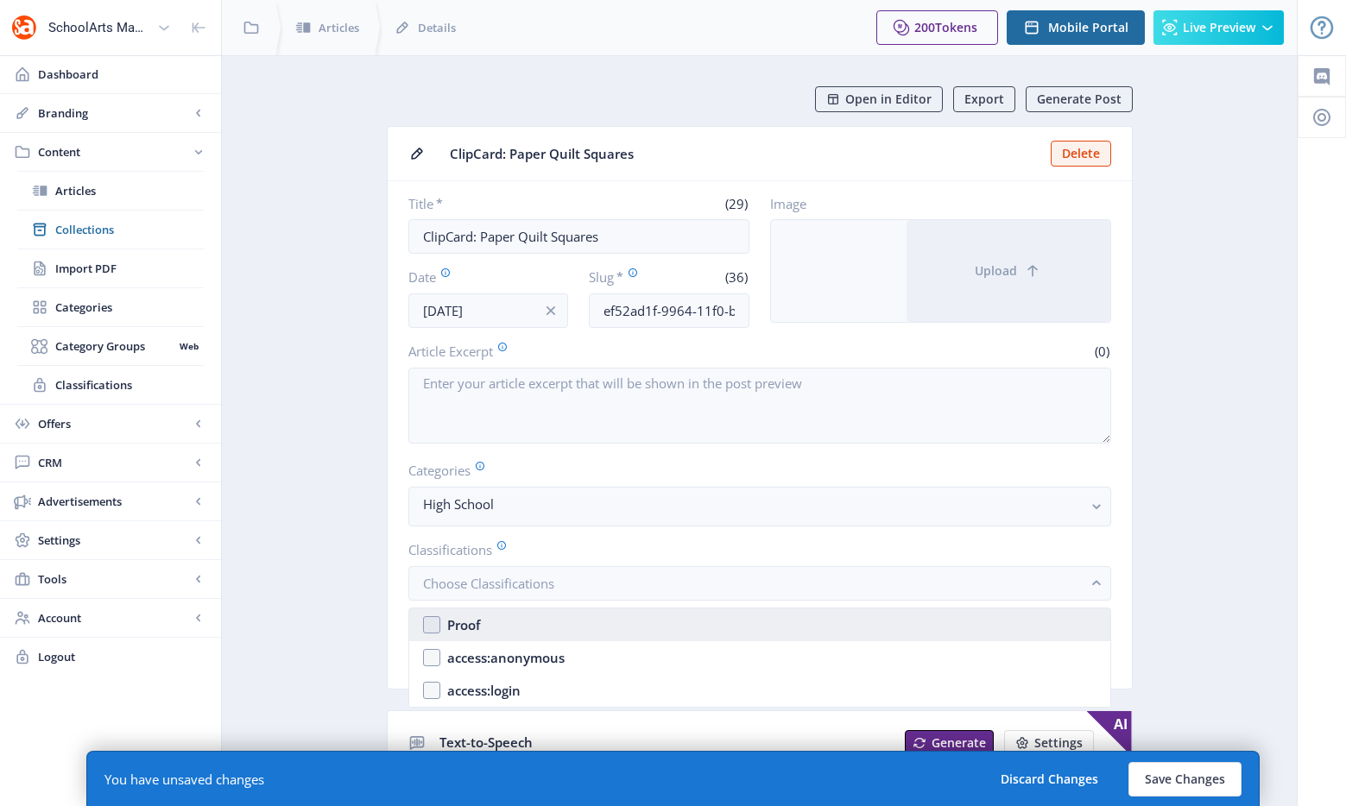
click at [508, 627] on nb-option "Proof" at bounding box center [759, 625] width 701 height 33
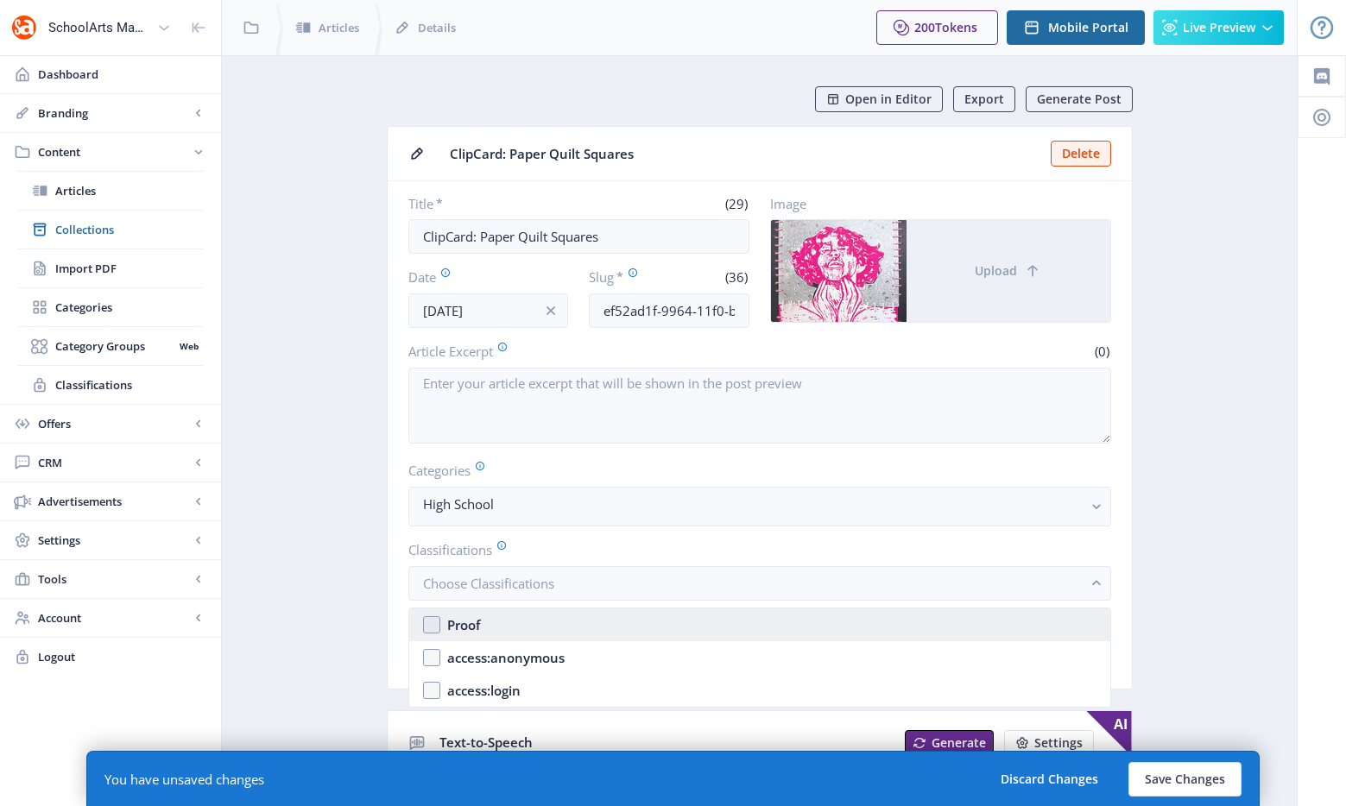
checkbox input "true"
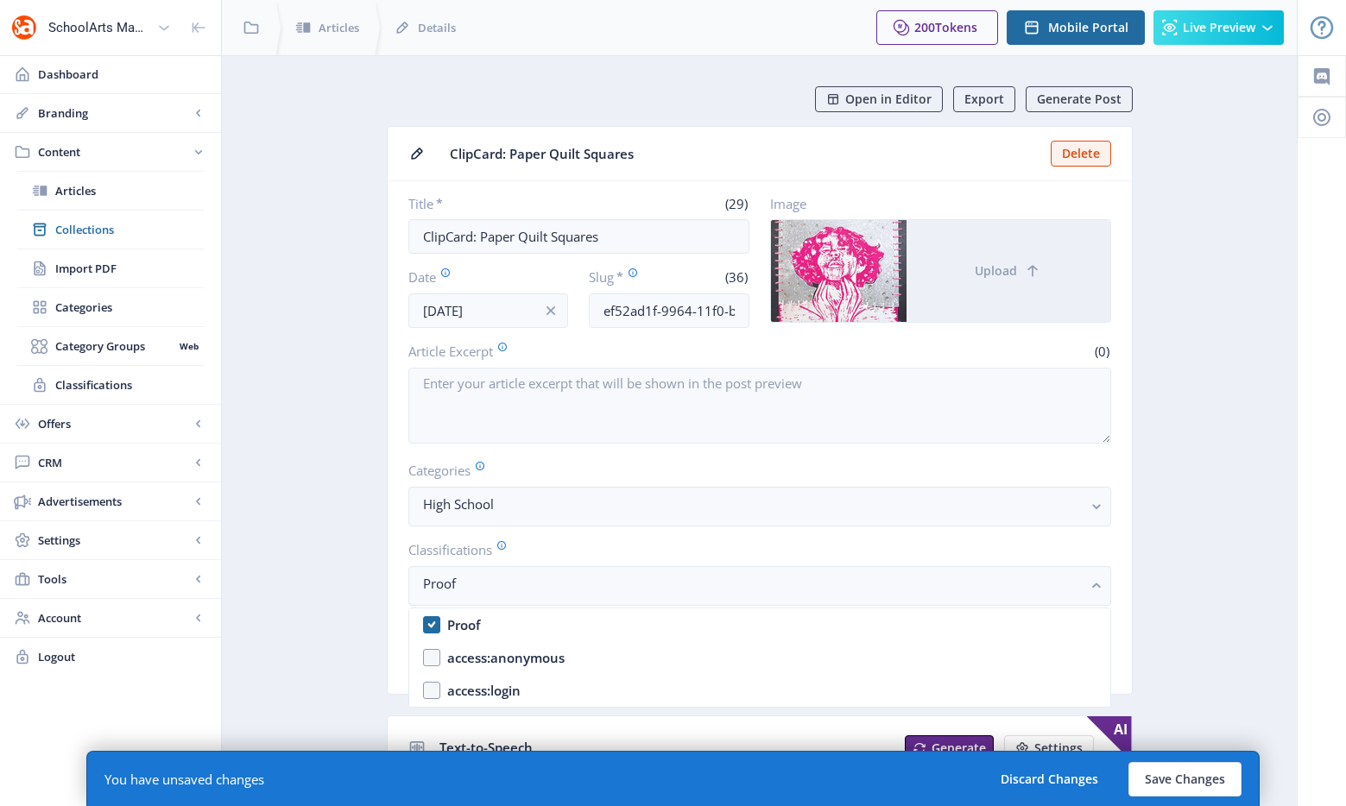
click at [392, 626] on nb-card-body "Title * (29) ClipCard: Paper Quilt Squares Date Sep 24, 2025 Slug * (36) ef52ad…" at bounding box center [760, 437] width 744 height 513
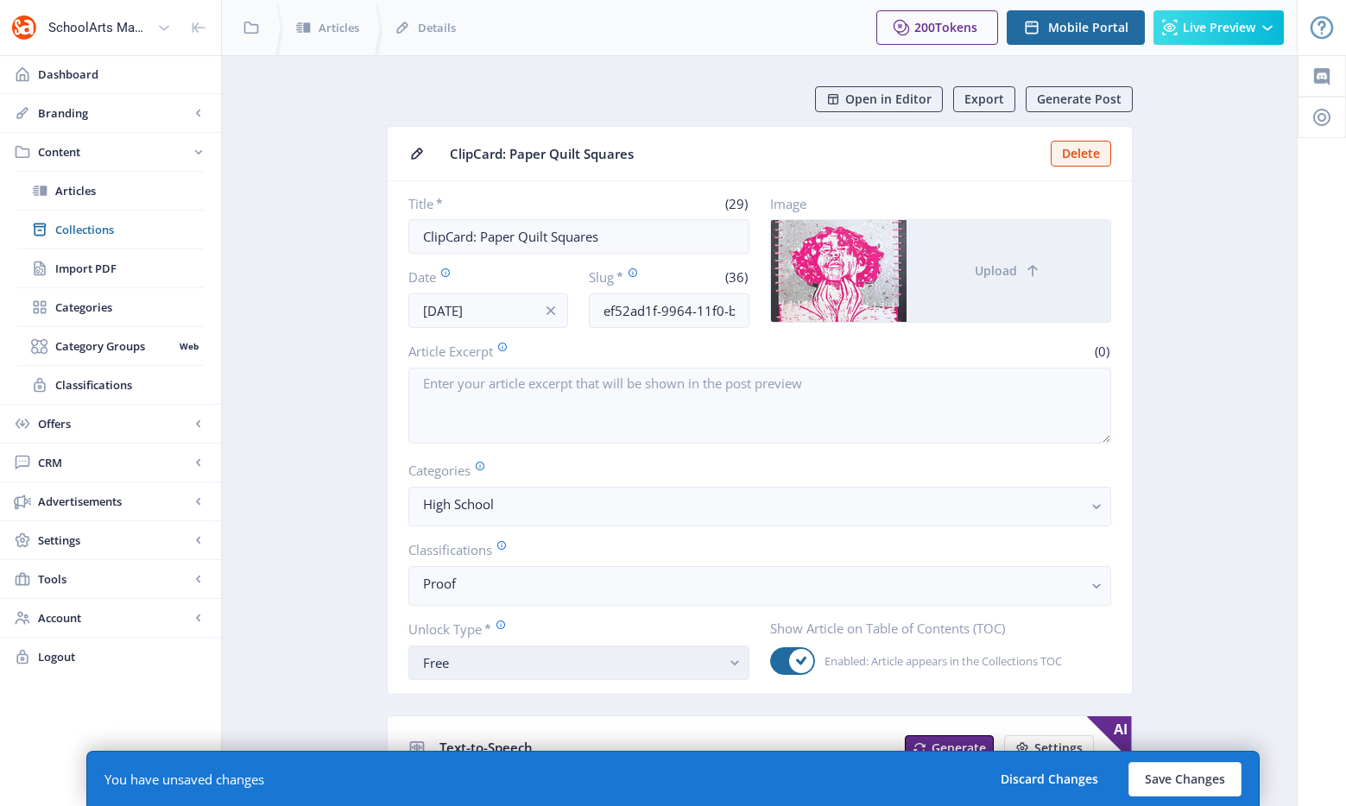
click at [524, 653] on div "Free" at bounding box center [572, 663] width 298 height 21
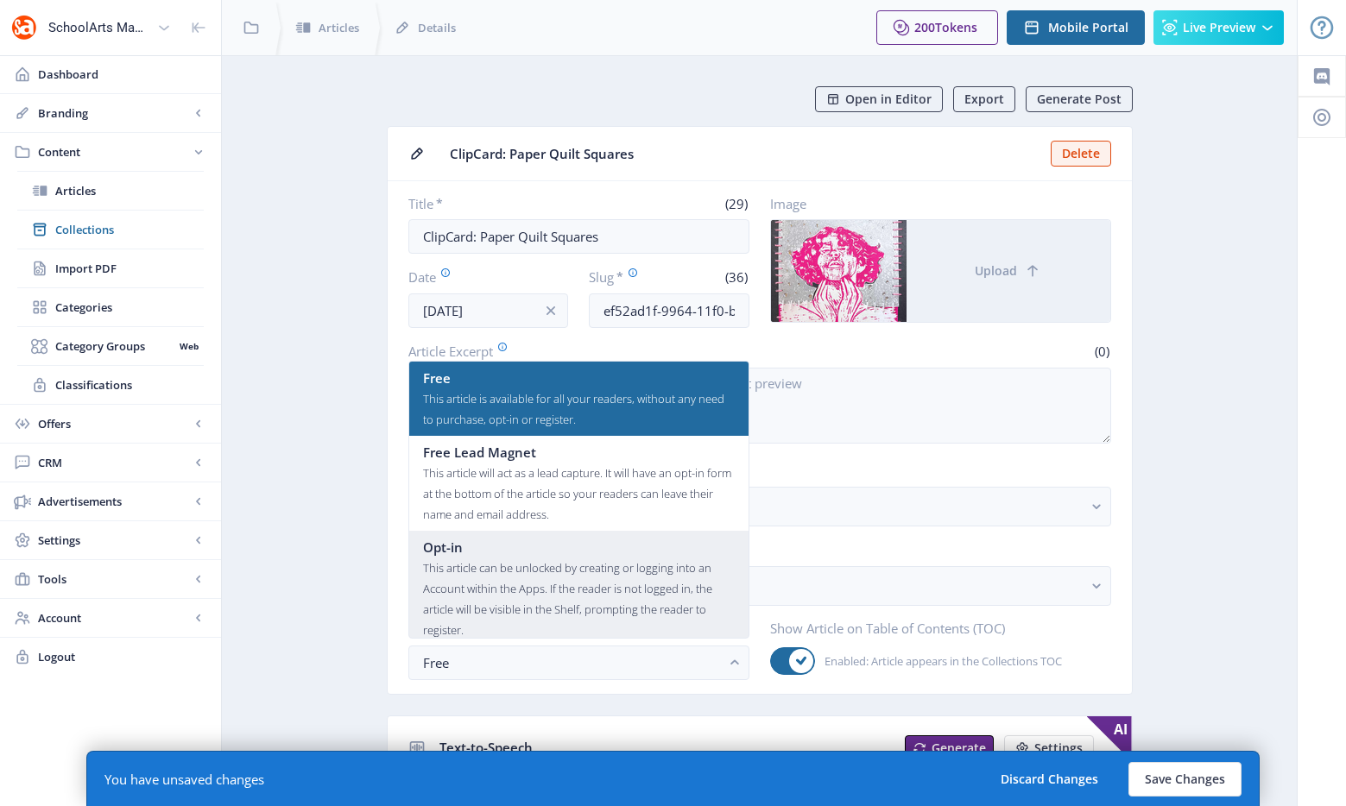
scroll to position [104, 0]
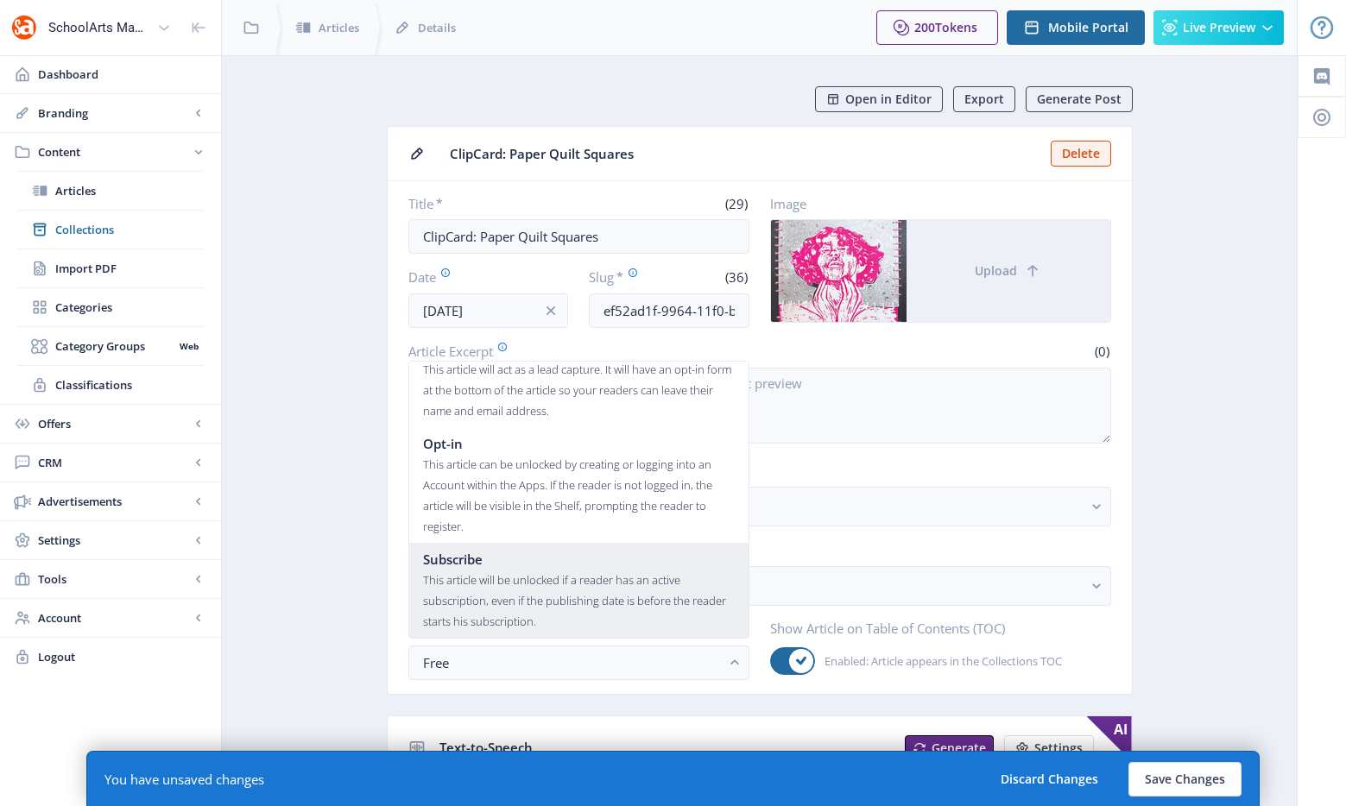
click at [525, 590] on div "This article will be unlocked if a reader has an active subscription, even if t…" at bounding box center [579, 601] width 312 height 62
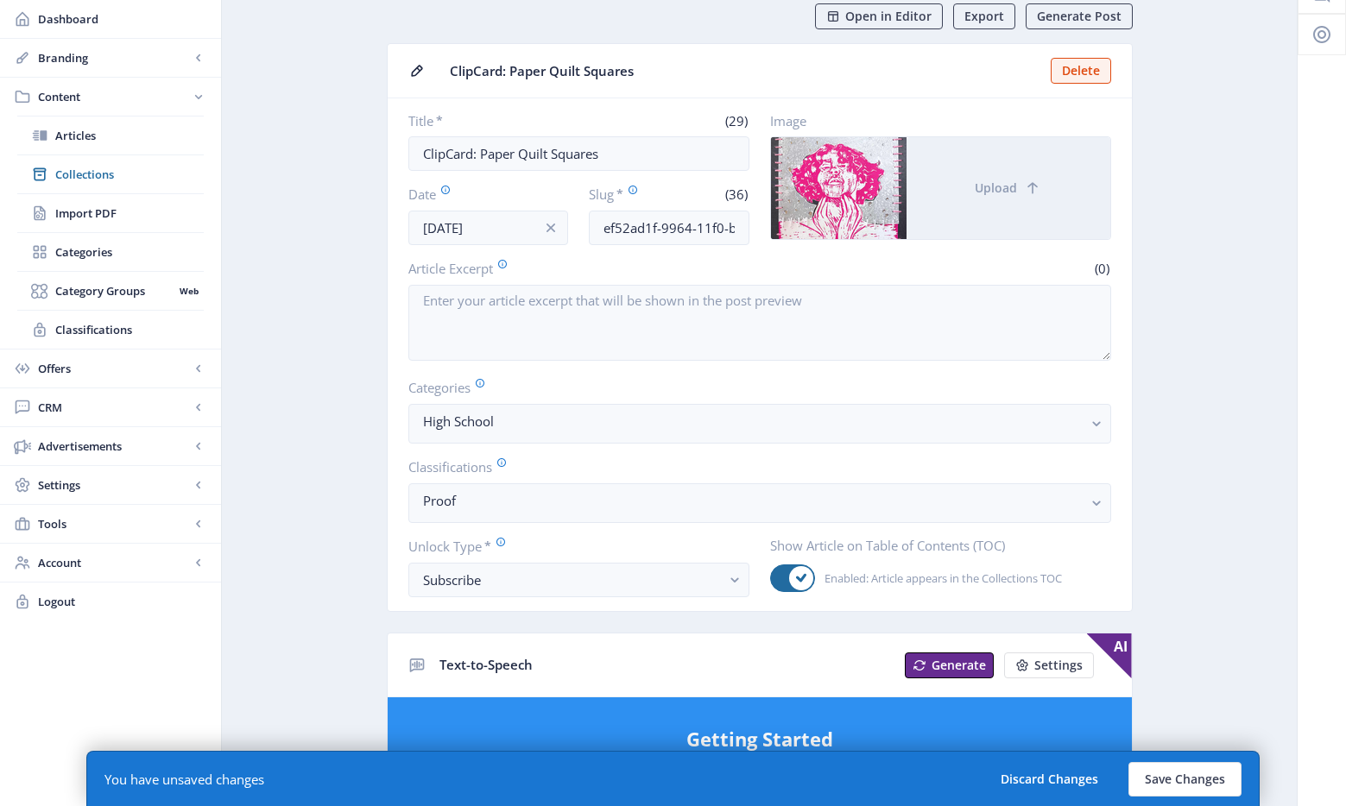
scroll to position [0, 0]
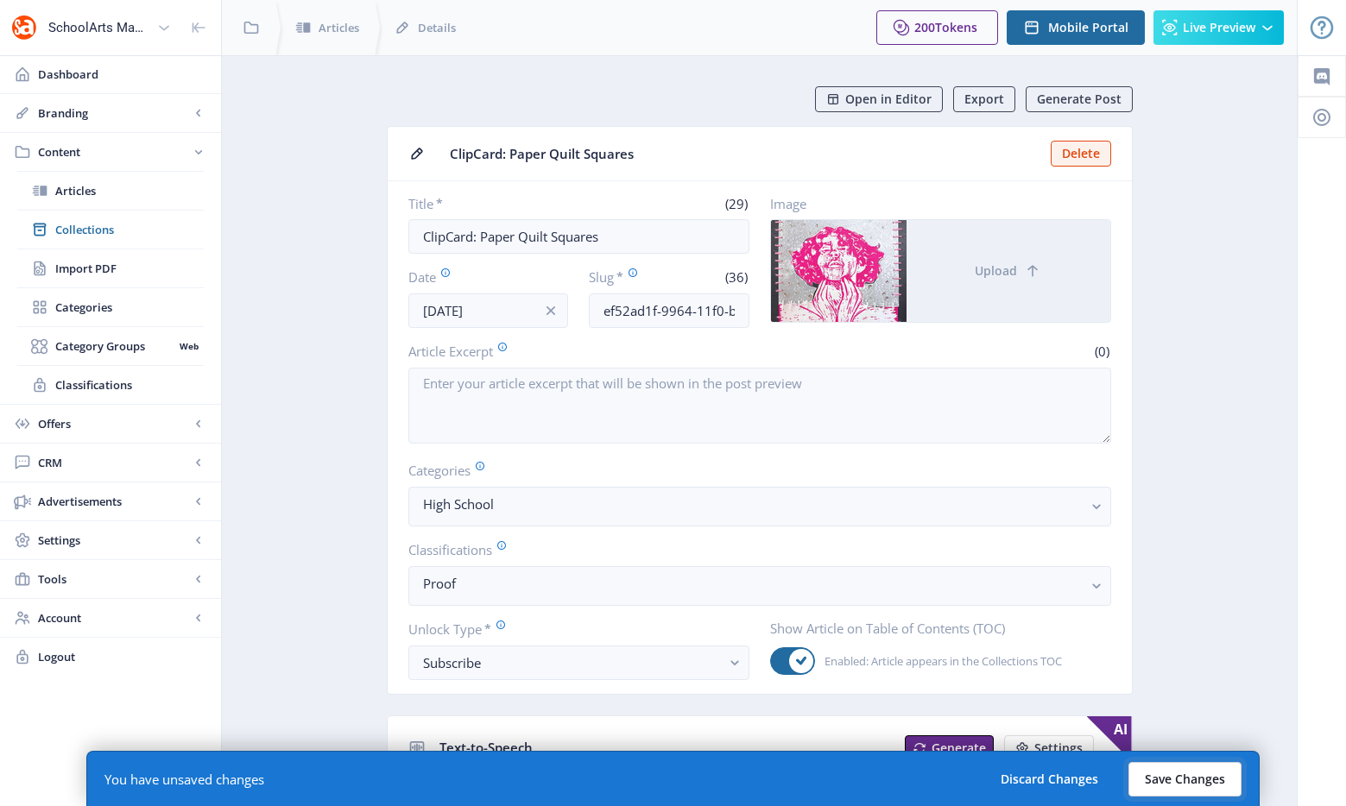
click at [1201, 781] on button "Save Changes" at bounding box center [1184, 779] width 113 height 35
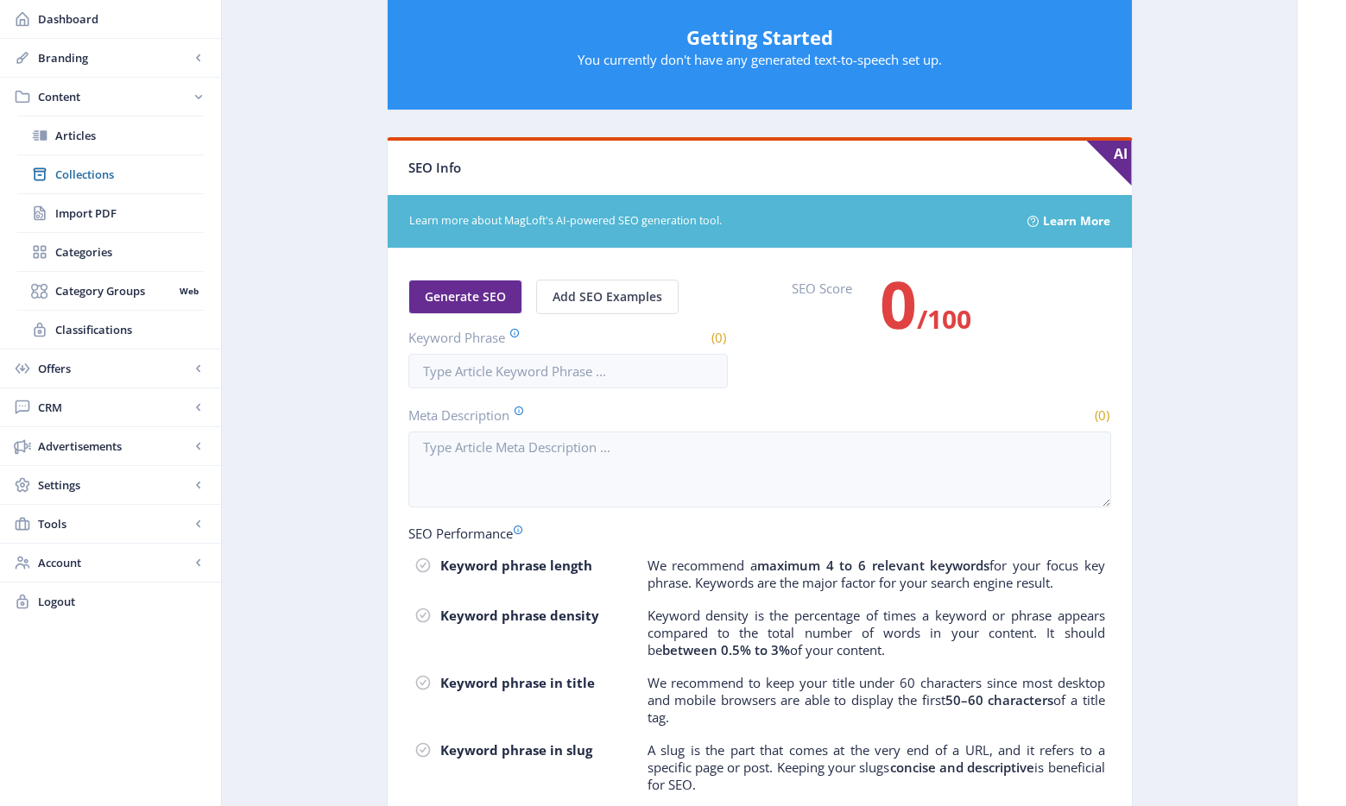
scroll to position [1, 0]
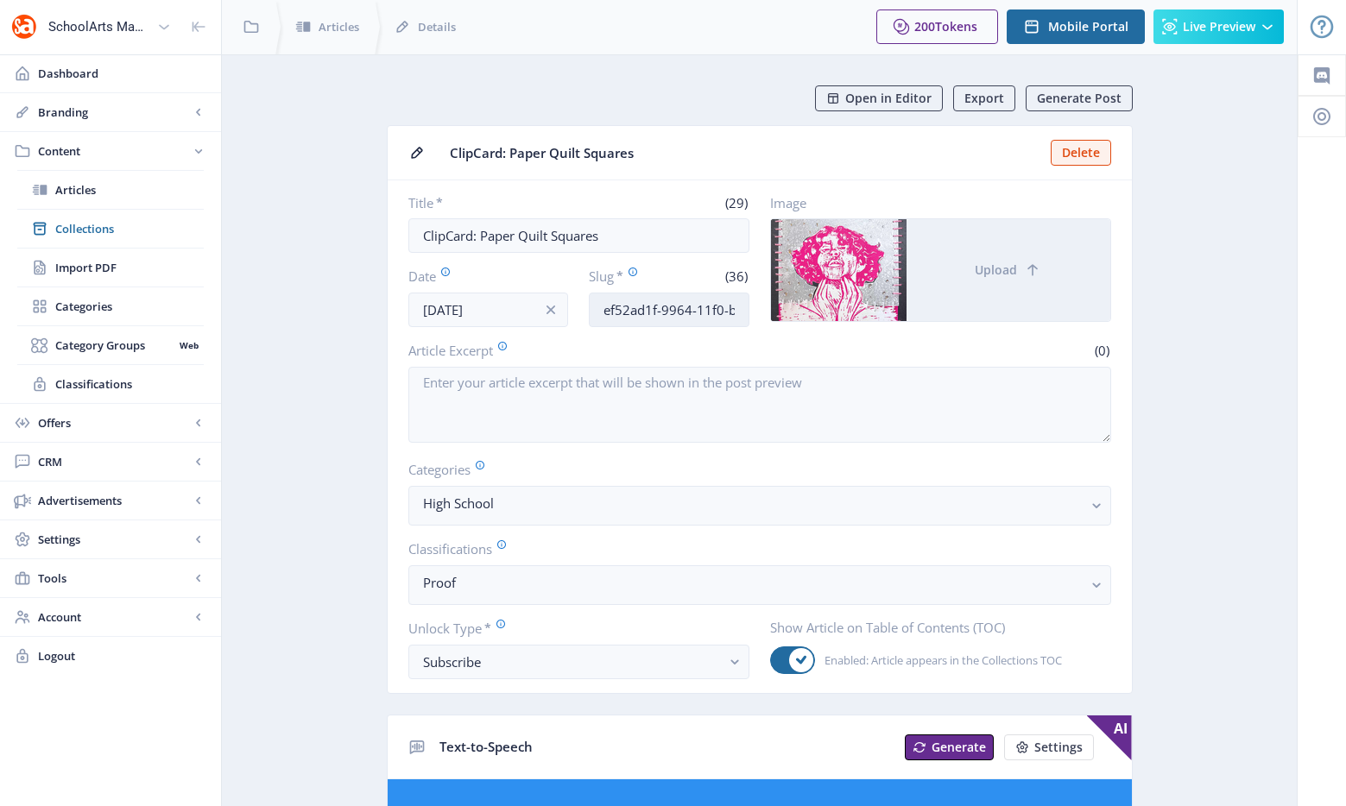
click at [668, 309] on input "ef52ad1f-9964-11f0-bd64-4201ac1fa005" at bounding box center [669, 310] width 161 height 35
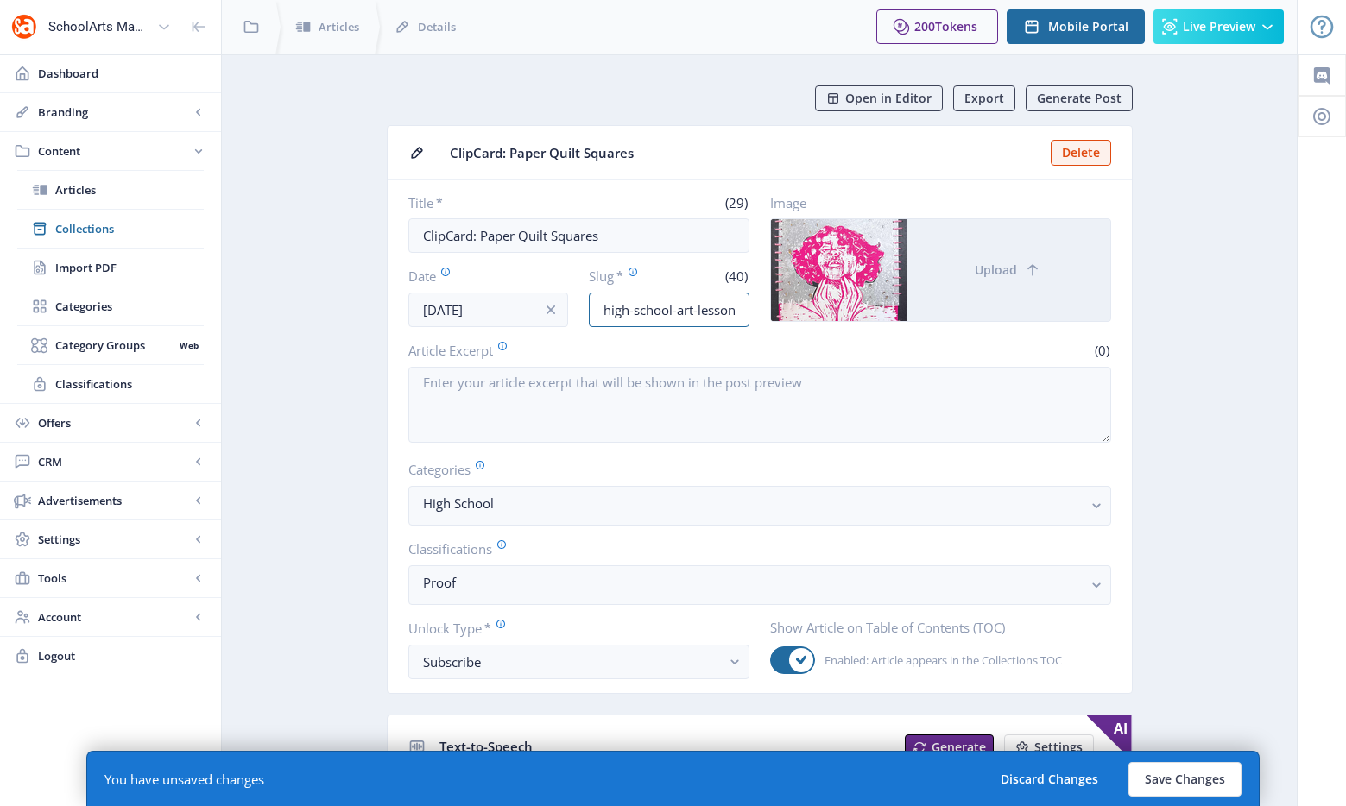
scroll to position [0, 106]
drag, startPoint x: 682, startPoint y: 317, endPoint x: 845, endPoint y: 311, distance: 163.2
click at [845, 311] on div "Title * (29) ClipCard: Paper Quilt Squares Date Sep 24, 2025 Slug * (40) high-s…" at bounding box center [759, 260] width 703 height 133
click at [704, 311] on input "high-school-art-lesson-felt-painting-925" at bounding box center [669, 310] width 161 height 35
click at [634, 311] on input "high-school-art-lesson-felt-painting-925" at bounding box center [669, 310] width 161 height 35
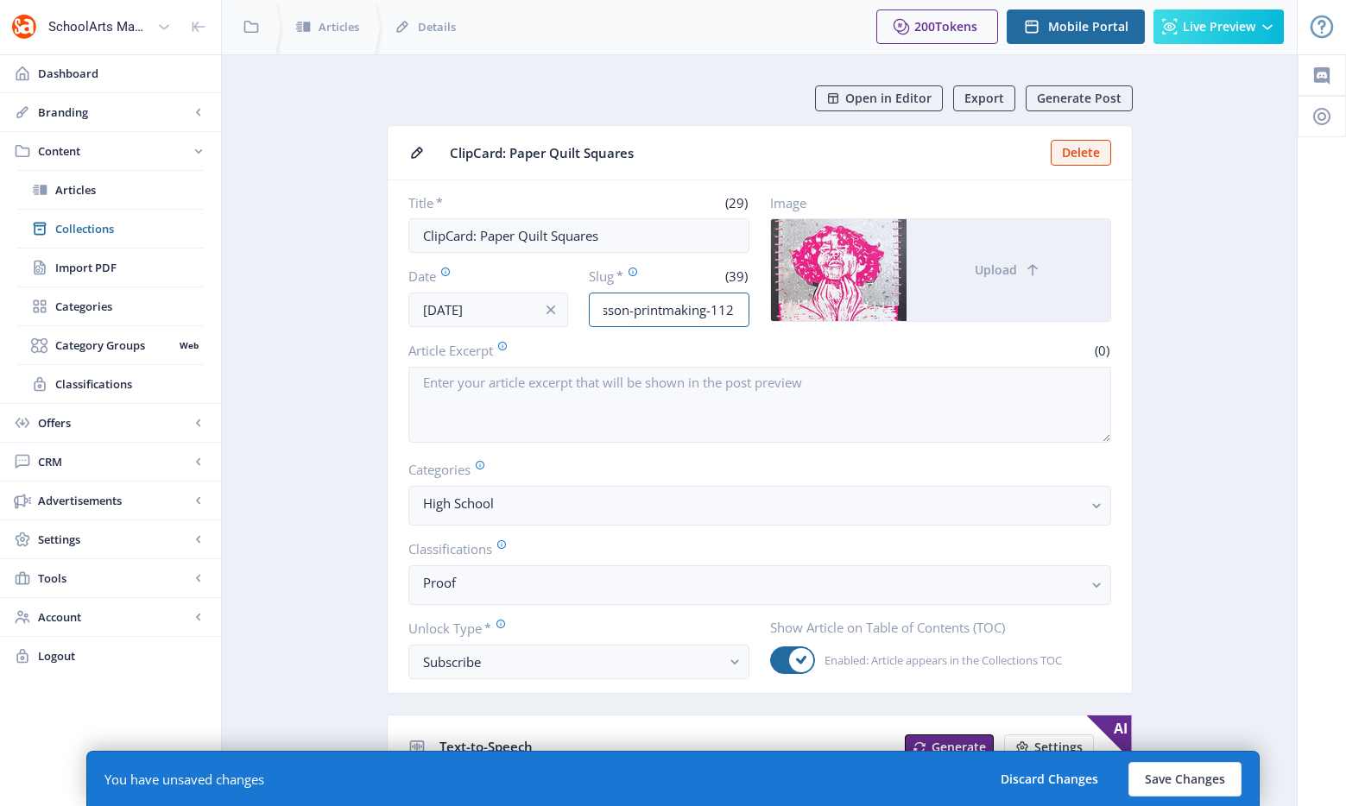
scroll to position [0, 114]
type input "high-school-art-lesson-printmaking-1125"
click at [1195, 799] on div "You have unsaved changes Discard Changes Save Changes" at bounding box center [672, 778] width 1173 height 55
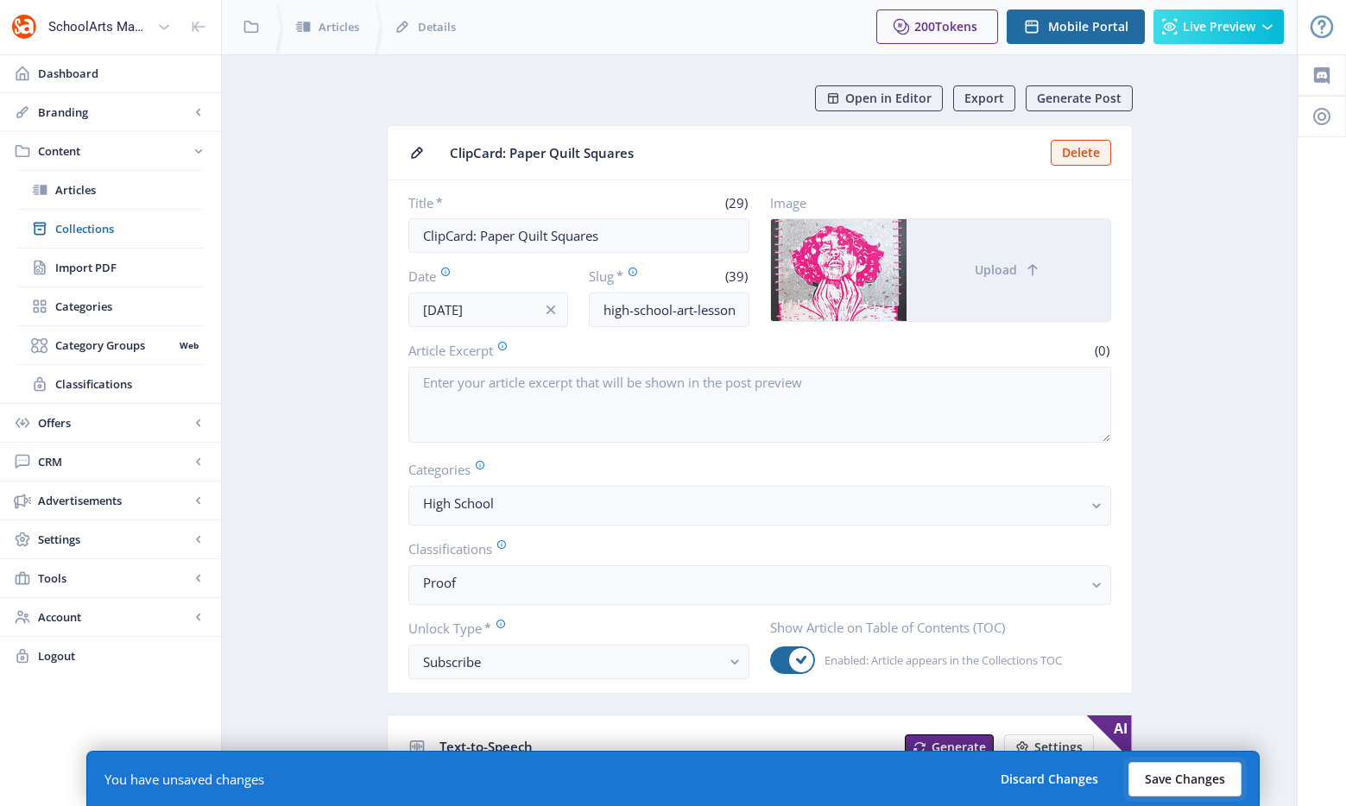
click at [1197, 784] on button "Save Changes" at bounding box center [1184, 779] width 113 height 35
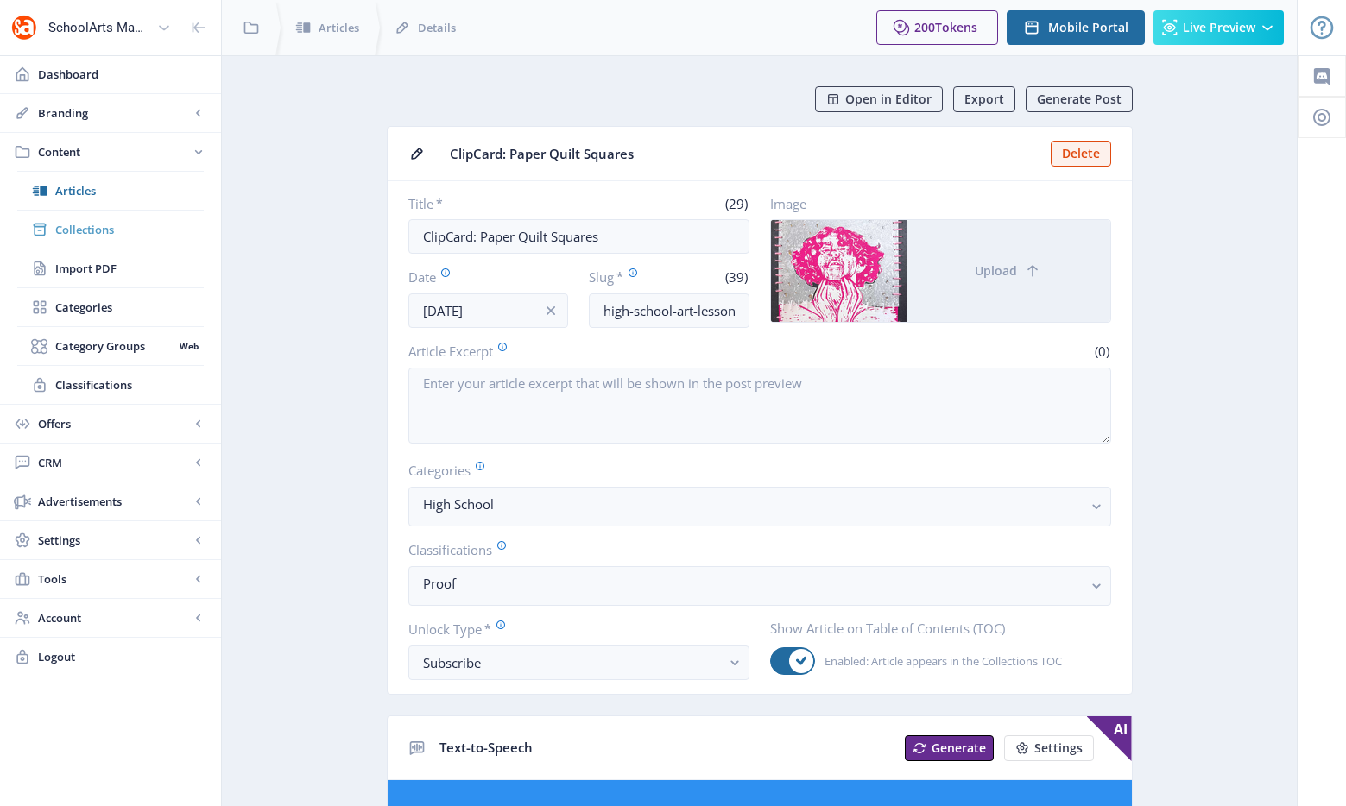
click at [52, 230] on link "Collections" at bounding box center [110, 230] width 186 height 38
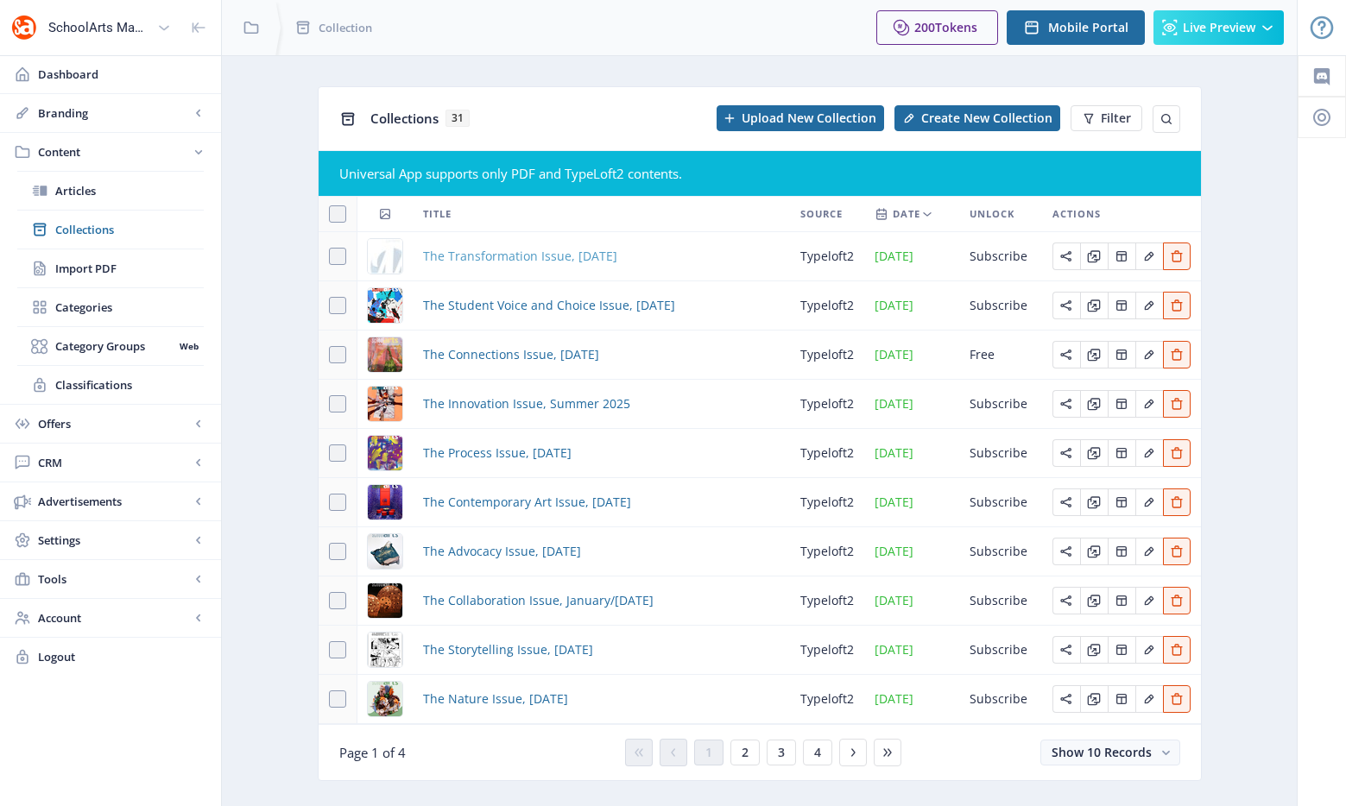
click at [579, 255] on span "The Transformation Issue, November 2025" at bounding box center [520, 256] width 194 height 21
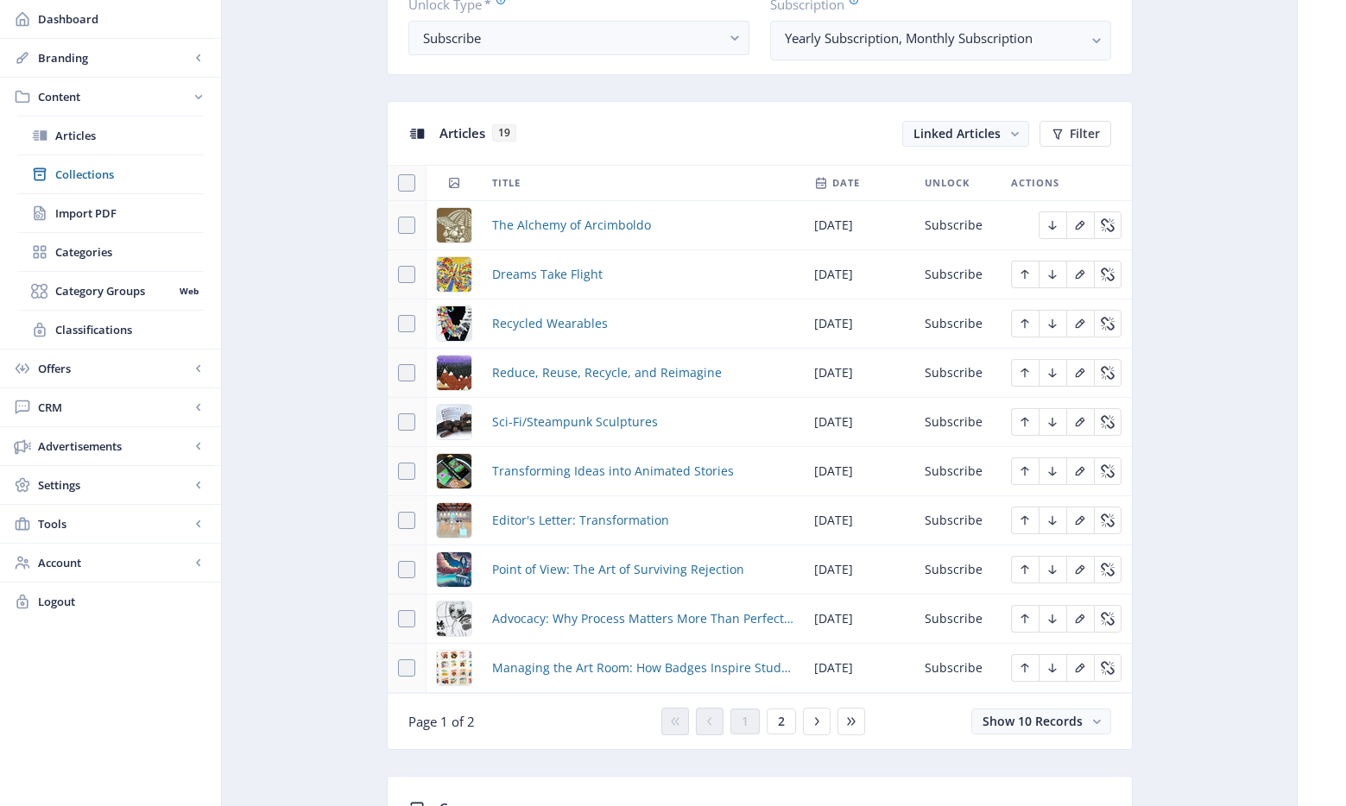
scroll to position [867, 0]
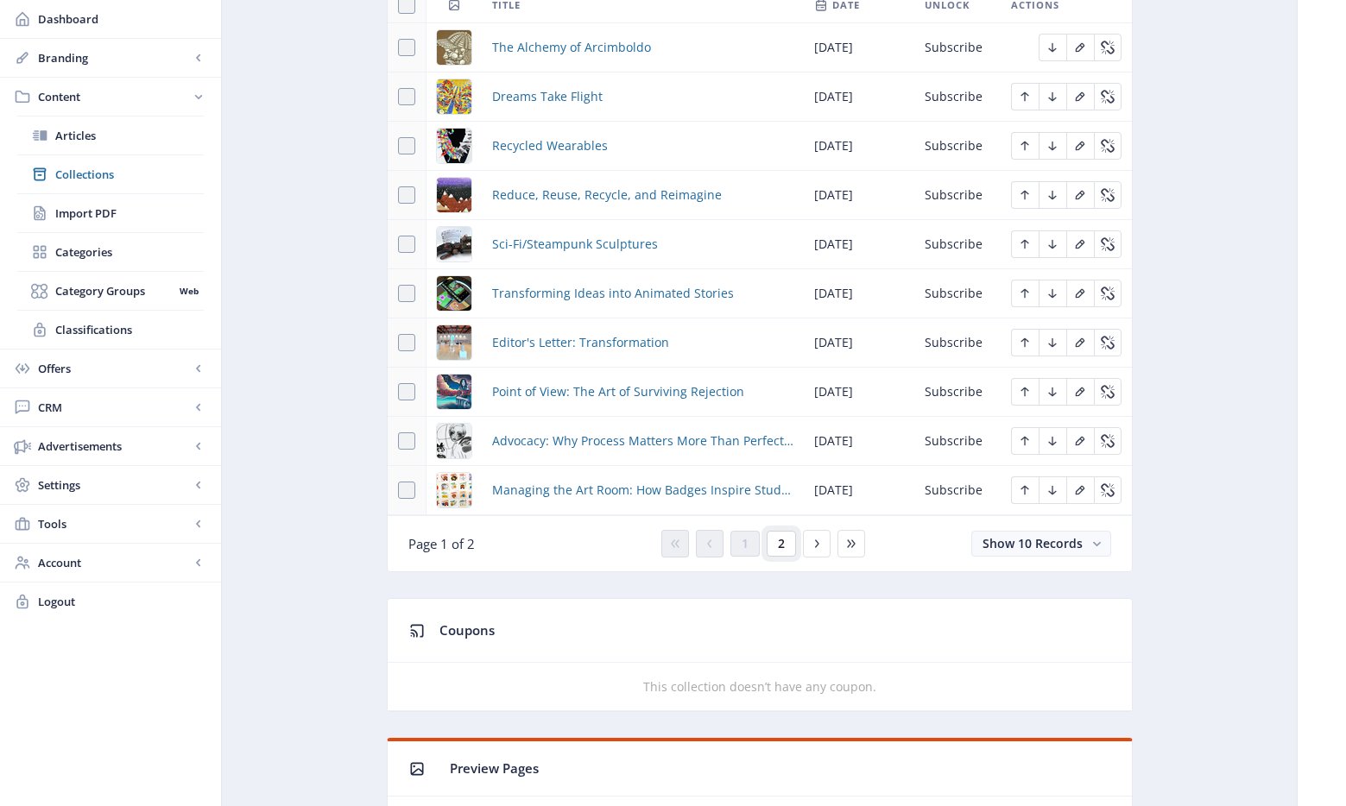
click at [779, 540] on span "2" at bounding box center [781, 544] width 7 height 14
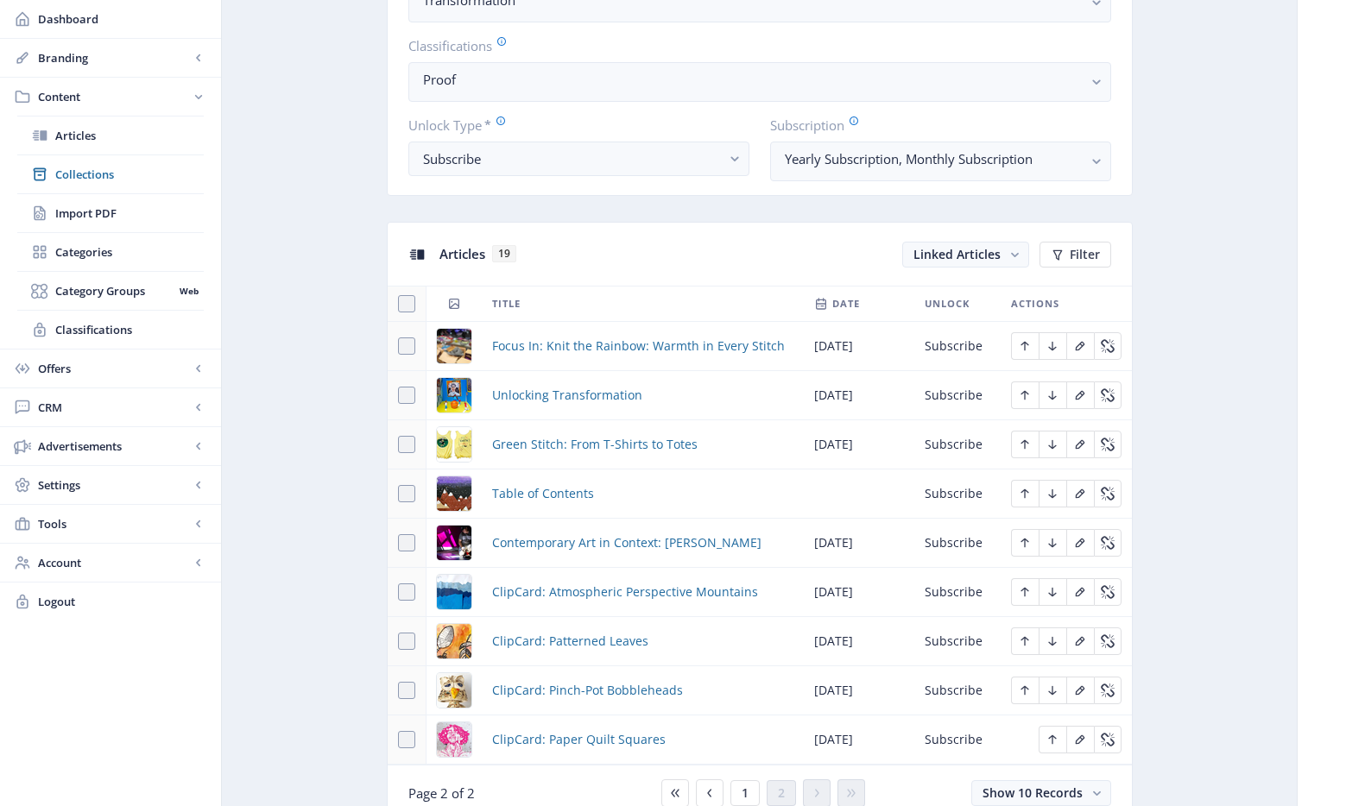
scroll to position [57, 0]
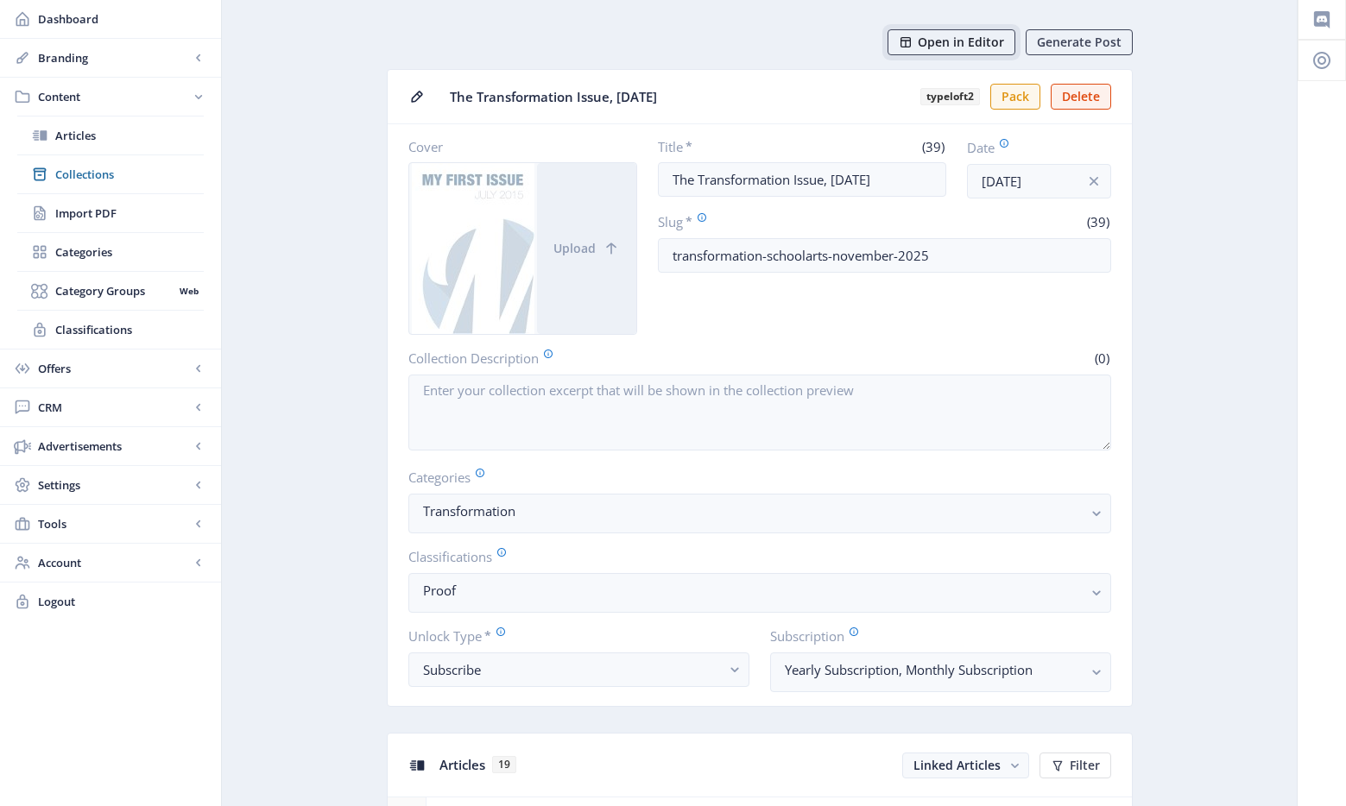
click at [962, 41] on span "Open in Editor" at bounding box center [961, 42] width 86 height 14
click at [838, 258] on input "transformation-schoolarts-november-2025" at bounding box center [884, 255] width 453 height 35
drag, startPoint x: 738, startPoint y: 300, endPoint x: 746, endPoint y: 319, distance: 20.5
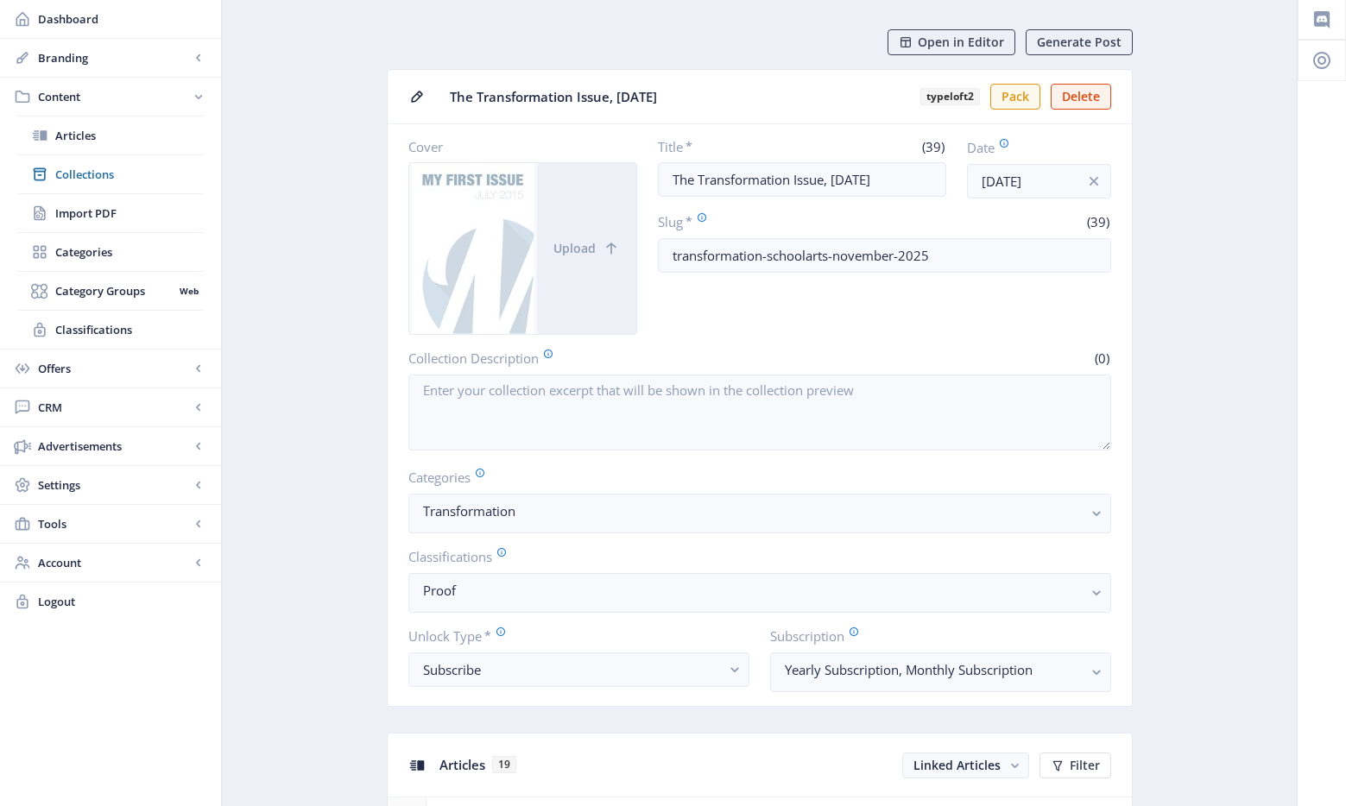
click at [738, 300] on div "Title * (39) The Transformation Issue, November 2025 Date Sep 17, 2025 Slug * (…" at bounding box center [884, 236] width 453 height 197
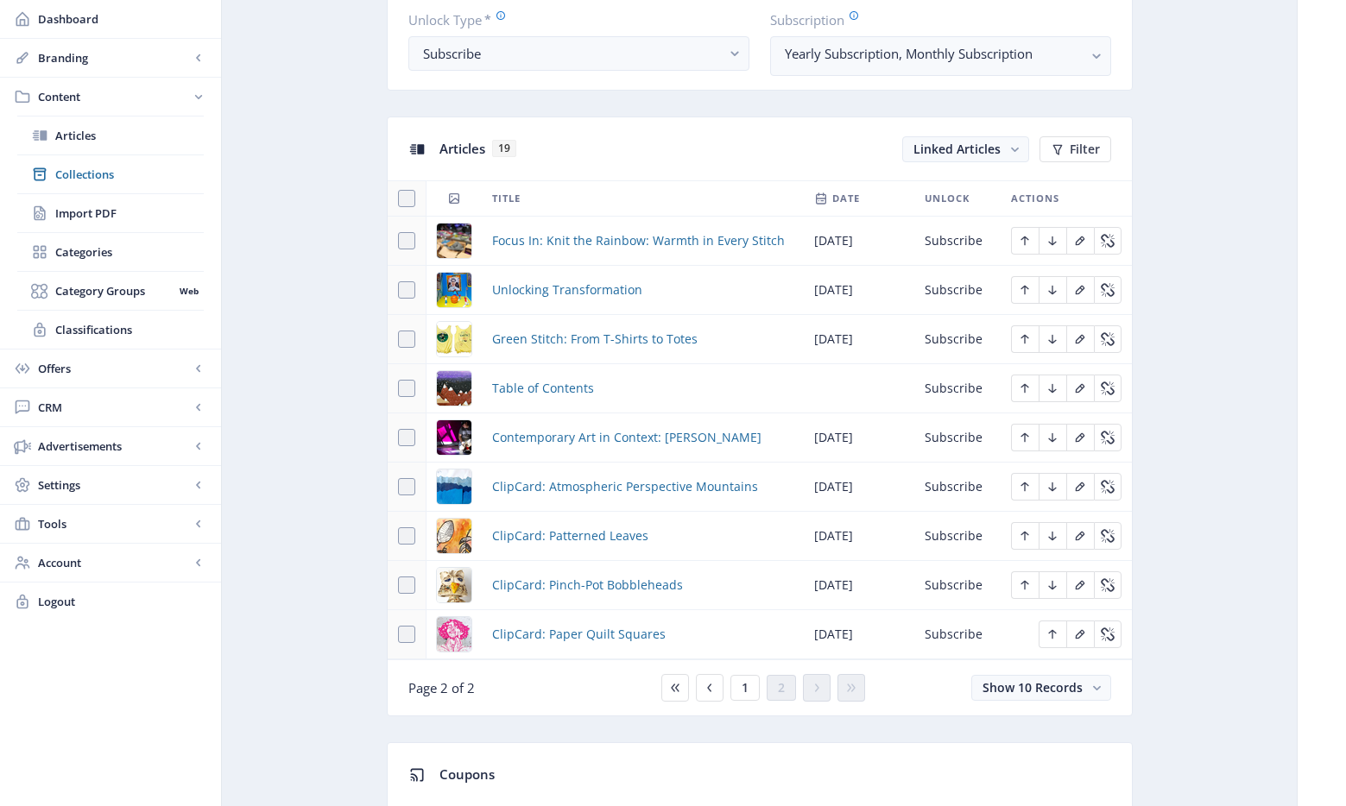
scroll to position [761, 0]
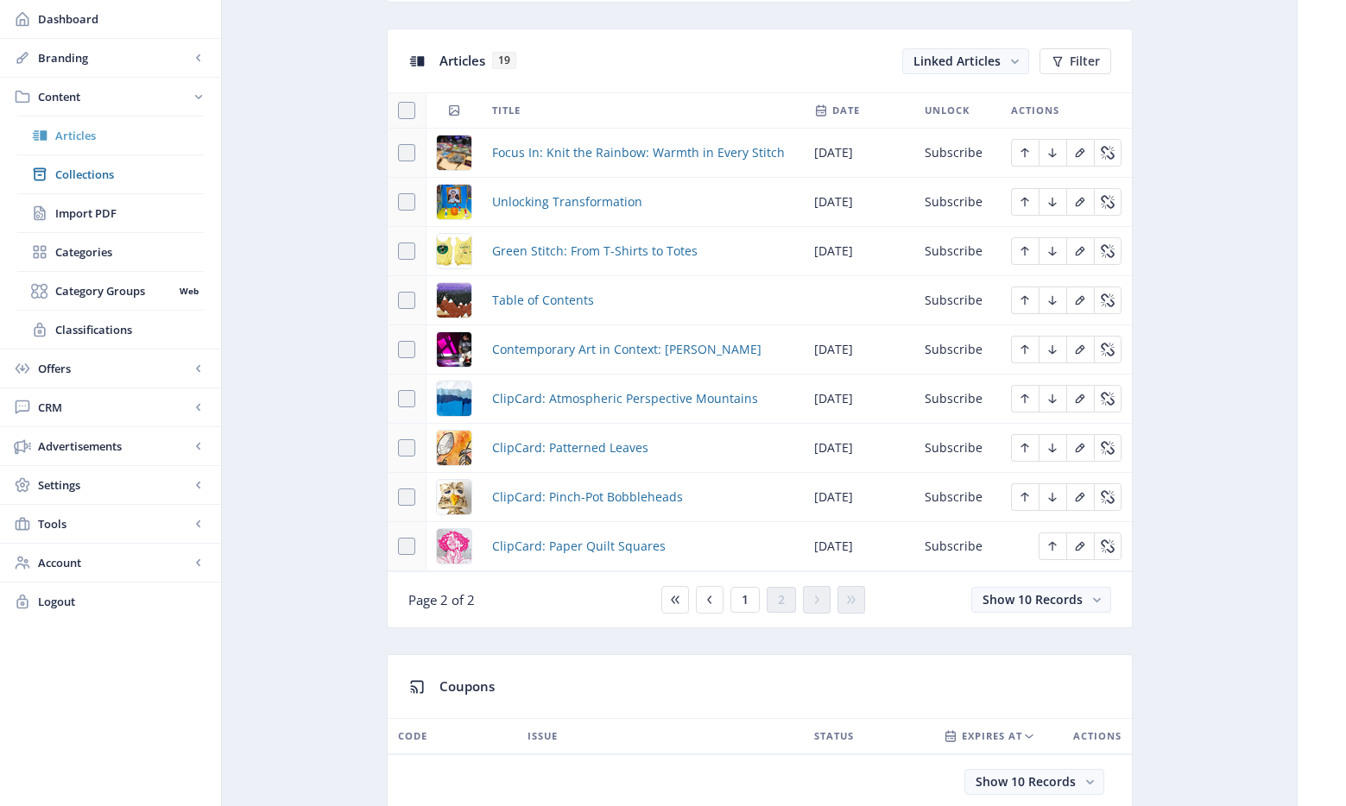
click at [70, 133] on span "Articles" at bounding box center [129, 135] width 148 height 17
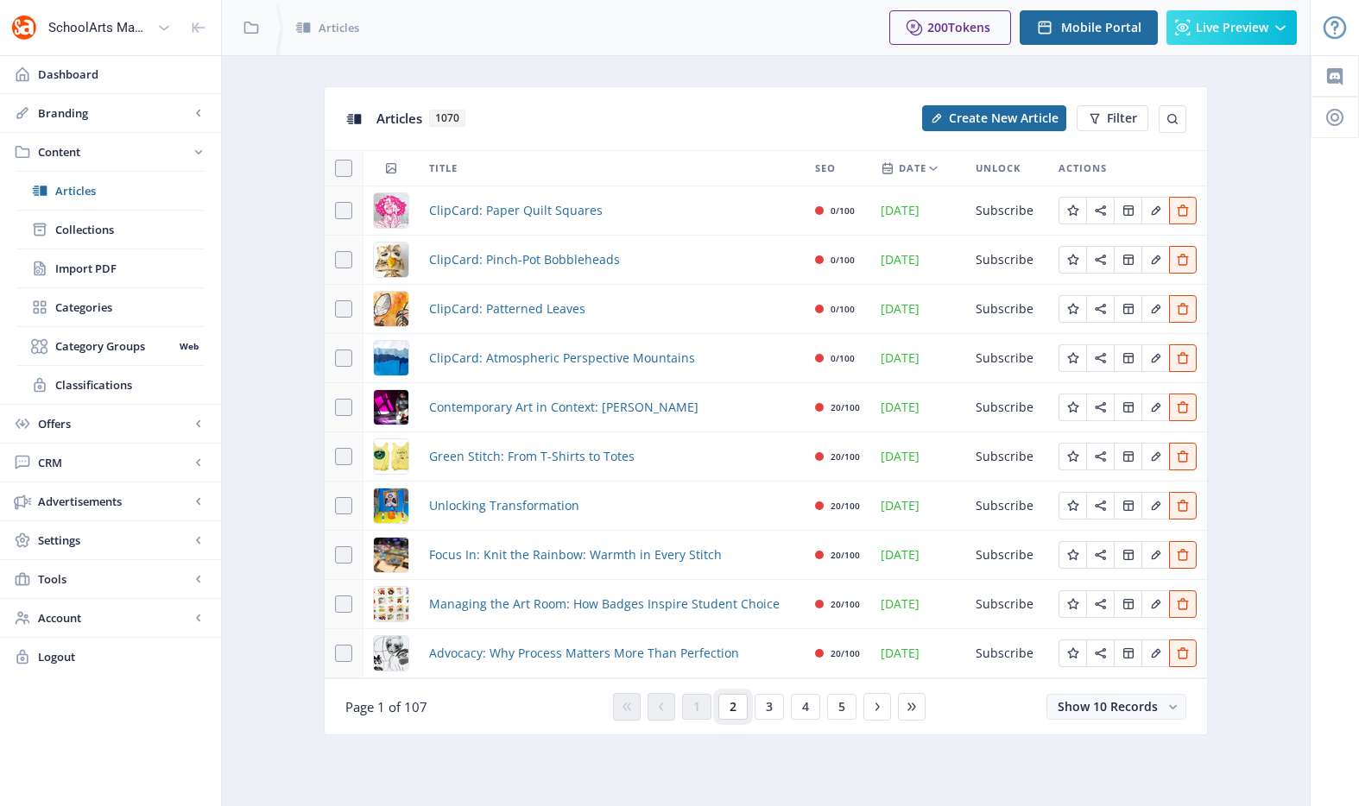
click at [738, 708] on button "2" at bounding box center [732, 707] width 29 height 26
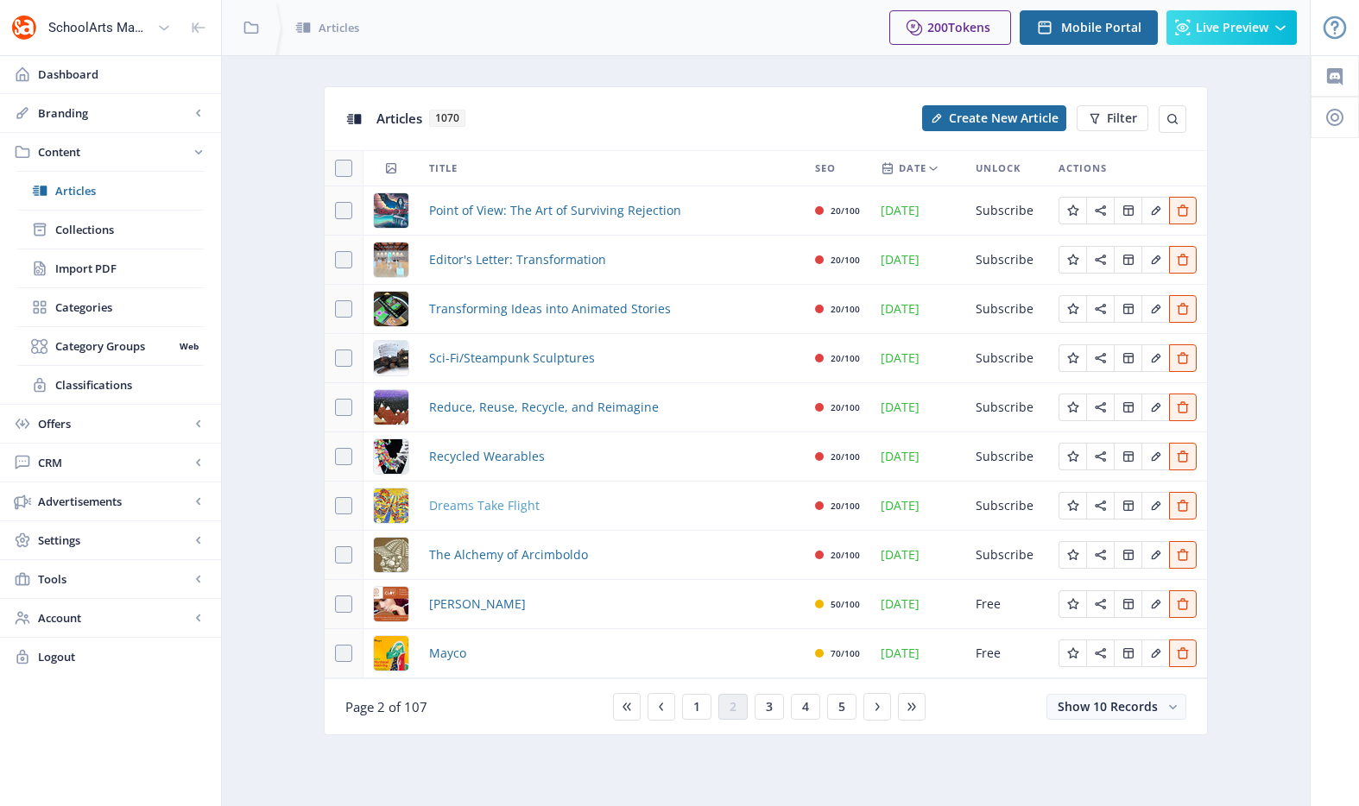
click at [509, 502] on span "Dreams Take Flight" at bounding box center [484, 505] width 110 height 21
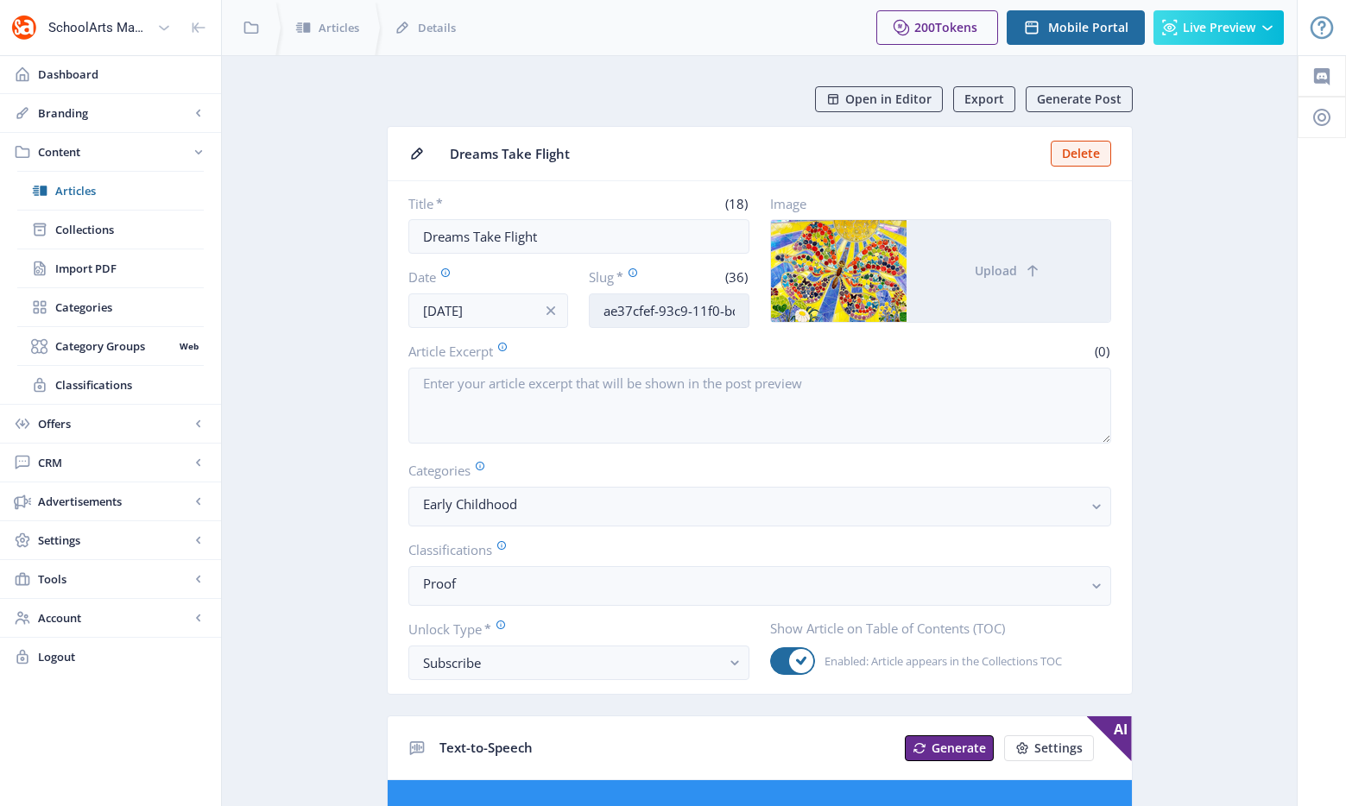
click at [659, 308] on input "ae37cfef-93c9-11f0-bd64-4201ac1fa005" at bounding box center [669, 310] width 161 height 35
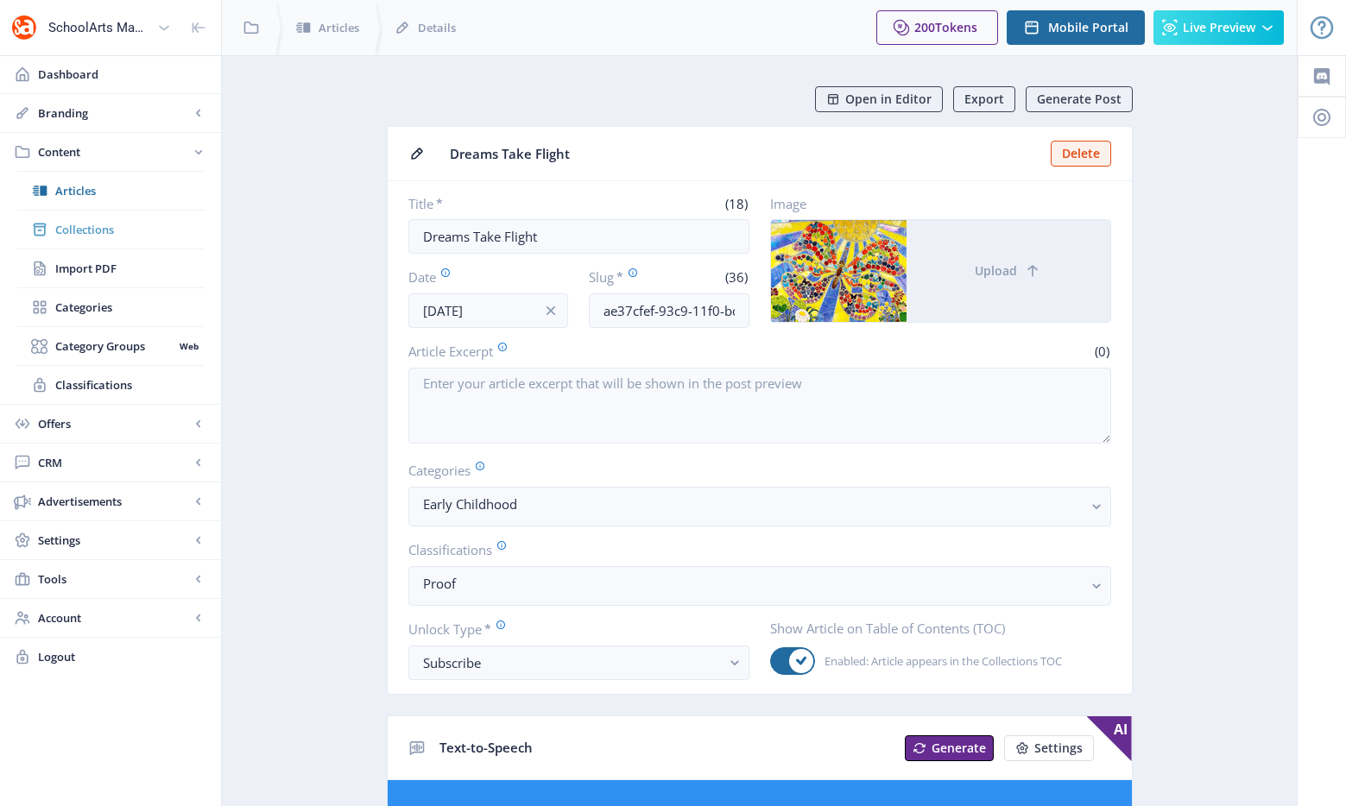
click at [123, 230] on span "Collections" at bounding box center [129, 229] width 148 height 17
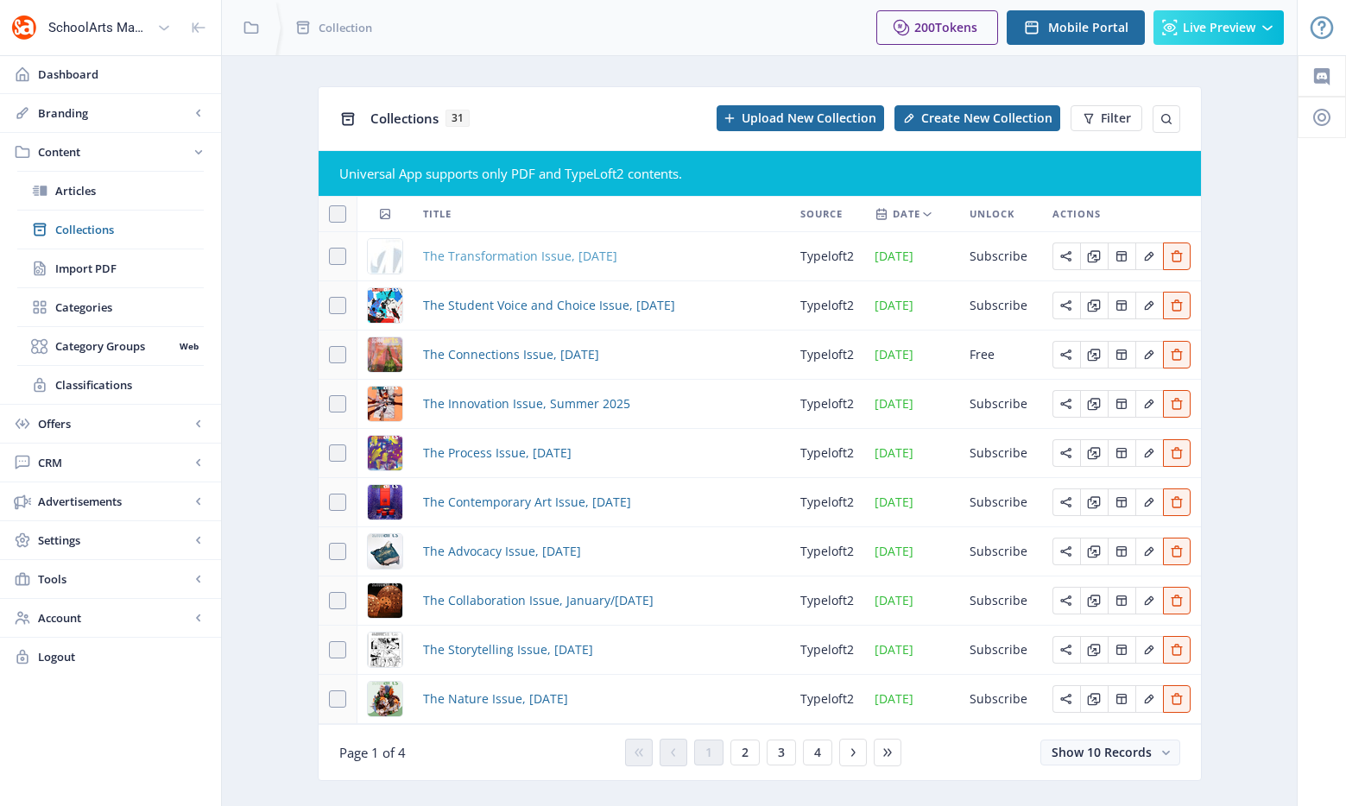
click at [549, 248] on span "The Transformation Issue, November 2025" at bounding box center [520, 256] width 194 height 21
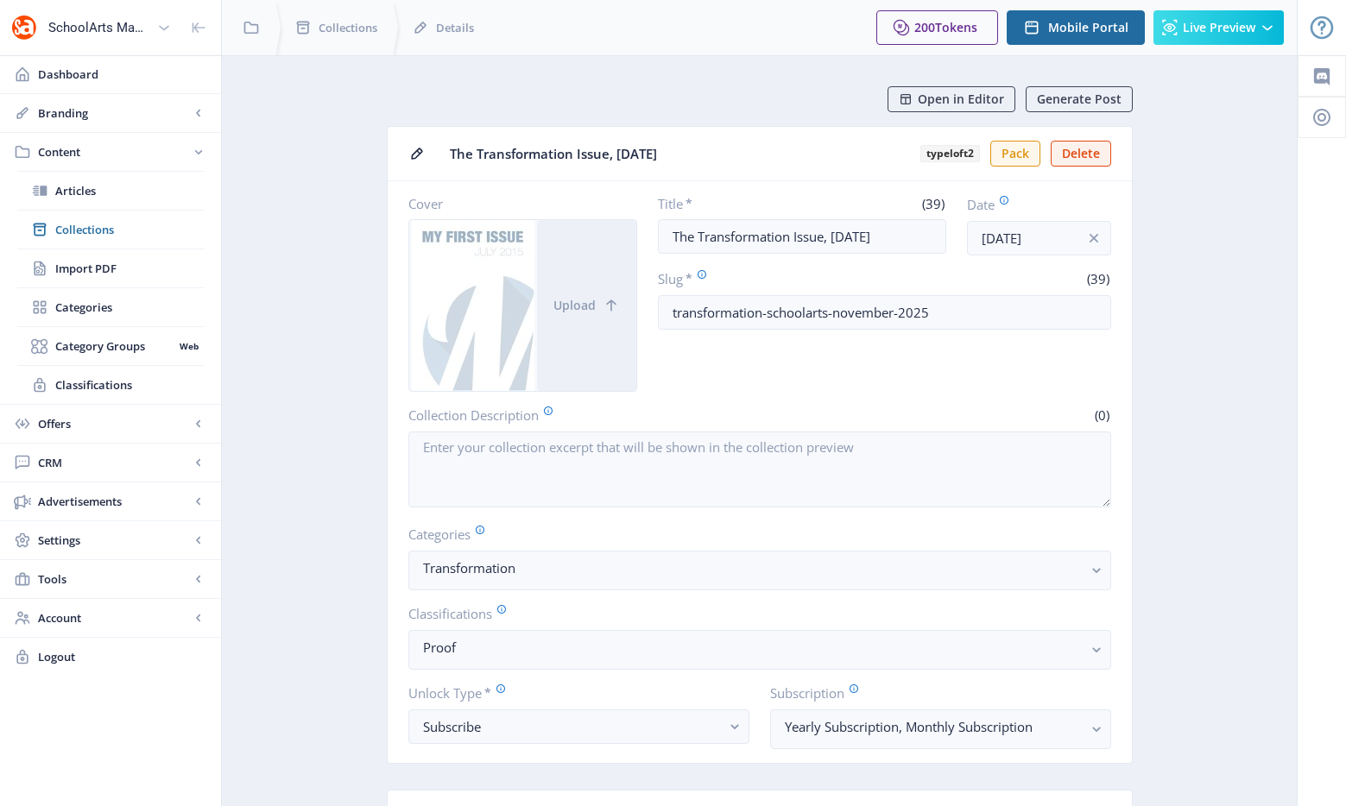
scroll to position [385, 0]
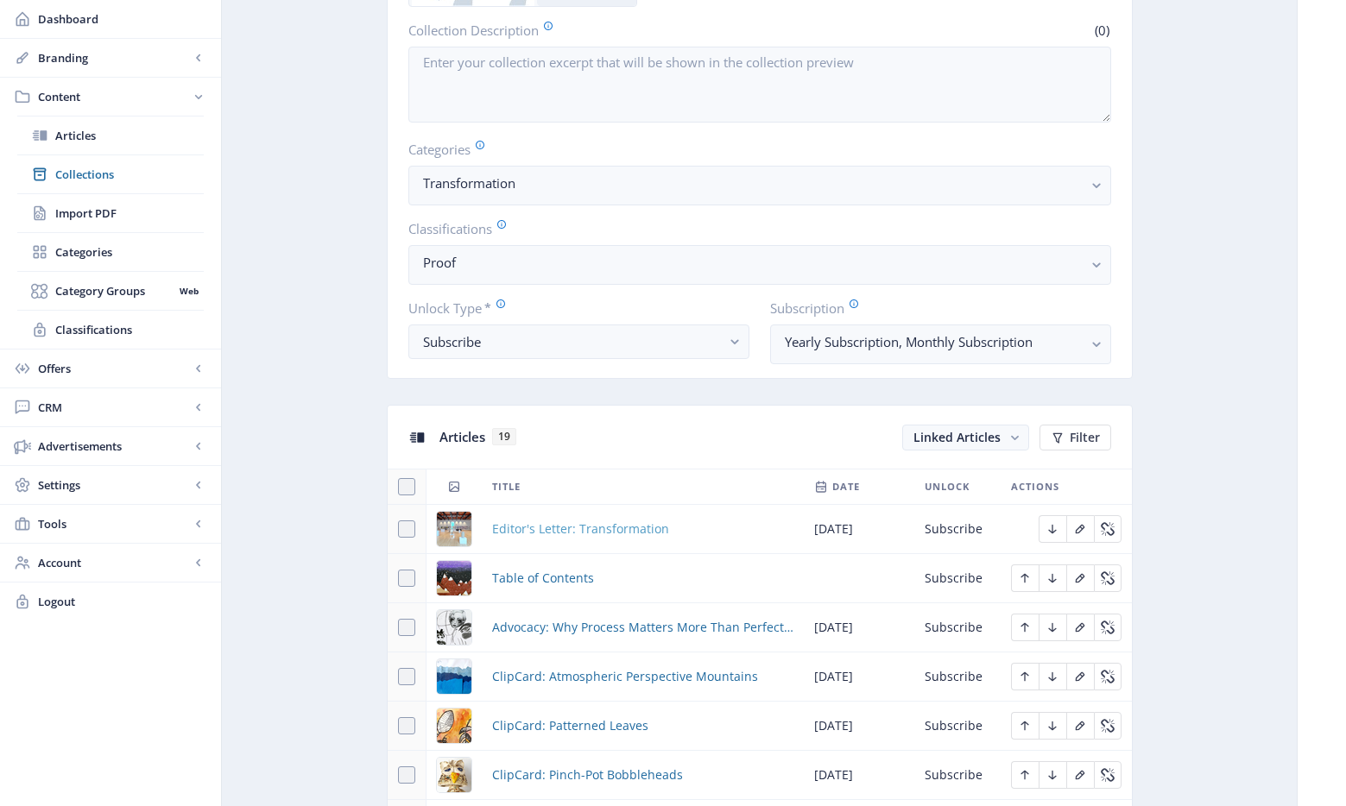
click at [557, 533] on span "Editor's Letter: Transformation" at bounding box center [580, 529] width 177 height 21
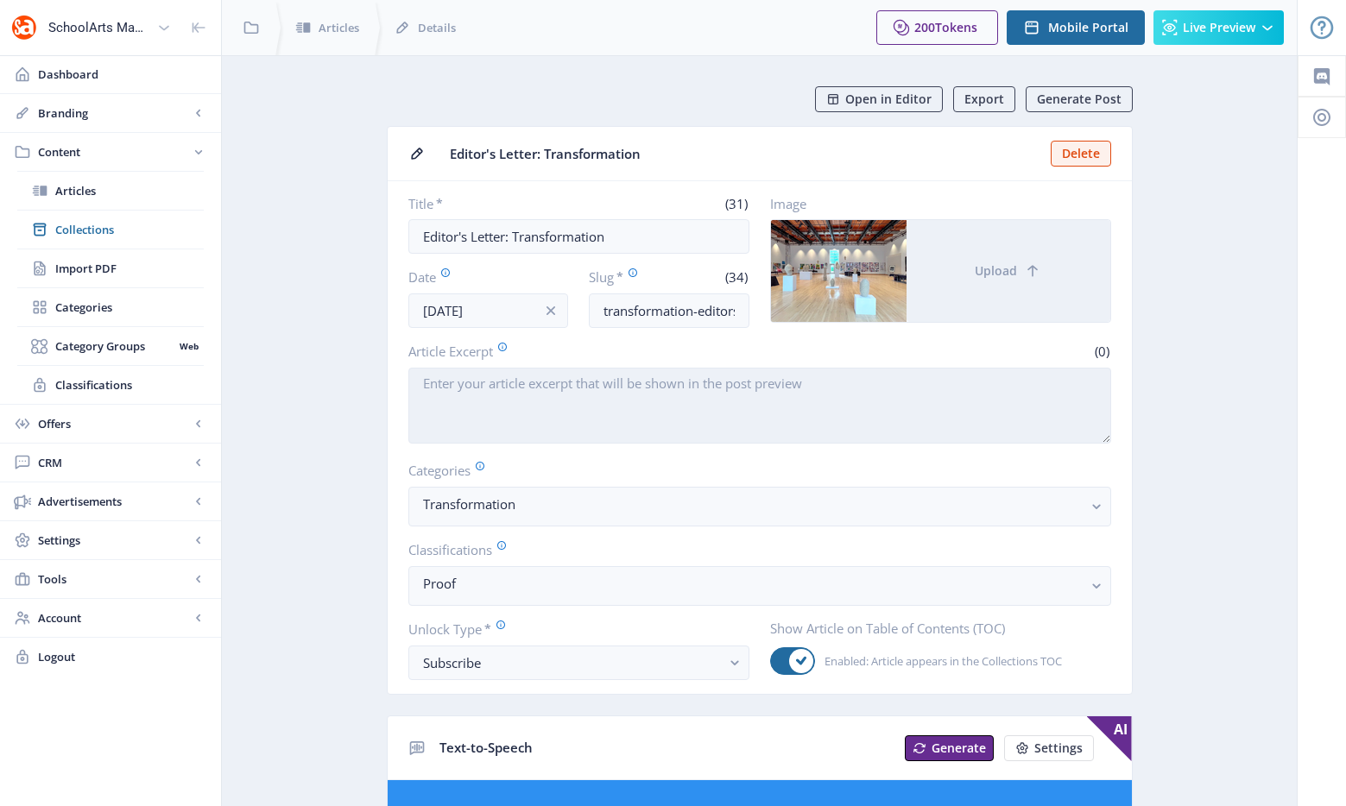
click at [903, 409] on textarea "Article Excerpt" at bounding box center [759, 406] width 703 height 76
paste textarea "Frank Juárez, SchoolArts editor-in-chief, explores how creativity and collabora…"
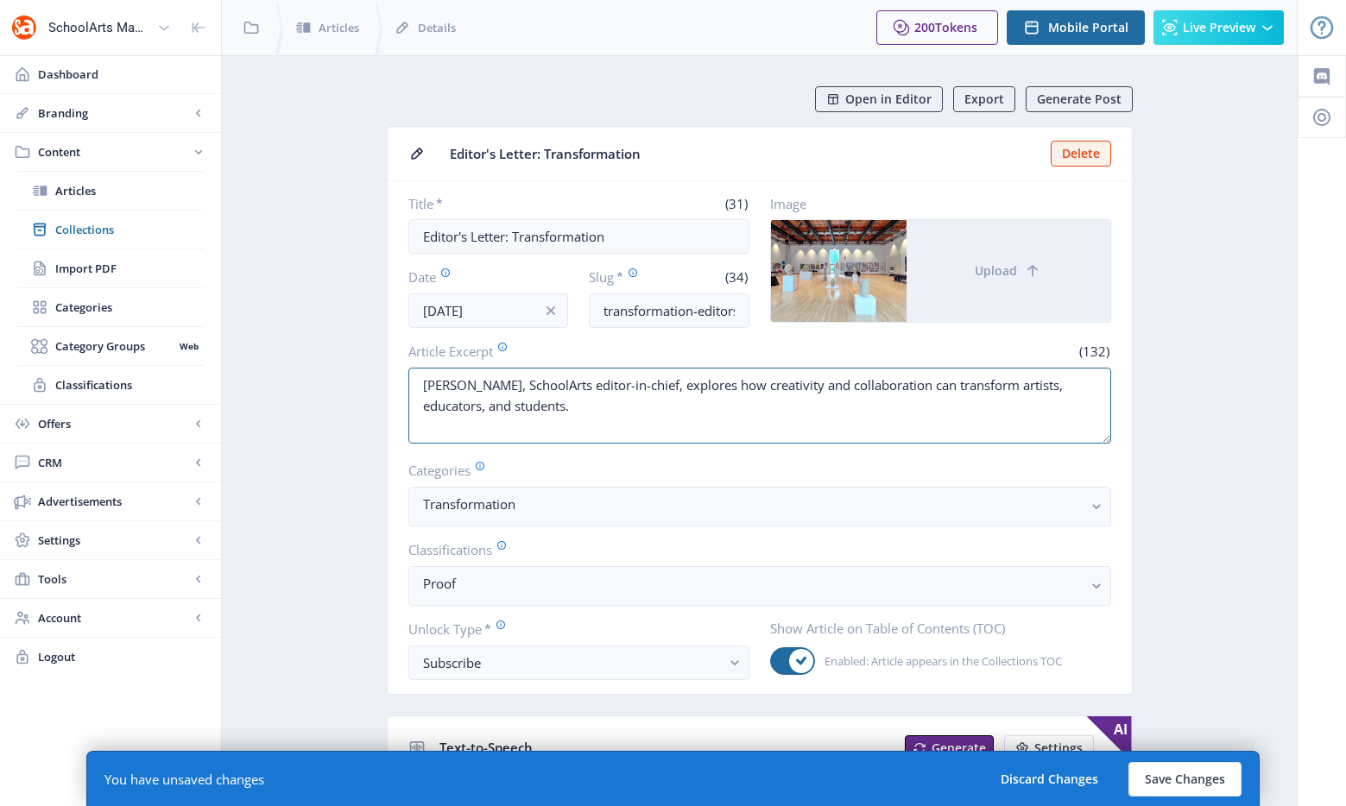
scroll to position [820, 0]
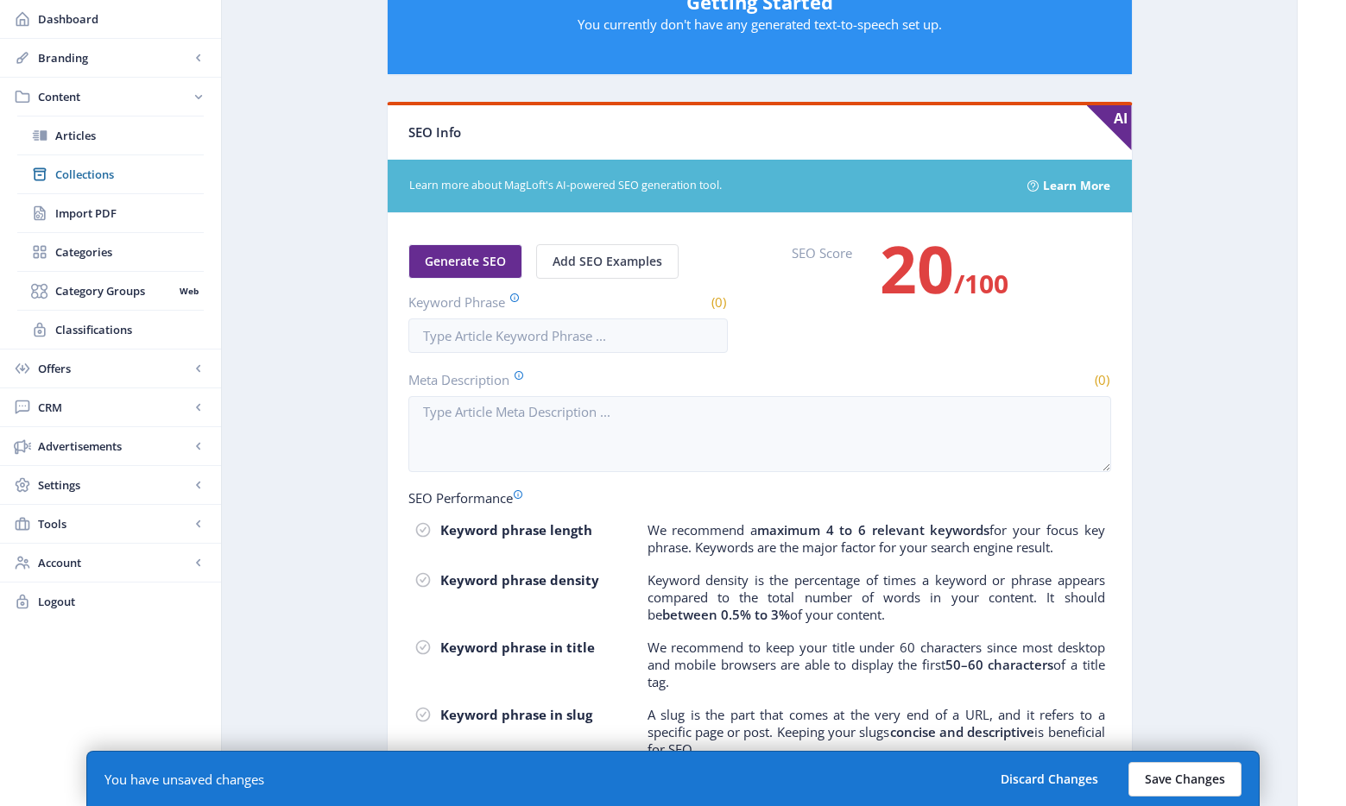
type textarea "Frank Juárez, SchoolArts editor-in-chief, explores how creativity and collabora…"
click at [1189, 785] on button "Save Changes" at bounding box center [1184, 779] width 113 height 35
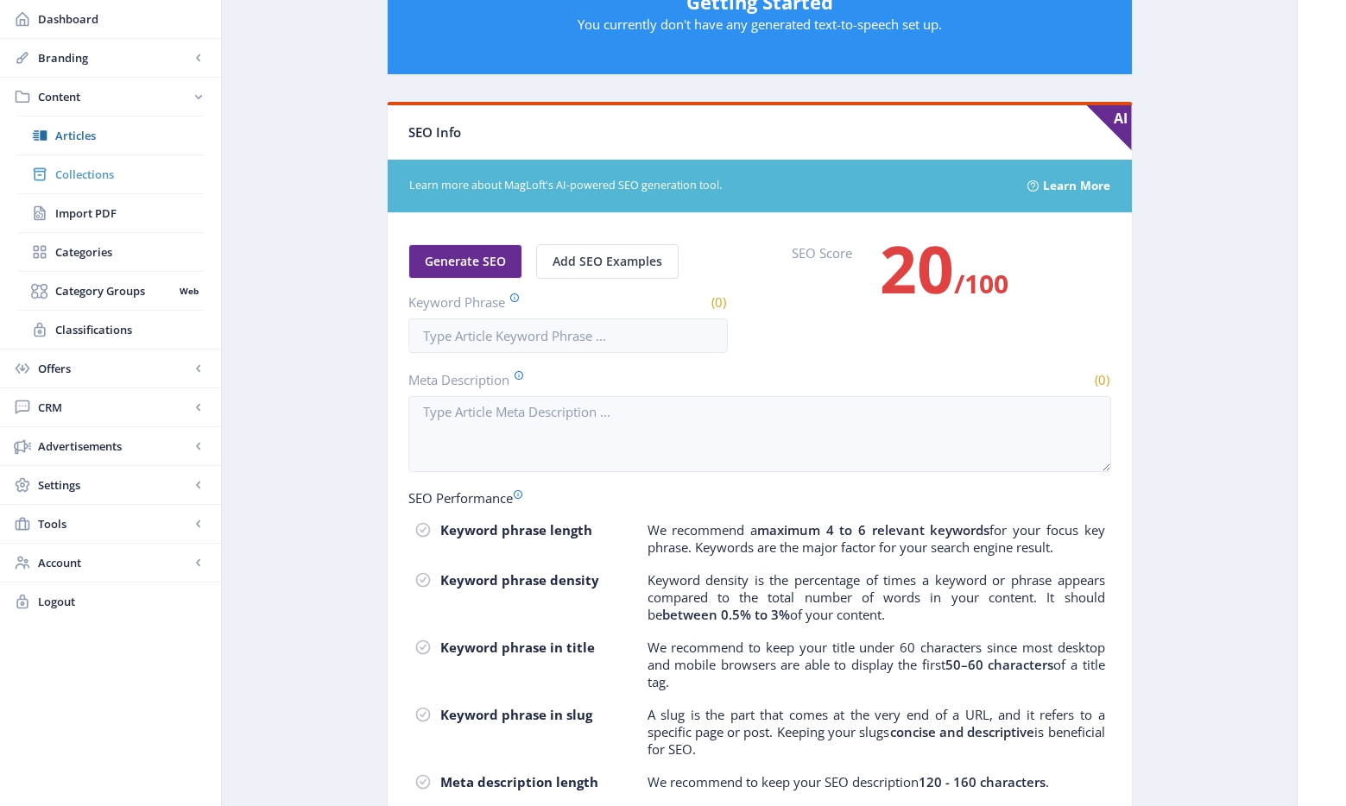
click at [80, 180] on span "Collections" at bounding box center [129, 174] width 148 height 17
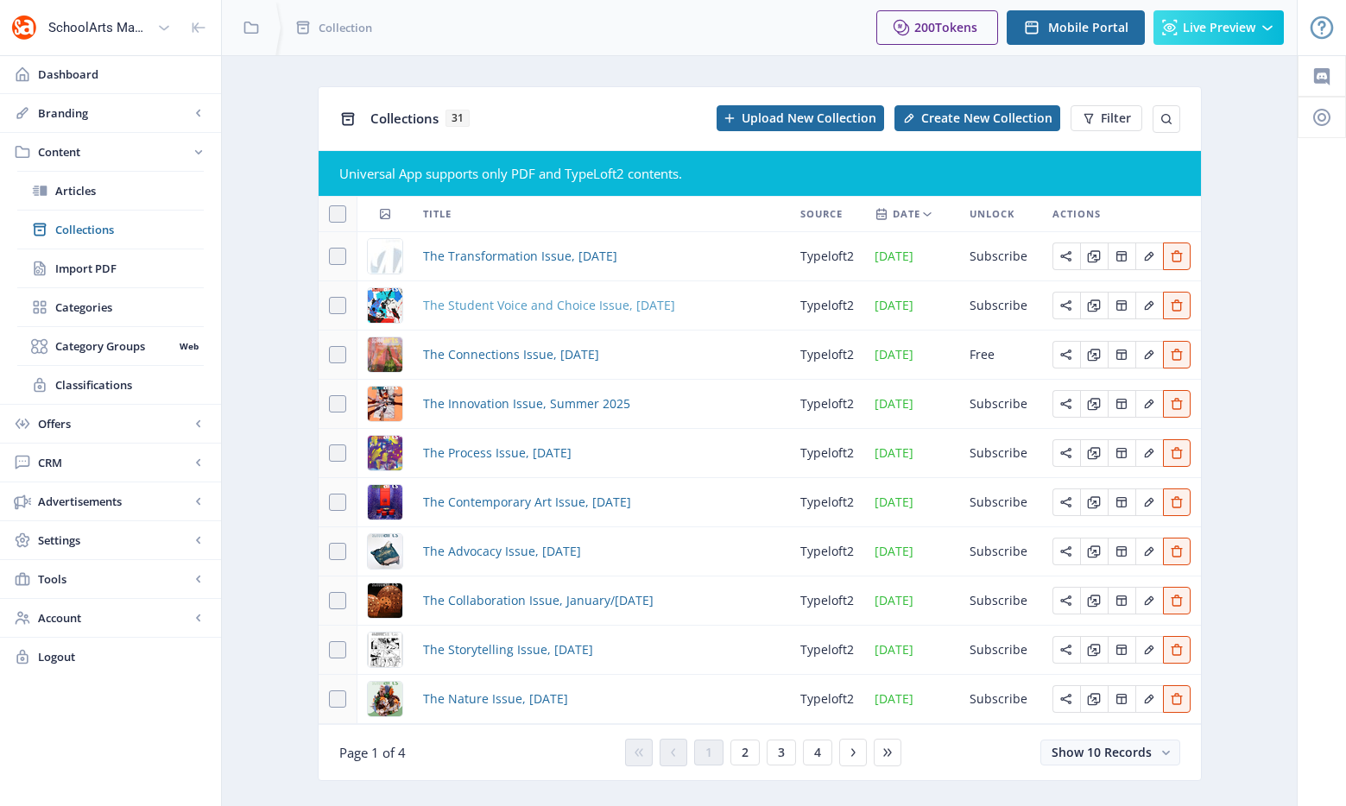
click at [509, 300] on span "The Student Voice and Choice Issue, October 2025" at bounding box center [549, 305] width 252 height 21
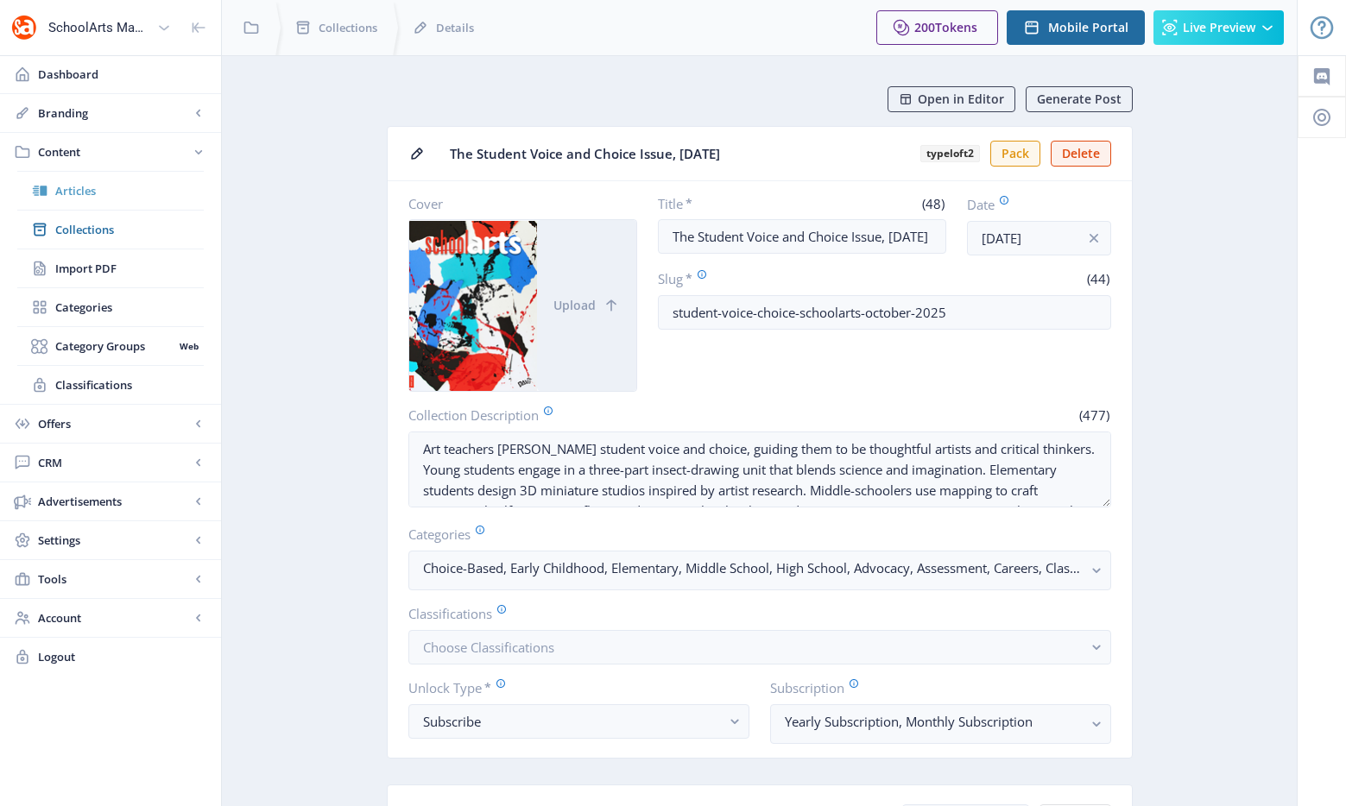
click at [115, 188] on span "Articles" at bounding box center [129, 190] width 148 height 17
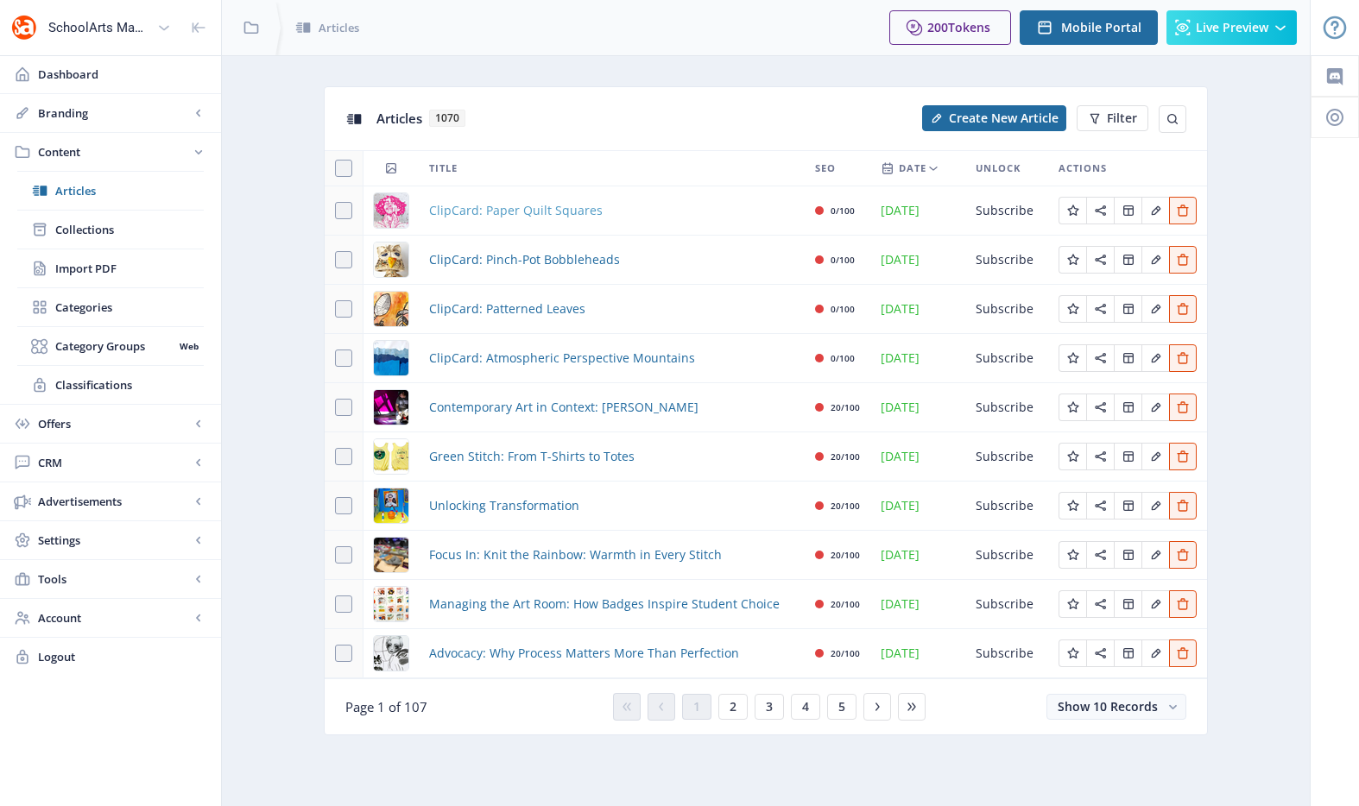
click at [464, 216] on span "ClipCard: Paper Quilt Squares" at bounding box center [515, 210] width 173 height 21
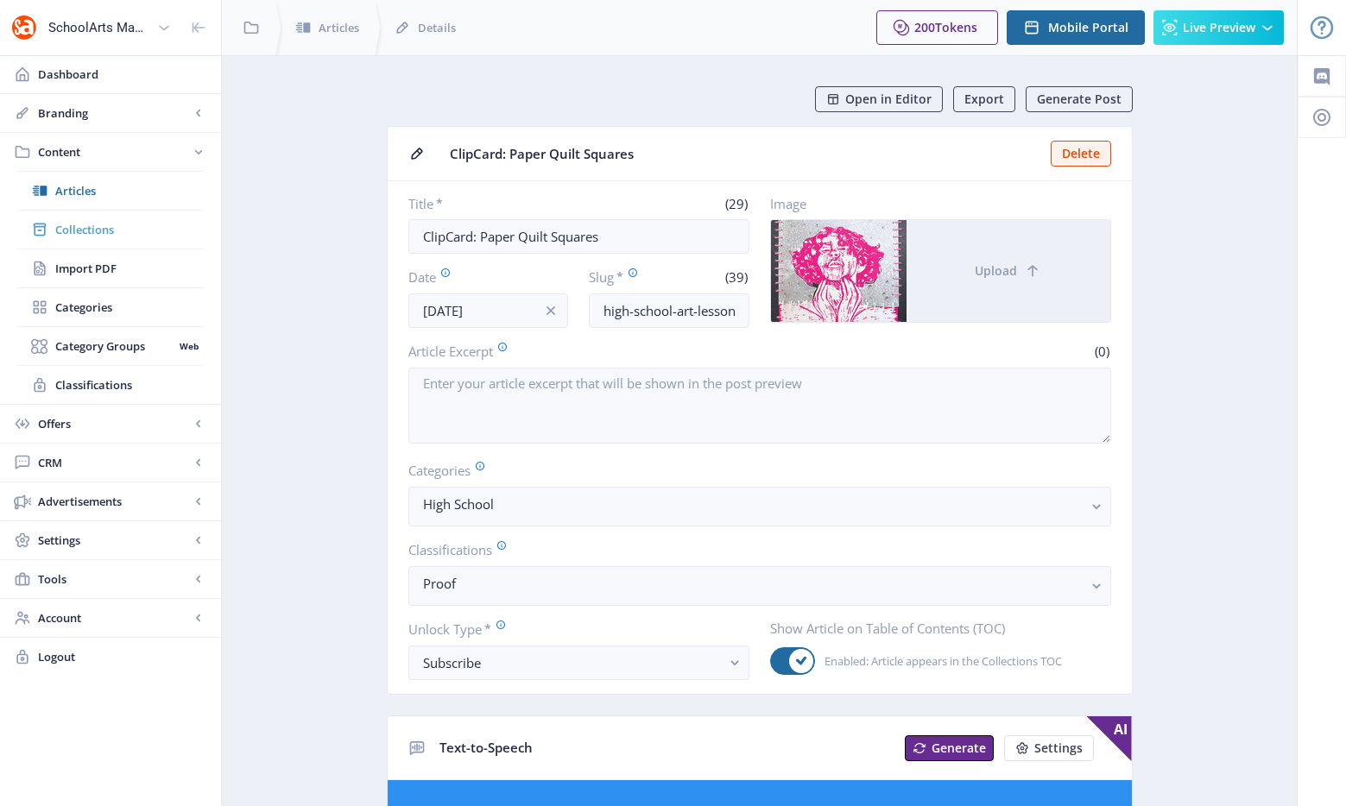
click at [96, 217] on link "Collections" at bounding box center [110, 230] width 186 height 38
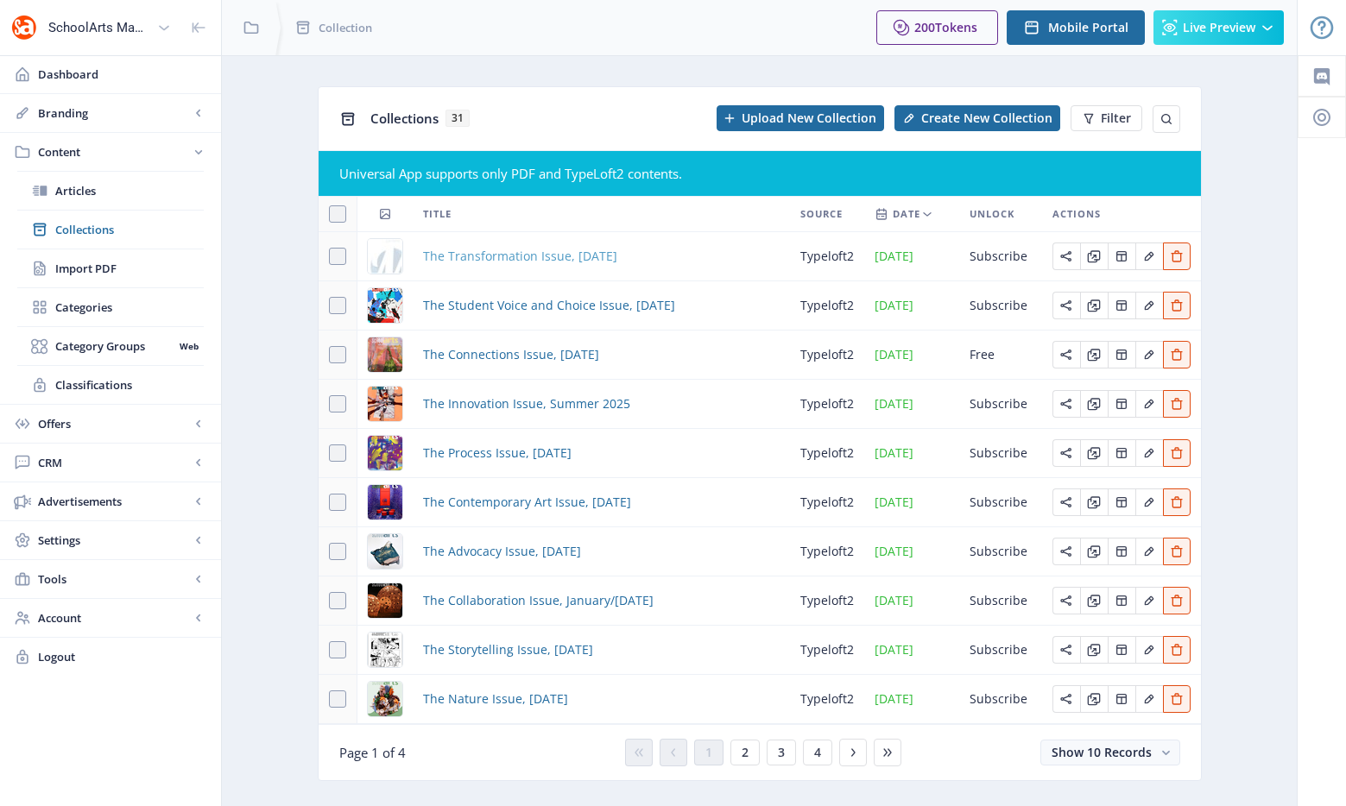
click at [515, 258] on span "The Transformation Issue, November 2025" at bounding box center [520, 256] width 194 height 21
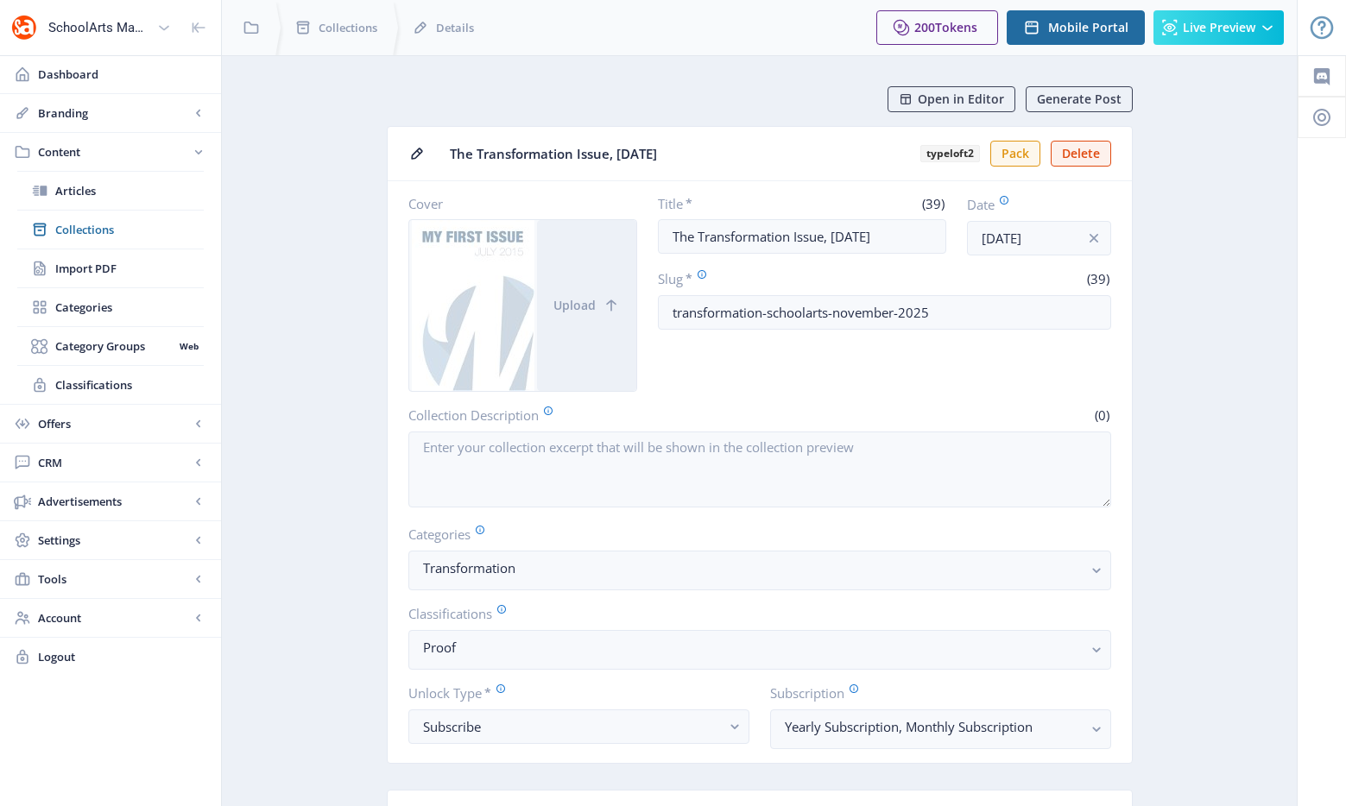
scroll to position [391, 0]
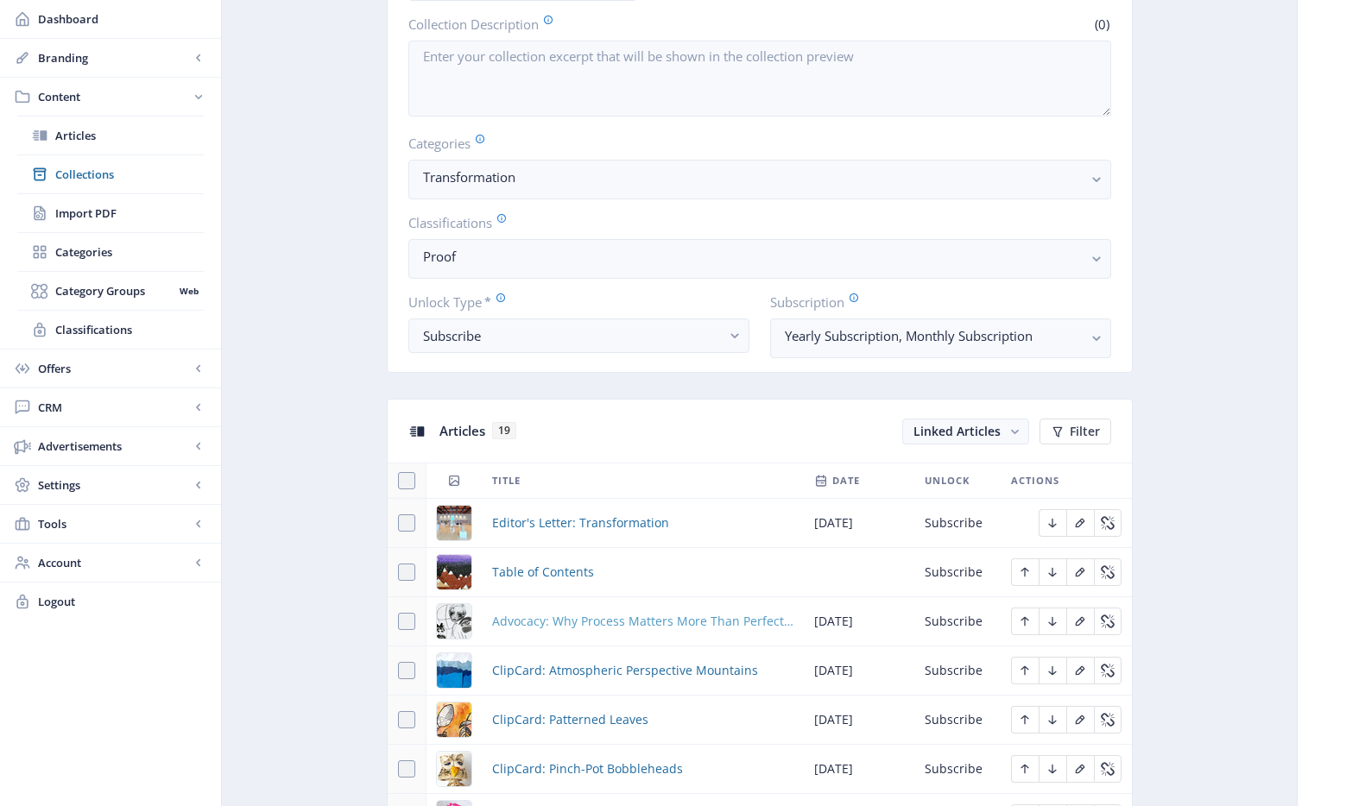
click at [560, 617] on span "Advocacy: Why Process Matters More Than Perfection" at bounding box center [642, 621] width 301 height 21
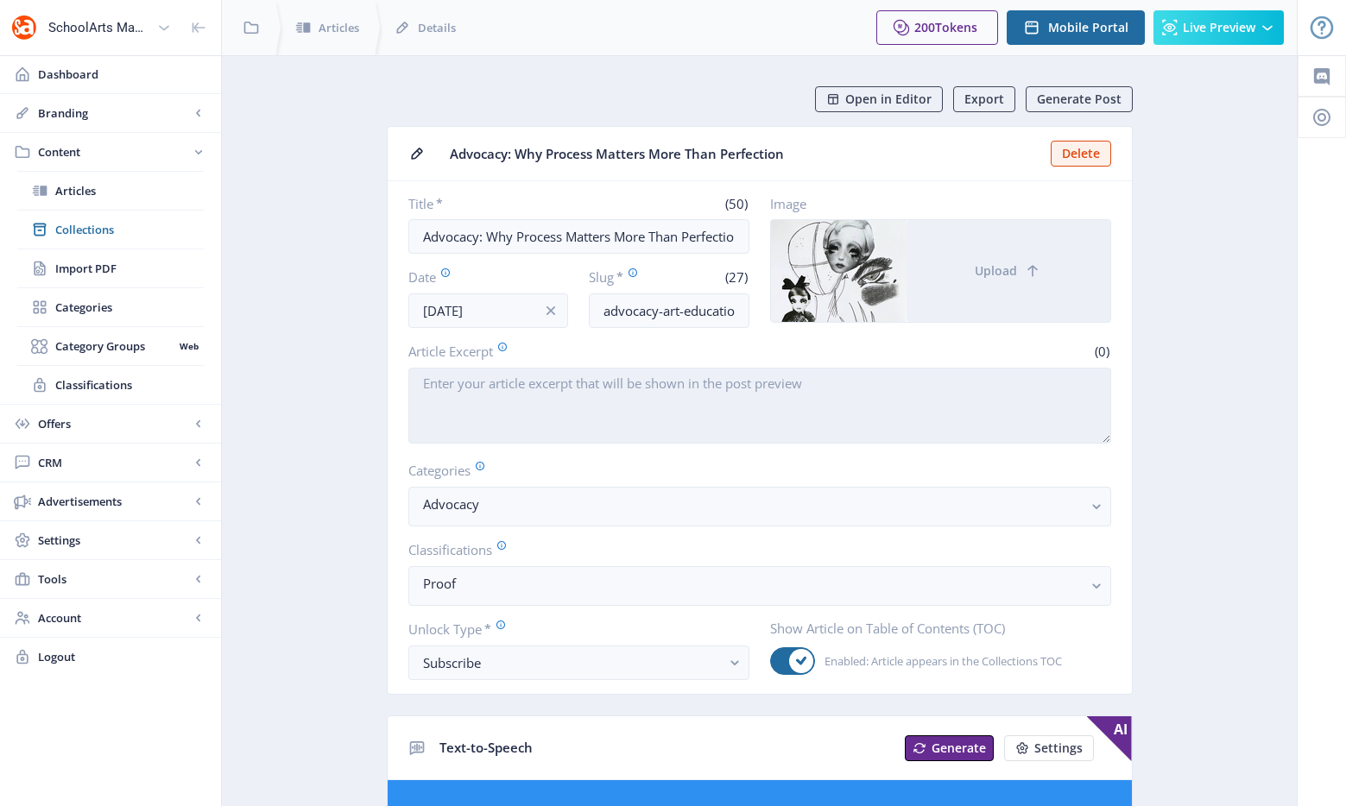
click at [558, 386] on textarea "Article Excerpt" at bounding box center [759, 406] width 703 height 76
paste textarea "An art teacher presents a project that guides students through the creative pro…"
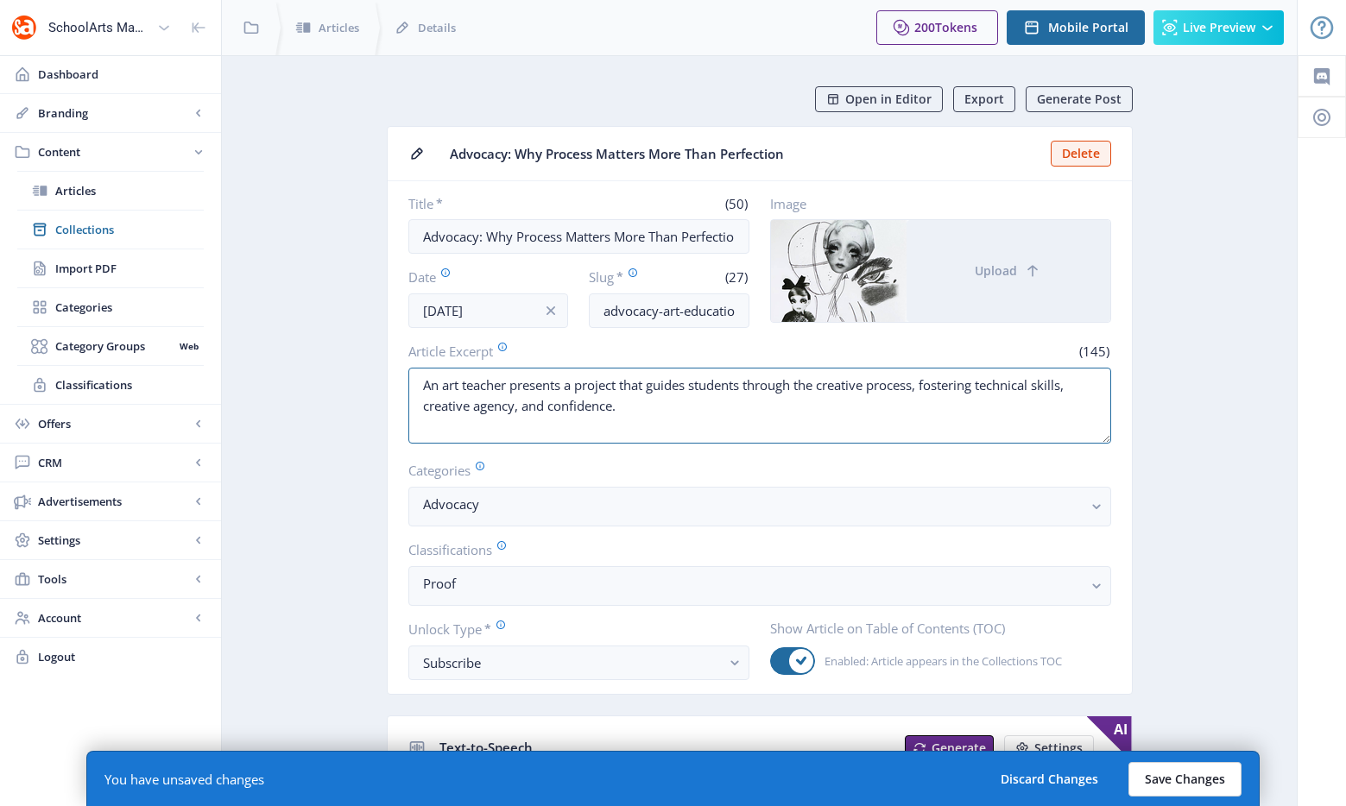
type textarea "An art teacher presents a project that guides students through the creative pro…"
click at [1199, 779] on button "Save Changes" at bounding box center [1184, 779] width 113 height 35
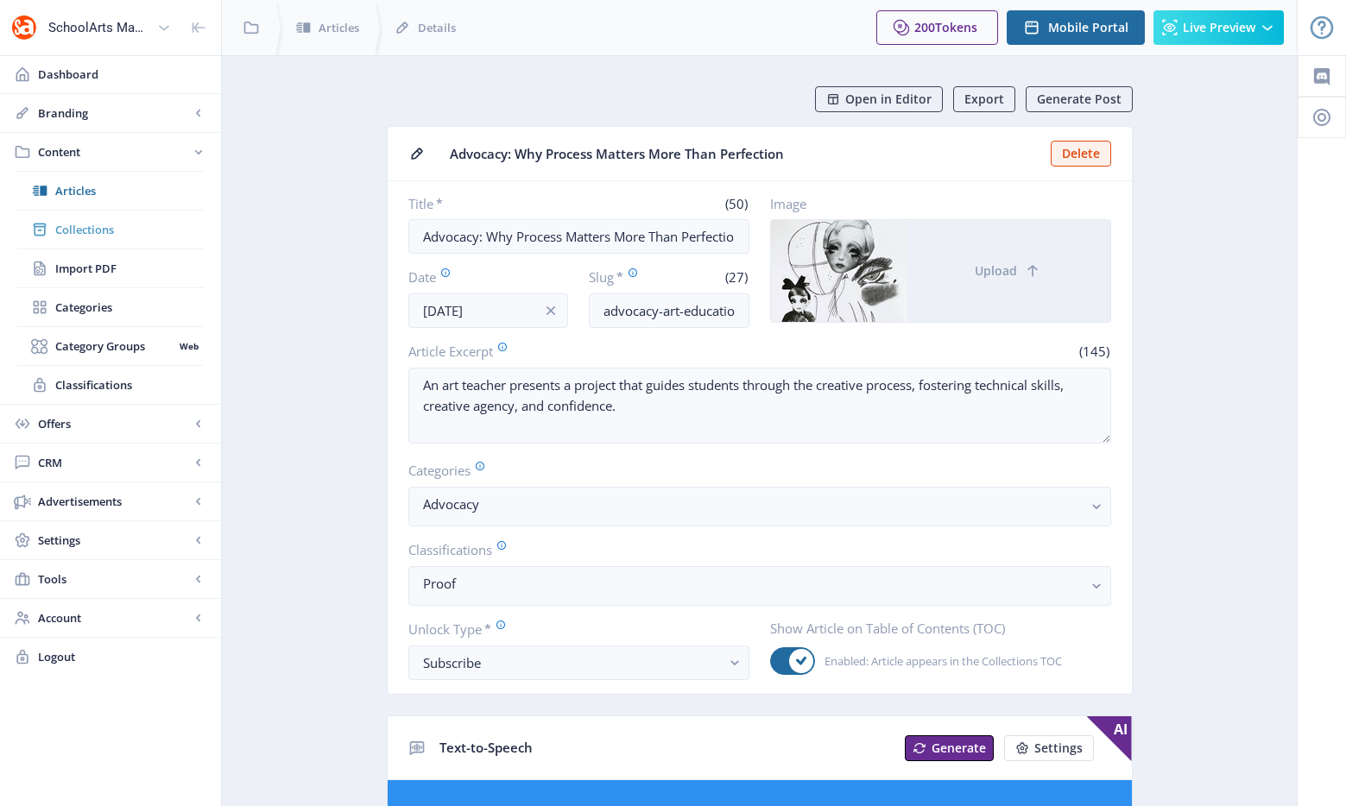
click at [60, 230] on span "Collections" at bounding box center [129, 229] width 148 height 17
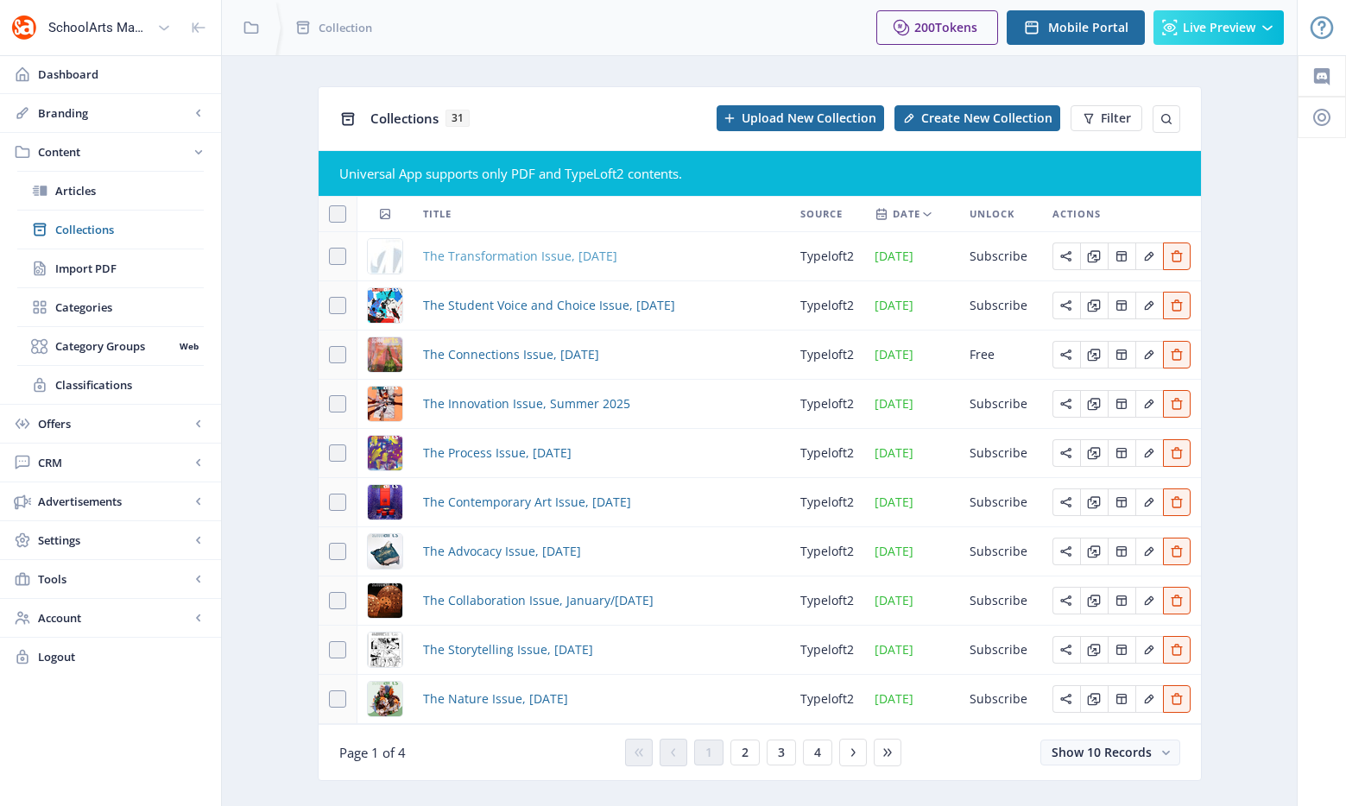
click at [441, 258] on span "The Transformation Issue, November 2025" at bounding box center [520, 256] width 194 height 21
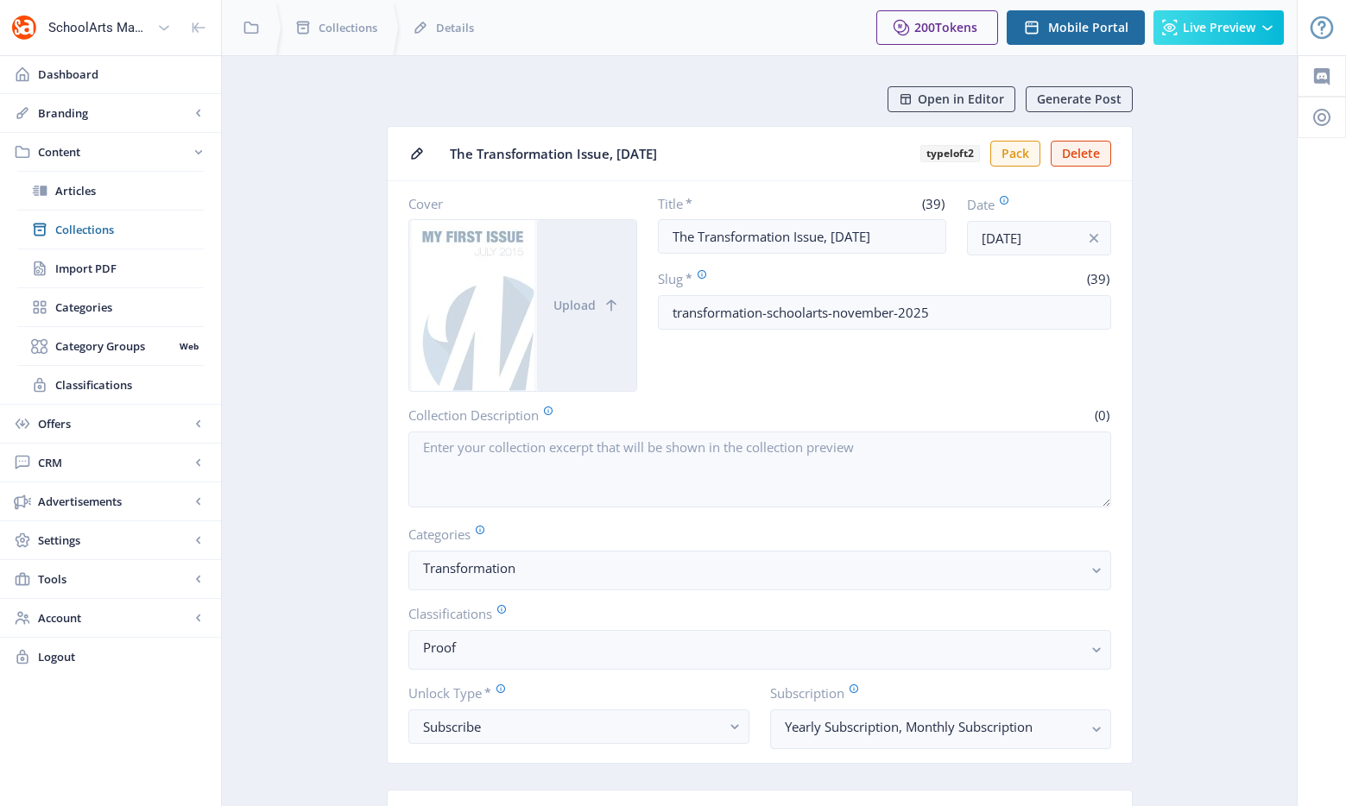
scroll to position [388, 0]
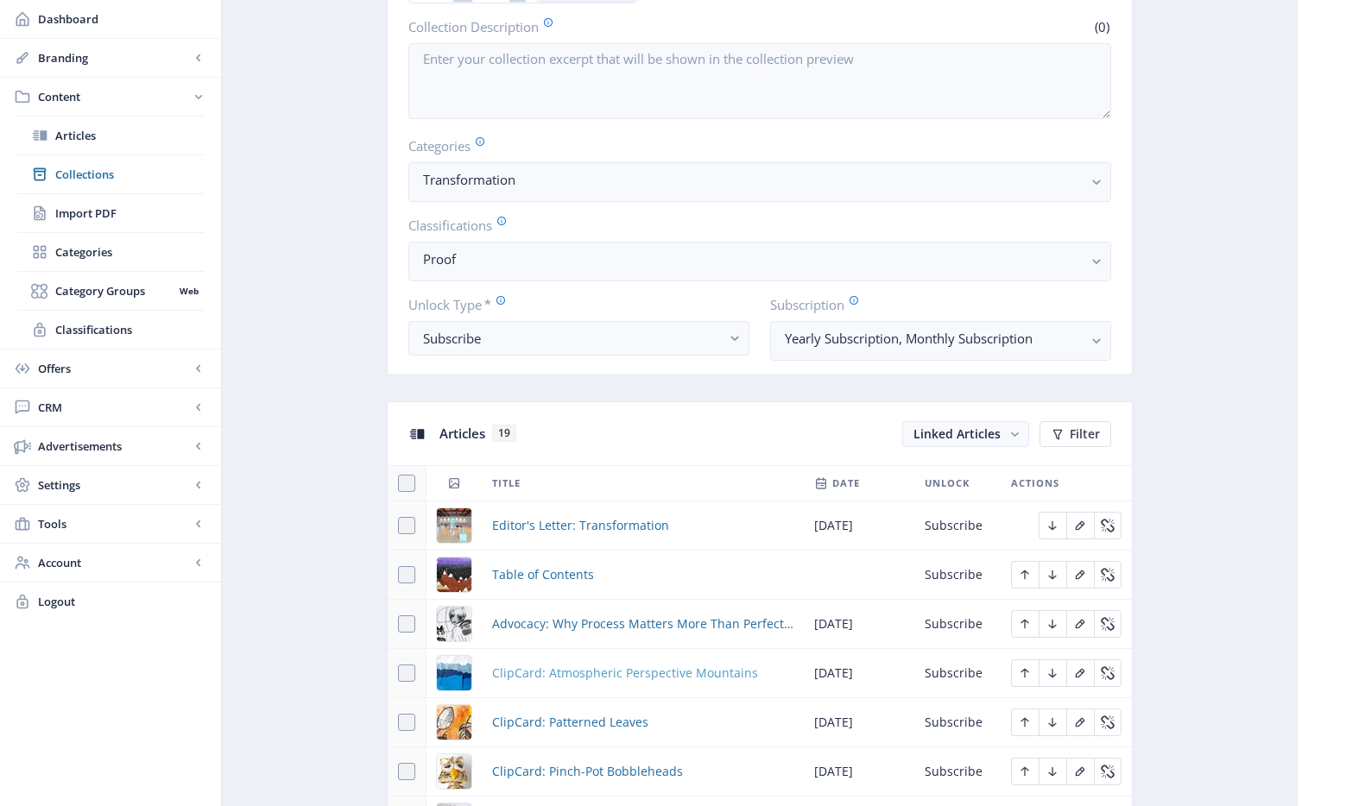
click at [577, 669] on span "ClipCard: Atmospheric Perspective Mountains" at bounding box center [625, 673] width 266 height 21
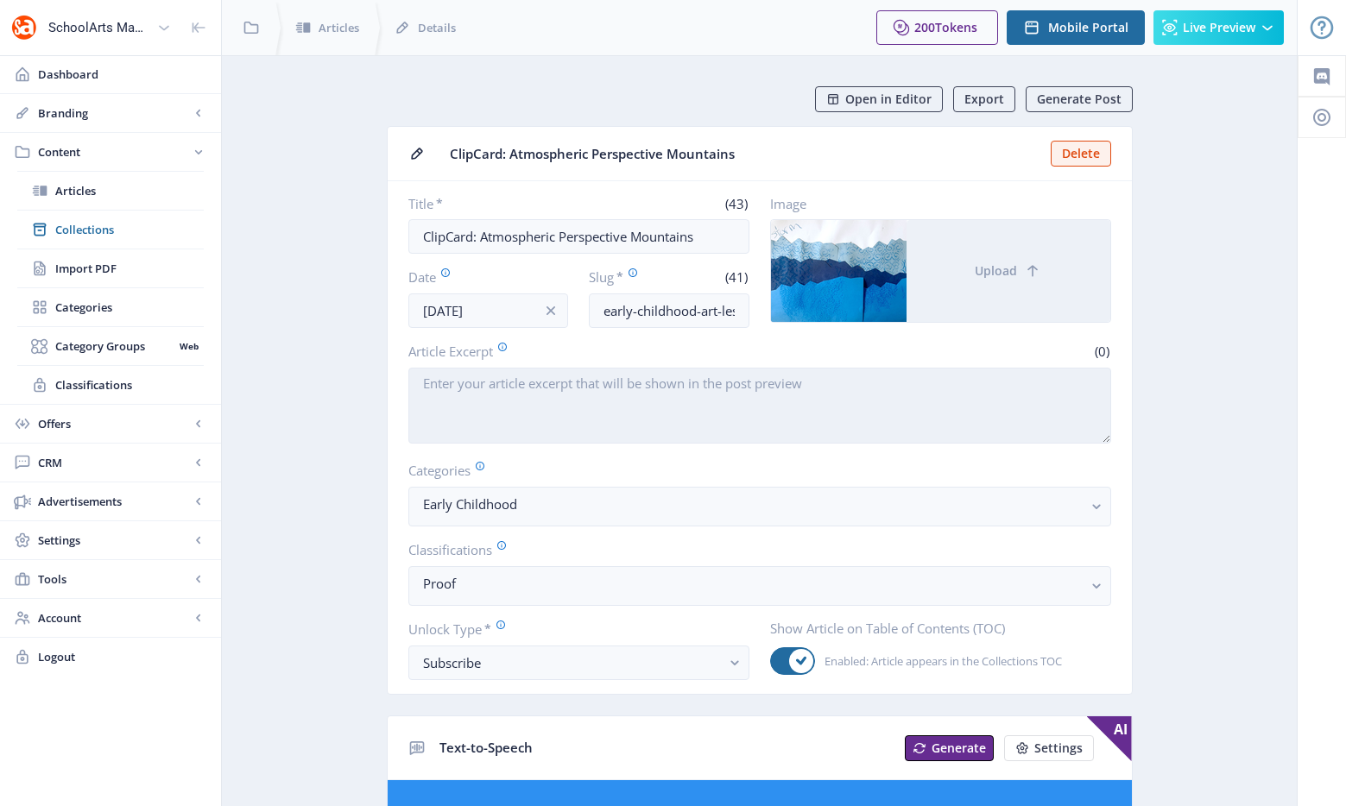
click at [704, 391] on textarea "Article Excerpt" at bounding box center [759, 406] width 703 height 76
paste textarea "Young students explore atmospheric perspective by using color and value to crea…"
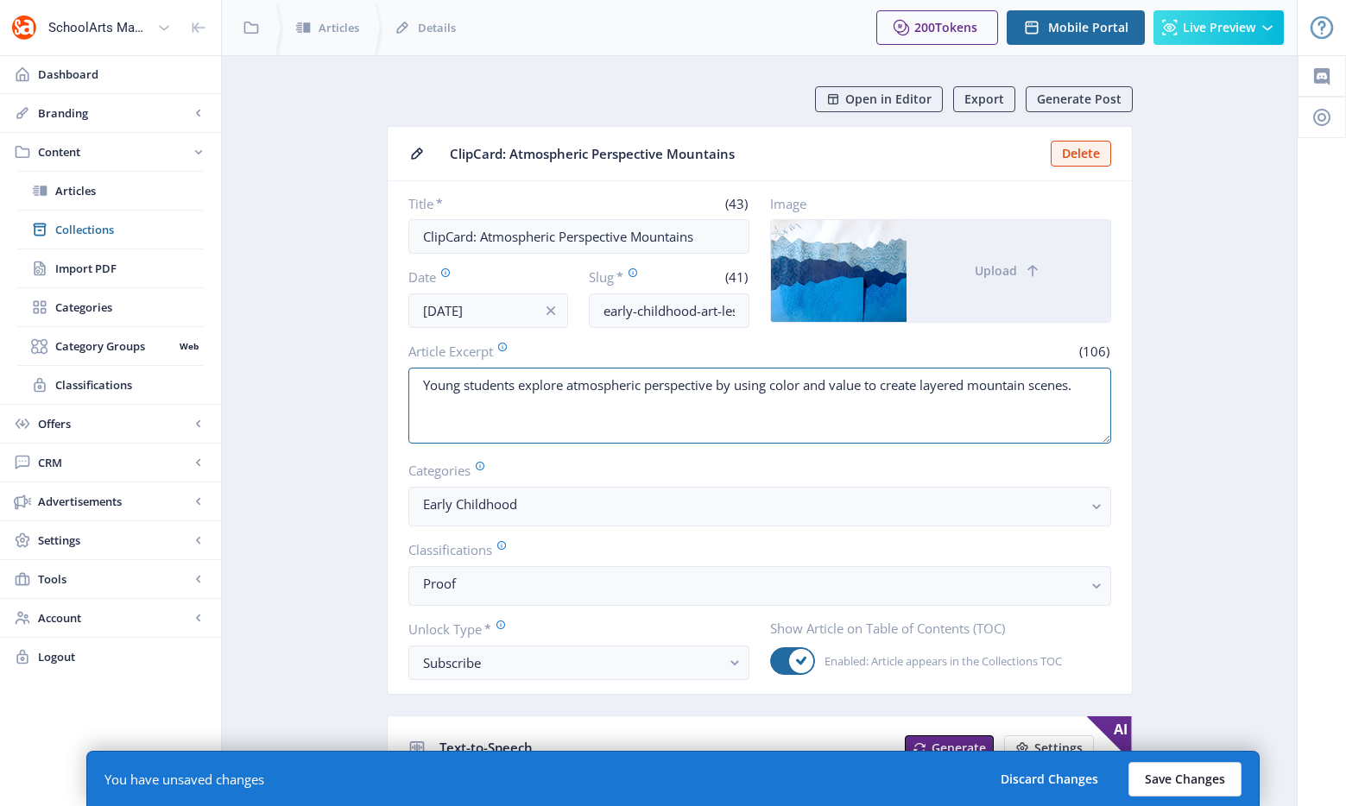
type textarea "Young students explore atmospheric perspective by using color and value to crea…"
click at [1176, 789] on button "Save Changes" at bounding box center [1184, 779] width 113 height 35
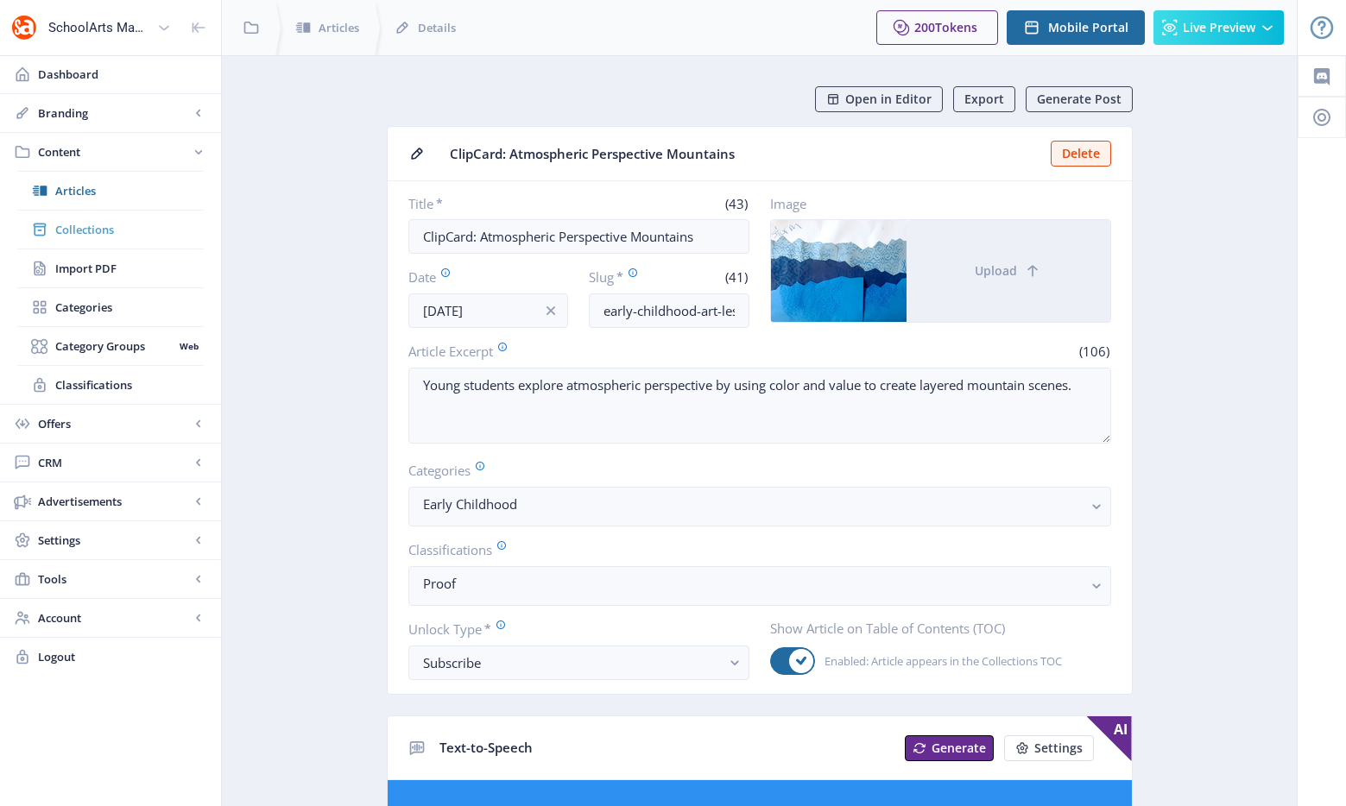
click at [90, 225] on span "Collections" at bounding box center [129, 229] width 148 height 17
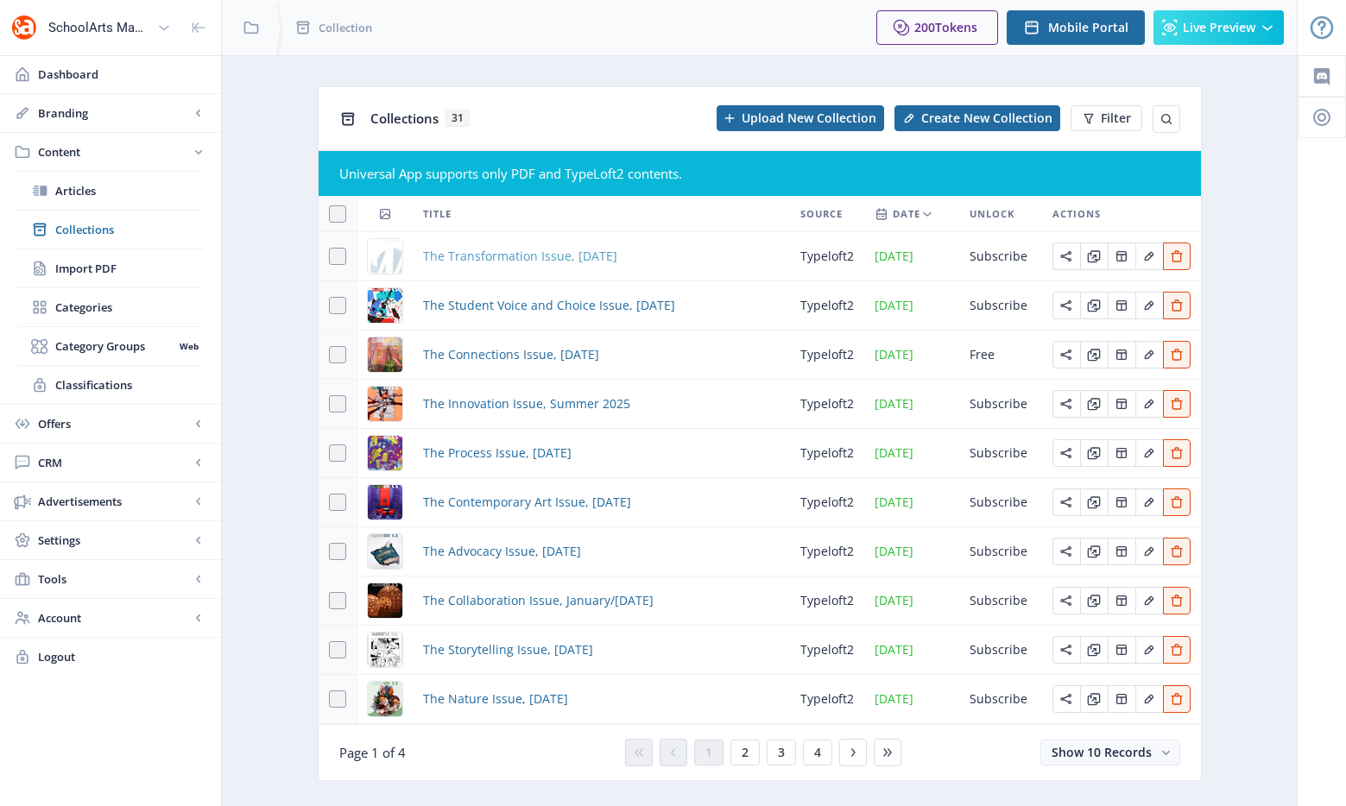
click at [501, 255] on span "The Transformation Issue, November 2025" at bounding box center [520, 256] width 194 height 21
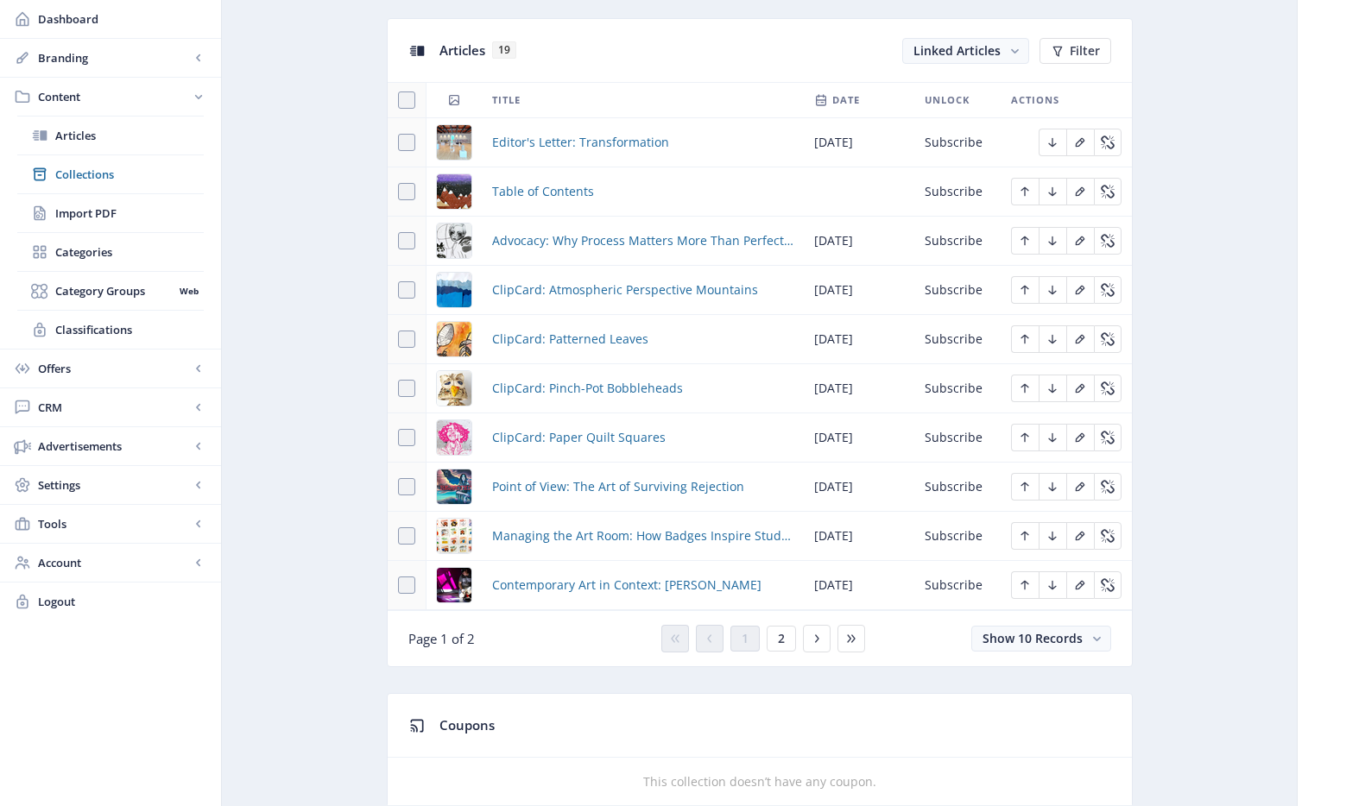
scroll to position [760, 0]
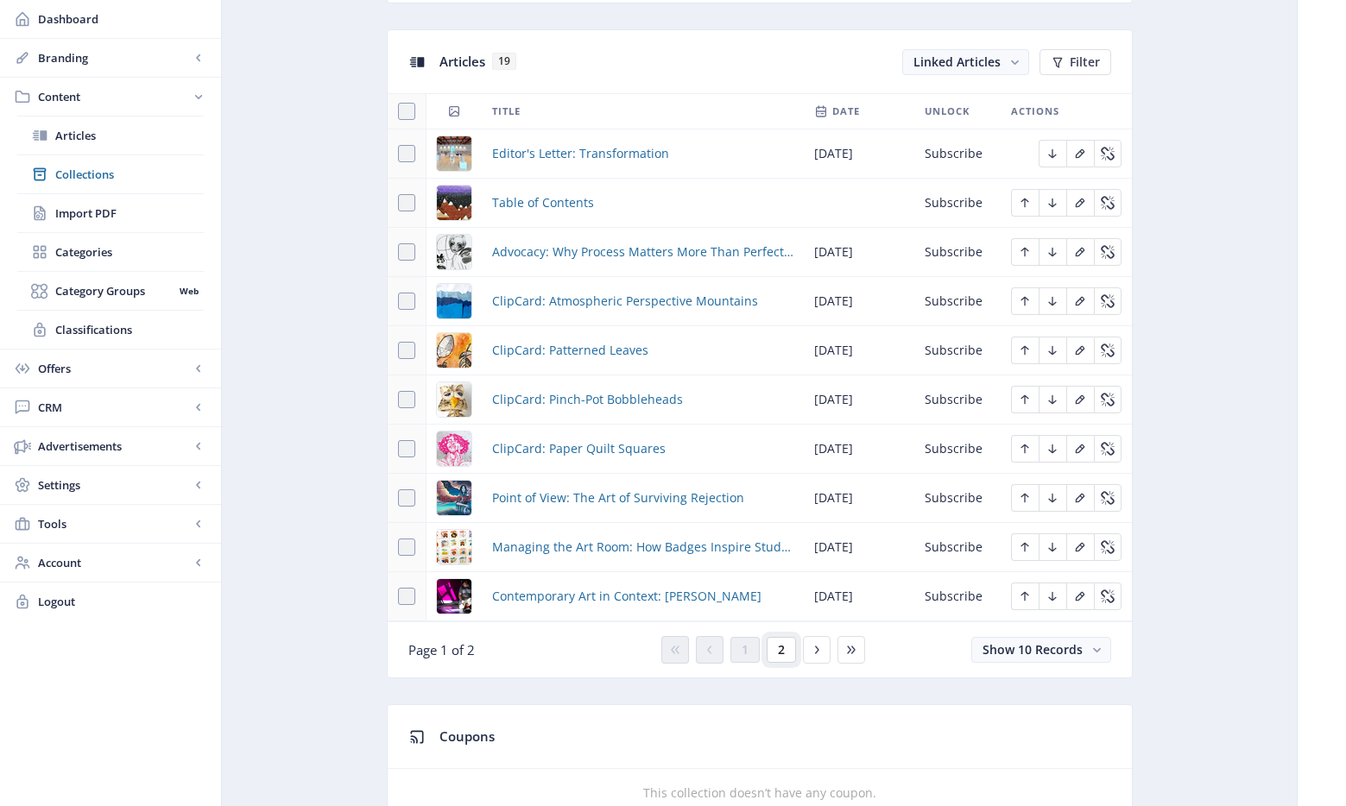
click at [778, 652] on span "2" at bounding box center [781, 650] width 7 height 14
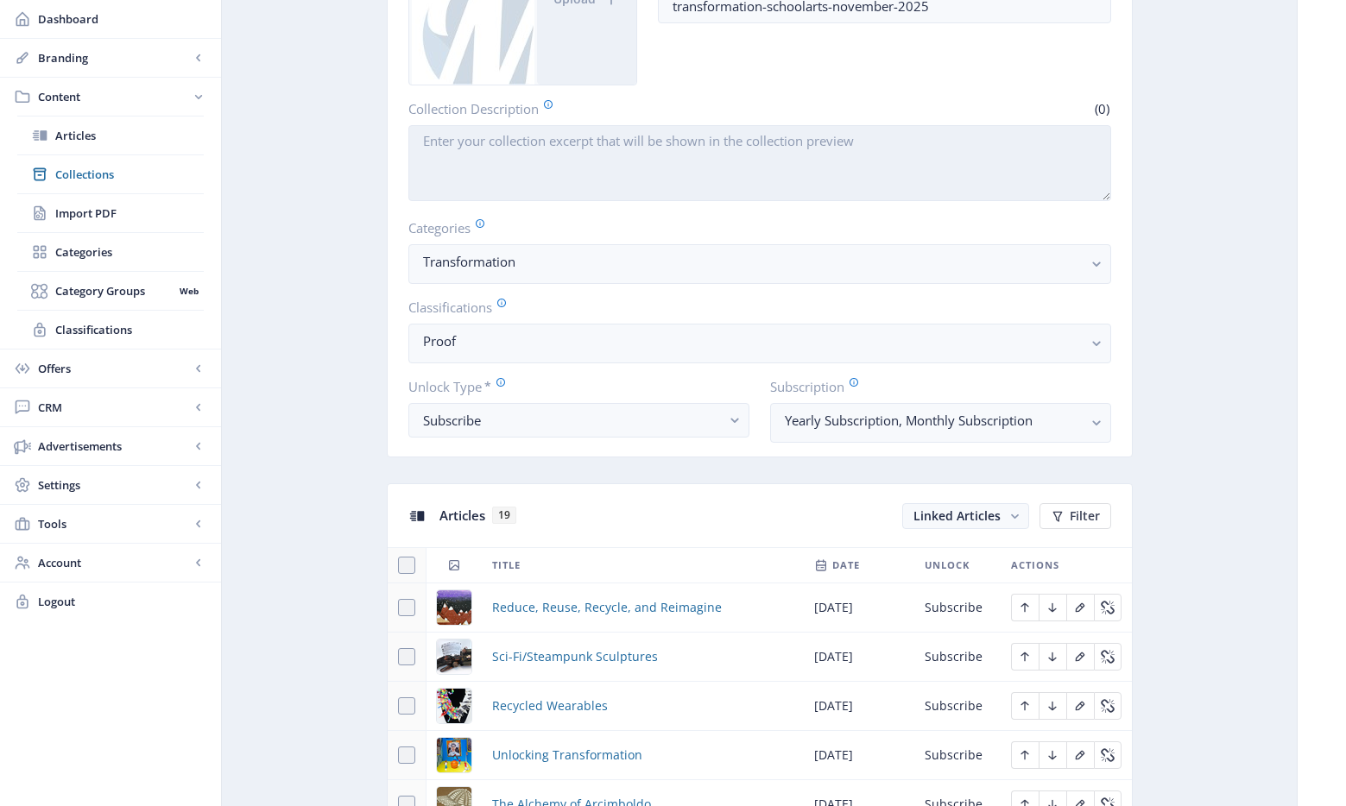
scroll to position [284, 0]
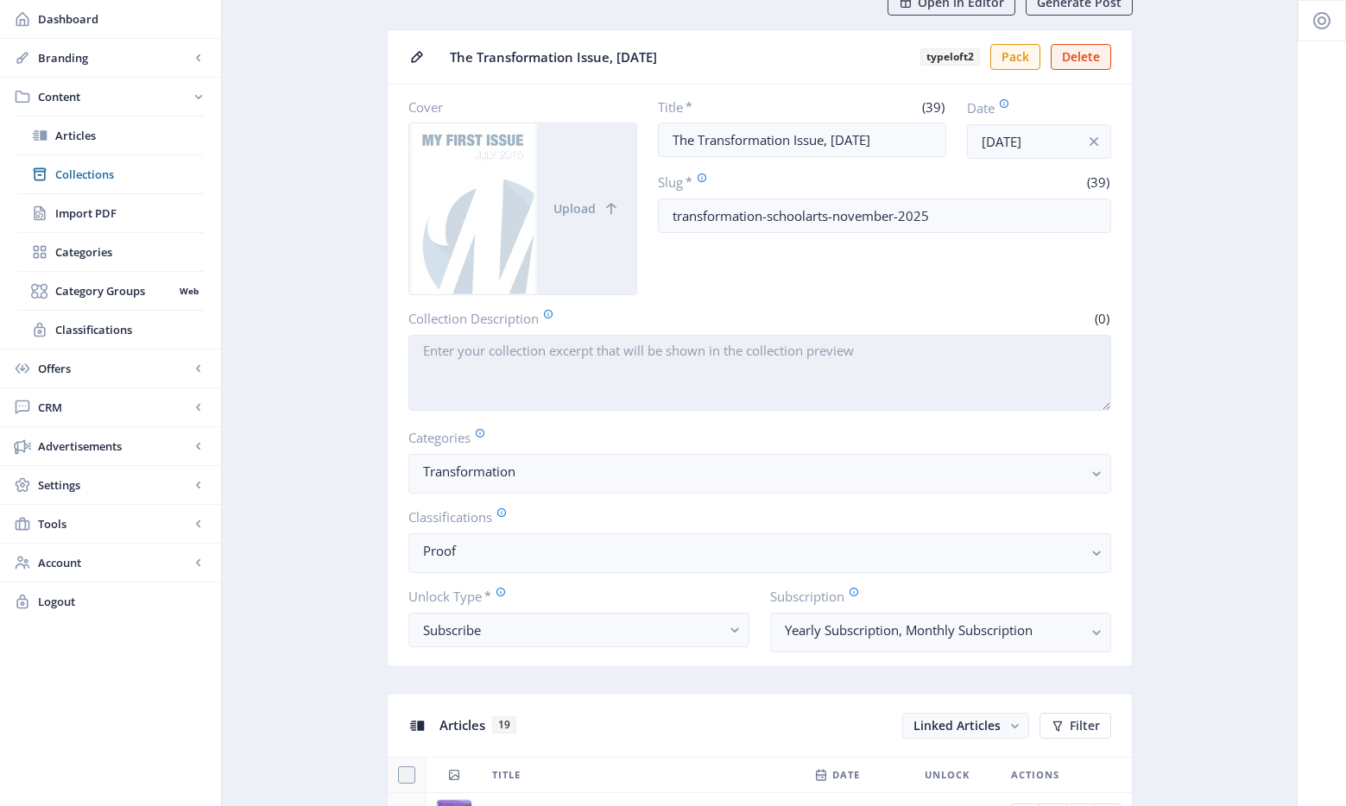
click at [620, 350] on textarea "Collection Description" at bounding box center [759, 373] width 703 height 76
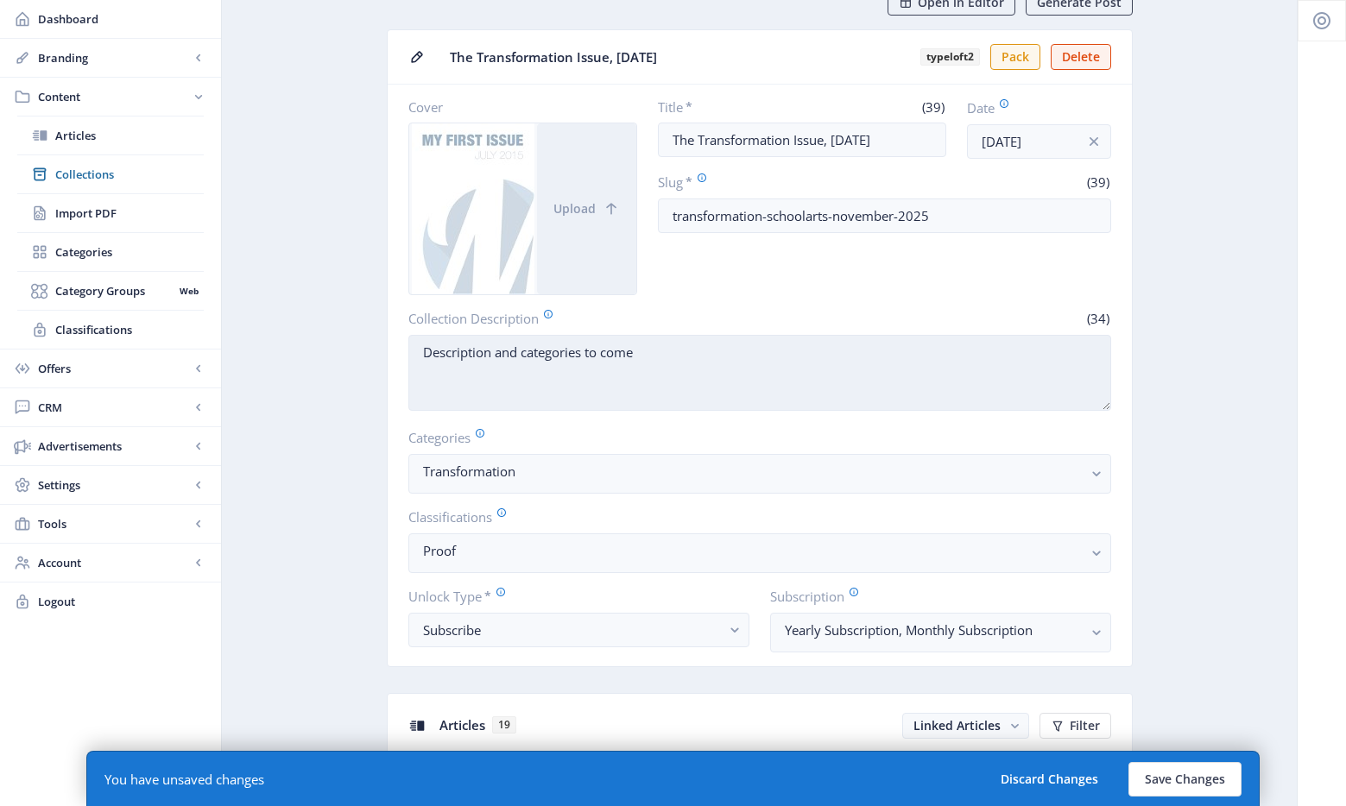
drag, startPoint x: 646, startPoint y: 362, endPoint x: 689, endPoint y: 351, distance: 44.4
click at [689, 351] on textarea "Description and categories to come" at bounding box center [759, 373] width 703 height 76
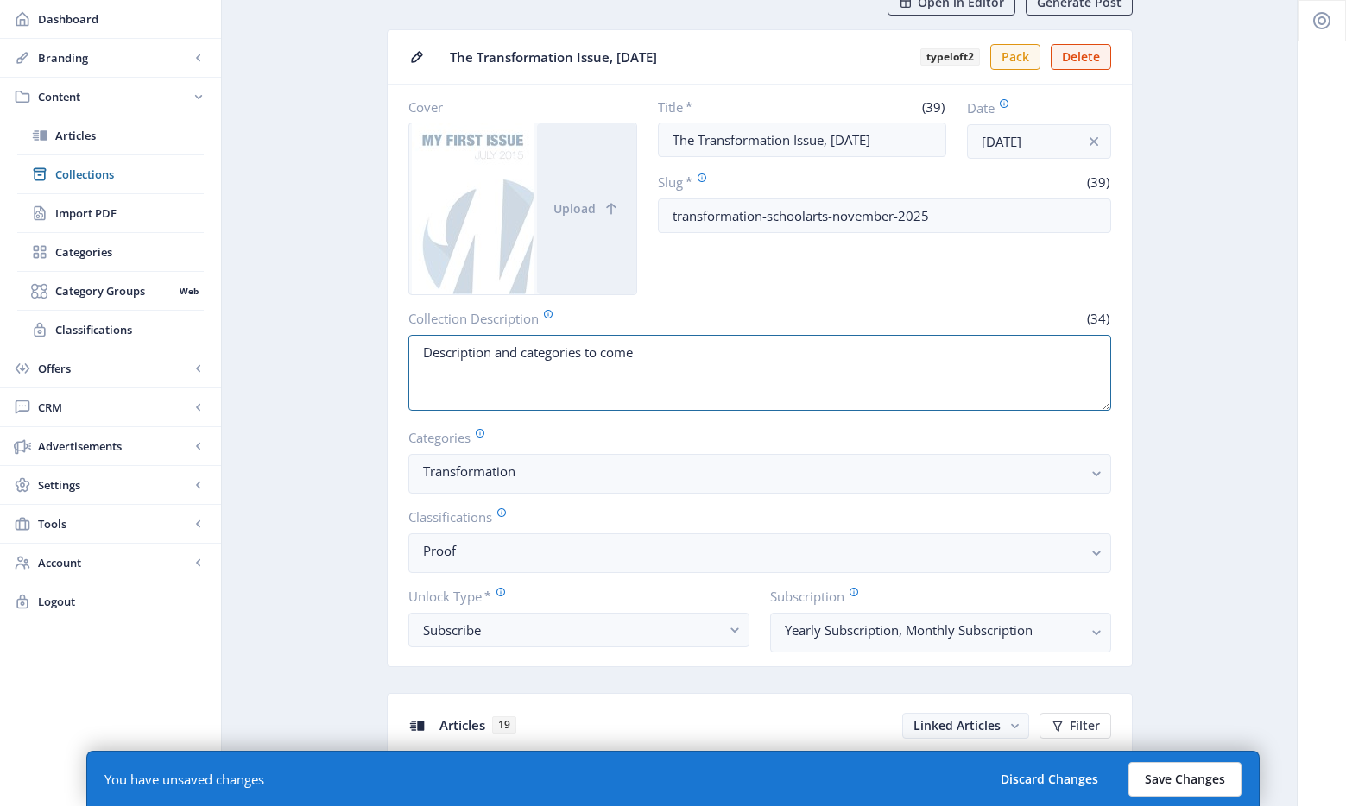
type textarea "Description and categories to come"
click at [1176, 781] on button "Save Changes" at bounding box center [1184, 779] width 113 height 35
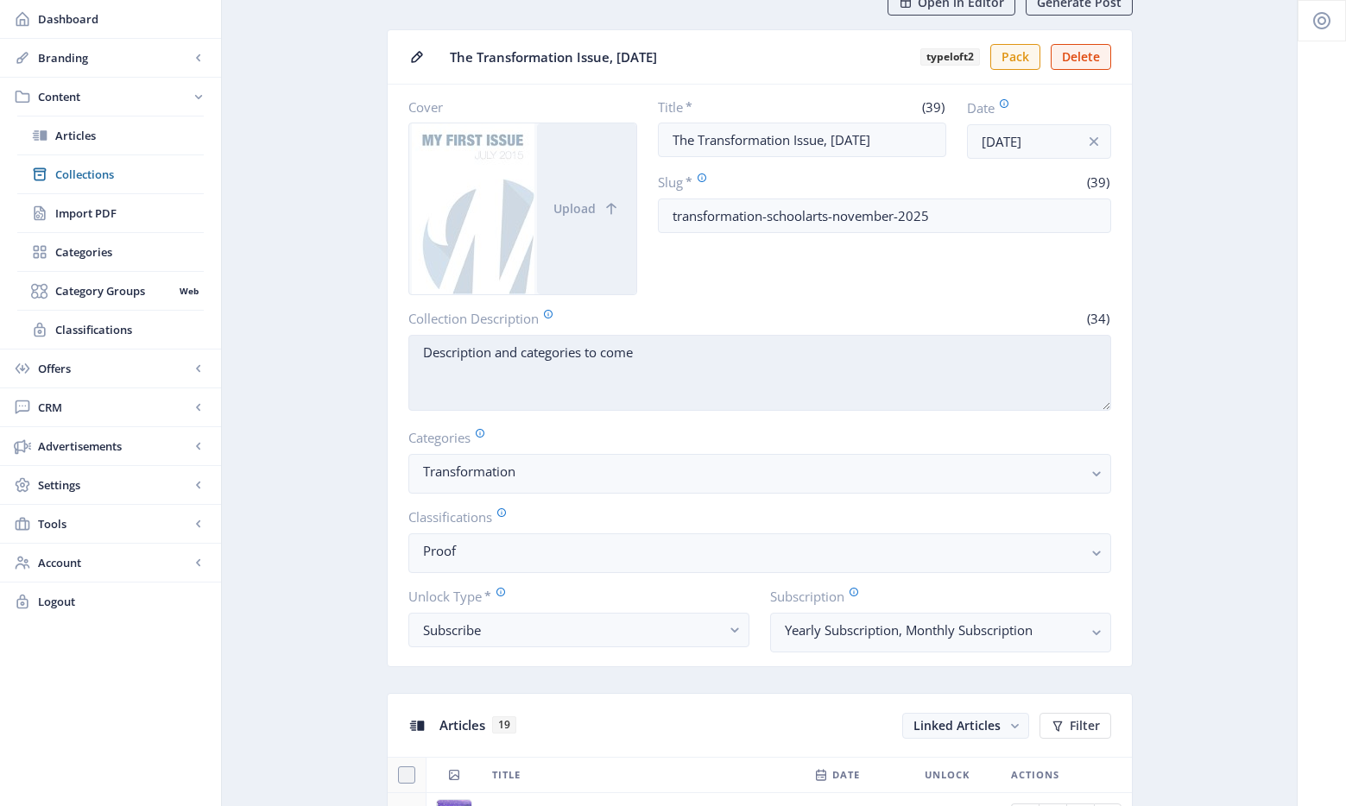
click at [586, 353] on textarea "Description and categories to come" at bounding box center [759, 373] width 703 height 76
click at [583, 355] on textarea "Description and categories to come" at bounding box center [759, 373] width 703 height 76
click at [715, 380] on textarea "Description and categories to come" at bounding box center [759, 373] width 703 height 76
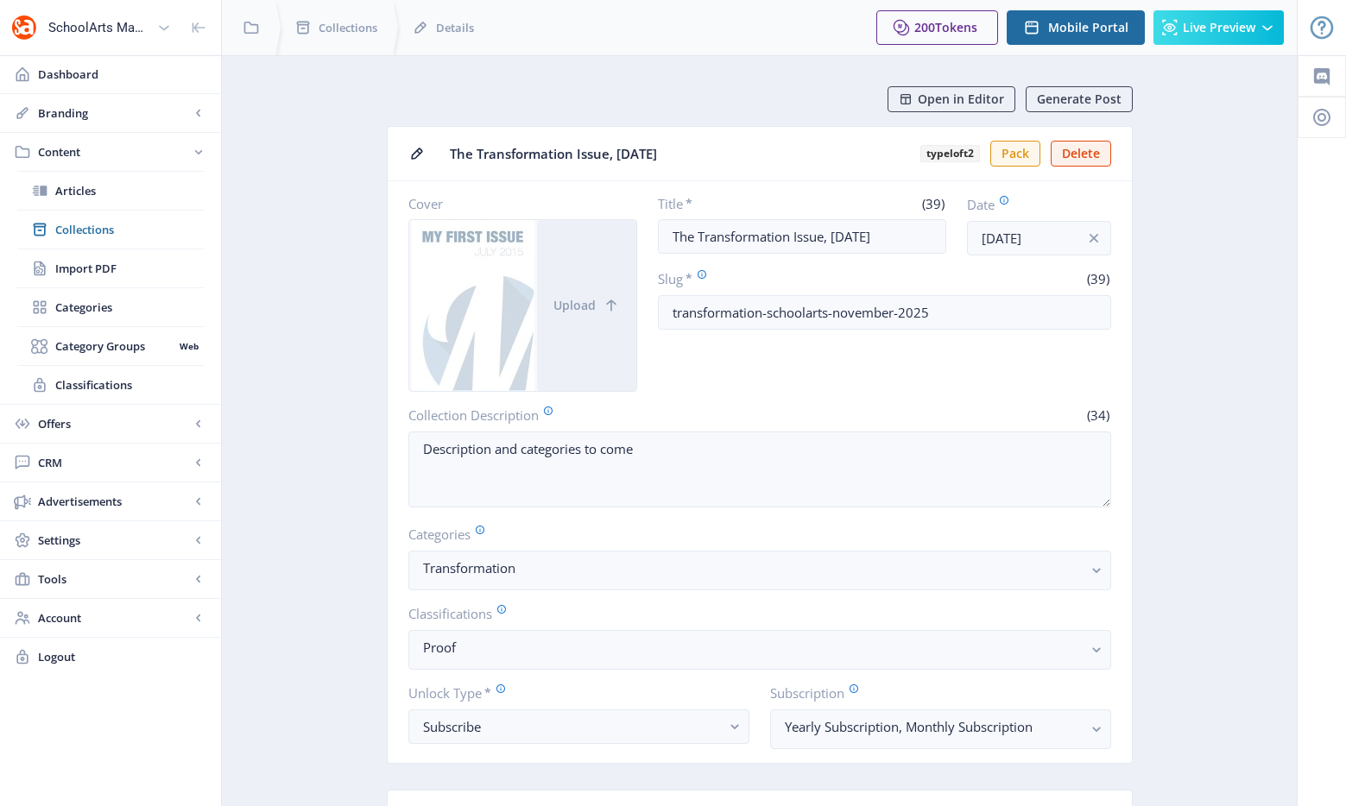
click at [810, 103] on div "Open in Editor Generate Post" at bounding box center [766, 99] width 732 height 26
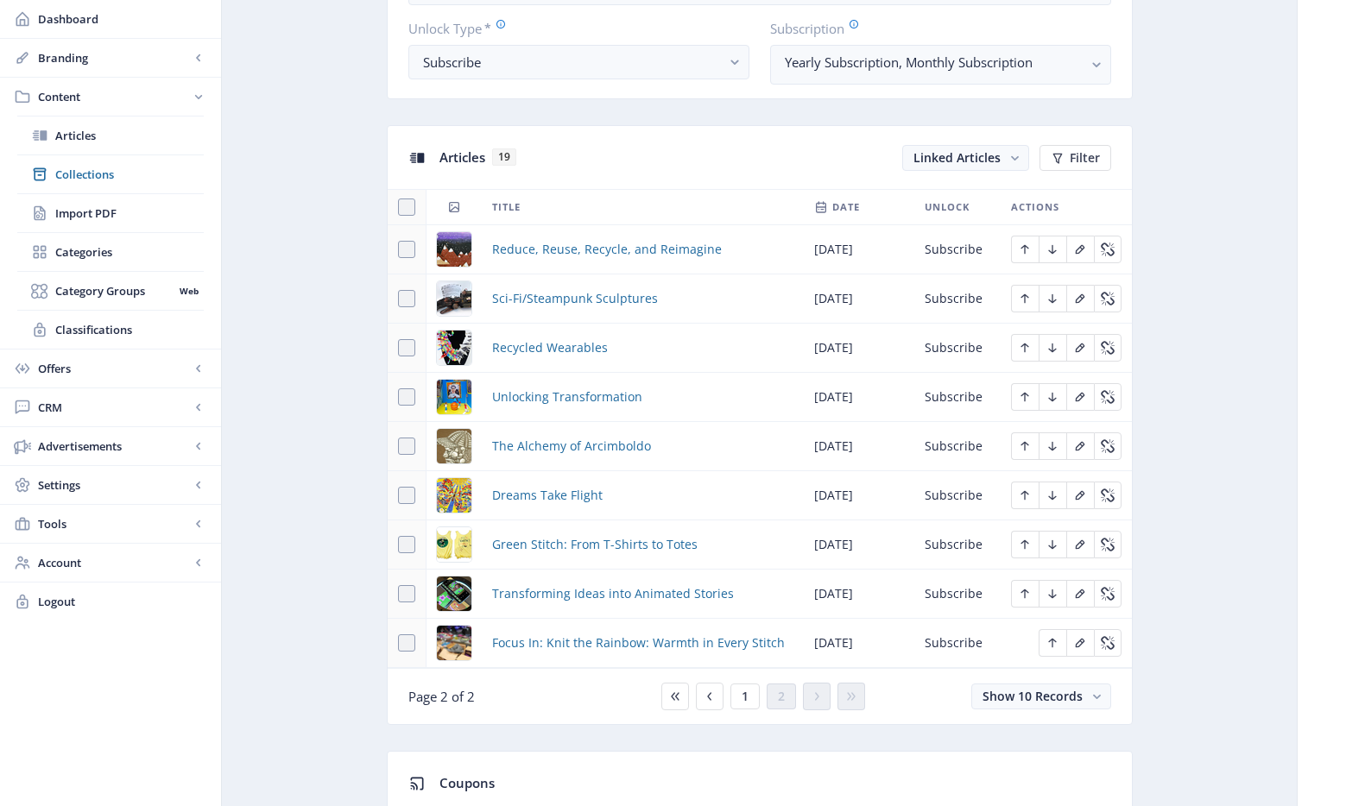
click at [760, 696] on div "1 2" at bounding box center [759, 697] width 211 height 28
click at [754, 696] on button "1" at bounding box center [744, 697] width 29 height 26
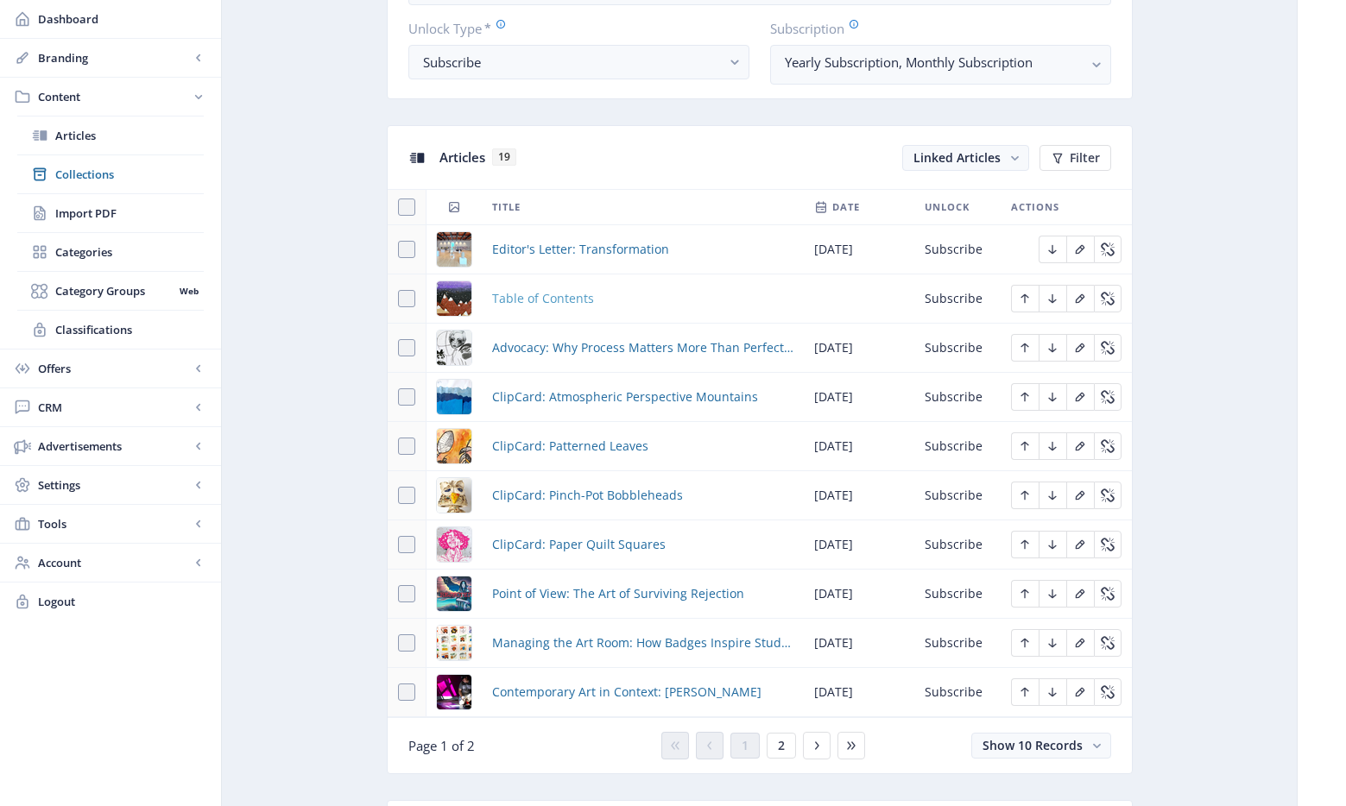
click at [552, 290] on span "Table of Contents" at bounding box center [543, 298] width 102 height 21
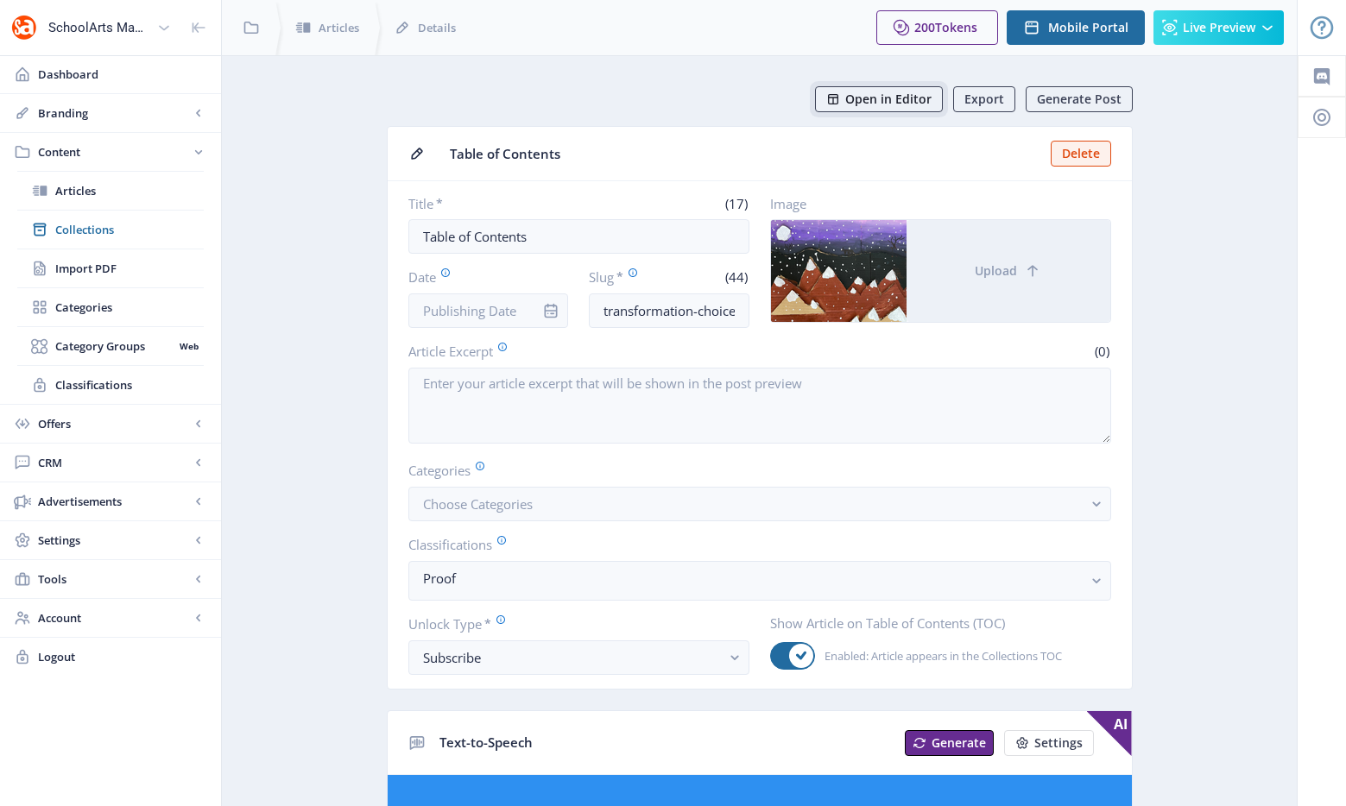
click at [877, 102] on span "Open in Editor" at bounding box center [888, 99] width 86 height 14
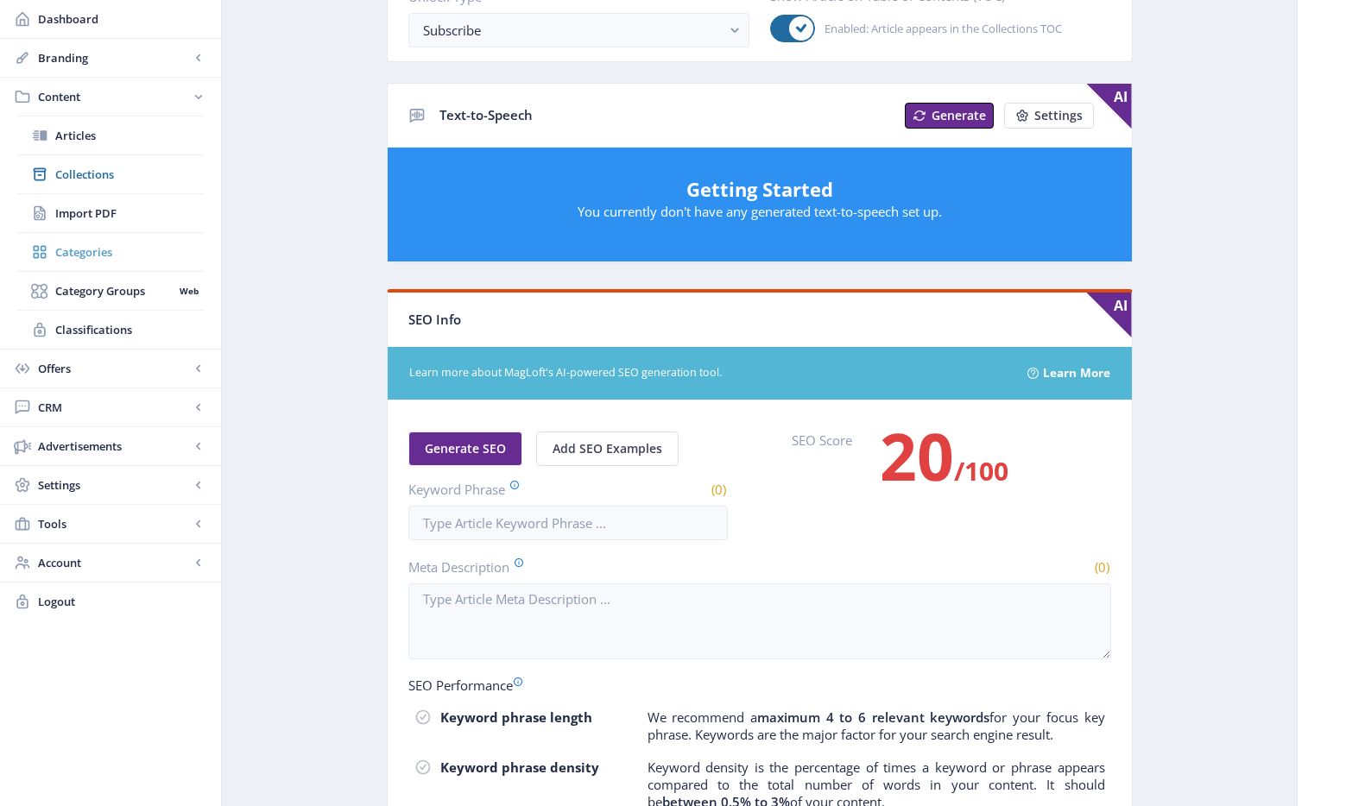
scroll to position [273, 0]
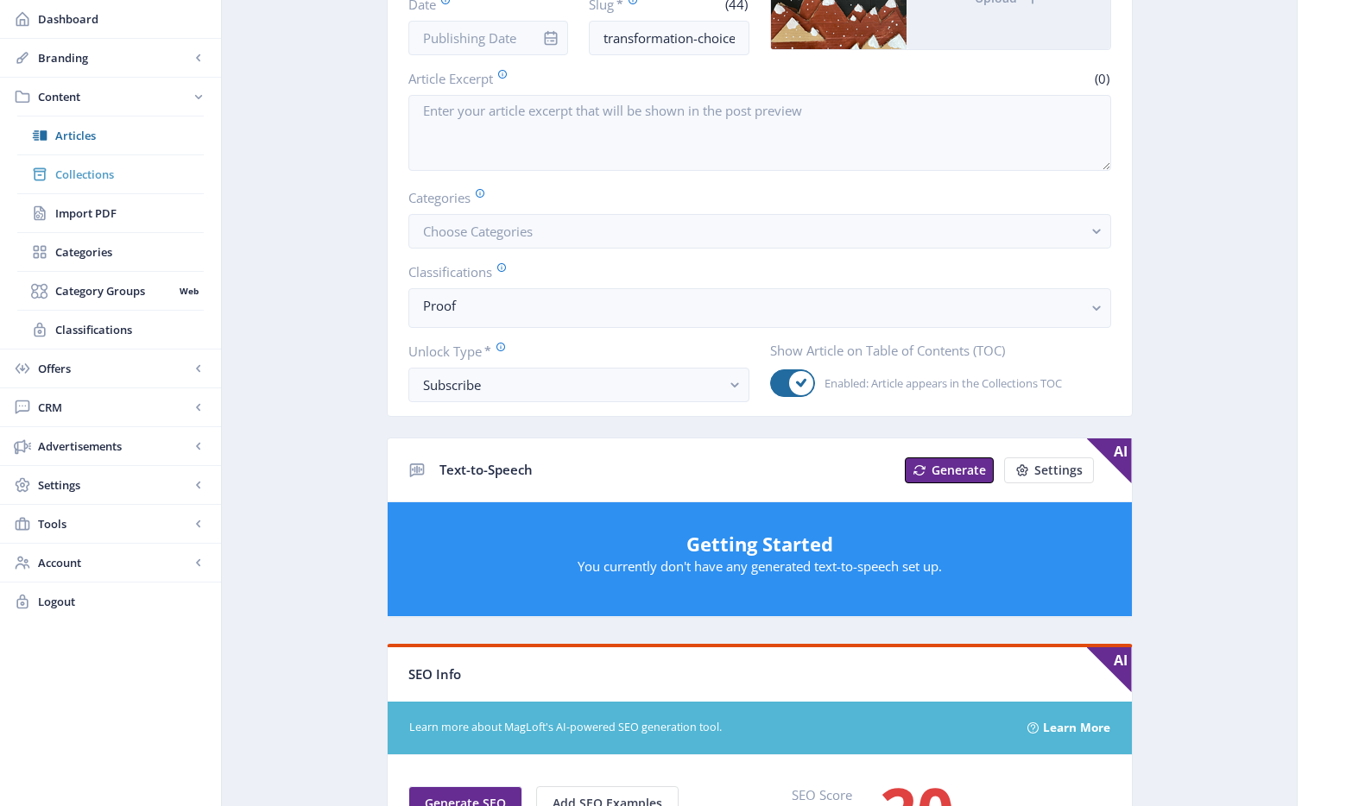
click at [111, 176] on span "Collections" at bounding box center [129, 174] width 148 height 17
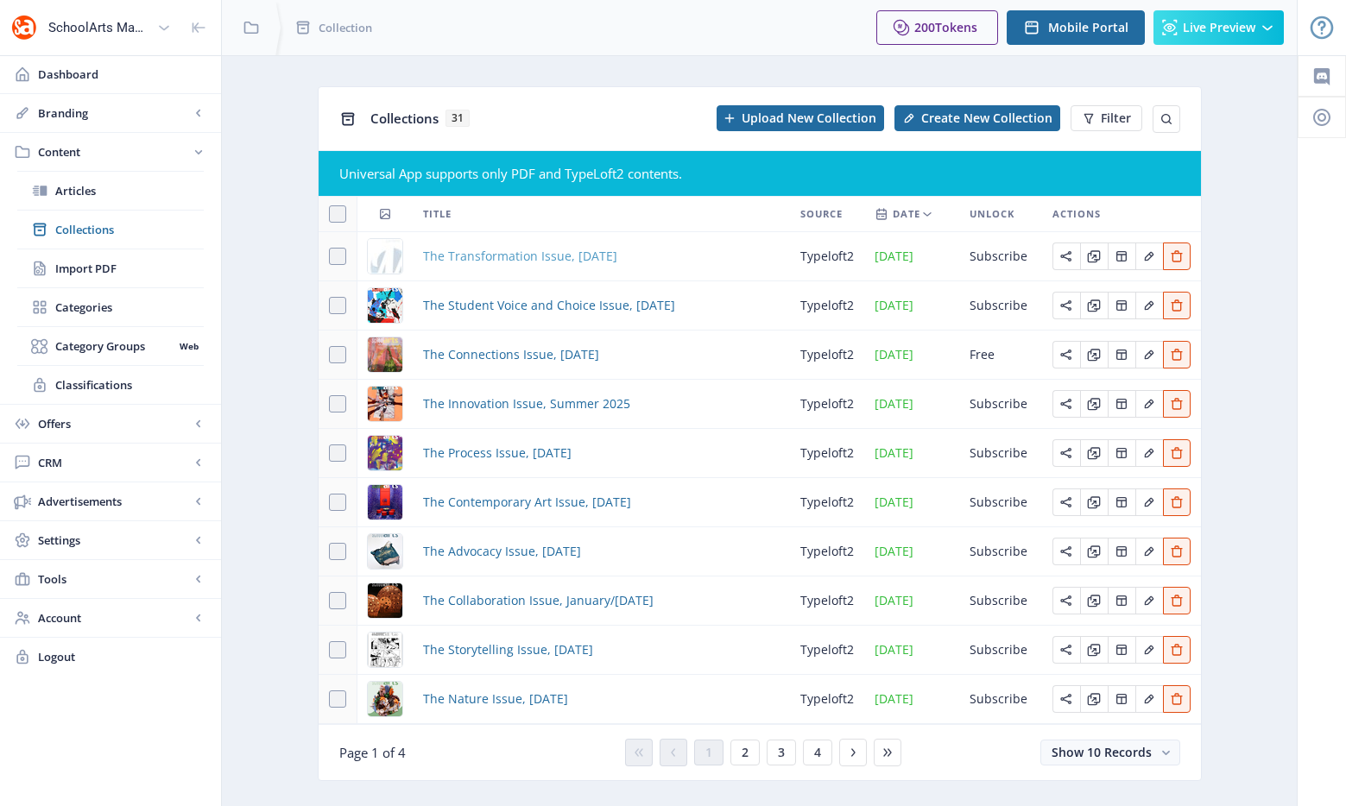
click at [557, 258] on span "The Transformation Issue, November 2025" at bounding box center [520, 256] width 194 height 21
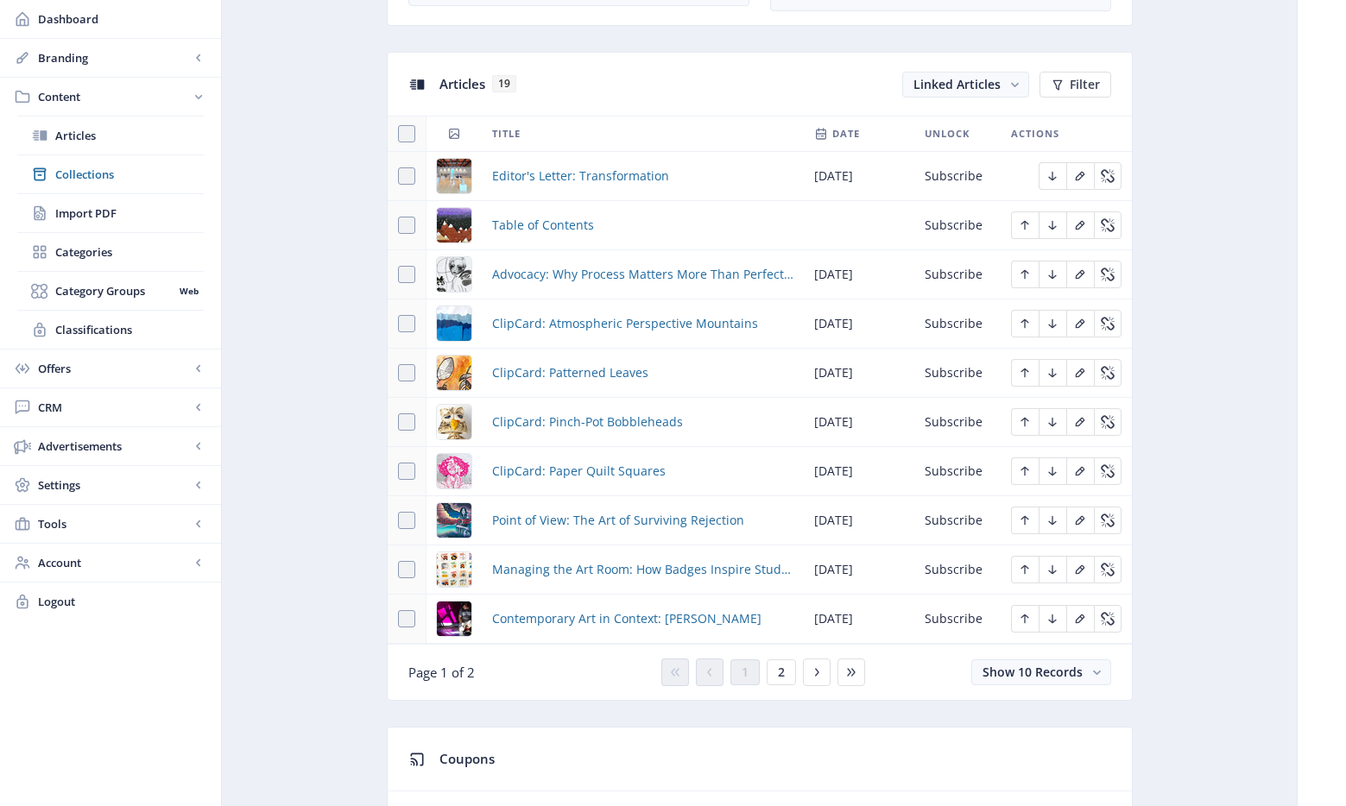
scroll to position [827, 0]
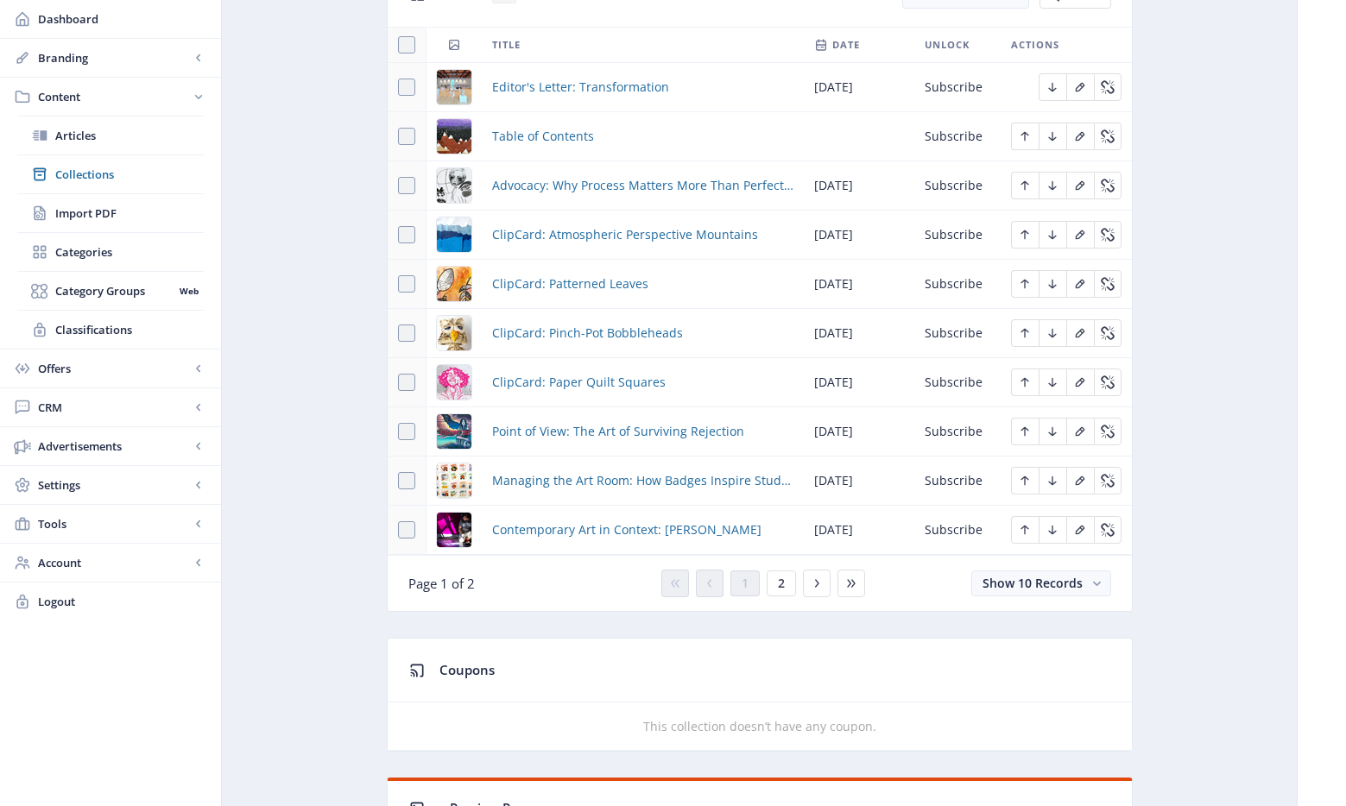
click at [595, 368] on td "ClipCard: Paper Quilt Squares" at bounding box center [643, 382] width 322 height 49
click at [589, 377] on span "ClipCard: Paper Quilt Squares" at bounding box center [578, 382] width 173 height 21
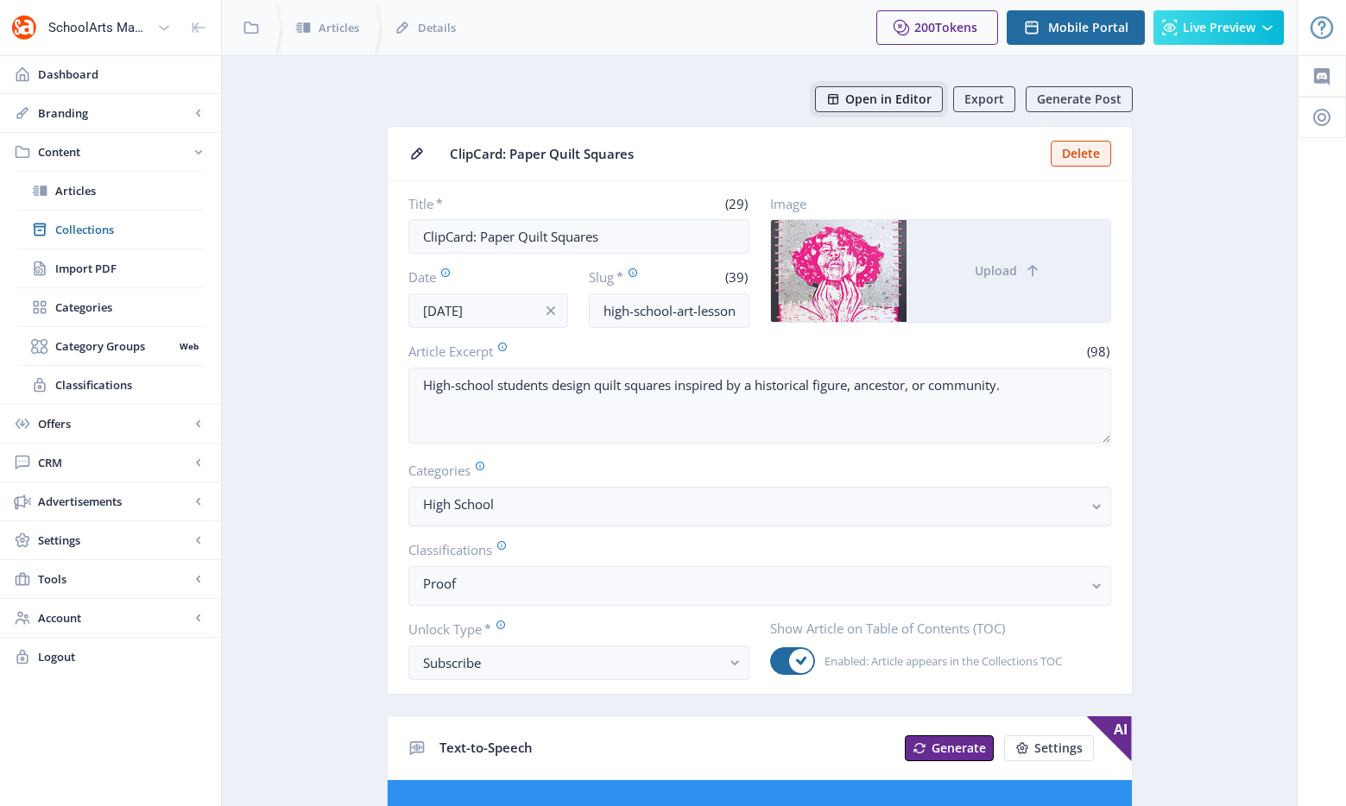
click at [902, 96] on span "Open in Editor" at bounding box center [888, 99] width 86 height 14
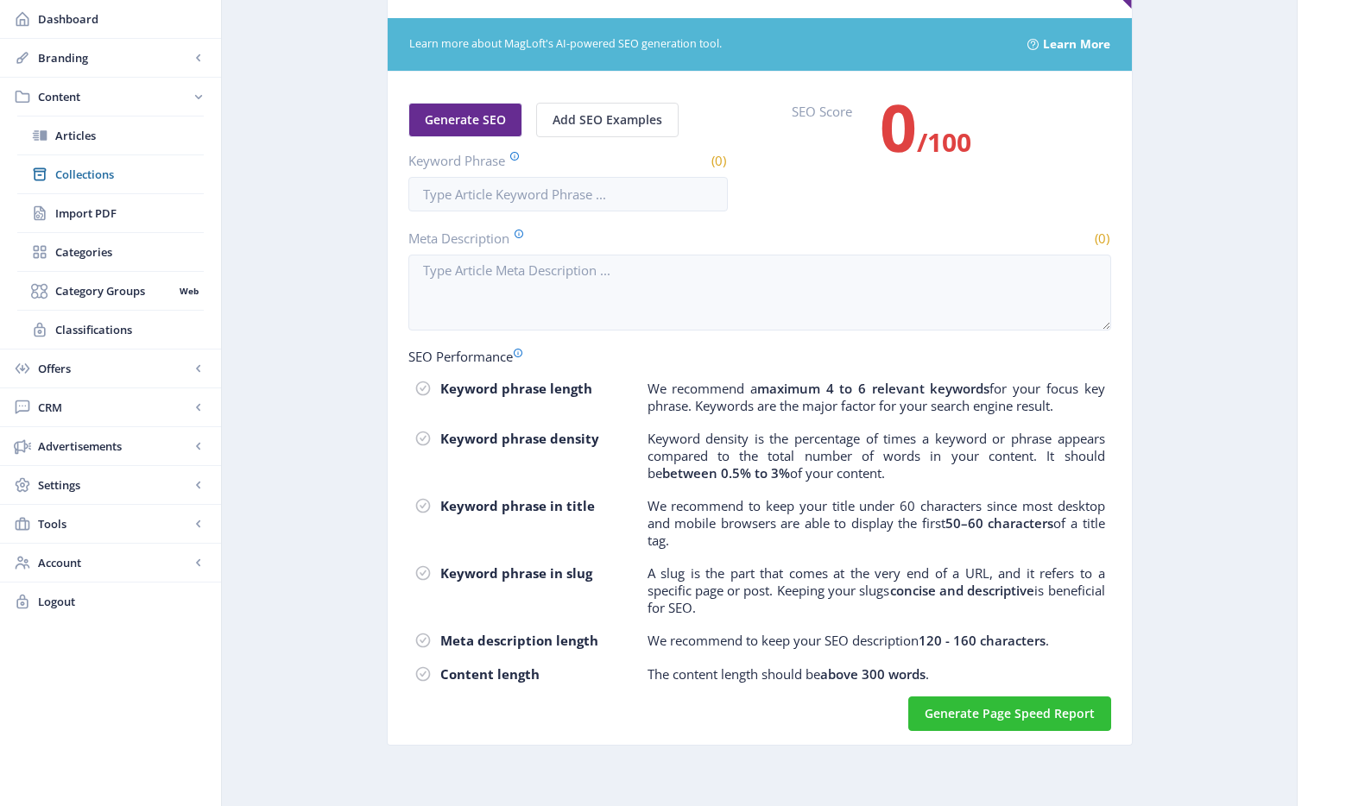
scroll to position [621, 0]
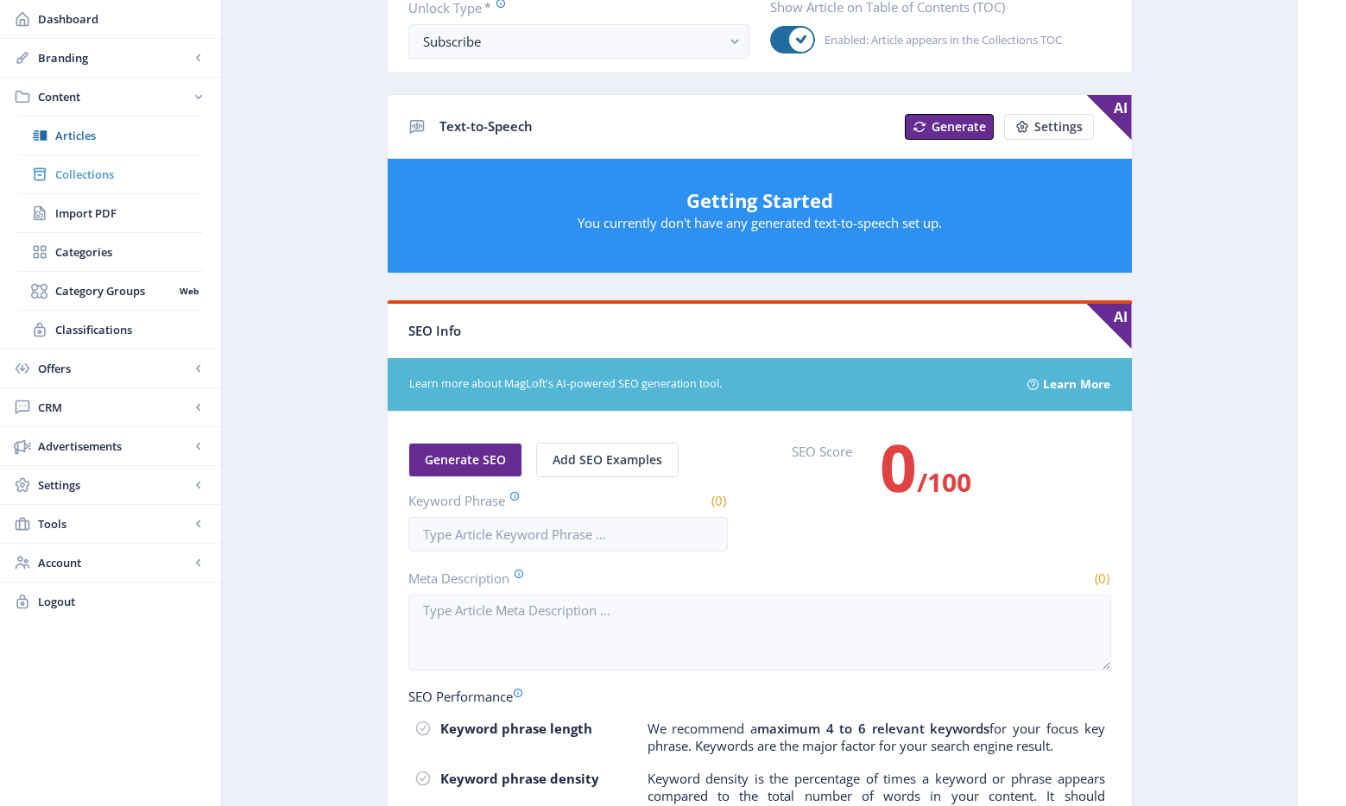
click at [88, 186] on link "Collections" at bounding box center [110, 174] width 186 height 38
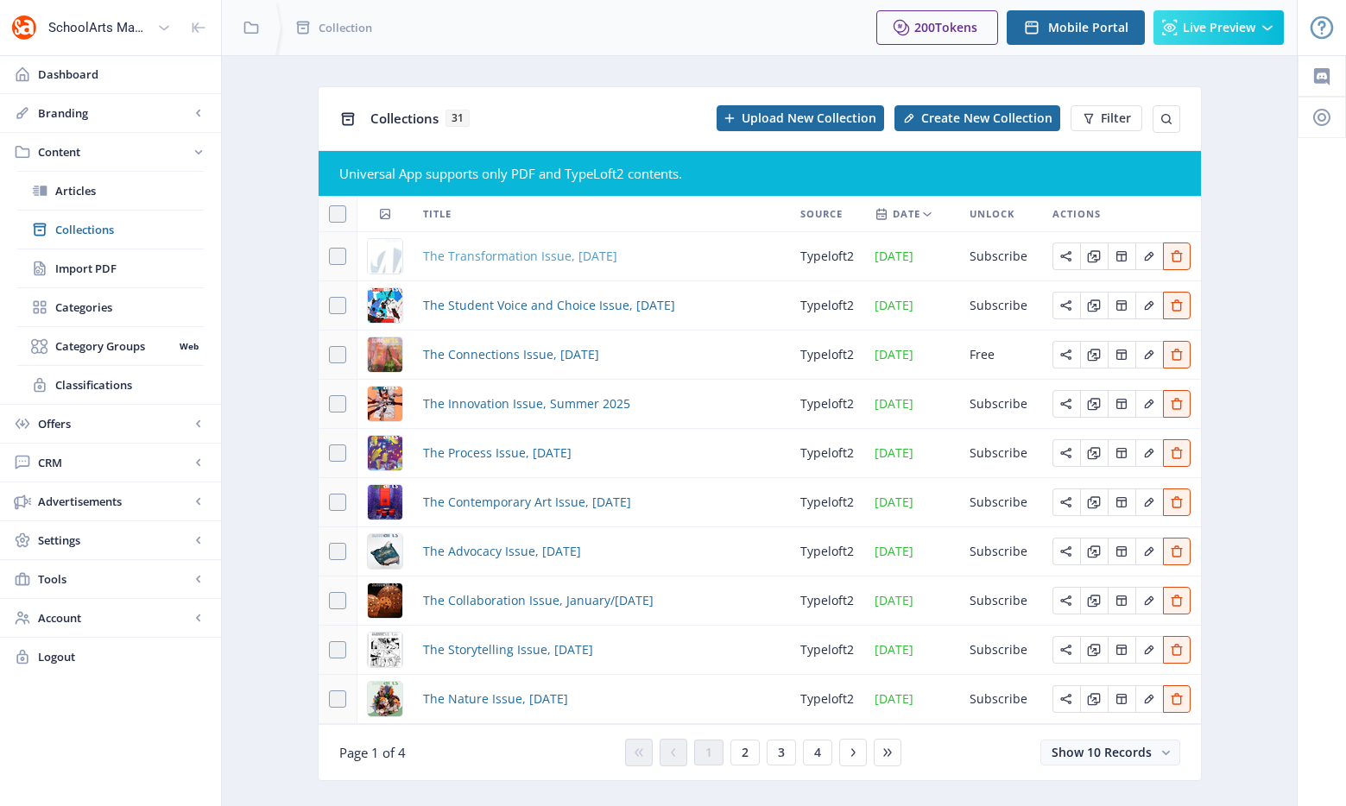
click at [568, 258] on span "The Transformation Issue, November 2025" at bounding box center [520, 256] width 194 height 21
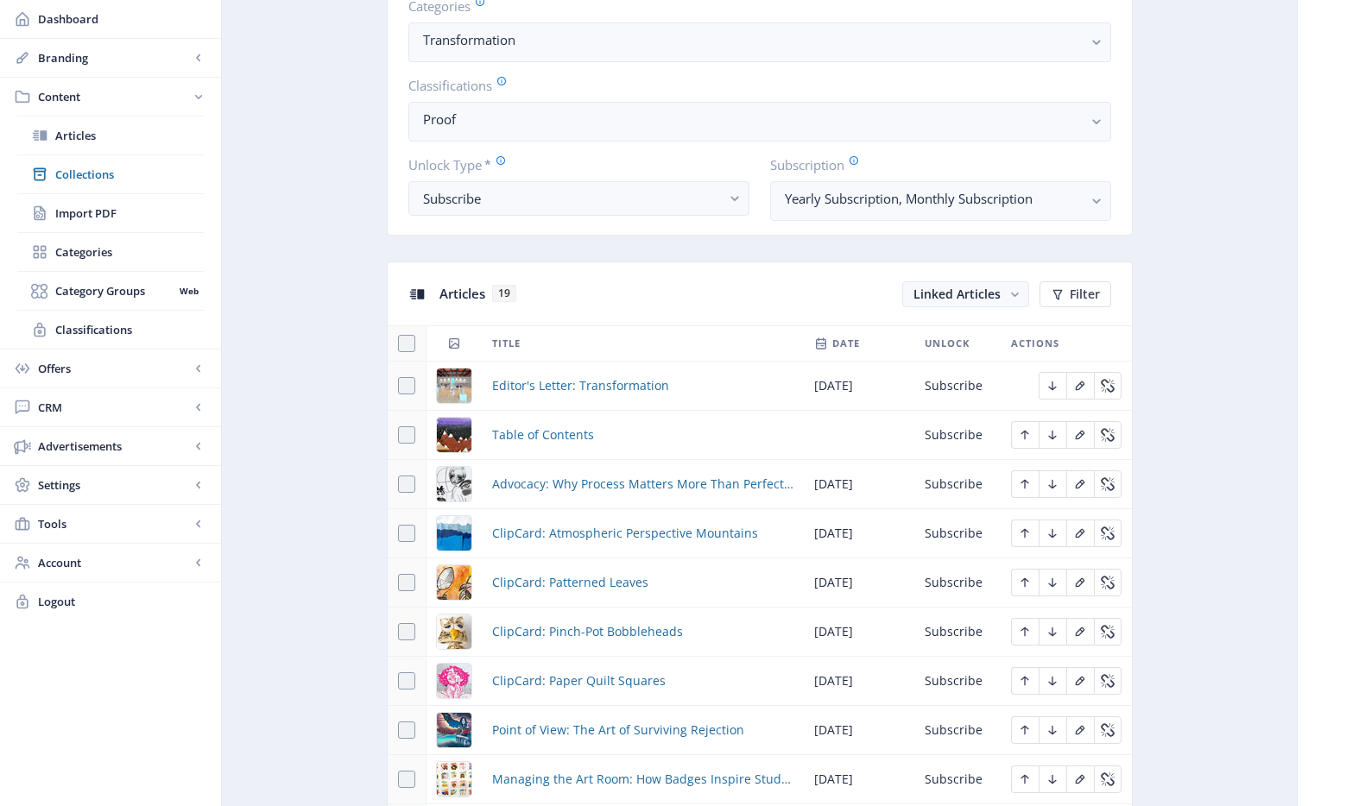
scroll to position [825, 0]
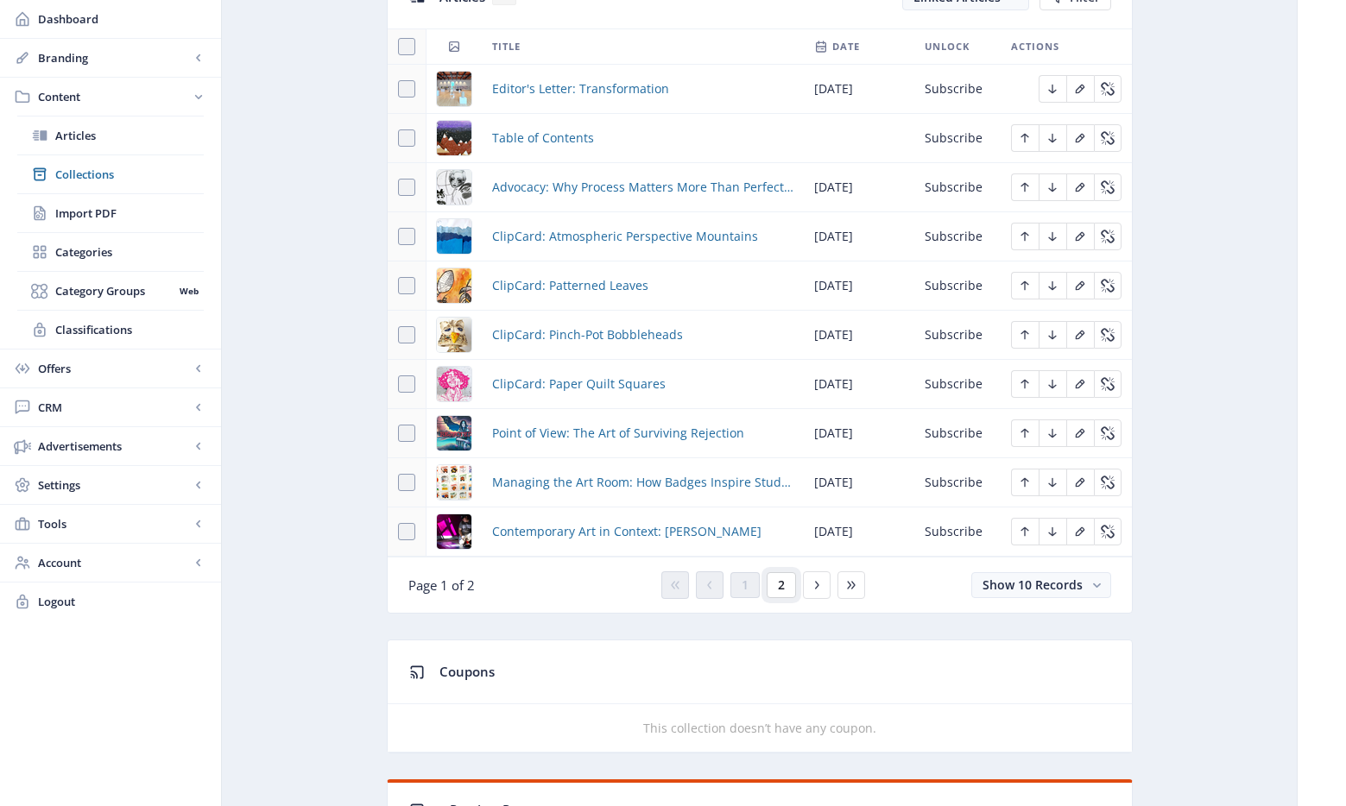
click at [780, 590] on span "2" at bounding box center [781, 585] width 7 height 14
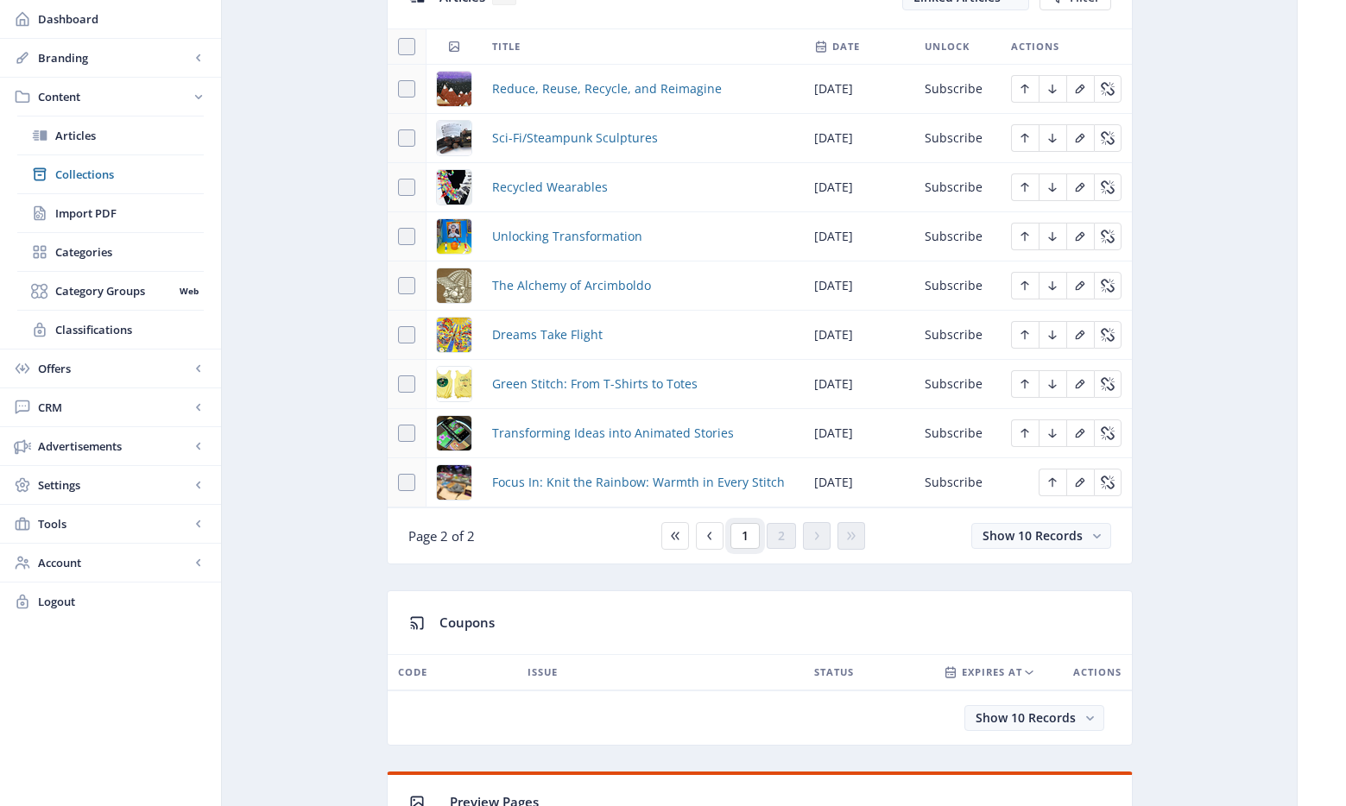
click at [744, 540] on span "1" at bounding box center [744, 536] width 7 height 14
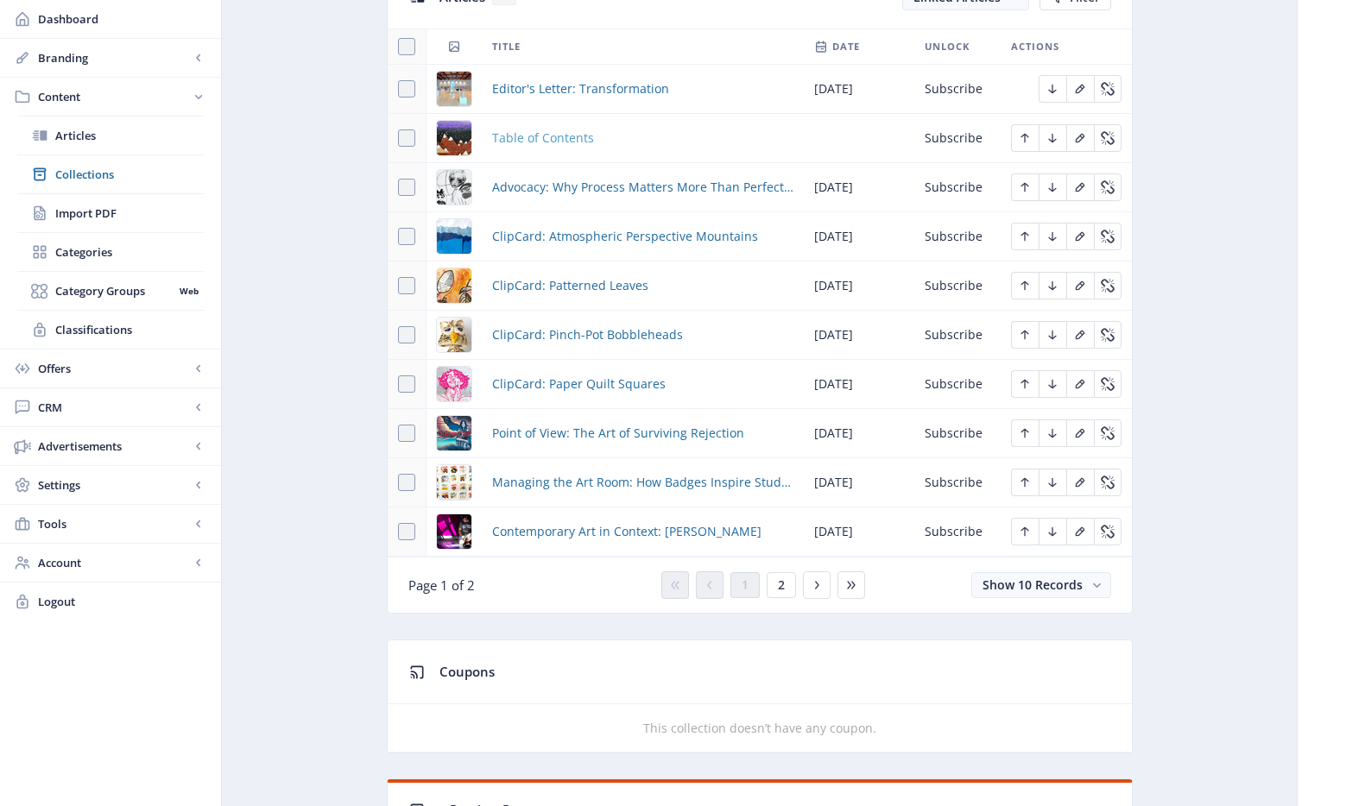
click at [533, 134] on span "Table of Contents" at bounding box center [543, 138] width 102 height 21
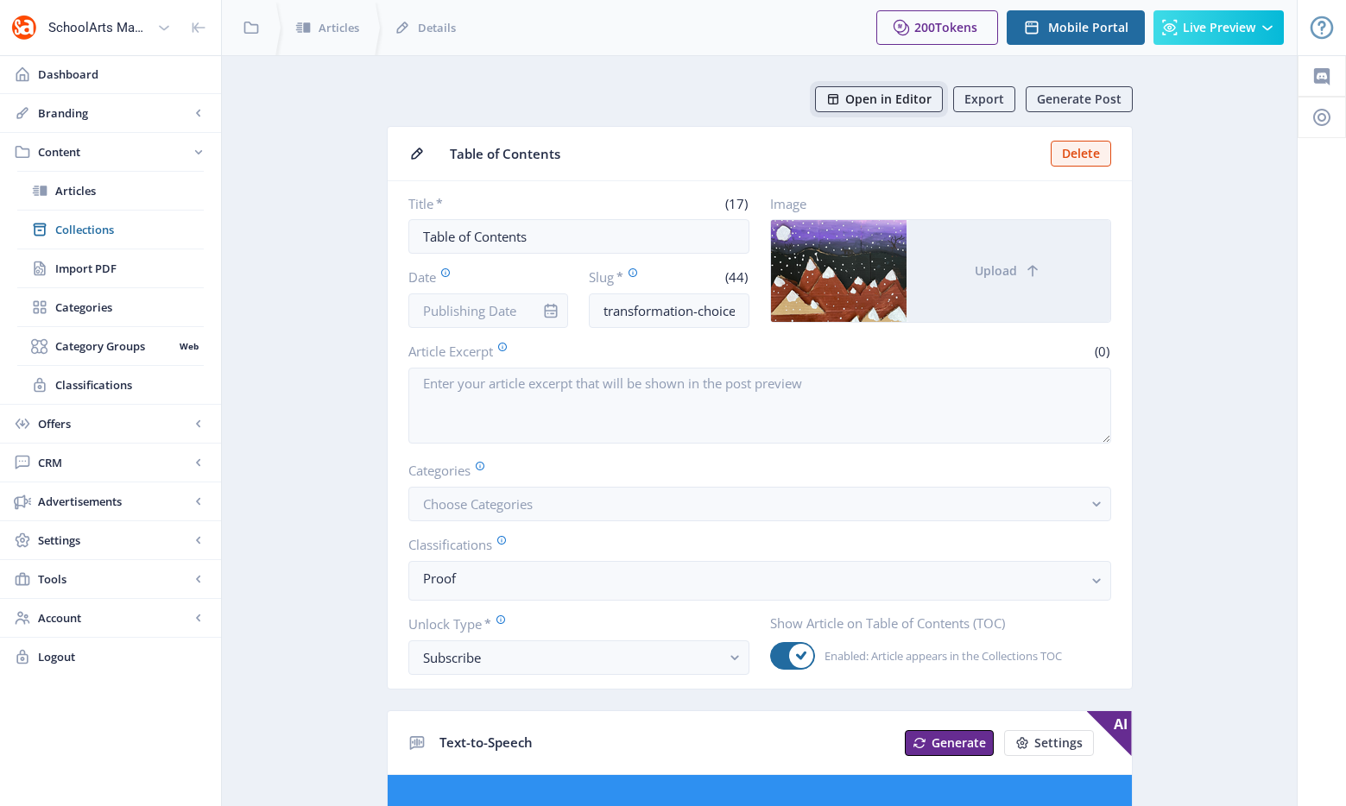
click at [906, 110] on button "Open in Editor" at bounding box center [879, 99] width 128 height 26
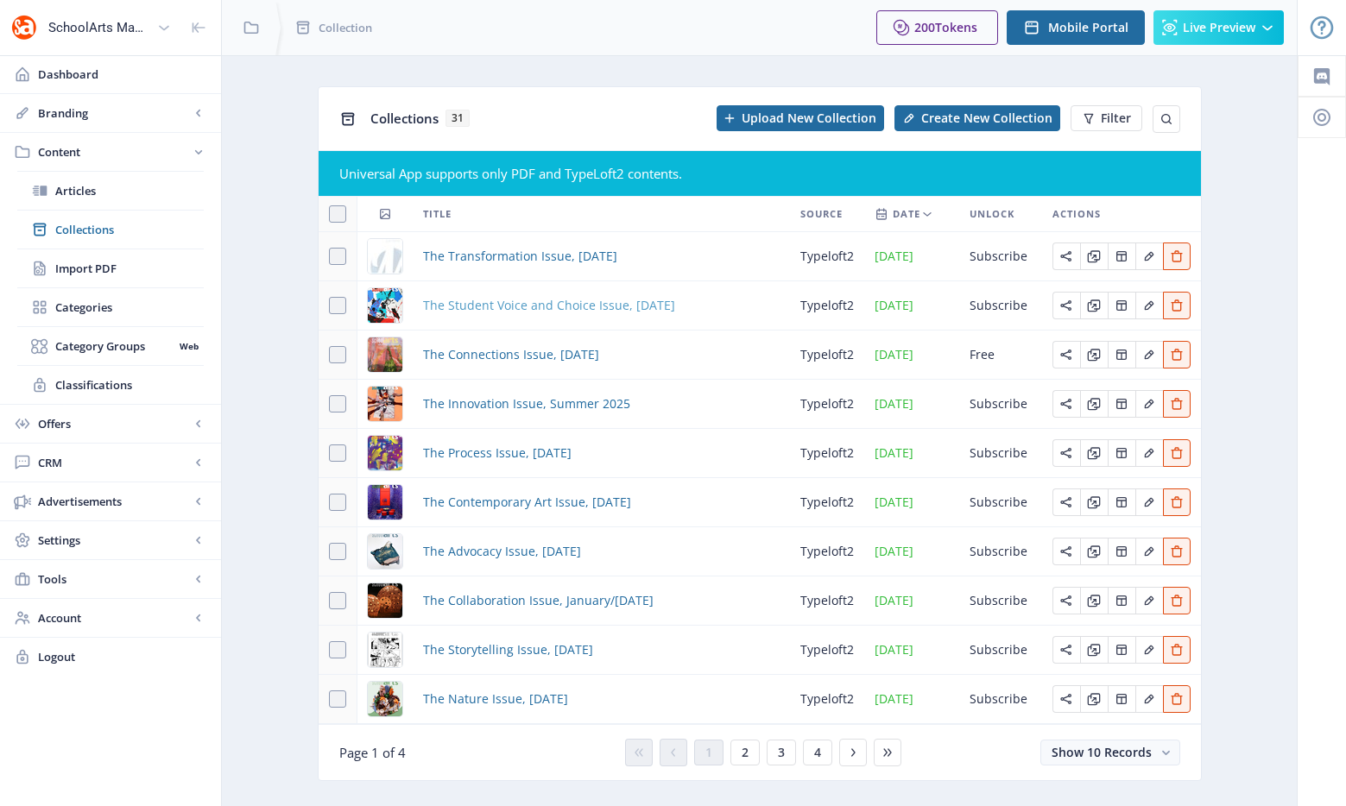
click at [567, 310] on span "The Student Voice and Choice Issue, October 2025" at bounding box center [549, 305] width 252 height 21
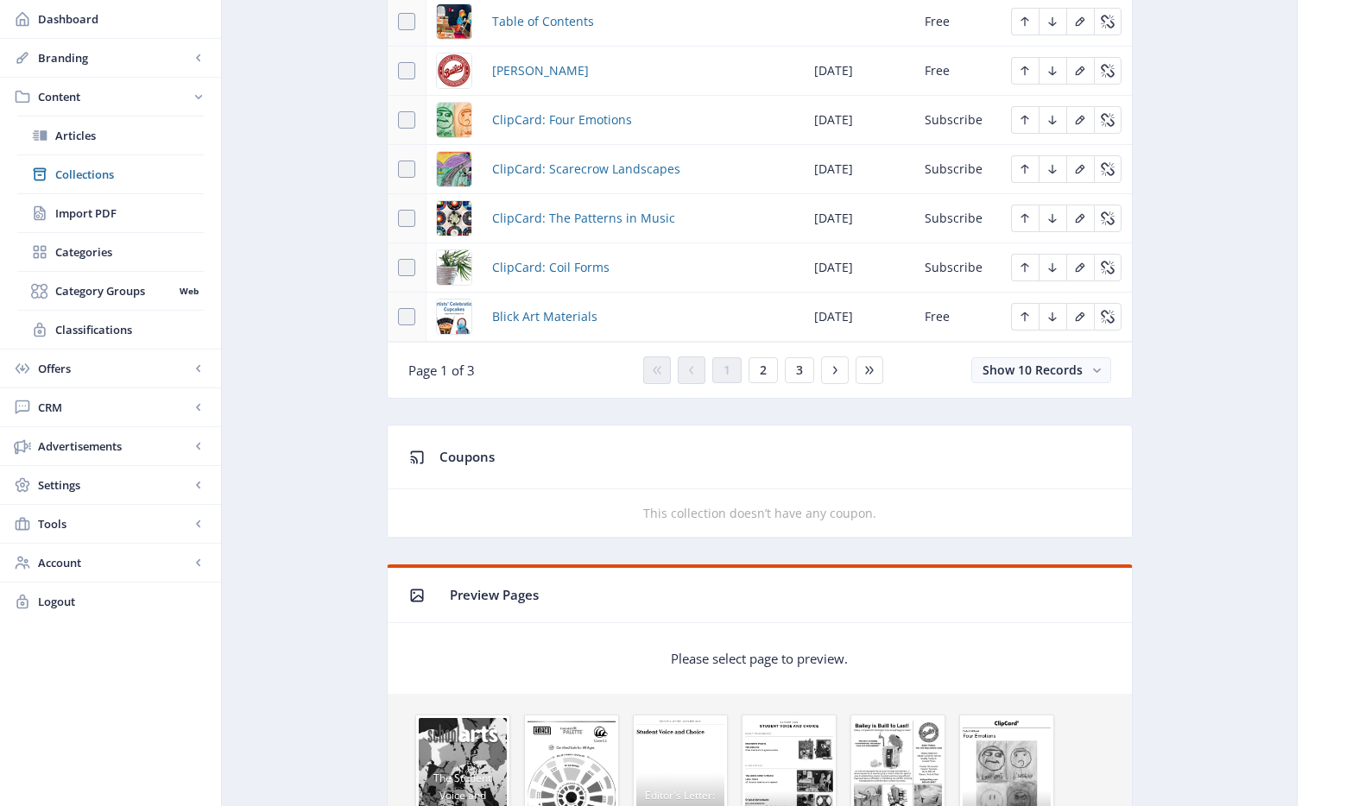
scroll to position [581, 0]
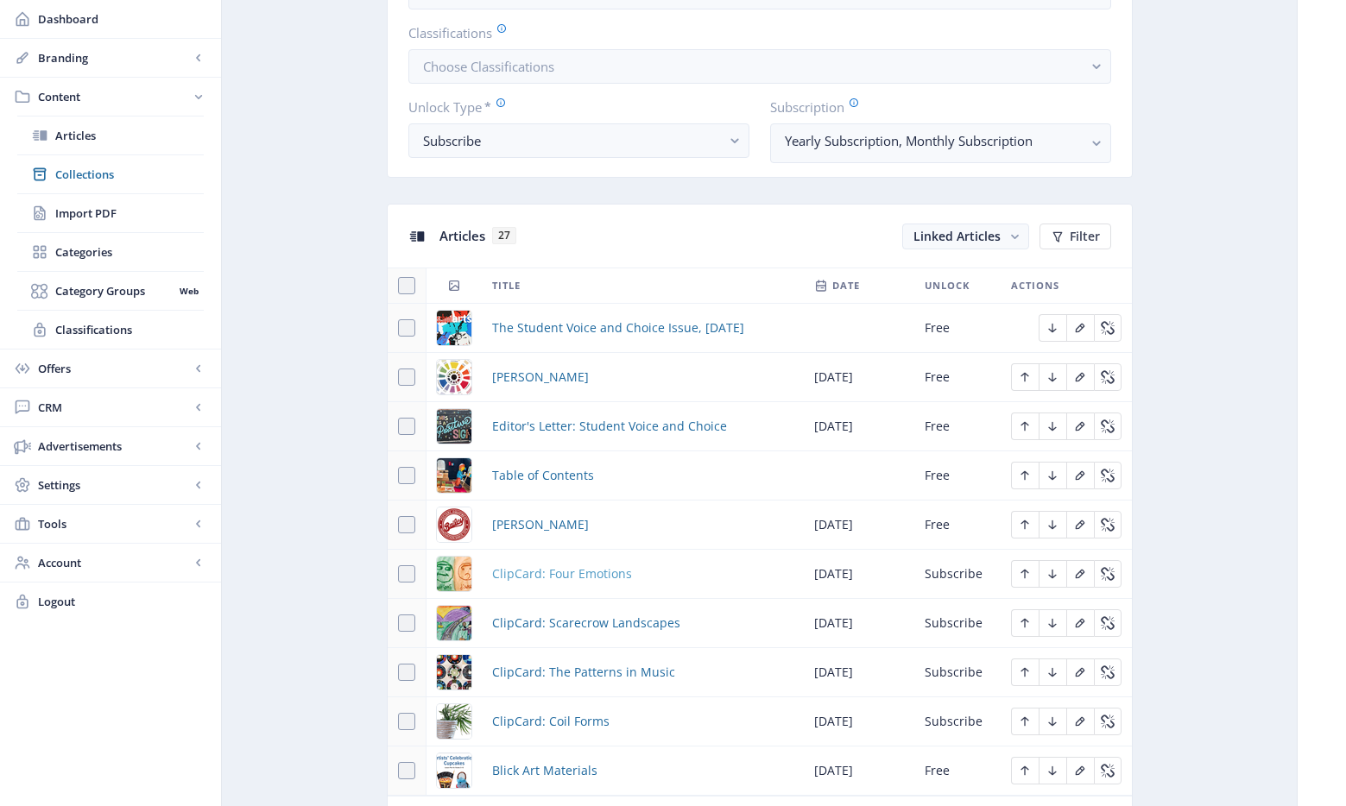
click at [564, 572] on span "ClipCard: Four Emotions" at bounding box center [562, 574] width 140 height 21
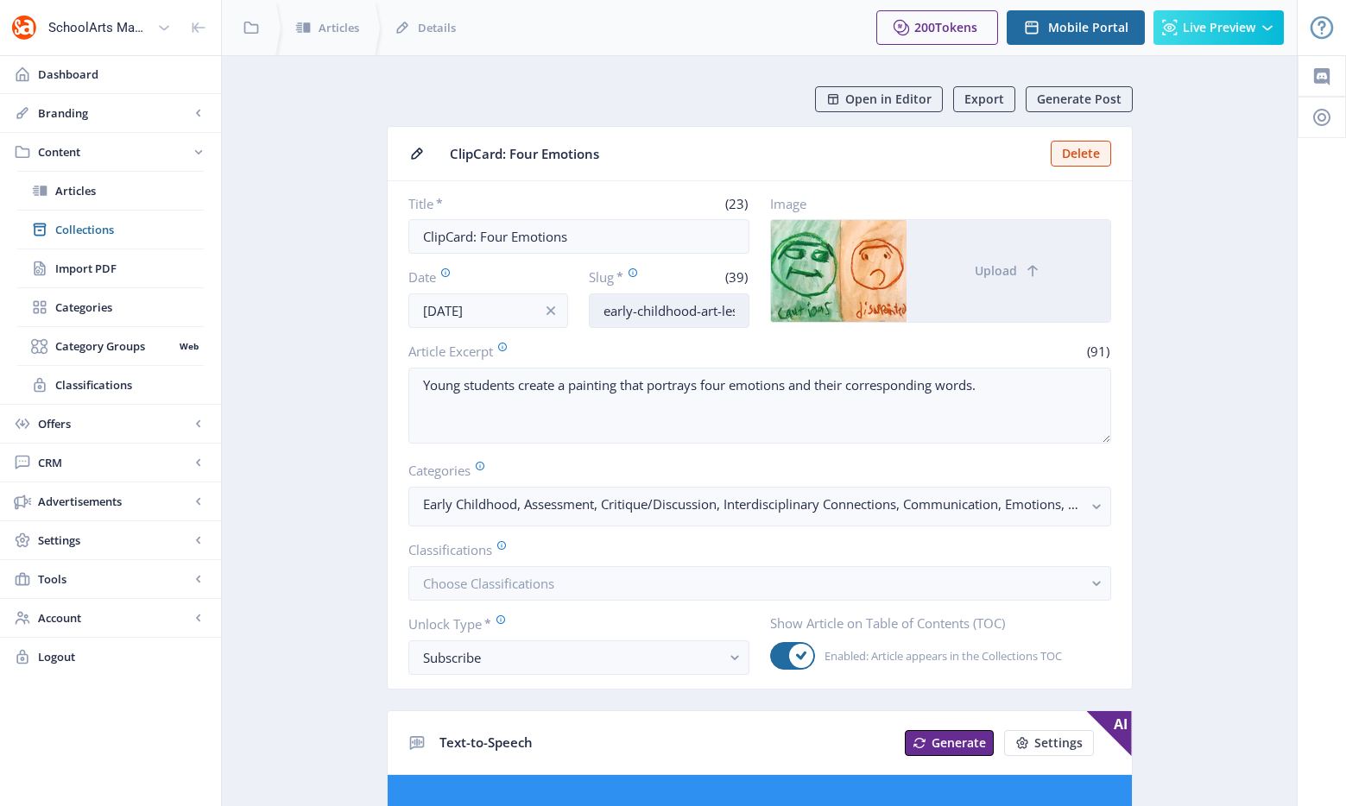
click at [684, 318] on input "early-childhood-art-lesson-emotion-1025" at bounding box center [669, 310] width 161 height 35
click at [685, 317] on input "early-childhood-art-lesson-emotion-1025" at bounding box center [669, 310] width 161 height 35
click at [700, 306] on input "early-childhood-art-lesson-emotion-1025" at bounding box center [669, 310] width 161 height 35
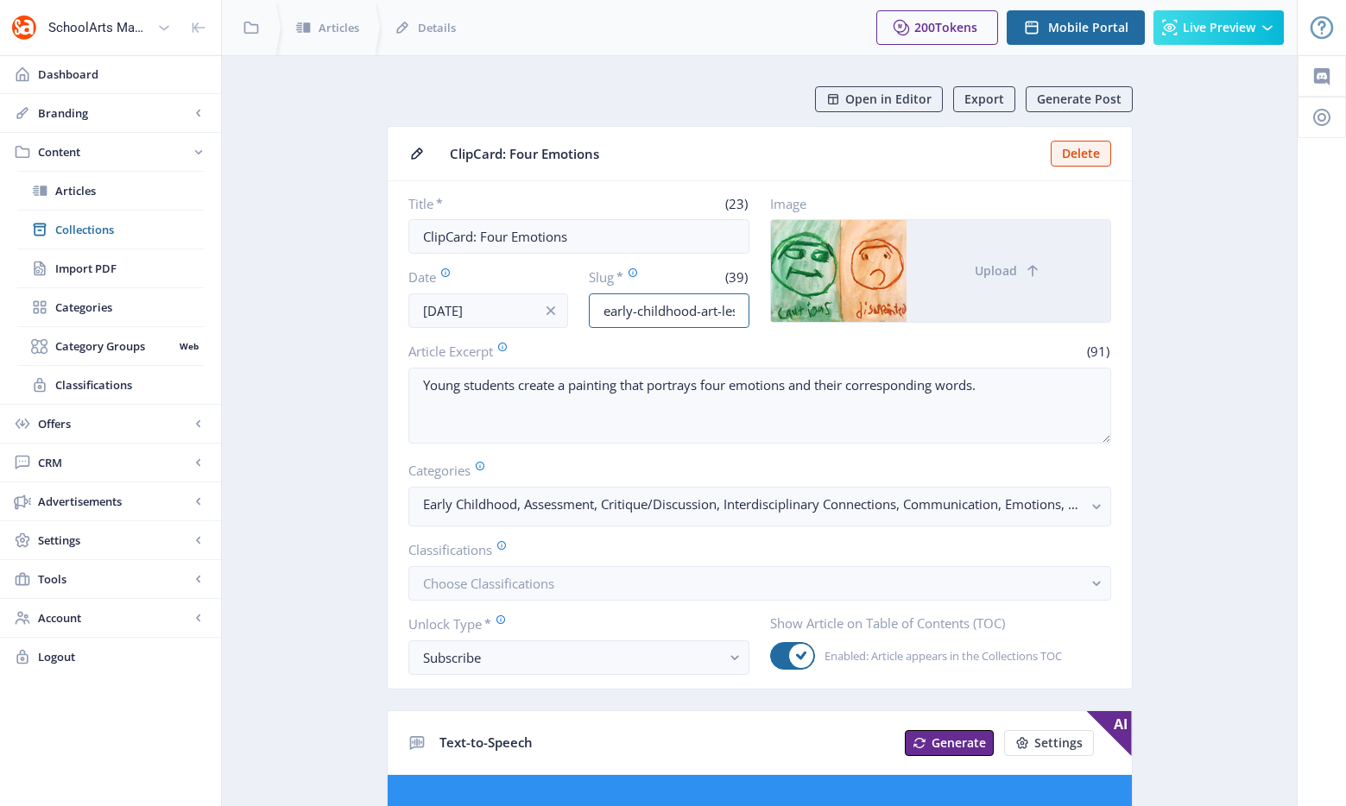
scroll to position [0, 115]
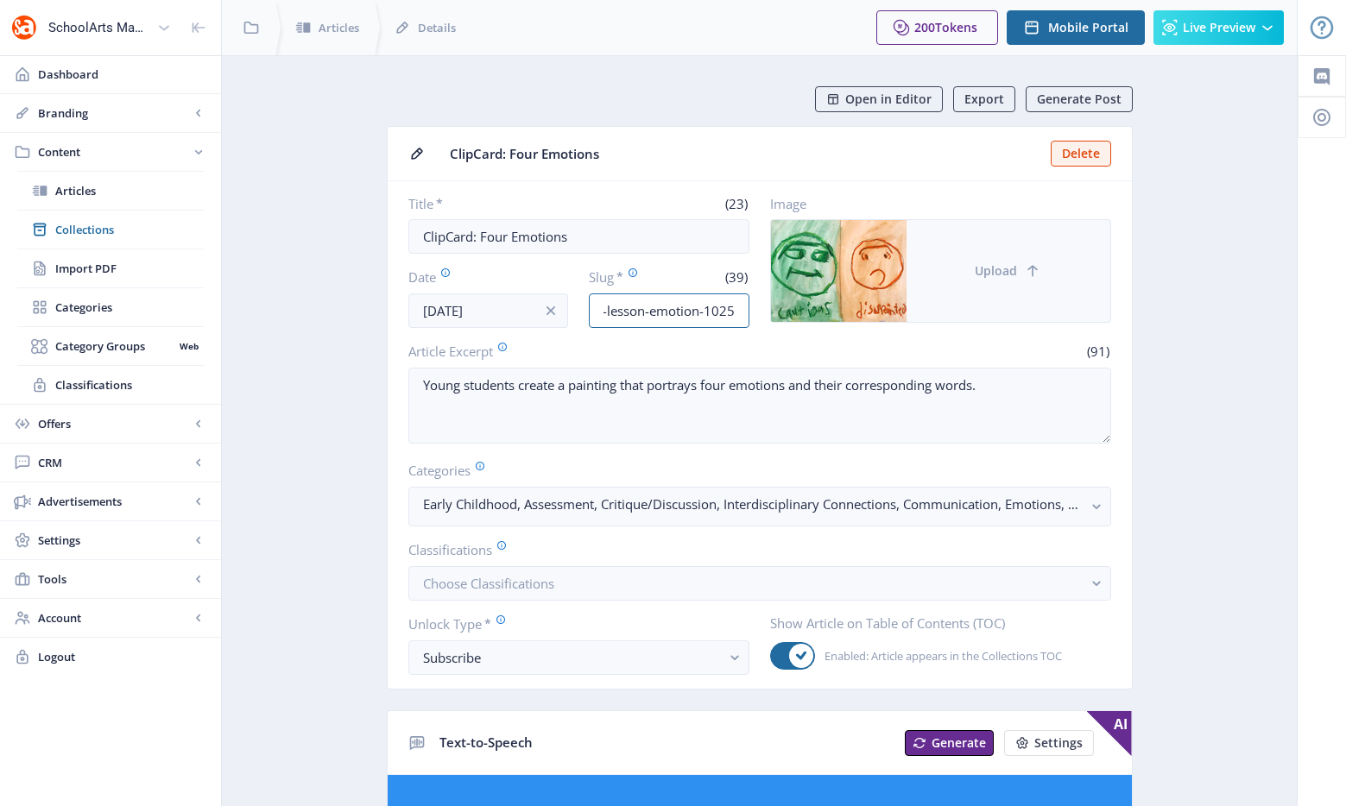
drag, startPoint x: 663, startPoint y: 315, endPoint x: 911, endPoint y: 306, distance: 248.8
click at [911, 306] on div "Title * (23) ClipCard: Four Emotions Date Sep 1, 2025 Slug * (39) early-childho…" at bounding box center [759, 261] width 703 height 133
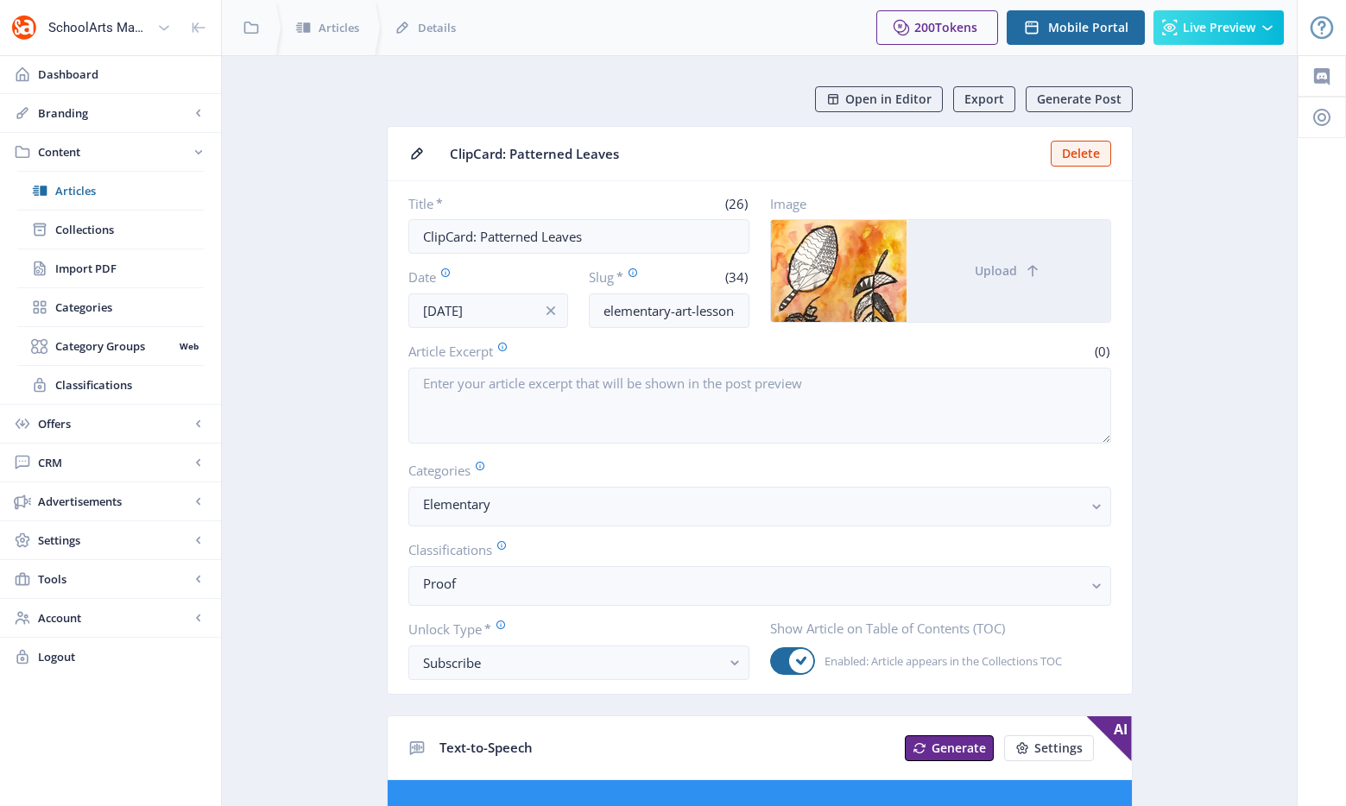
scroll to position [10, 0]
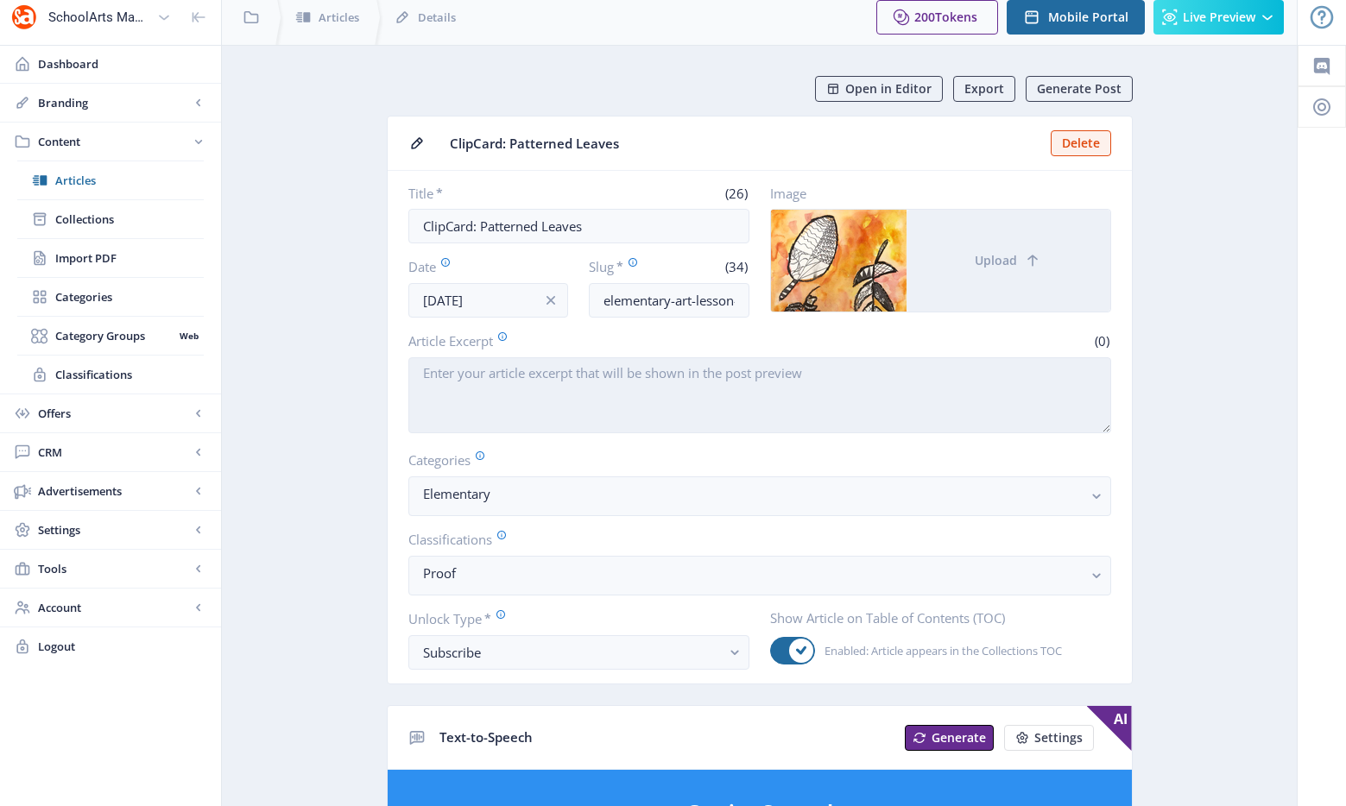
click at [598, 380] on textarea "Article Excerpt" at bounding box center [759, 395] width 703 height 76
paste textarea "Elementary students use a variety of media to draw and paint patterned leaves."
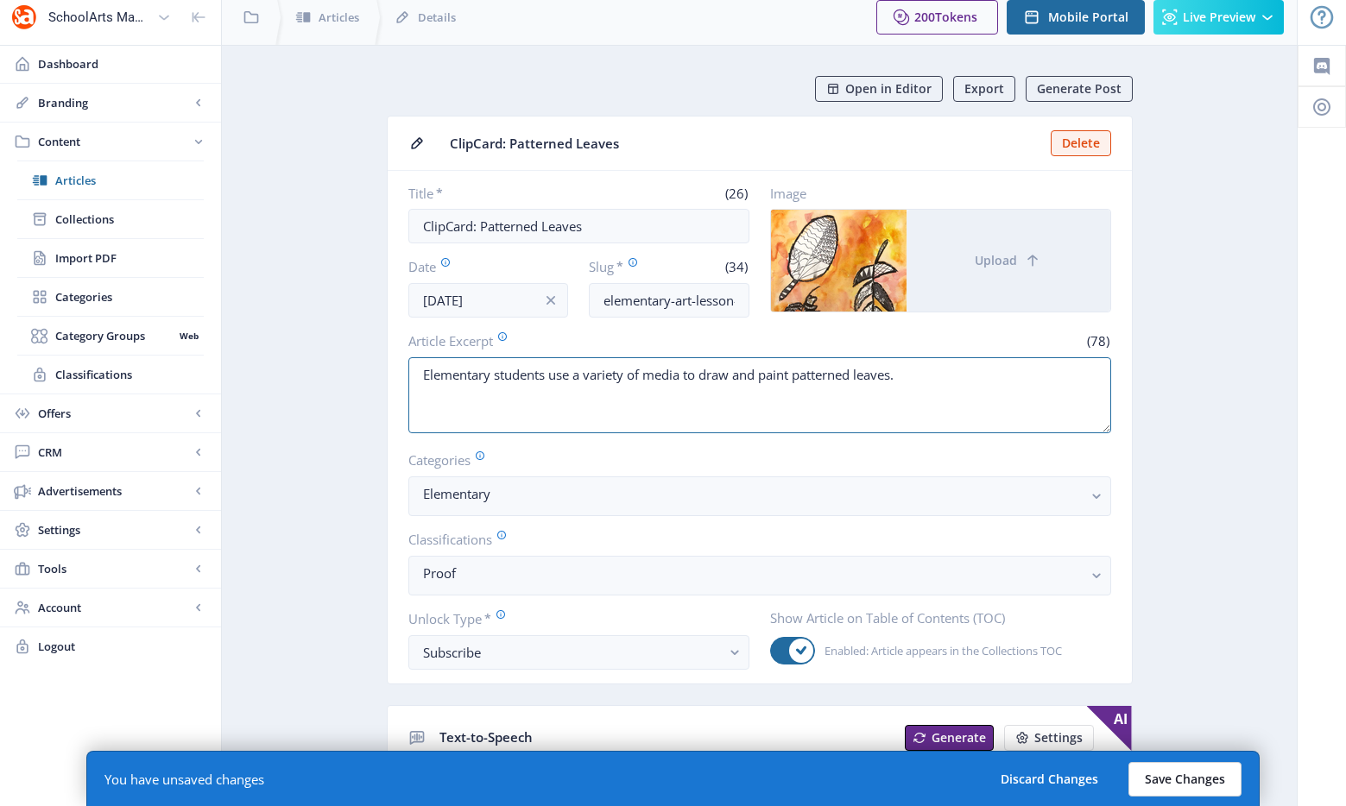
type textarea "Elementary students use a variety of media to draw and paint patterned leaves."
click at [1161, 784] on button "Save Changes" at bounding box center [1184, 779] width 113 height 35
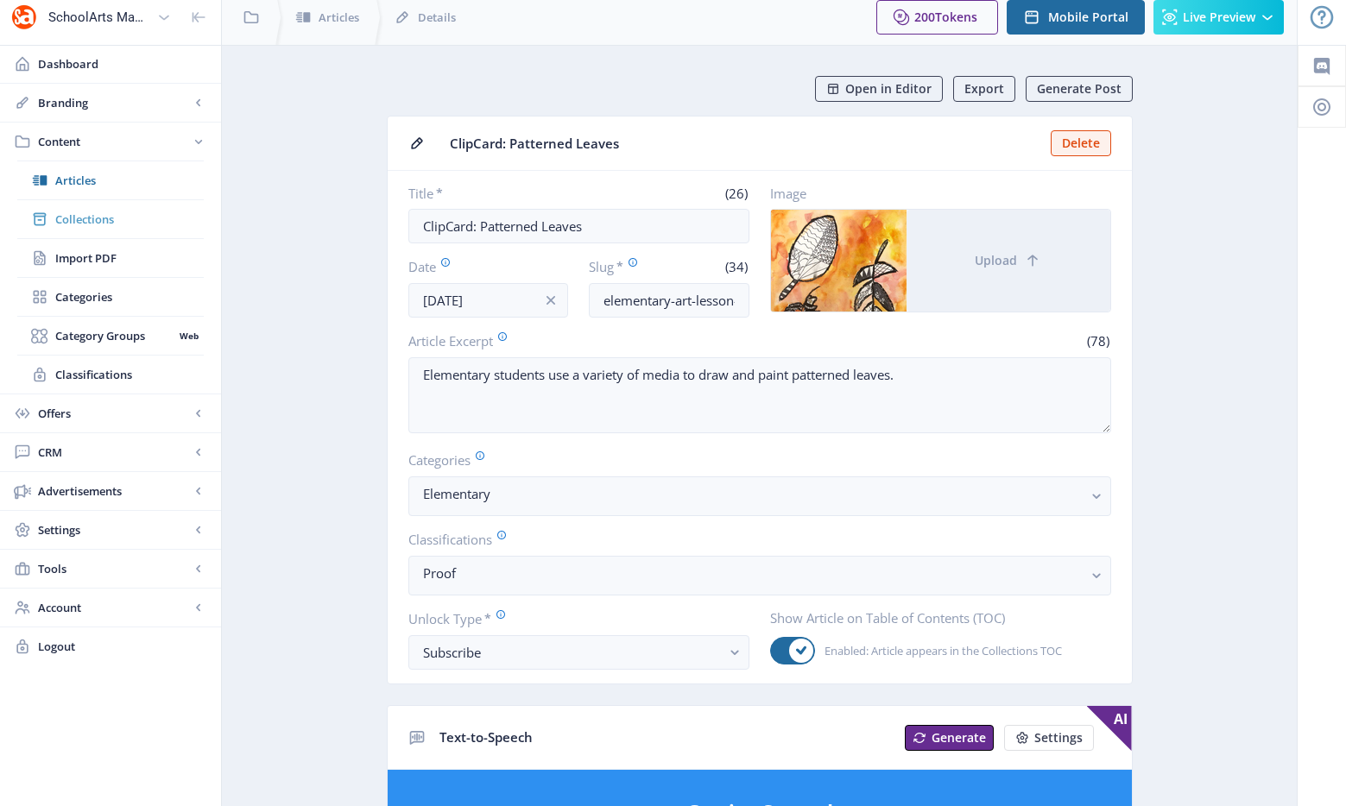
click at [109, 230] on link "Collections" at bounding box center [110, 219] width 186 height 38
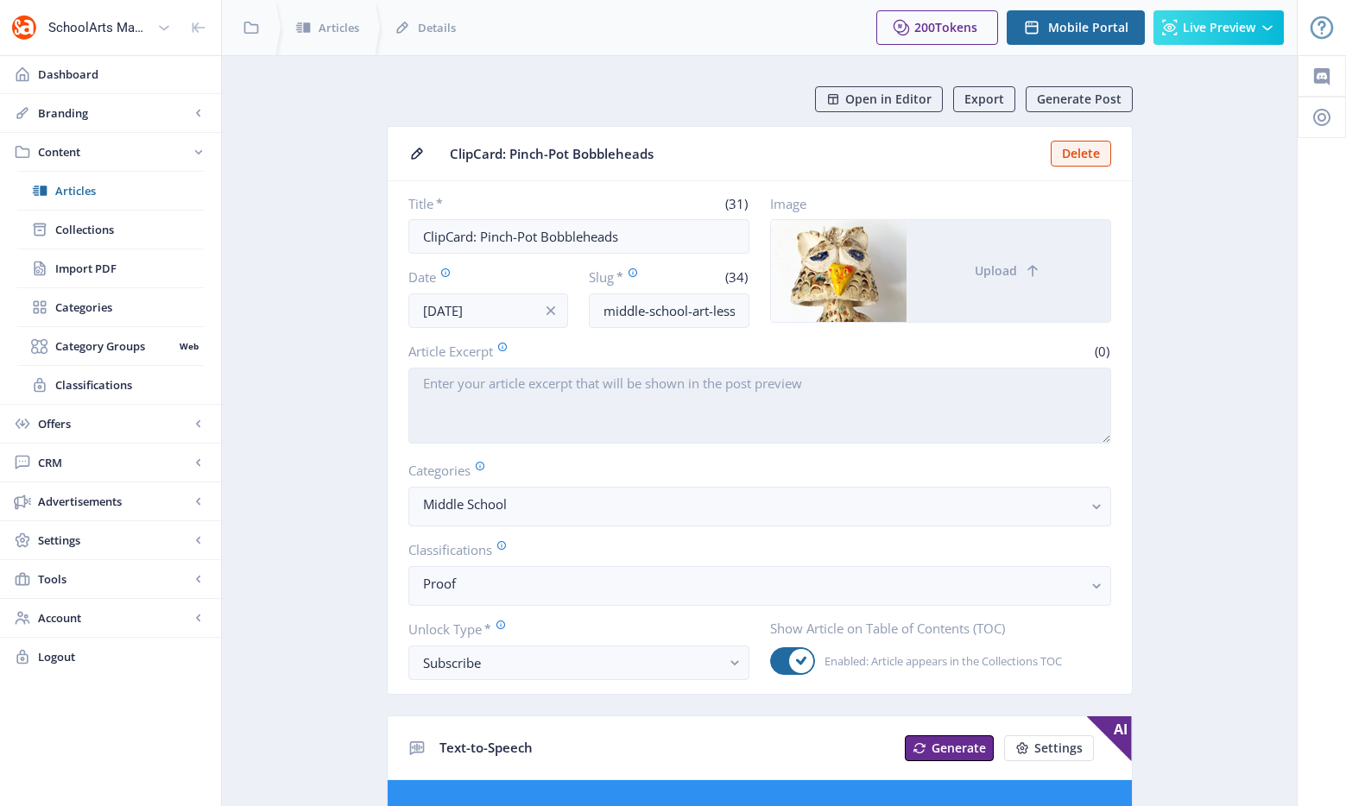
click at [497, 396] on textarea "Article Excerpt" at bounding box center [759, 406] width 703 height 76
paste textarea "Middle-school students create and glaze two pinch pots to form a bobblehead, de…"
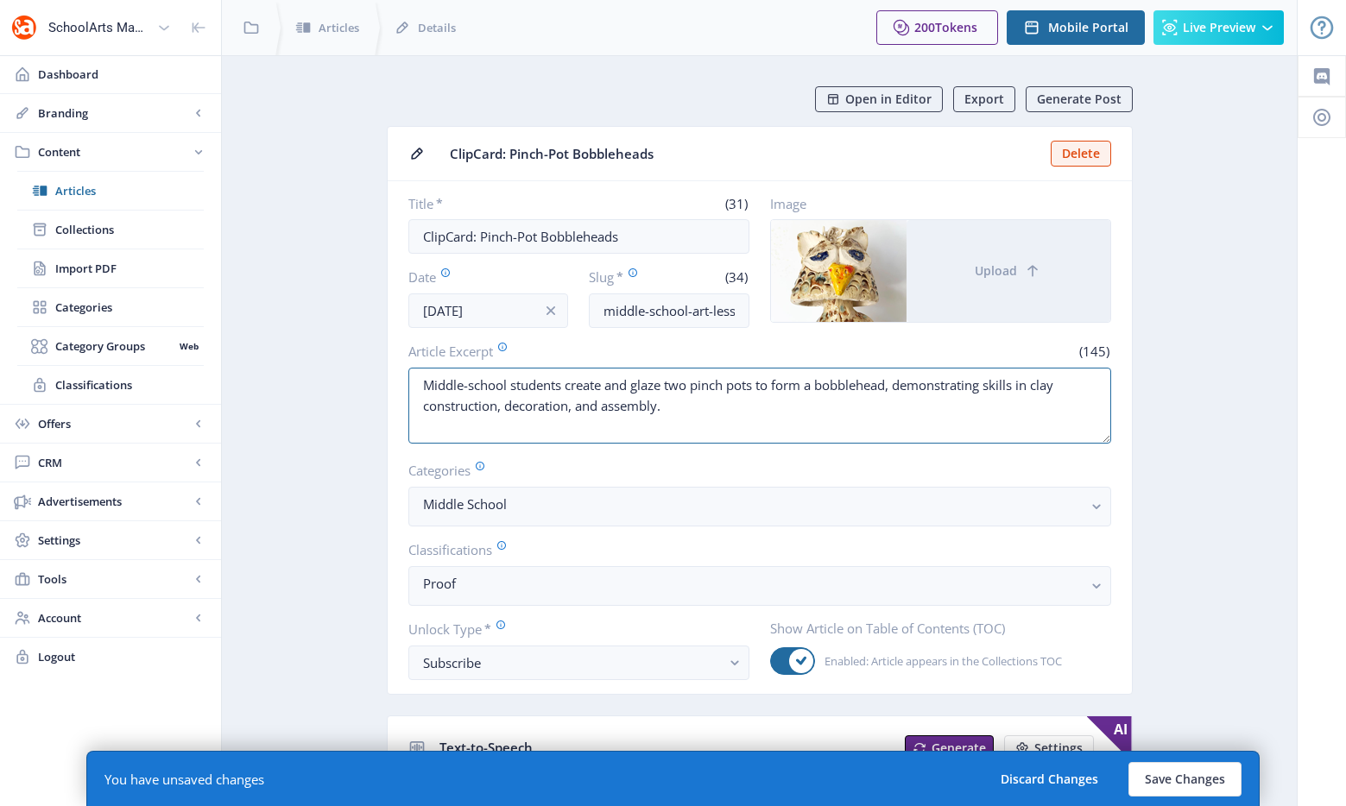
type textarea "Middle-school students create and glaze two pinch pots to form a bobblehead, de…"
click at [1200, 760] on div "You have unsaved changes Discard Changes Save Changes" at bounding box center [672, 778] width 1173 height 55
click at [1200, 767] on button "Save Changes" at bounding box center [1184, 779] width 113 height 35
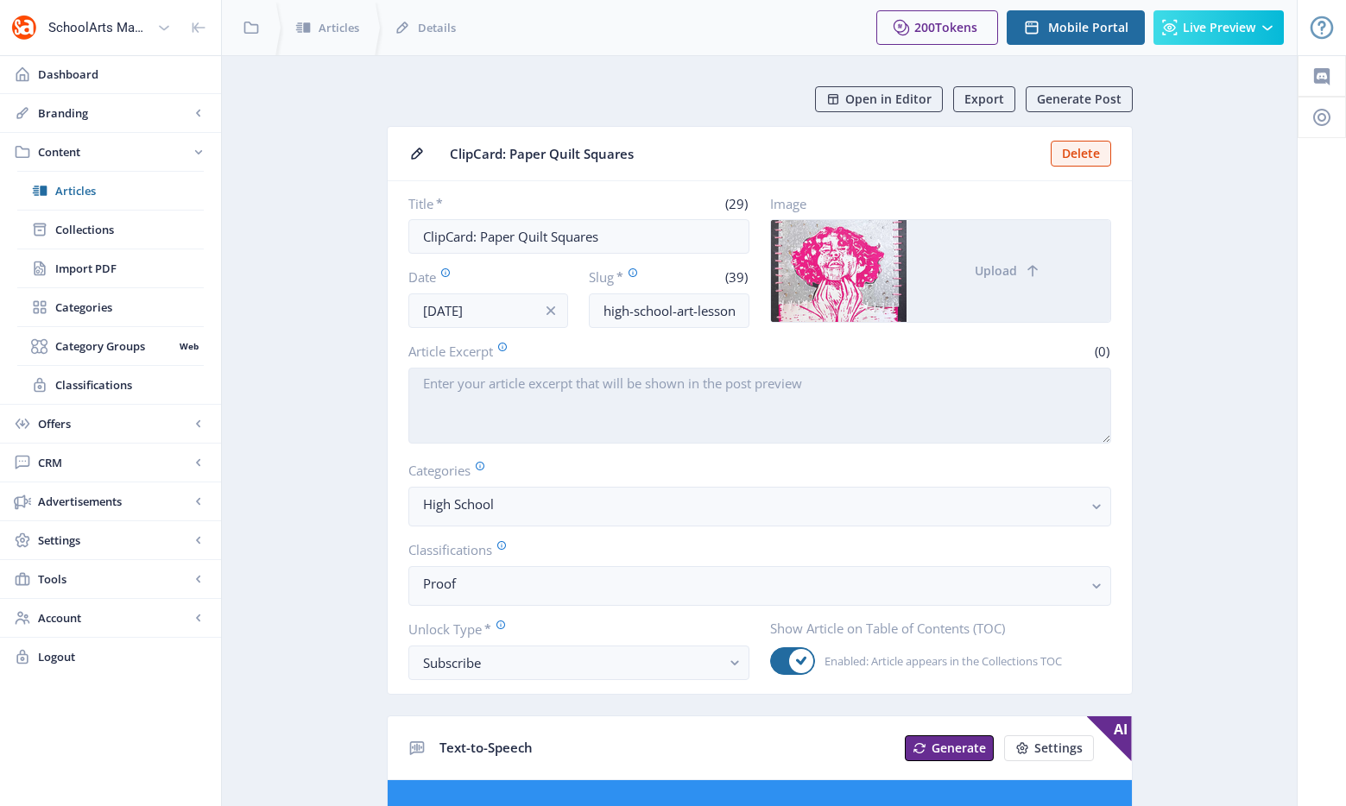
click at [633, 393] on textarea "Article Excerpt" at bounding box center [759, 406] width 703 height 76
paste textarea "High-school students design quilt squares inspired by a historical figure, ance…"
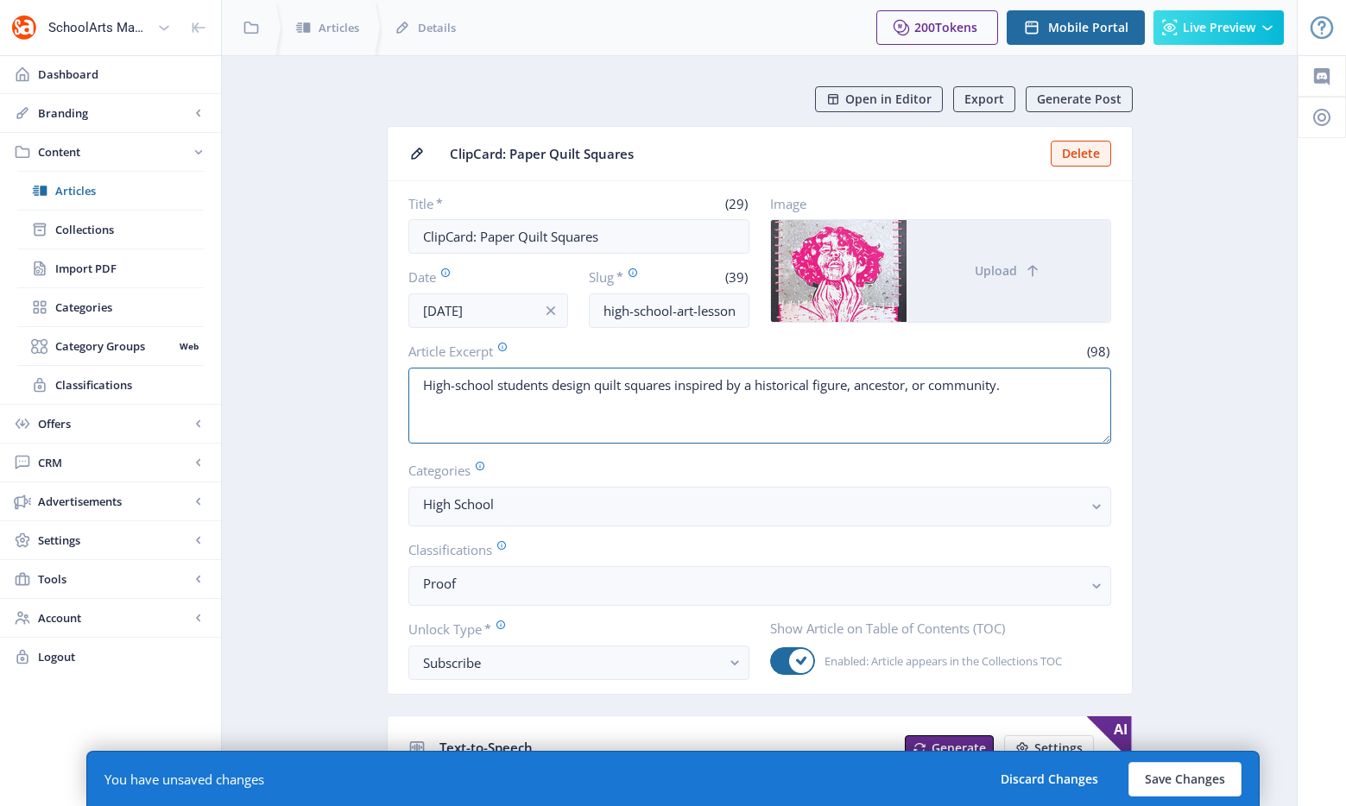
scroll to position [455, 0]
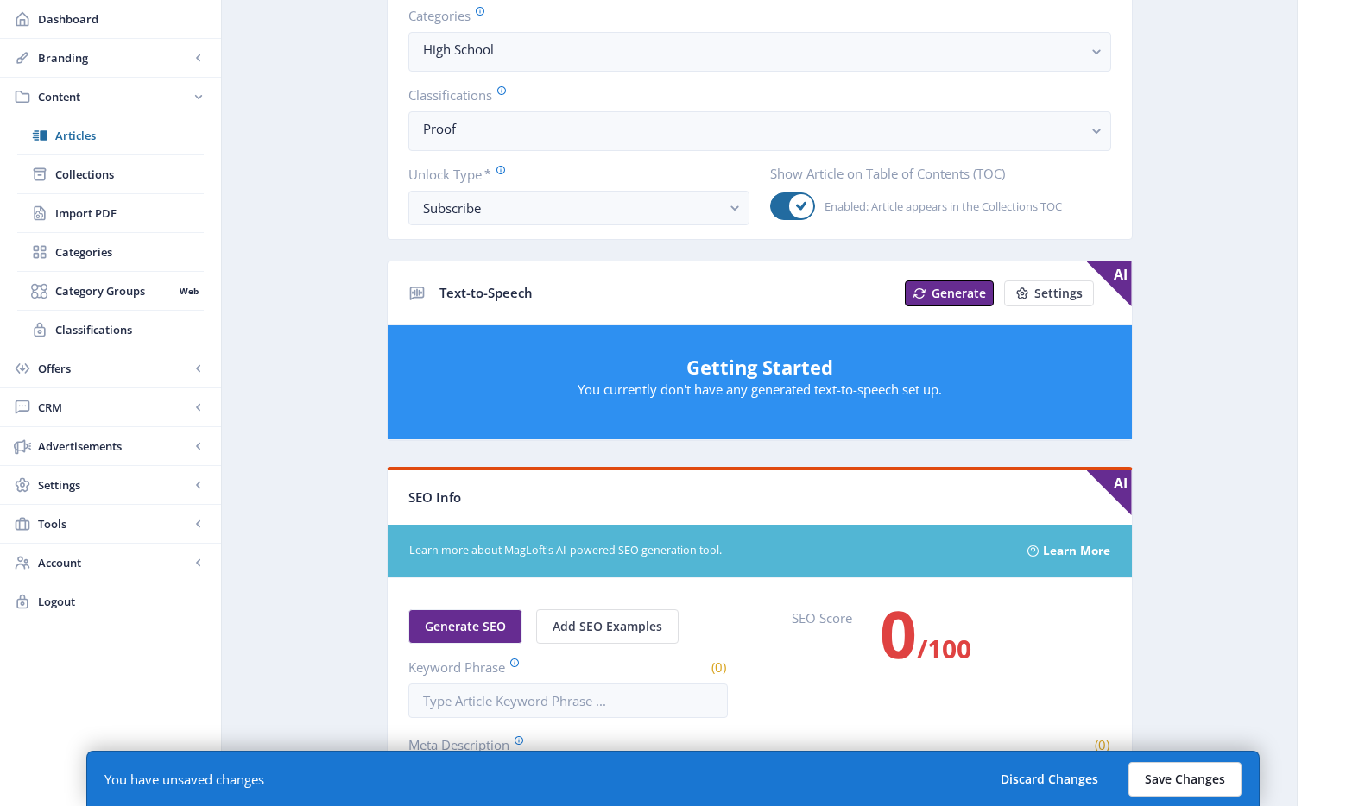
type textarea "High-school students design quilt squares inspired by a historical figure, ance…"
click at [1196, 770] on button "Save Changes" at bounding box center [1184, 779] width 113 height 35
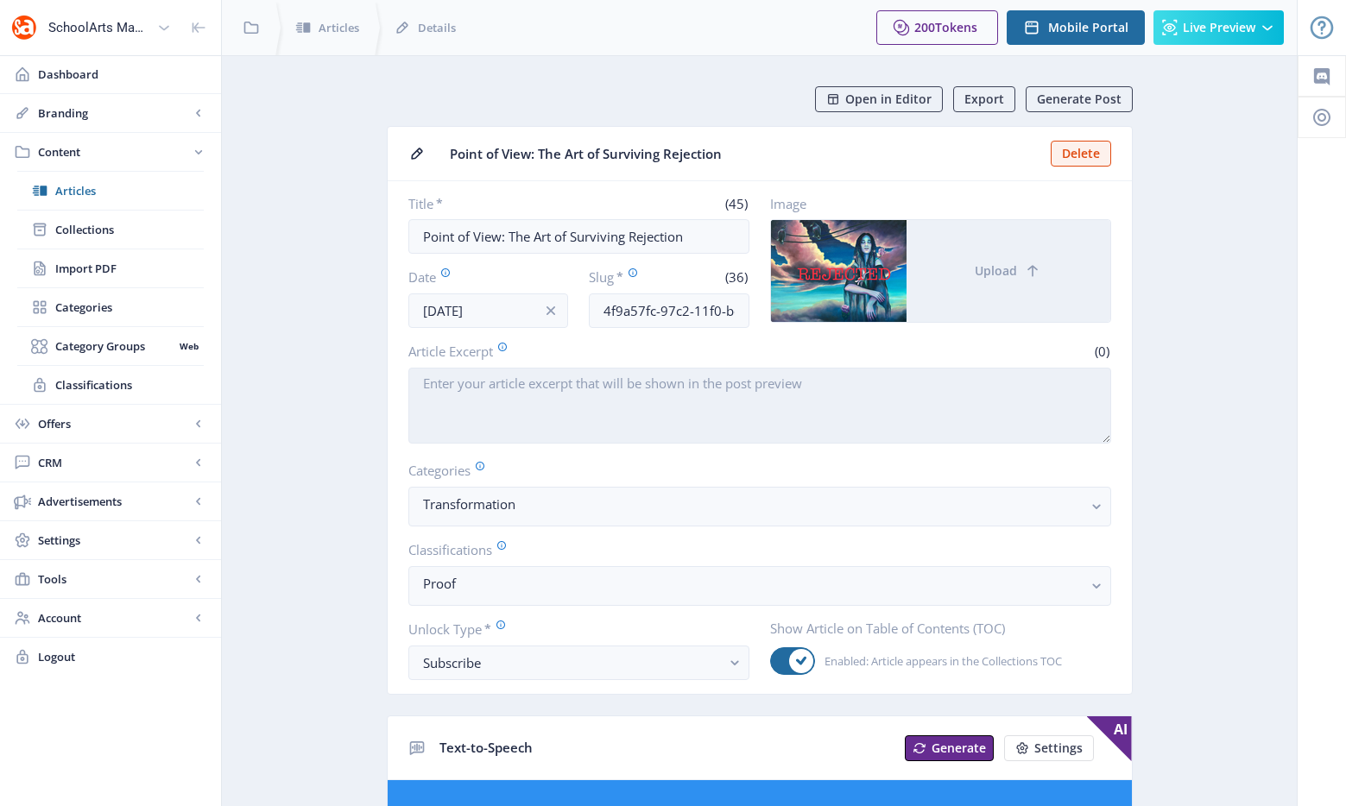
scroll to position [11, 0]
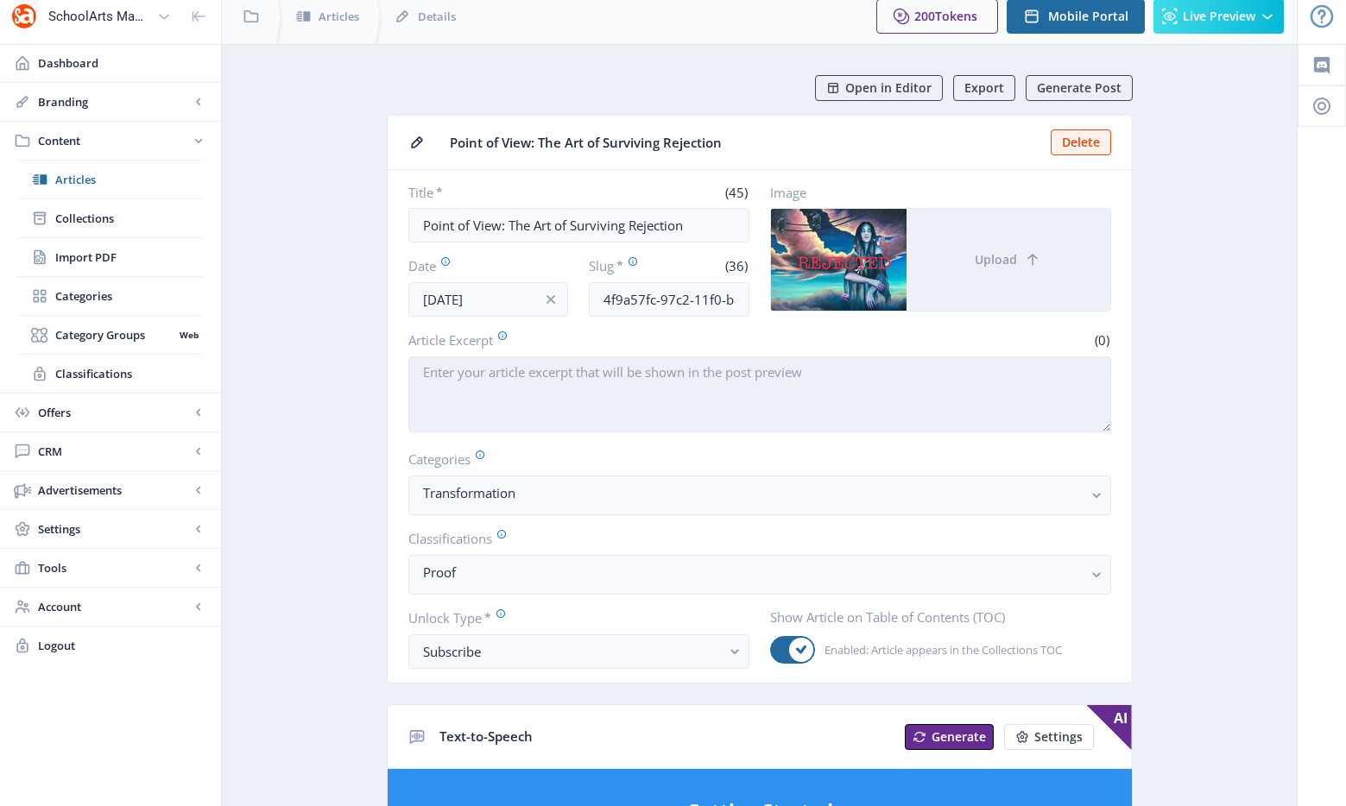
click at [517, 396] on textarea "Article Excerpt" at bounding box center [759, 394] width 703 height 76
paste textarea "An art teacher and practicing artist reflects on the theme of rejection, highli…"
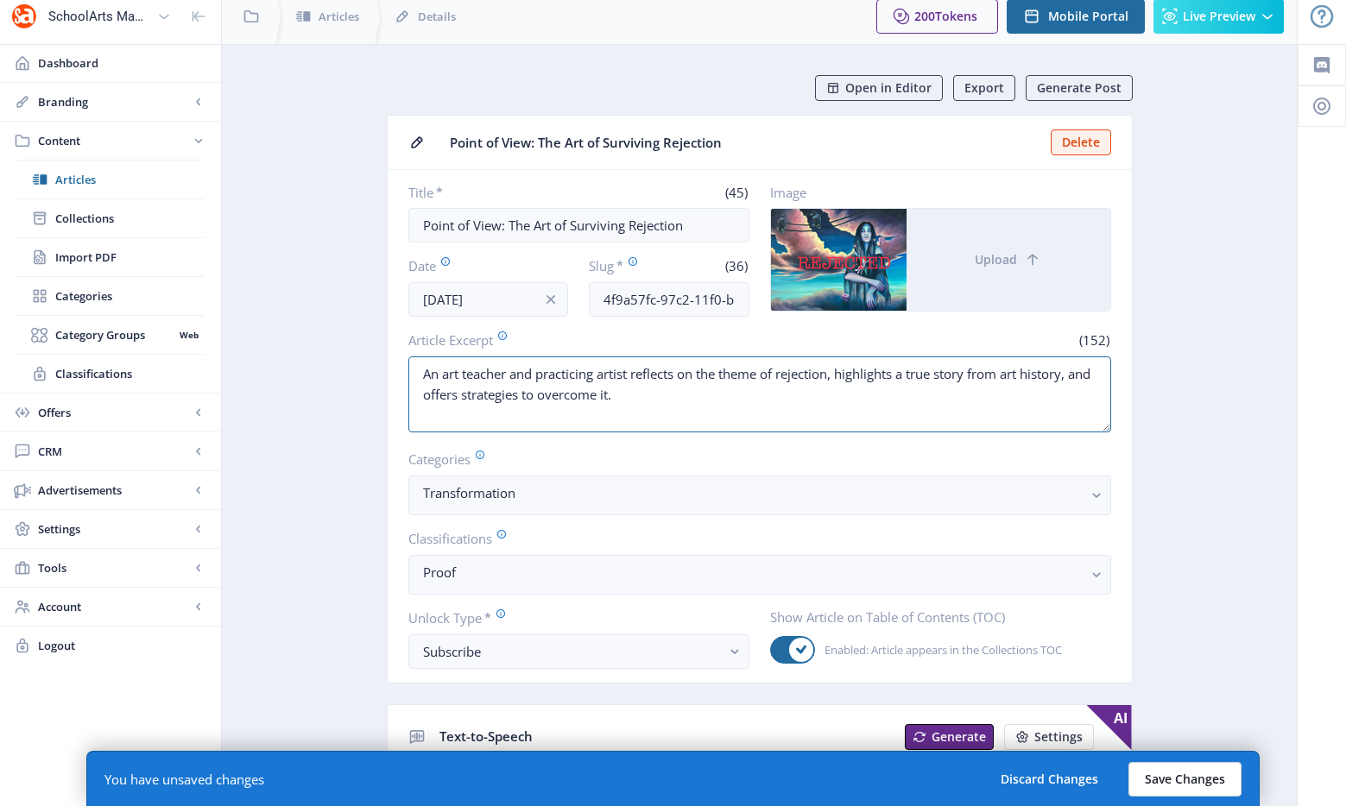
type textarea "An art teacher and practicing artist reflects on the theme of rejection, highli…"
click at [1174, 777] on button "Save Changes" at bounding box center [1184, 779] width 113 height 35
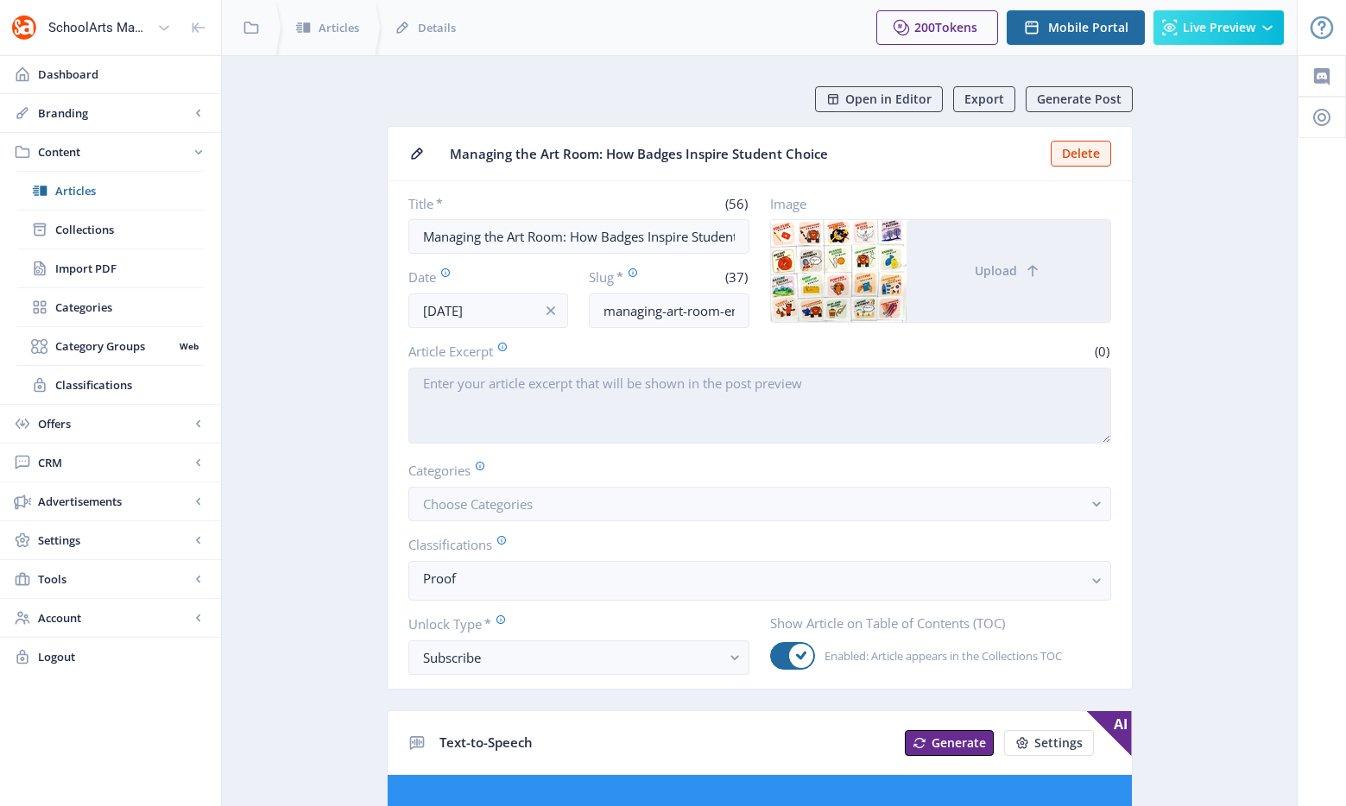
click at [706, 400] on textarea "Article Excerpt" at bounding box center [759, 406] width 703 height 76
paste textarea "An art teacher develops a successful badging system that empowers students to t…"
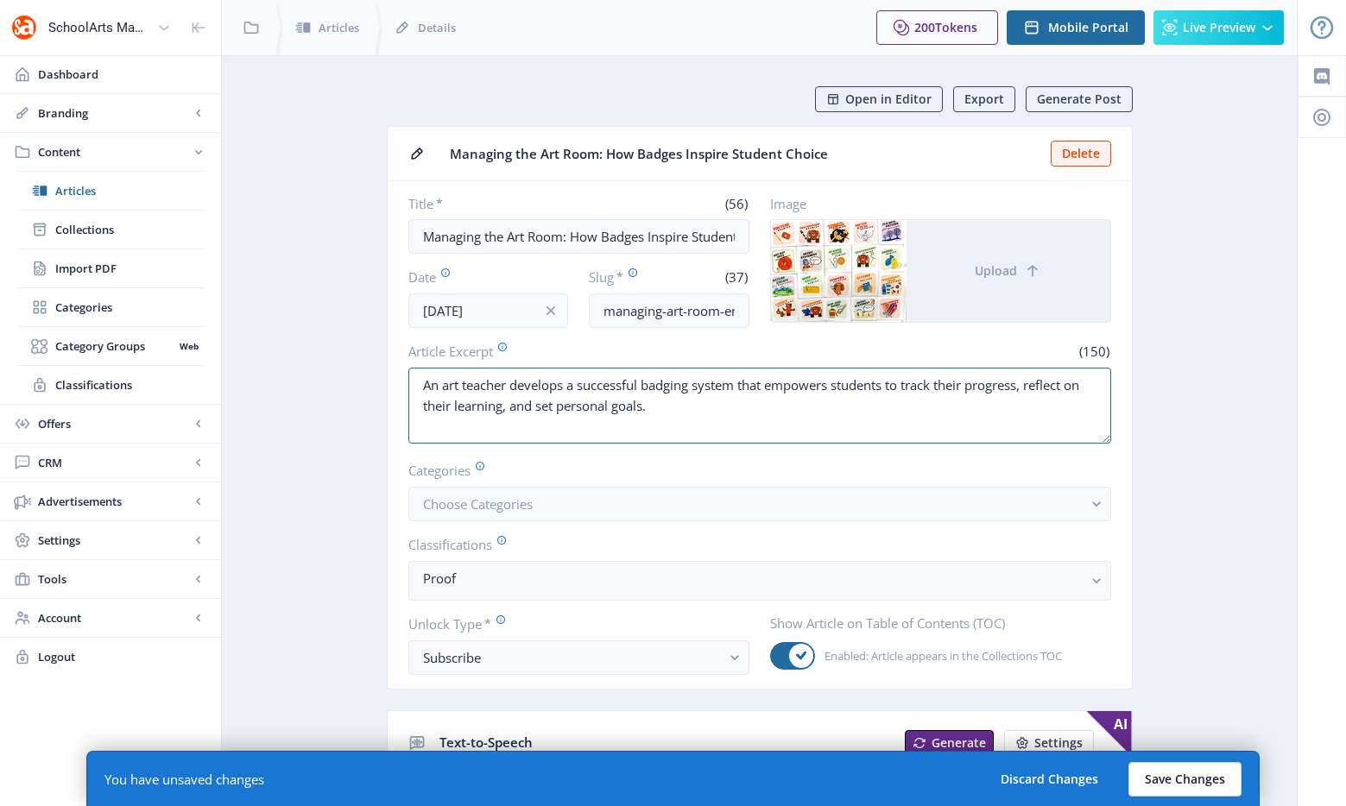
type textarea "An art teacher develops a successful badging system that empowers students to t…"
click at [1172, 785] on button "Save Changes" at bounding box center [1184, 779] width 113 height 35
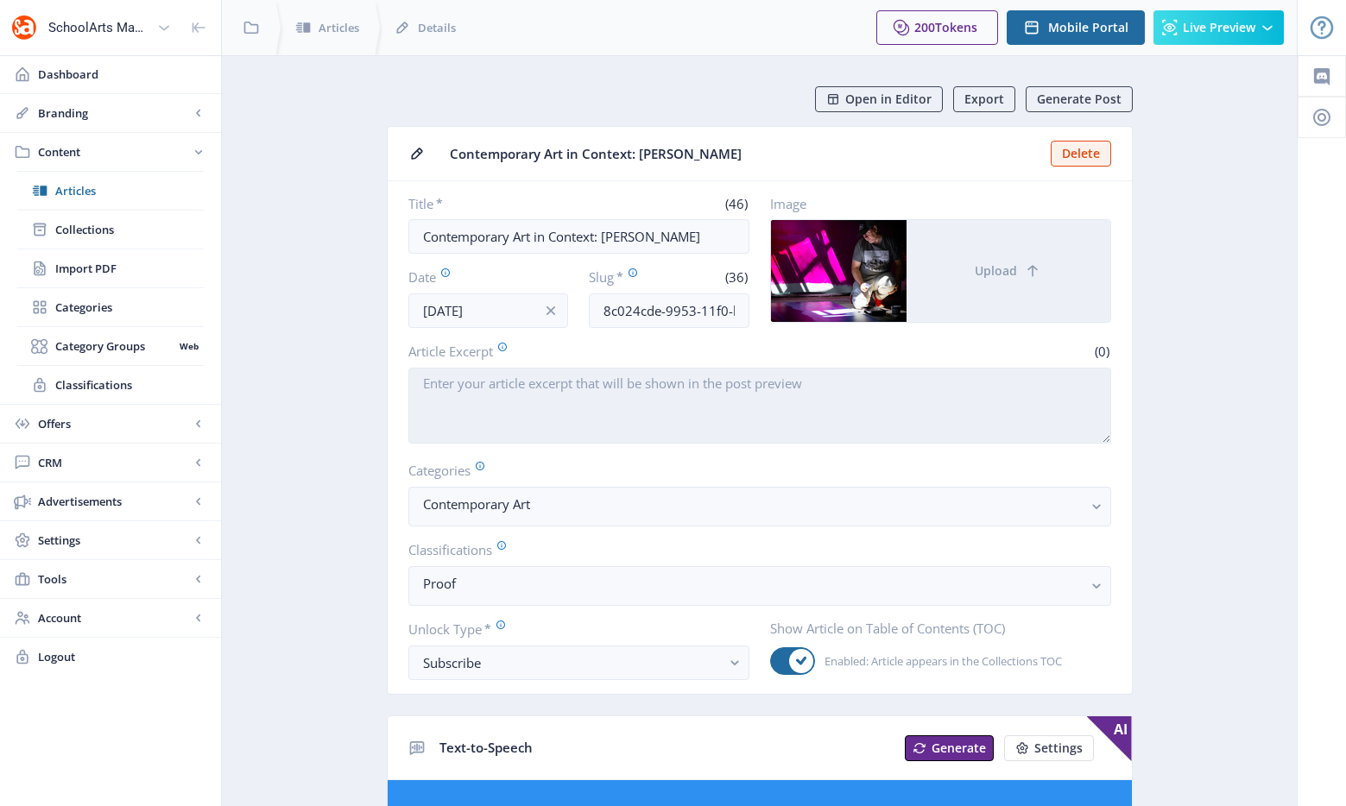
click at [775, 399] on textarea "Article Excerpt" at bounding box center [759, 406] width 703 height 76
paste textarea "Contemporary painter Christopher Sweet channels his Ho-Chunk heritage and vibra…"
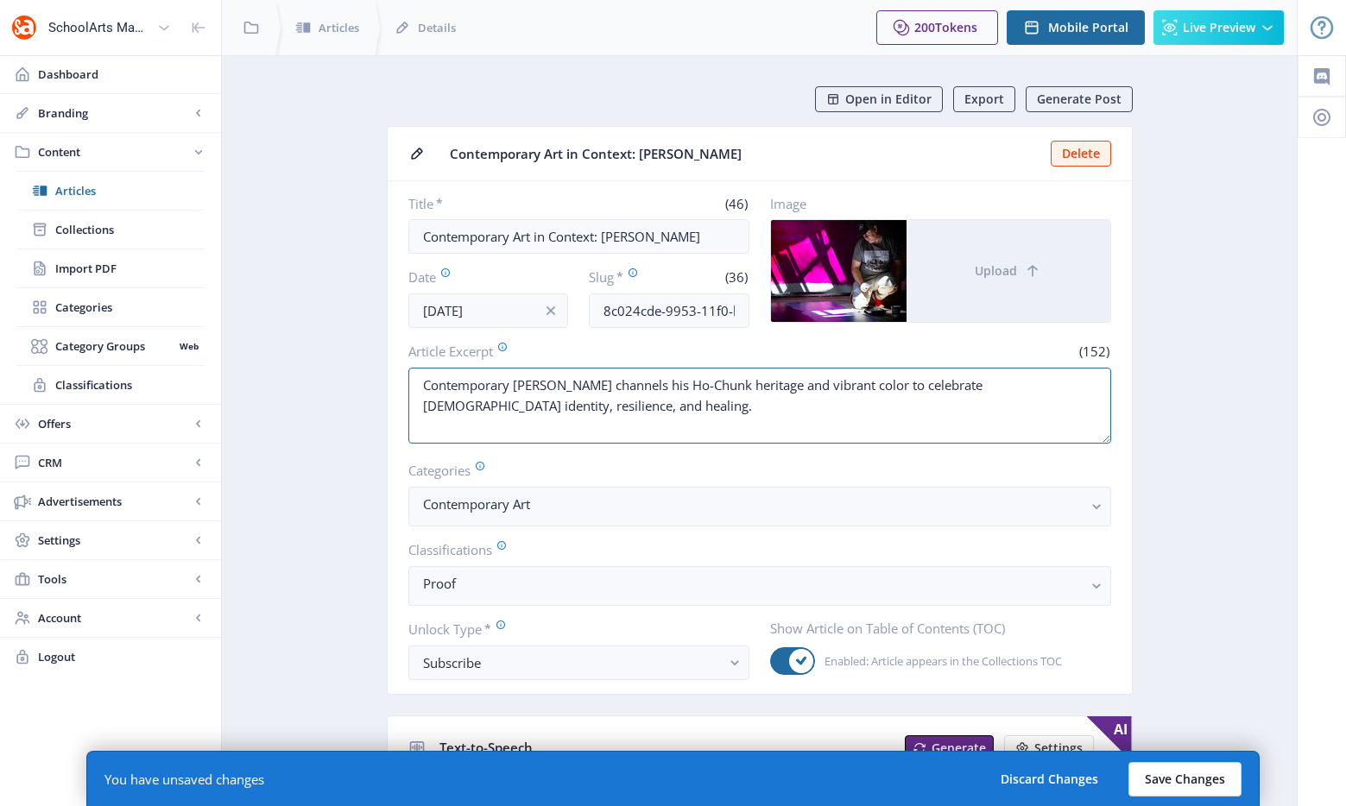
type textarea "Contemporary painter Christopher Sweet channels his Ho-Chunk heritage and vibra…"
click at [1169, 772] on button "Save Changes" at bounding box center [1184, 779] width 113 height 35
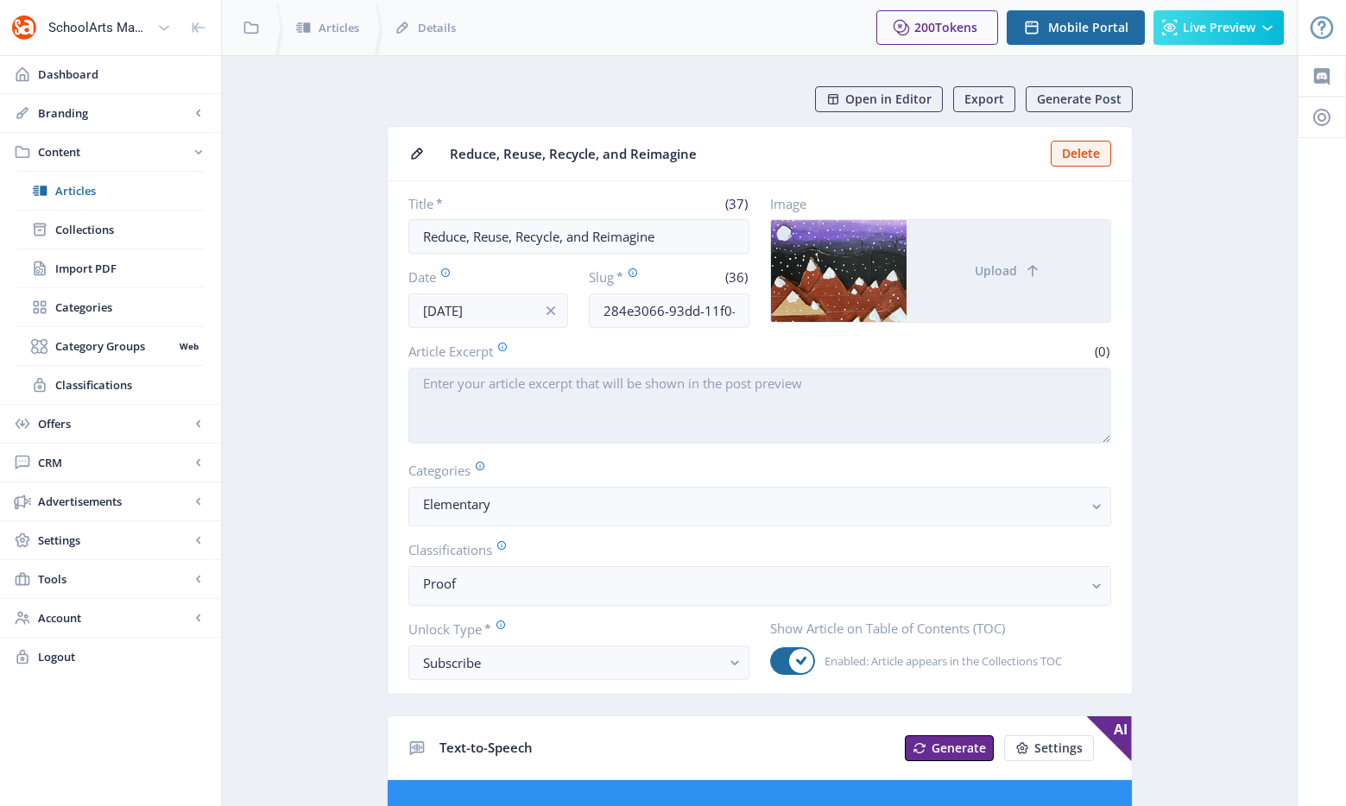
click at [637, 418] on textarea "Article Excerpt" at bounding box center [759, 406] width 703 height 76
paste textarea "Elementary students breathe new life into recycled cardboard by creating layere…"
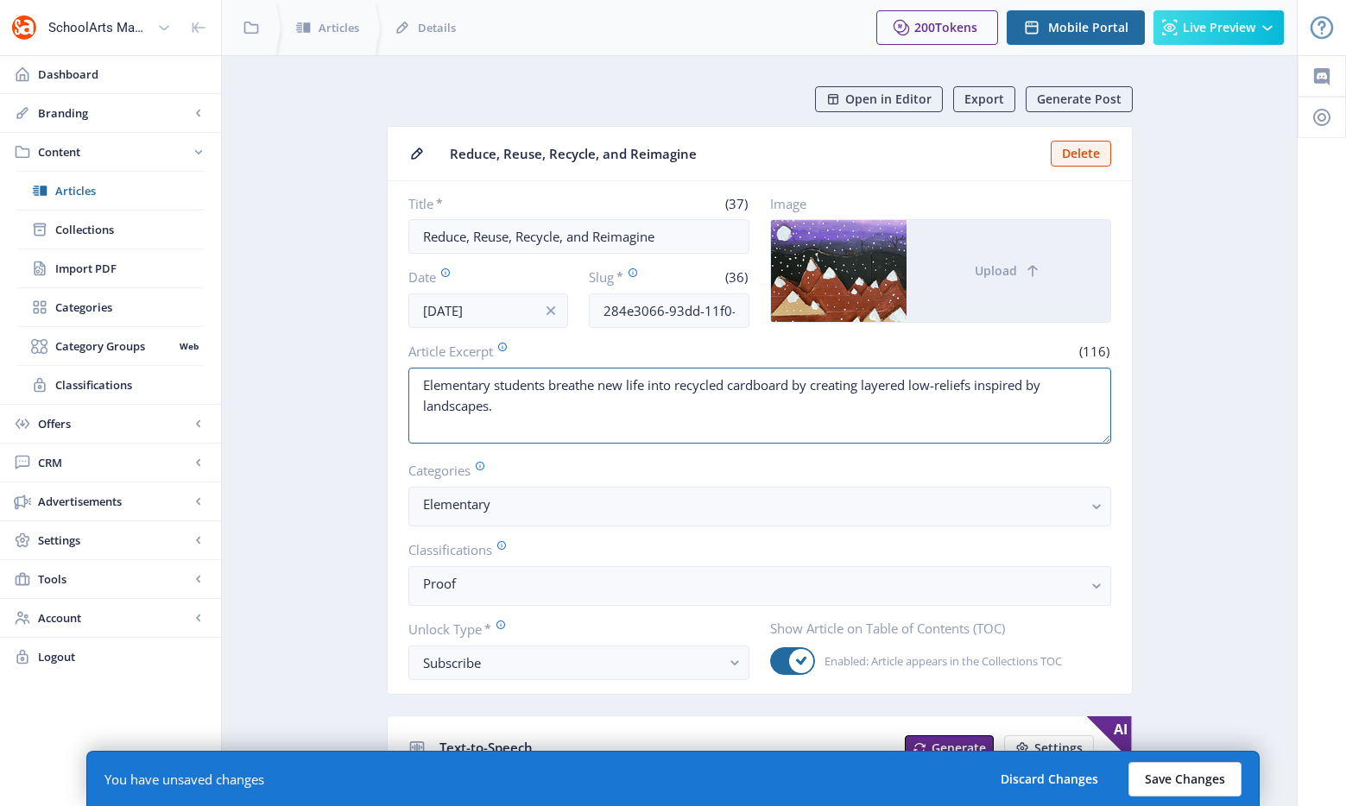
type textarea "Elementary students breathe new life into recycled cardboard by creating layere…"
click at [1198, 789] on button "Save Changes" at bounding box center [1184, 779] width 113 height 35
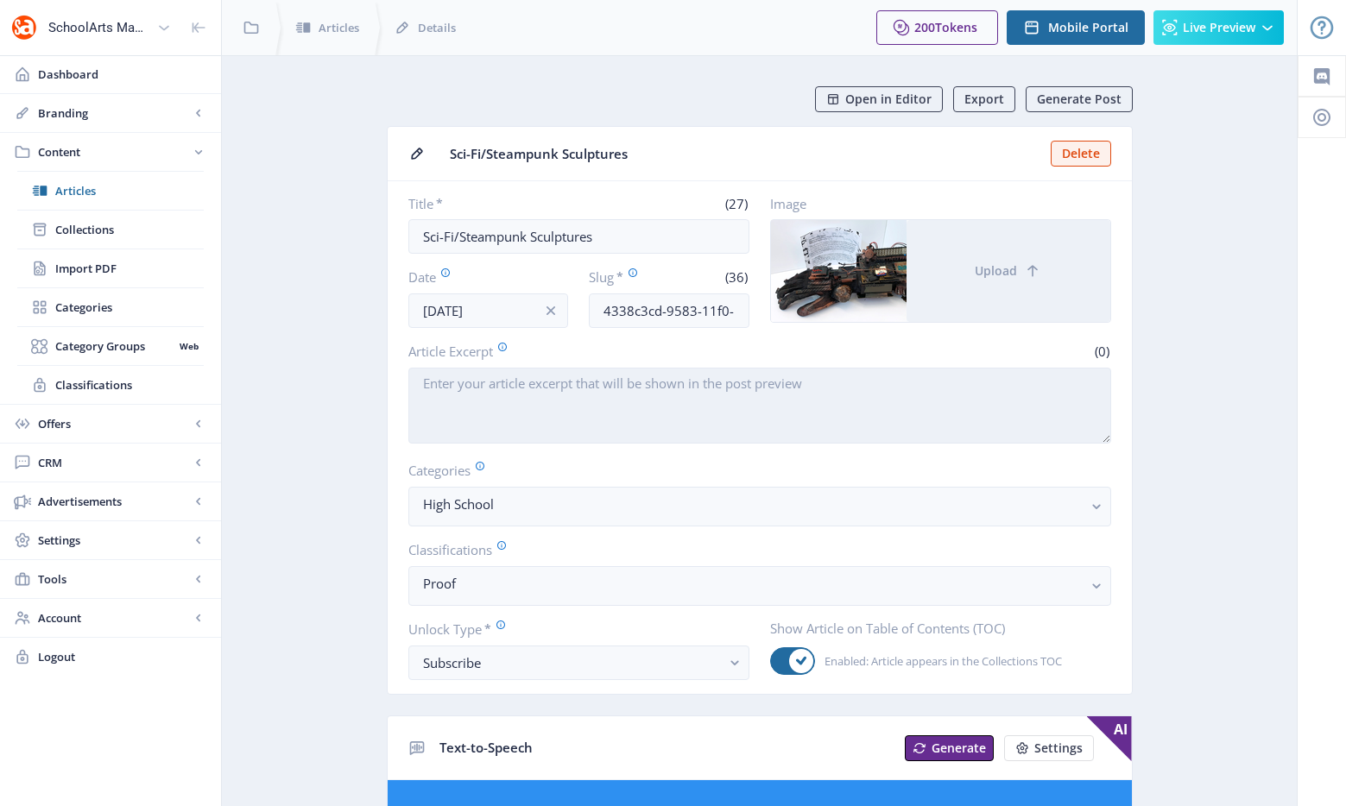
click at [520, 383] on textarea "Article Excerpt" at bounding box center [759, 406] width 703 height 76
click at [519, 388] on textarea "Article Excerpt" at bounding box center [759, 406] width 703 height 76
paste textarea "High-school students turn disassembled computer parts and other technology into…"
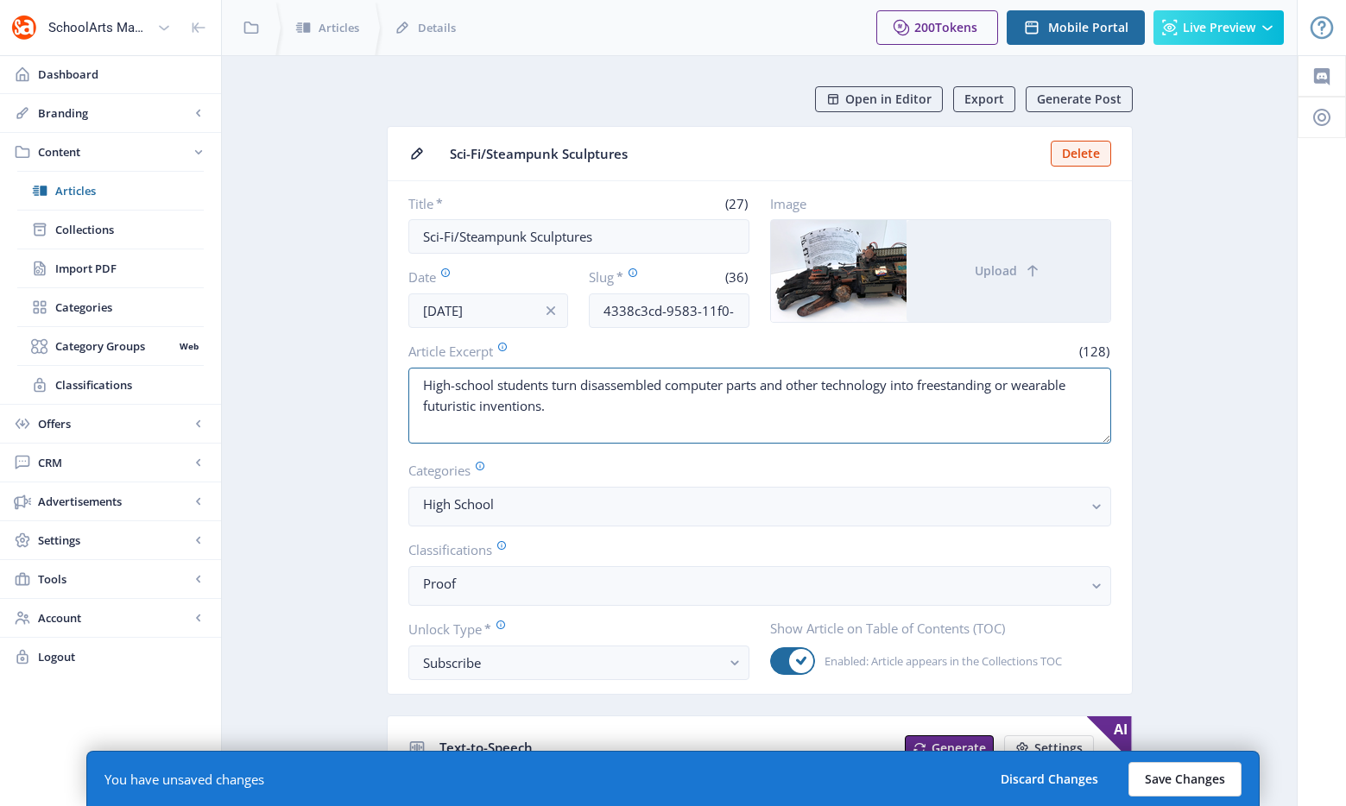
type textarea "High-school students turn disassembled computer parts and other technology into…"
click at [1170, 775] on button "Save Changes" at bounding box center [1184, 779] width 113 height 35
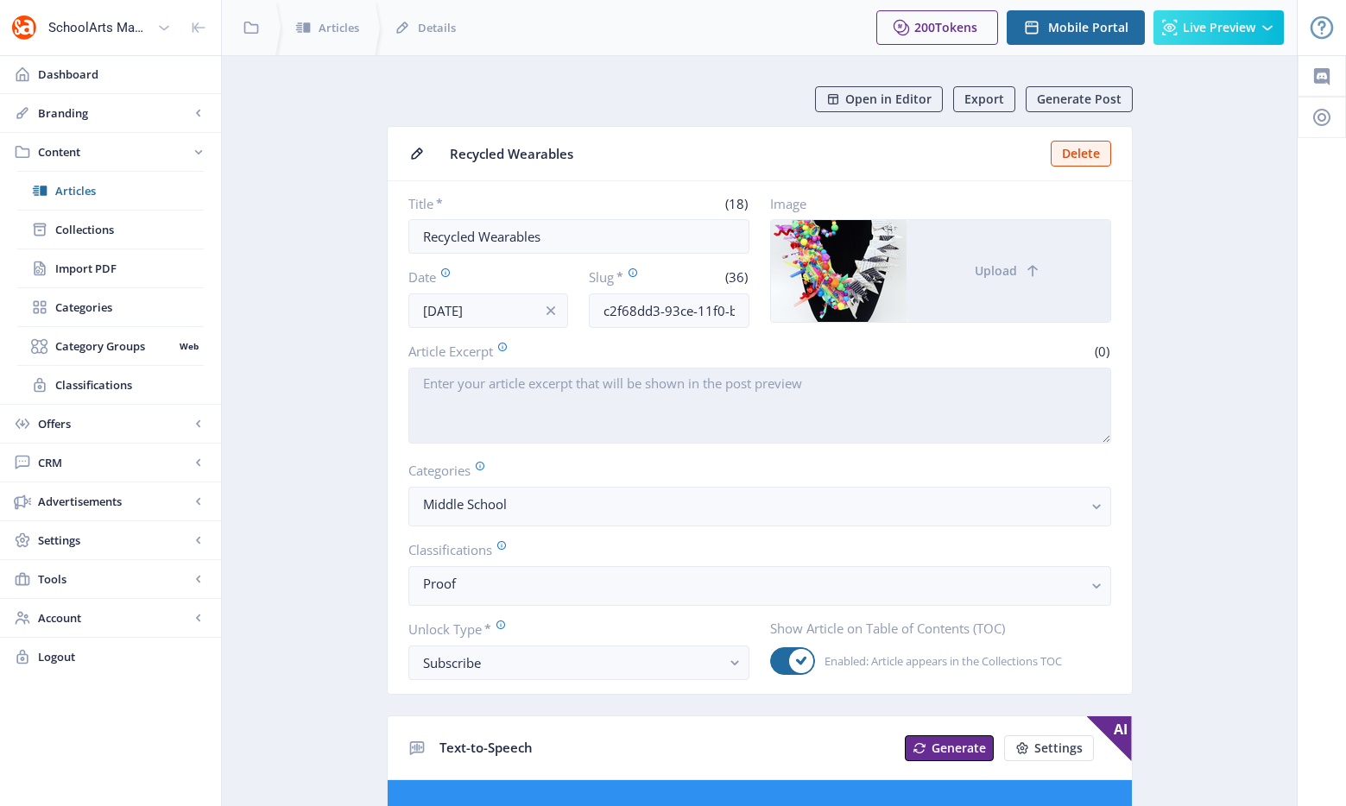
click at [586, 391] on textarea "Article Excerpt" at bounding box center [759, 406] width 703 height 76
paste textarea "Middle-school students transform recycled materials into wearable art, demonstr…"
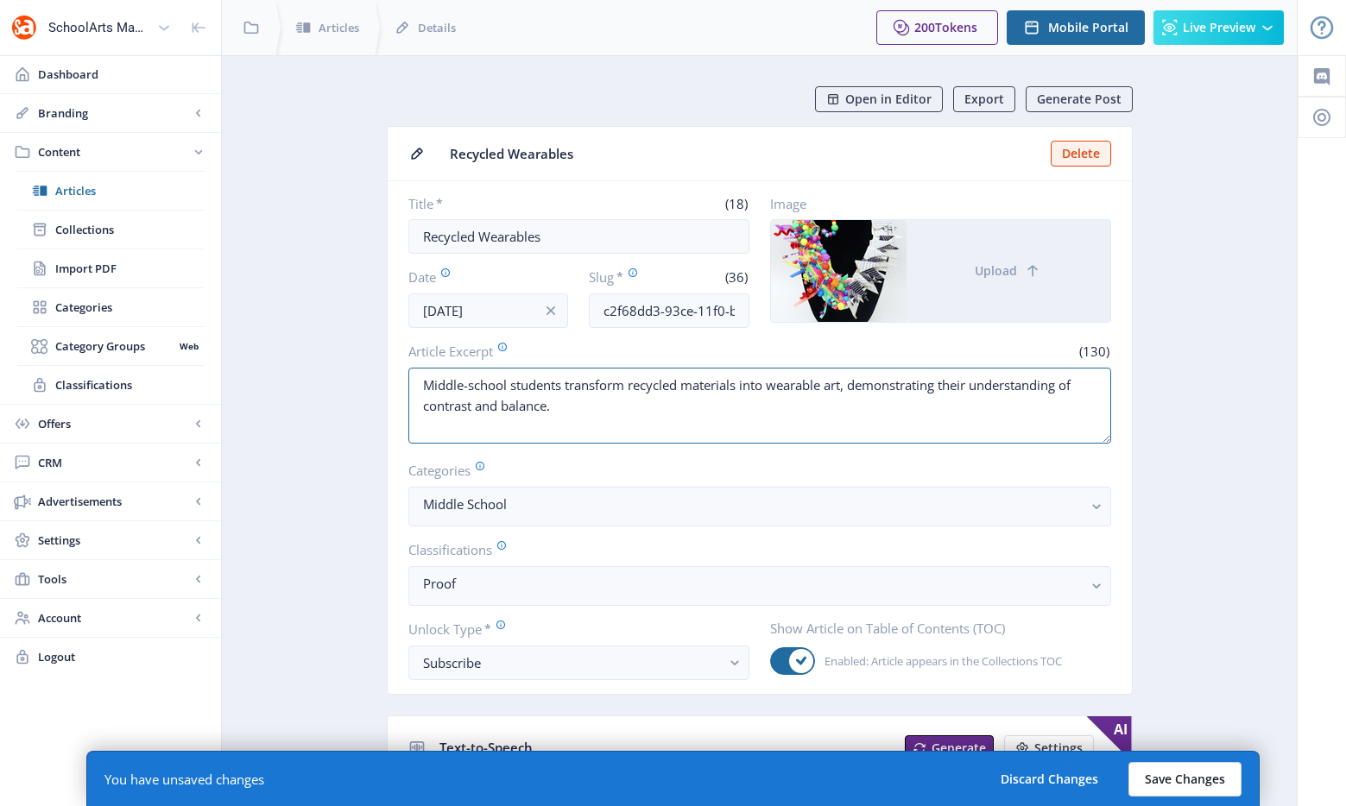
type textarea "Middle-school students transform recycled materials into wearable art, demonstr…"
click at [1163, 775] on button "Save Changes" at bounding box center [1184, 779] width 113 height 35
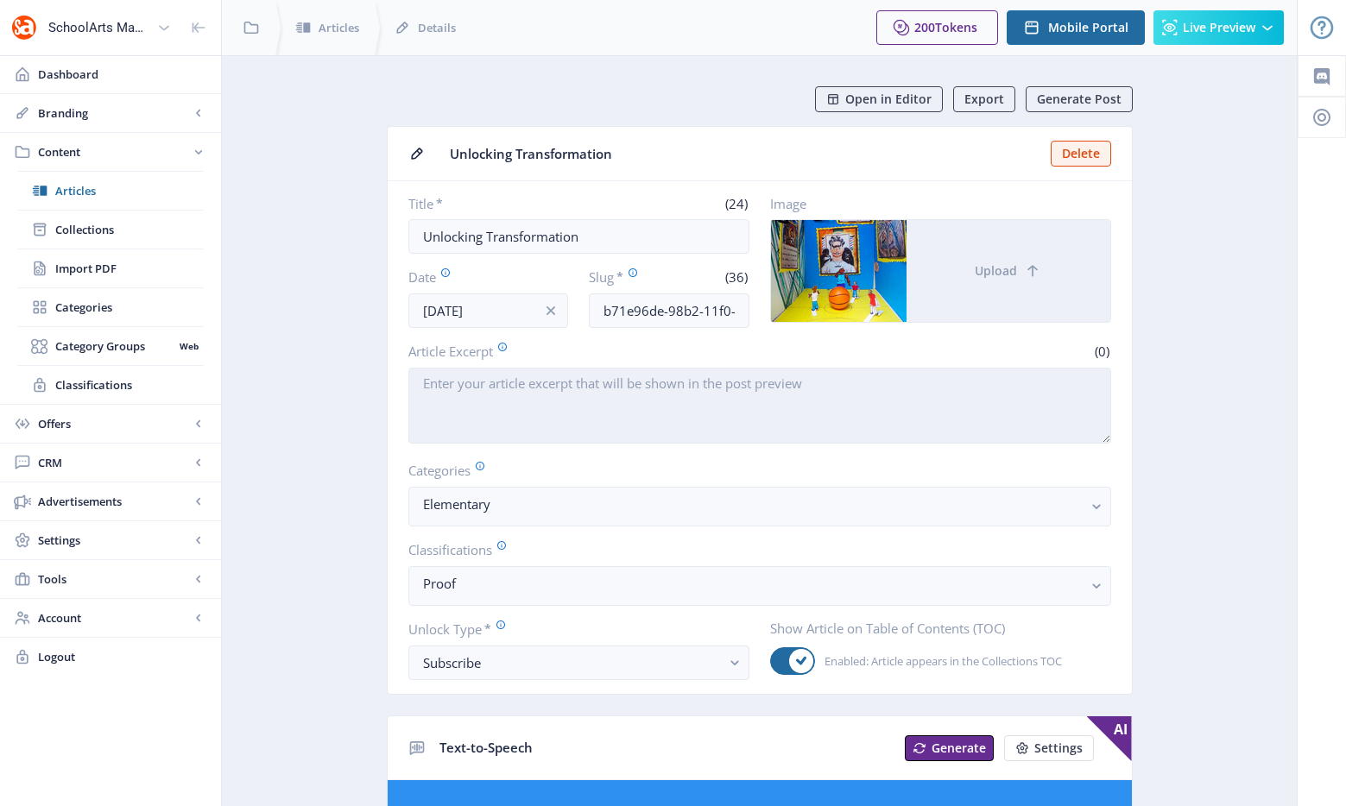
click at [672, 397] on textarea "Article Excerpt" at bounding box center [759, 406] width 703 height 76
paste textarea "Elementary students turn their lockers into miniature museums to celebrate thei…"
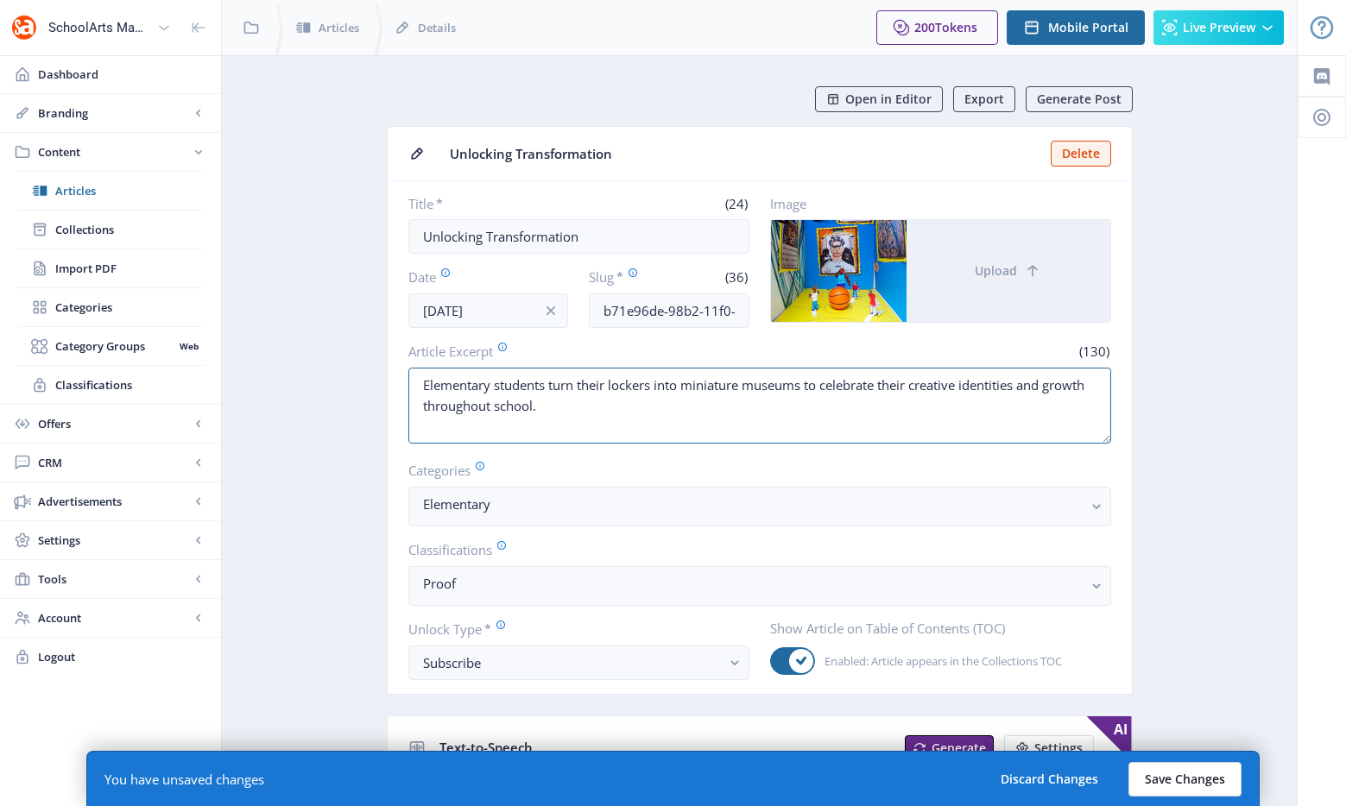
type textarea "Elementary students turn their lockers into miniature museums to celebrate thei…"
click at [1197, 770] on button "Save Changes" at bounding box center [1184, 779] width 113 height 35
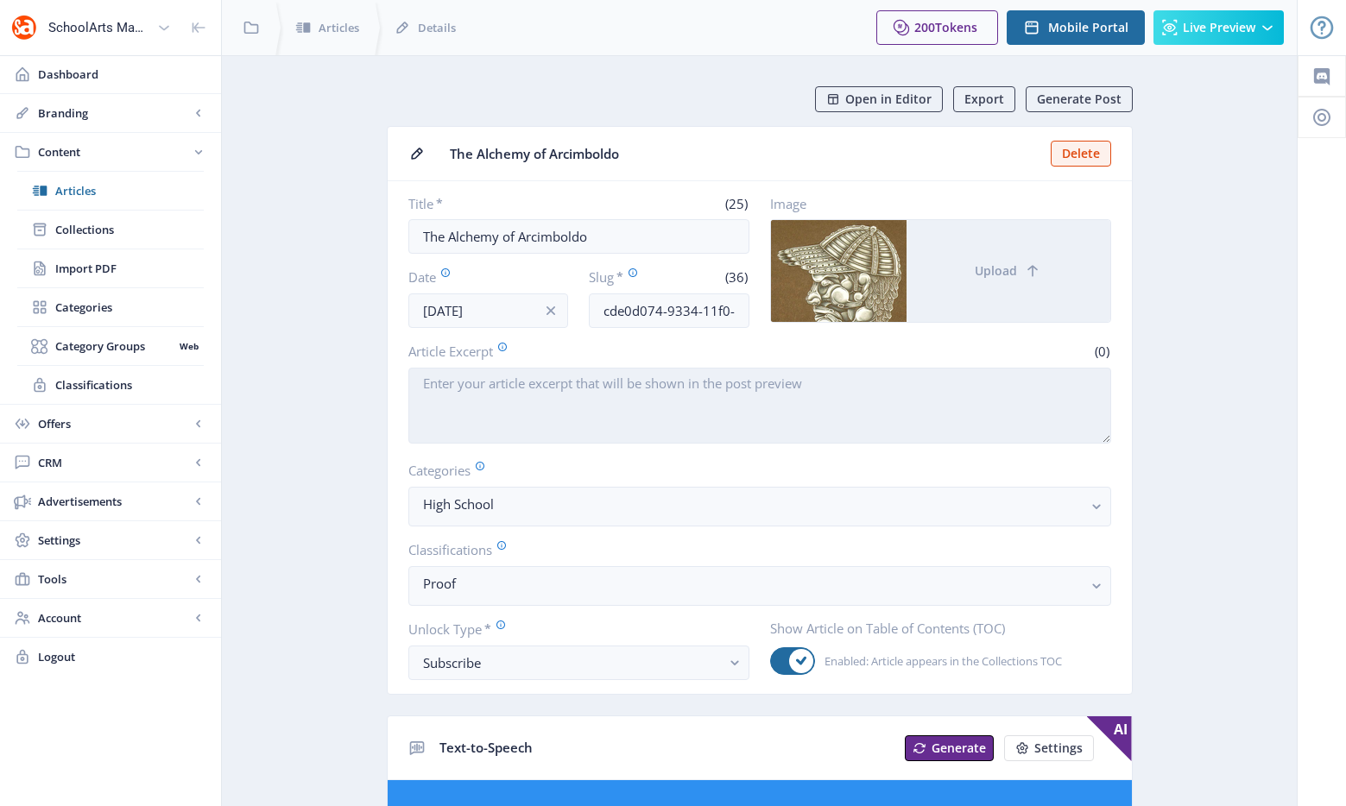
click at [719, 400] on textarea "Article Excerpt" at bounding box center [759, 406] width 703 height 76
paste textarea "High-school students explore the surreal paintings of [DEMOGRAPHIC_DATA] Renais…"
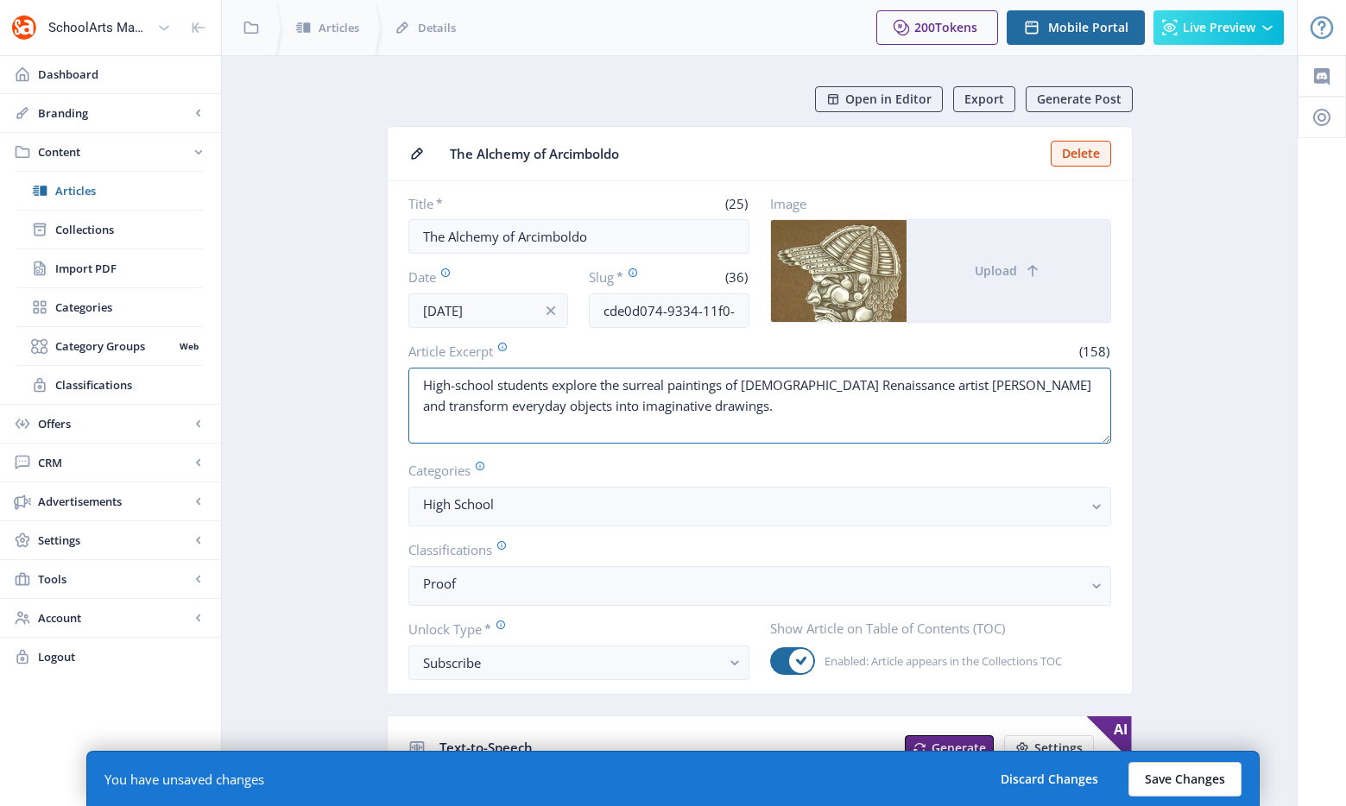
type textarea "High-school students explore the surreal paintings of [DEMOGRAPHIC_DATA] Renais…"
click at [1176, 779] on button "Save Changes" at bounding box center [1184, 779] width 113 height 35
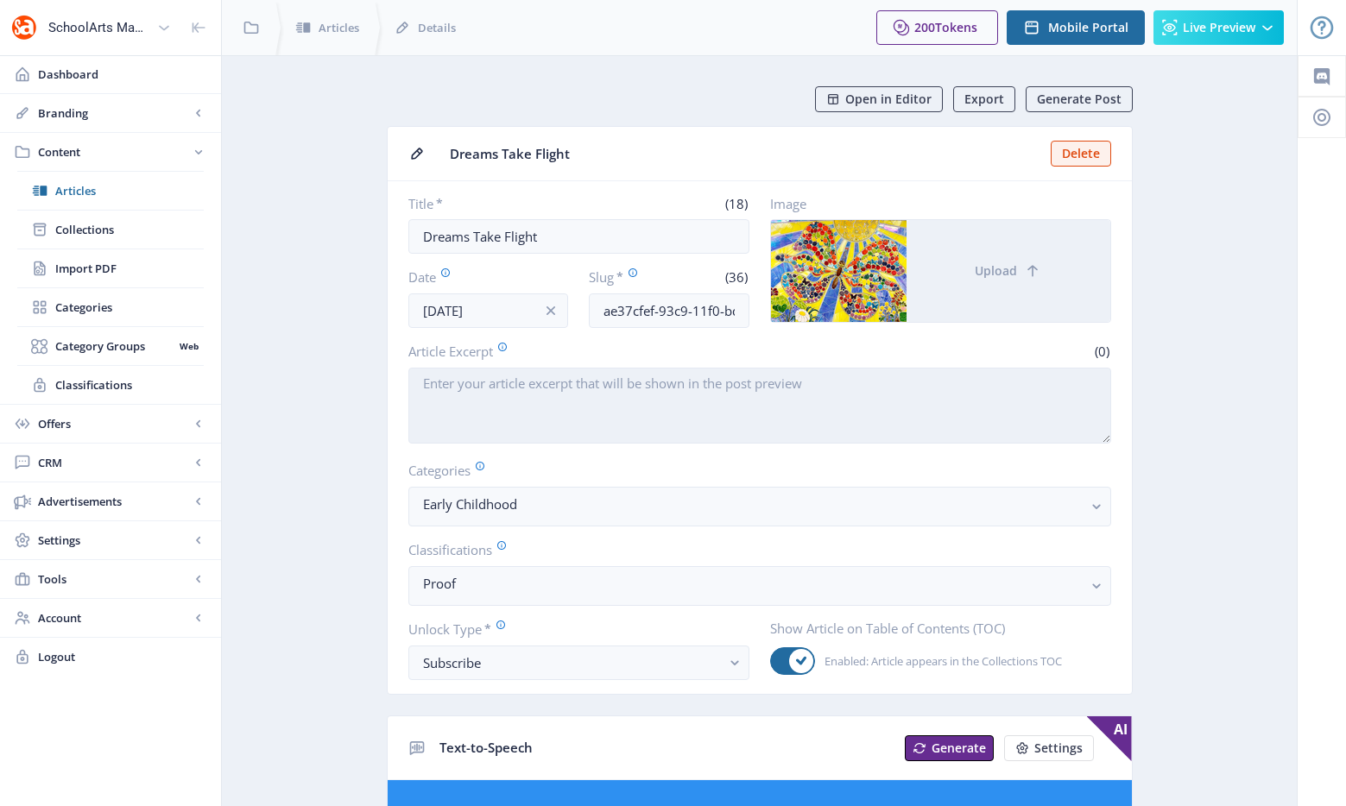
click at [745, 423] on textarea "Article Excerpt" at bounding box center [759, 406] width 703 height 76
paste textarea "Young students collaborate on a school-wide clay mosaic inspired by The Very Hu…"
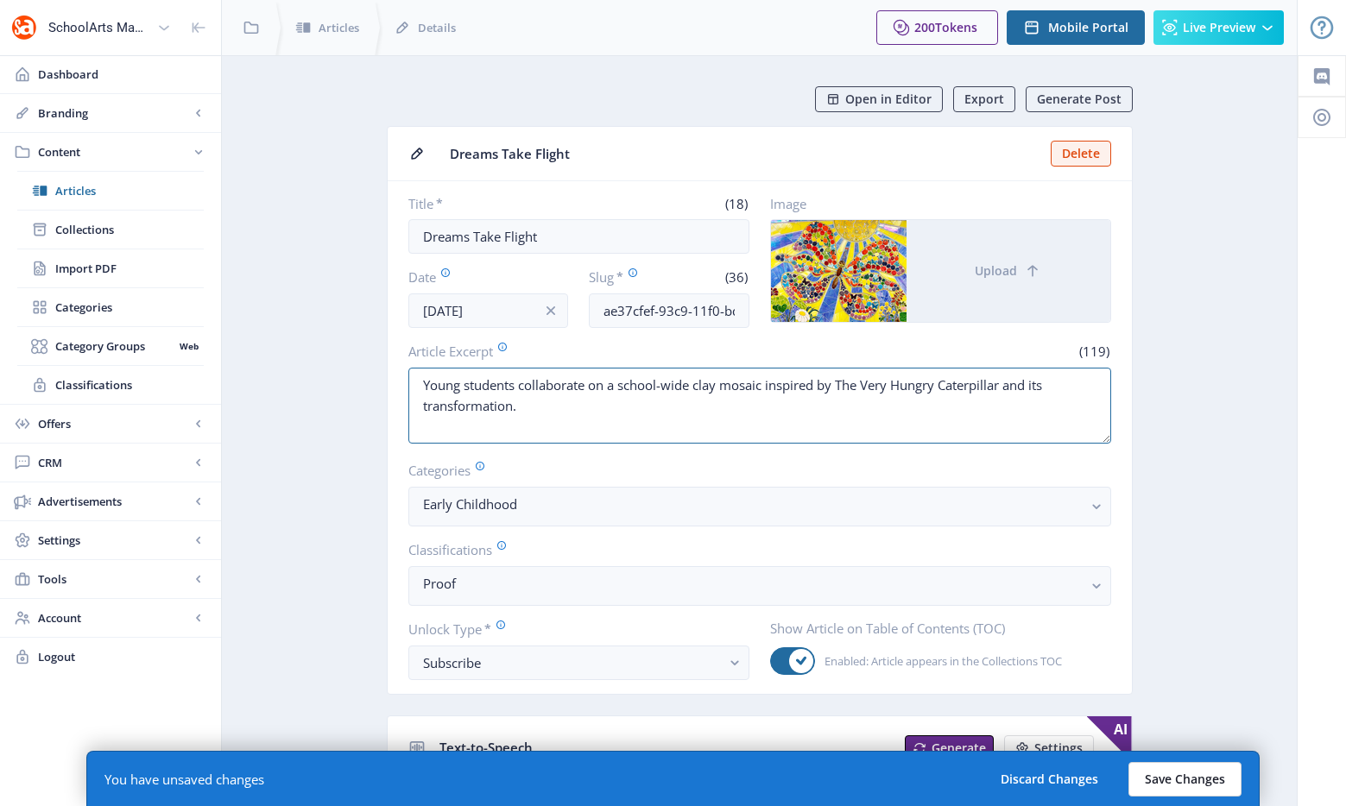
type textarea "Young students collaborate on a school-wide clay mosaic inspired by The Very Hu…"
click at [1226, 784] on button "Save Changes" at bounding box center [1184, 779] width 113 height 35
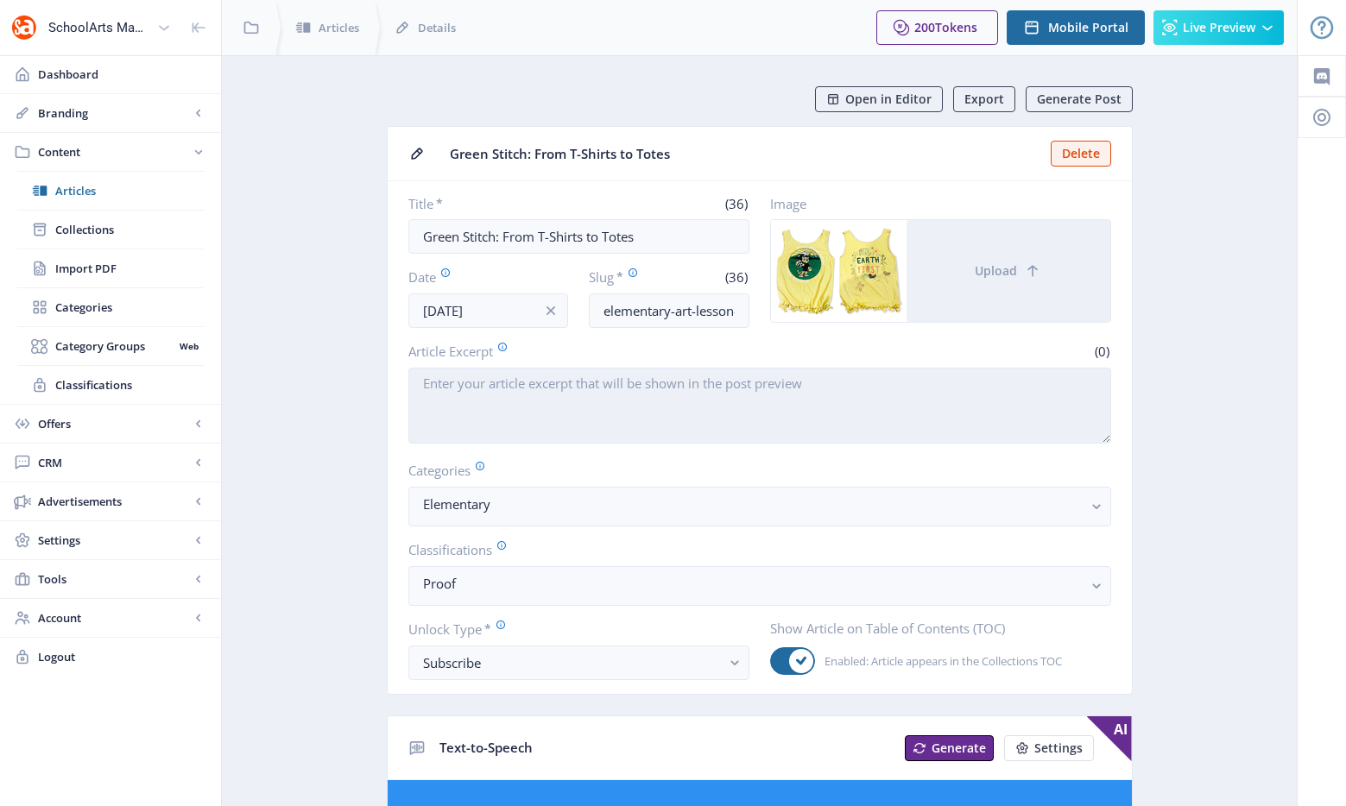
click at [827, 395] on textarea "Article Excerpt" at bounding box center [759, 406] width 703 height 76
paste textarea "Elementary students upcycle old t-shirts into tote bags with messages that rais…"
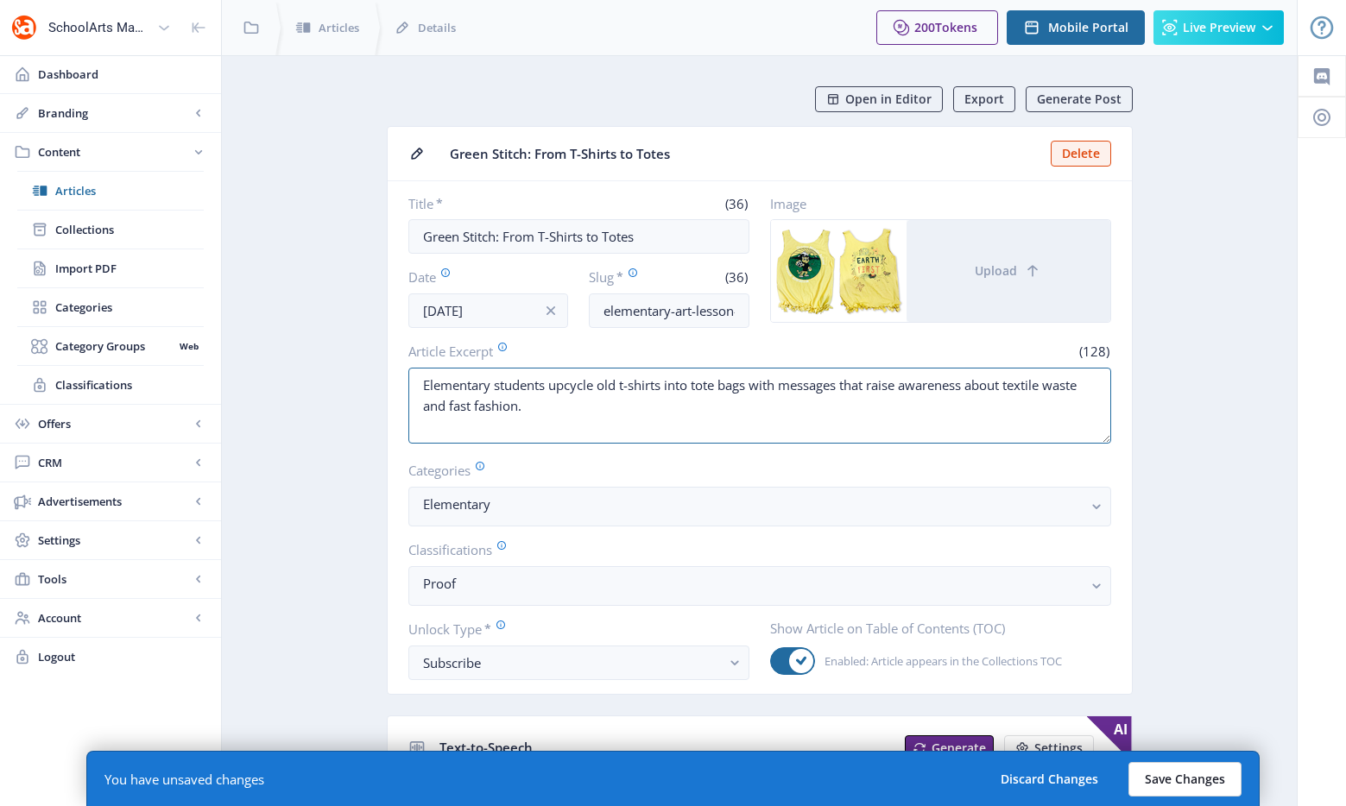
type textarea "Elementary students upcycle old t-shirts into tote bags with messages that rais…"
click at [1176, 779] on button "Save Changes" at bounding box center [1184, 779] width 113 height 35
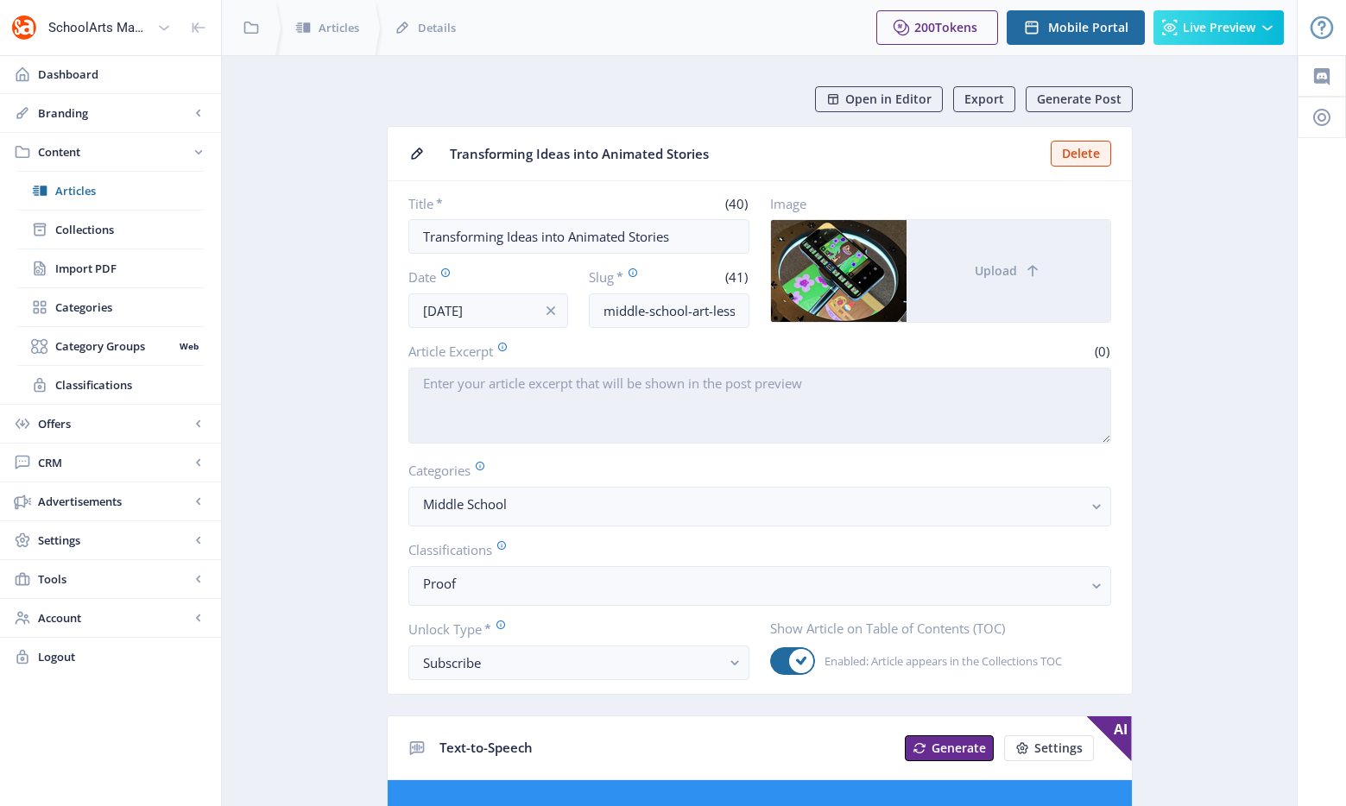
click at [635, 394] on textarea "Article Excerpt" at bounding box center [759, 406] width 703 height 76
paste textarea "Middle-school students become stop-motion animators and storytellers while expl…"
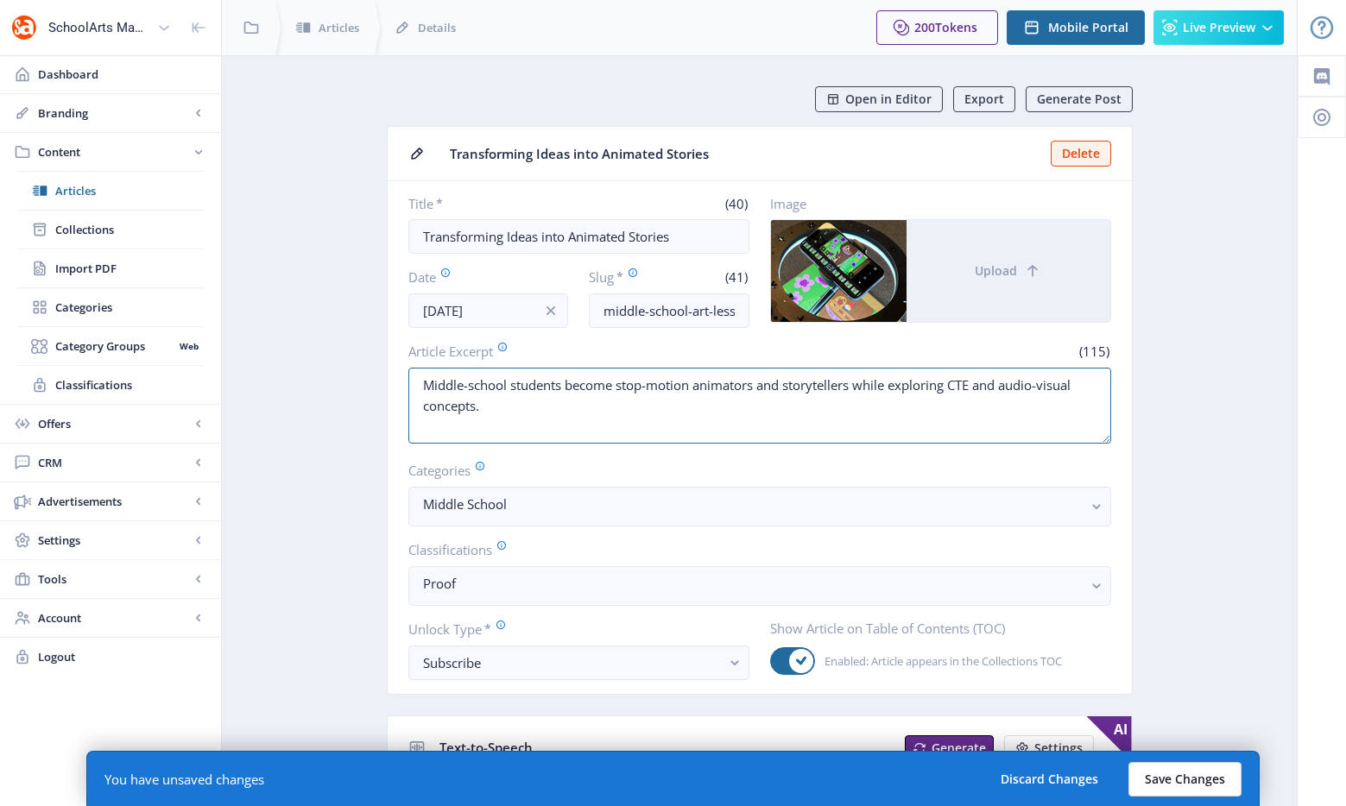
type textarea "Middle-school students become stop-motion animators and storytellers while expl…"
click at [1201, 770] on button "Save Changes" at bounding box center [1184, 779] width 113 height 35
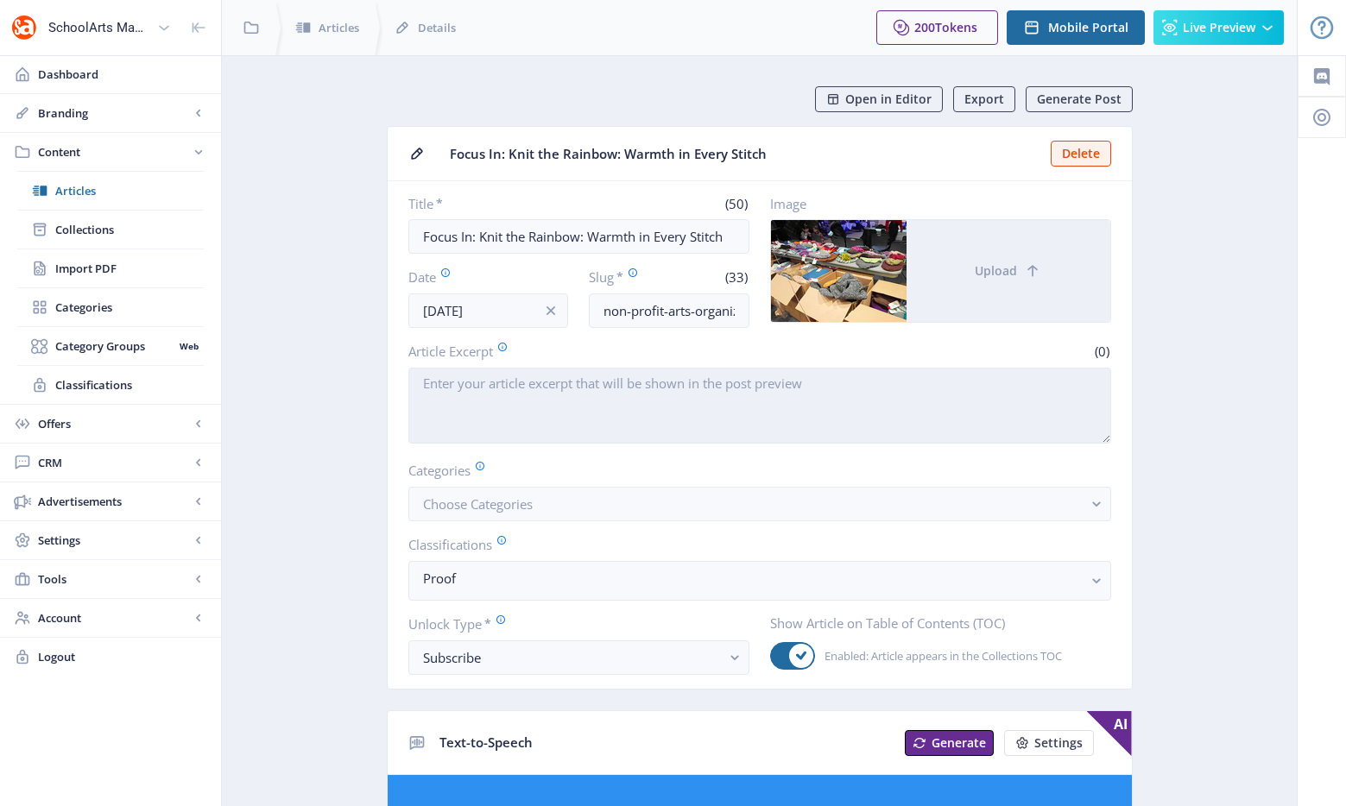
click at [590, 390] on textarea "Article Excerpt" at bounding box center [759, 406] width 703 height 76
paste textarea "A nonprofit collects hand-knit and crocheted garments to provide warmth and sup…"
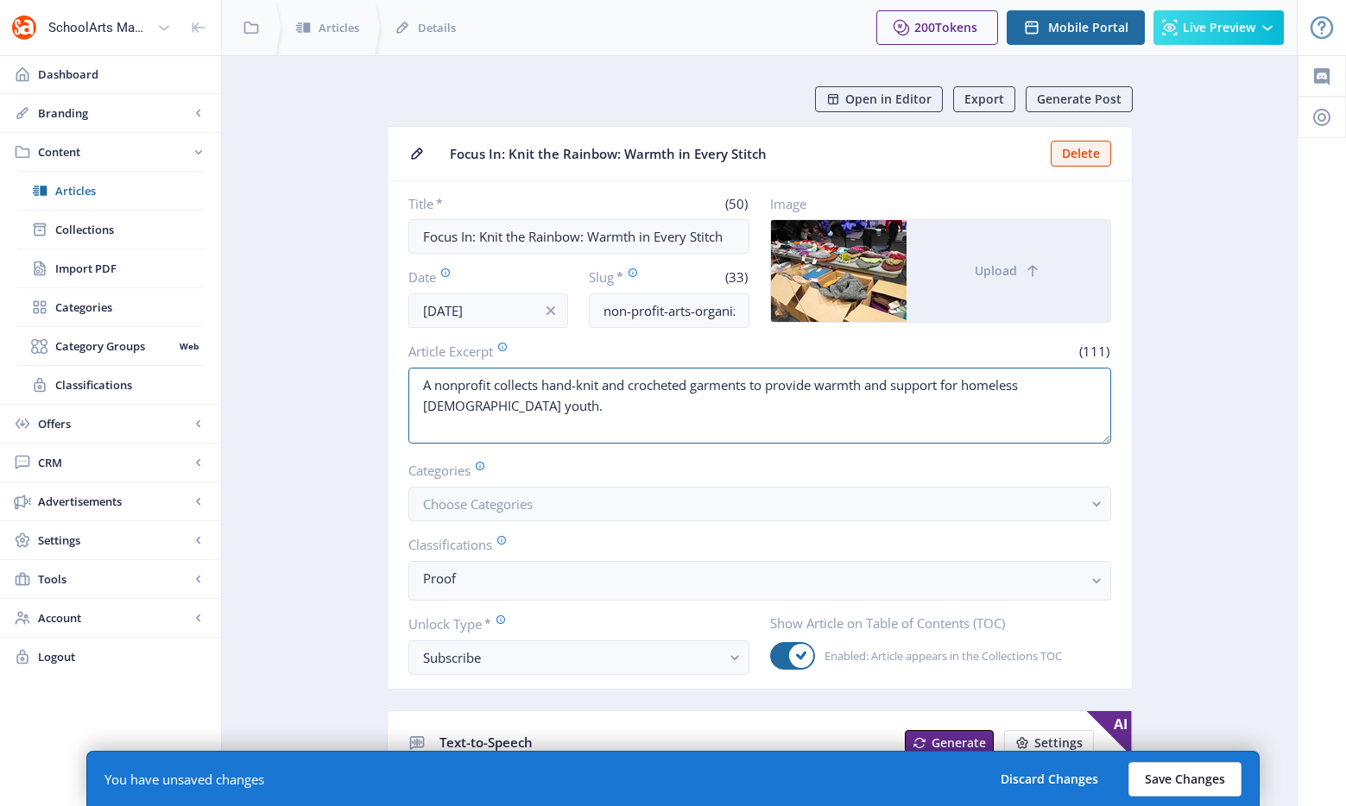
type textarea "A nonprofit collects hand-knit and crocheted garments to provide warmth and sup…"
click at [1166, 771] on button "Save Changes" at bounding box center [1184, 779] width 113 height 35
